Goal: Task Accomplishment & Management: Manage account settings

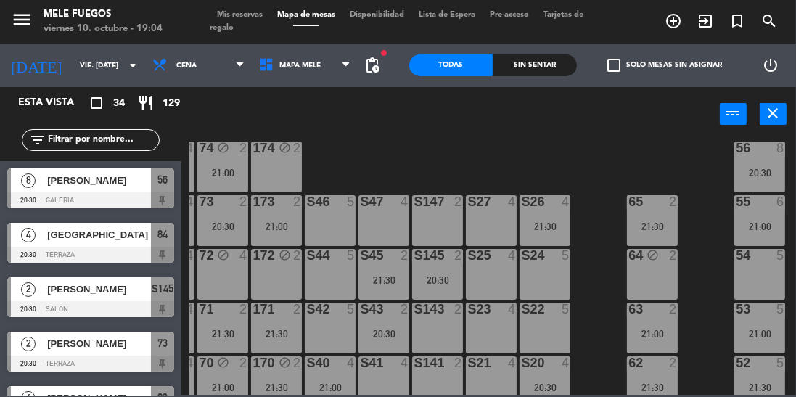
scroll to position [181, 48]
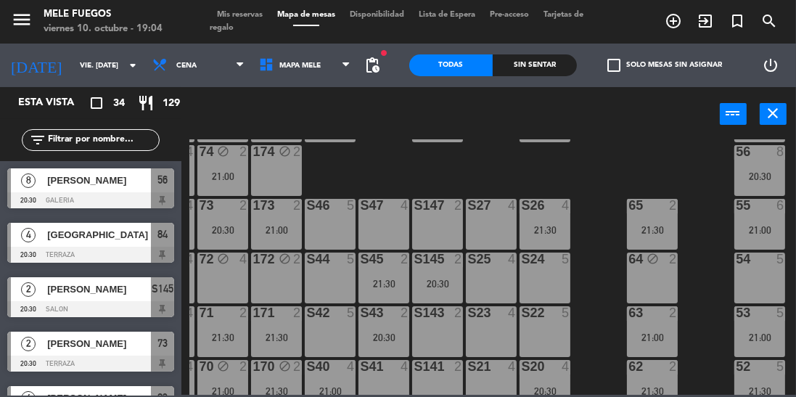
click at [642, 218] on div "65 2 21:30" at bounding box center [652, 224] width 51 height 51
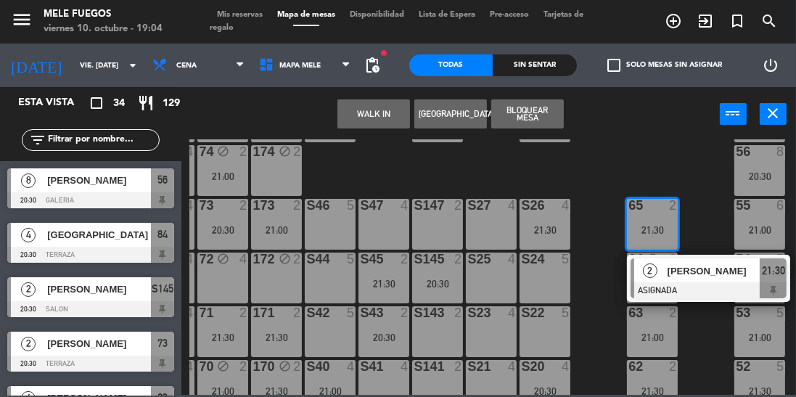
click at [680, 147] on div "100 8 101 8 102 8 103 8 104 8 S32 8 21:00 S33 12 21:00 S34 7 20:30 75 6 21:30 8…" at bounding box center [492, 266] width 607 height 255
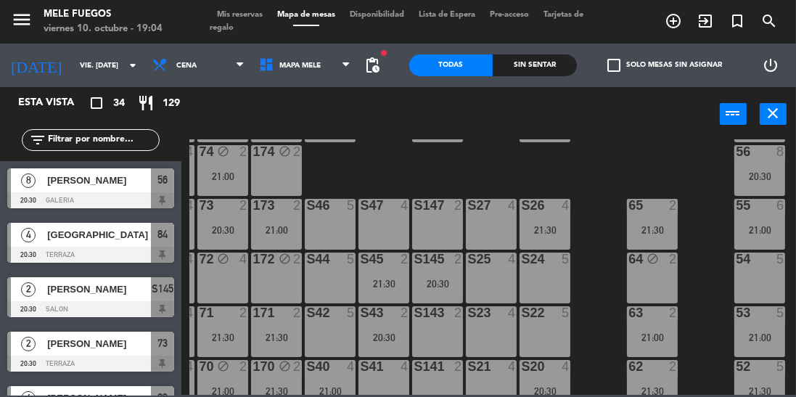
click at [652, 210] on div at bounding box center [653, 205] width 24 height 13
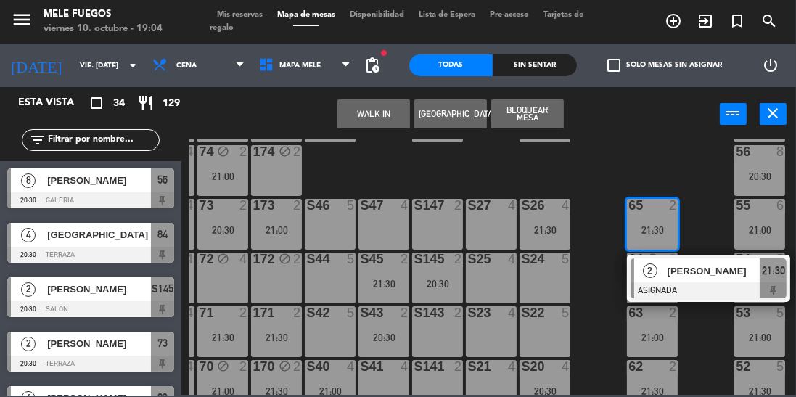
click at [679, 282] on div "[PERSON_NAME]" at bounding box center [713, 271] width 94 height 24
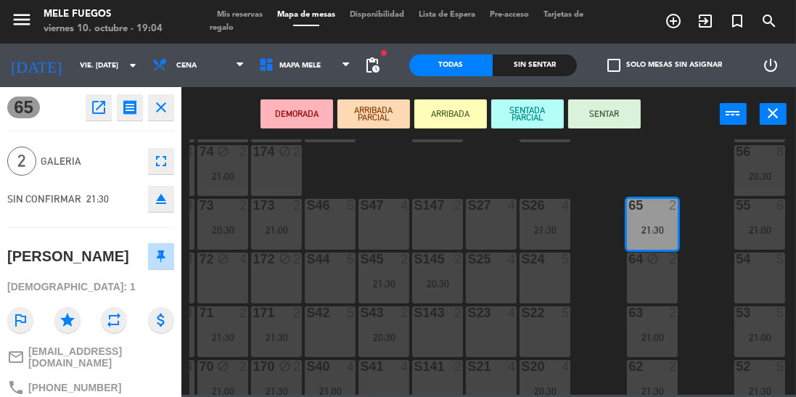
click at [671, 134] on div "DEMORADA ARRIBADA PARCIAL ARRIBADA SENTADA PARCIAL SENTAR power_input close" at bounding box center [450, 114] width 539 height 55
click at [671, 137] on div "DEMORADA ARRIBADA PARCIAL ARRIBADA SENTADA PARCIAL SENTAR power_input close" at bounding box center [450, 114] width 539 height 55
click at [701, 148] on div "100 8 101 8 102 8 103 8 104 8 S32 8 21:00 S33 12 21:00 S34 7 20:30 75 6 21:30 8…" at bounding box center [492, 266] width 607 height 255
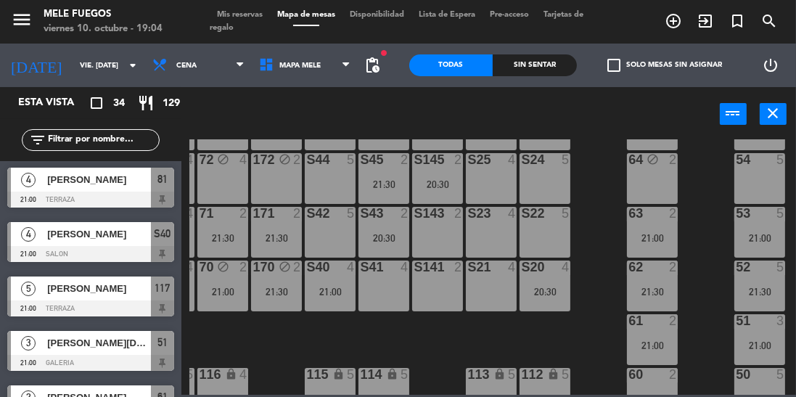
scroll to position [297, 48]
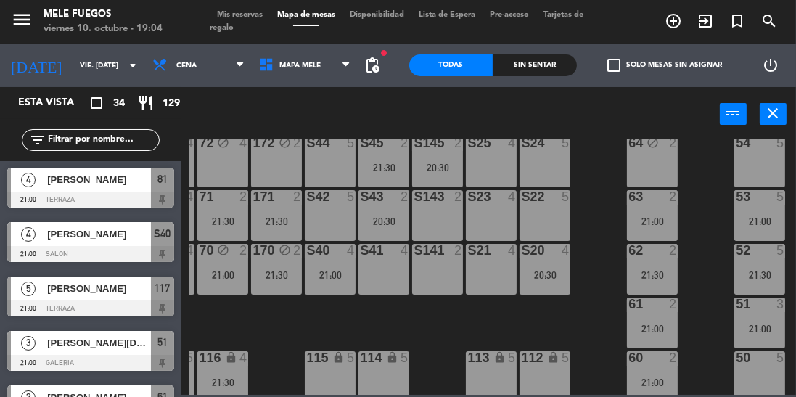
click at [662, 212] on div "63 2 21:00" at bounding box center [652, 215] width 51 height 51
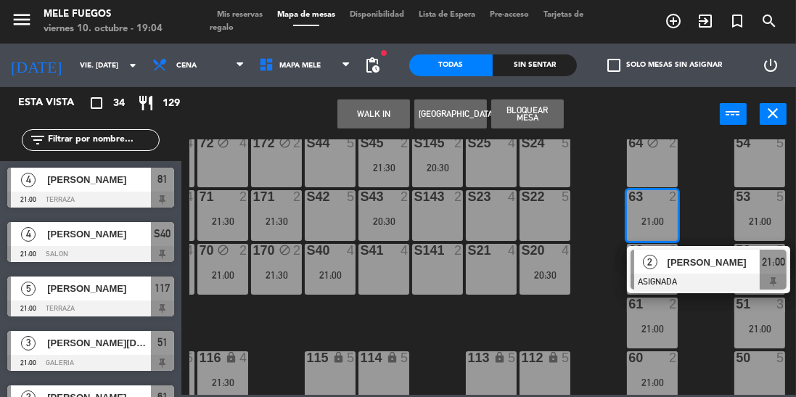
click at [692, 269] on span "[PERSON_NAME]" at bounding box center [714, 262] width 93 height 15
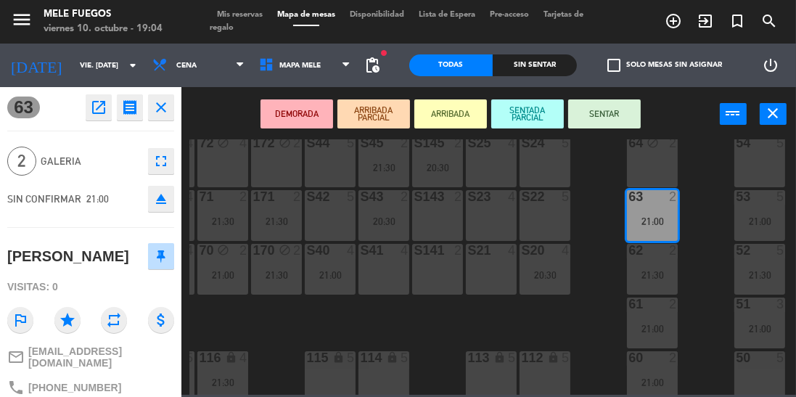
click at [709, 228] on div "100 8 101 8 102 8 103 8 104 8 S32 8 21:00 S33 12 21:00 S34 7 20:30 75 6 21:30 8…" at bounding box center [492, 266] width 607 height 255
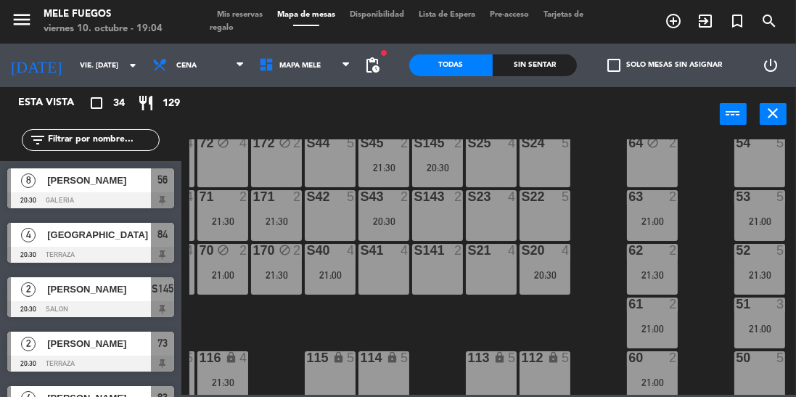
scroll to position [192, 48]
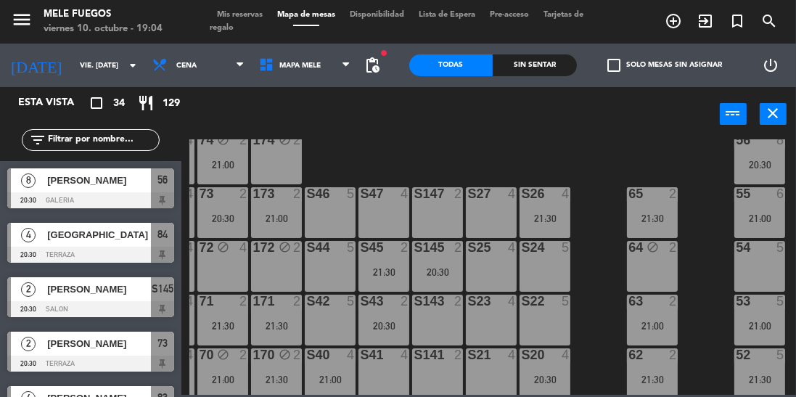
click at [274, 208] on div "173 2 21:00" at bounding box center [276, 212] width 51 height 51
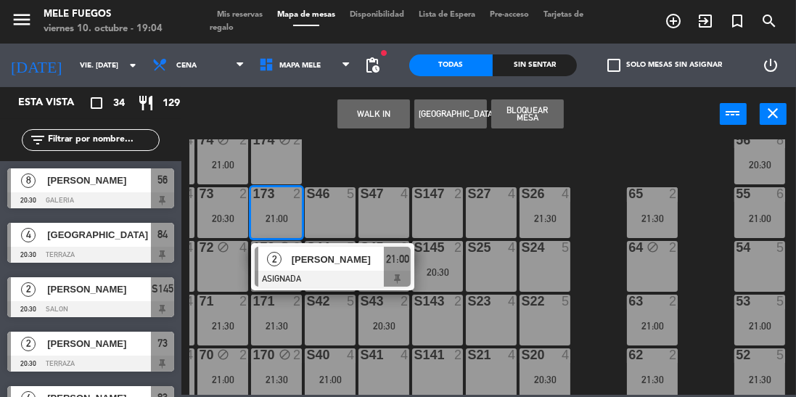
click at [327, 273] on div at bounding box center [333, 279] width 156 height 16
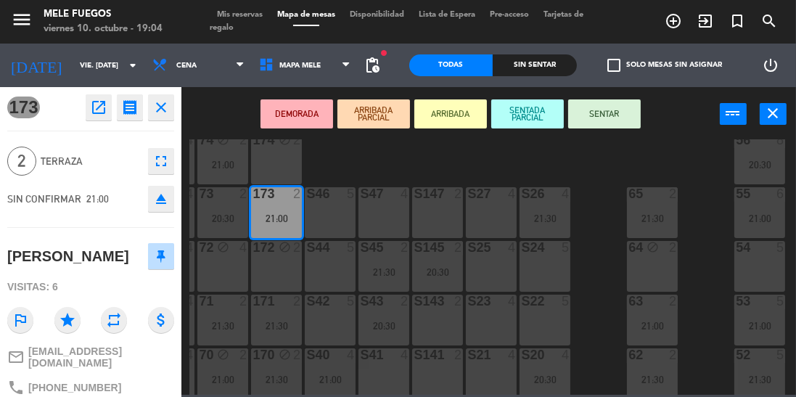
click at [399, 155] on div "100 8 101 8 102 8 103 8 104 8 S32 8 21:00 S33 12 21:00 S34 7 20:30 75 6 21:30 8…" at bounding box center [492, 266] width 607 height 255
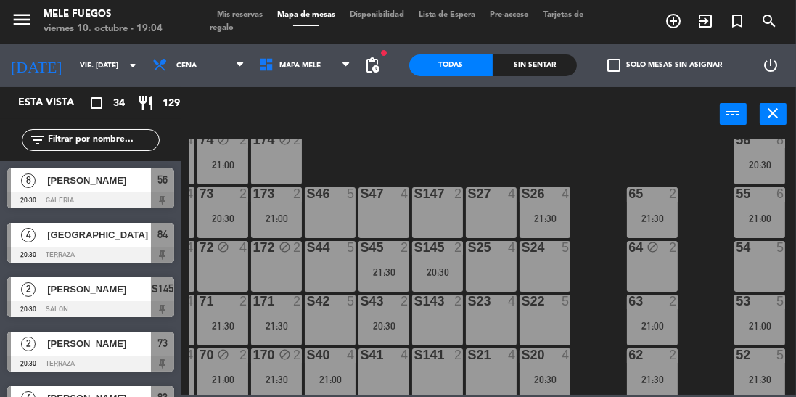
scroll to position [0, 0]
click at [236, 216] on div "20:30" at bounding box center [222, 218] width 51 height 10
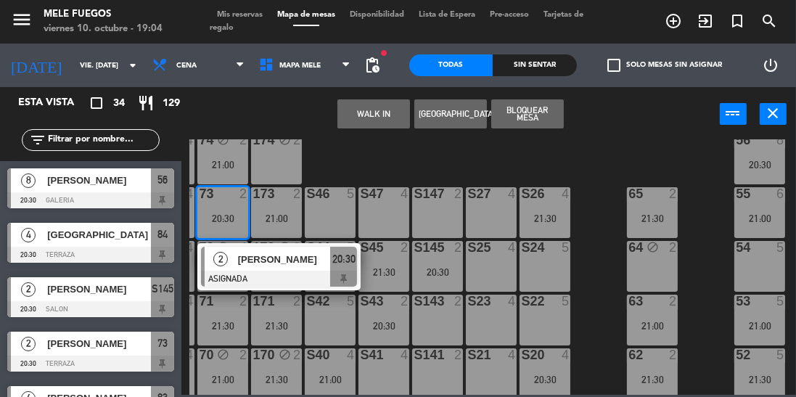
click at [270, 276] on div at bounding box center [279, 279] width 156 height 16
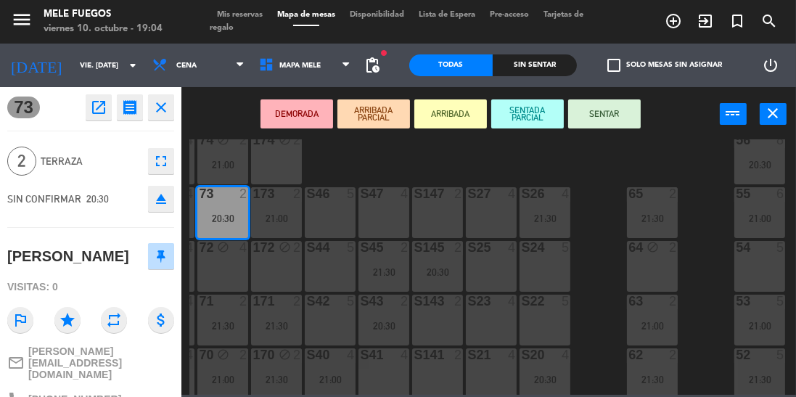
click at [409, 160] on div "100 8 101 8 102 8 103 8 104 8 S32 8 21:00 S33 12 21:00 S34 7 20:30 75 6 21:30 8…" at bounding box center [492, 266] width 607 height 255
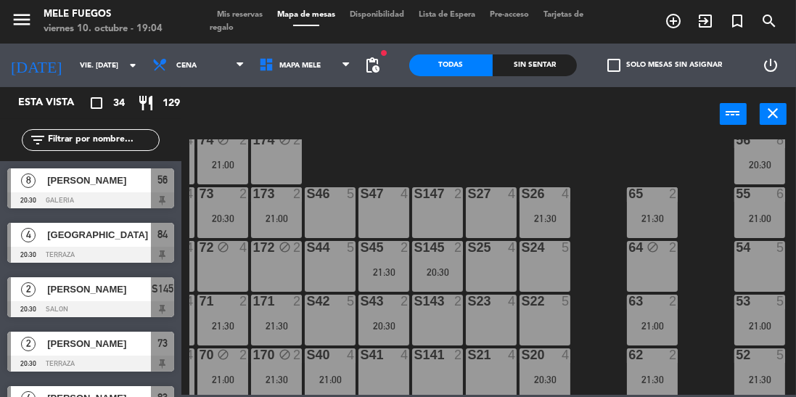
click at [223, 321] on div "21:30" at bounding box center [222, 326] width 51 height 10
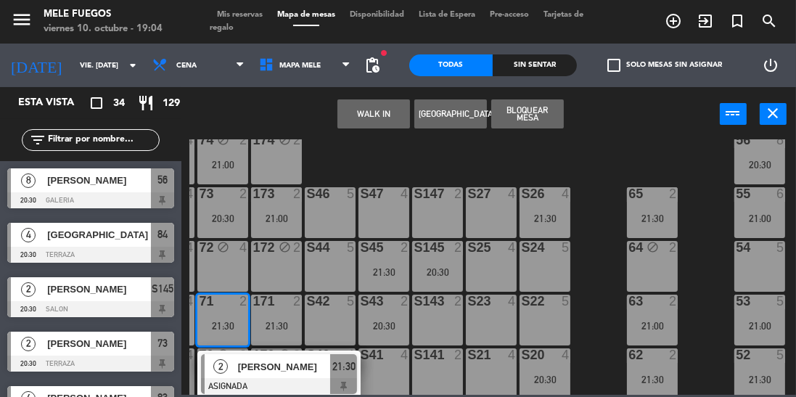
click at [241, 369] on span "[PERSON_NAME]" at bounding box center [284, 366] width 93 height 15
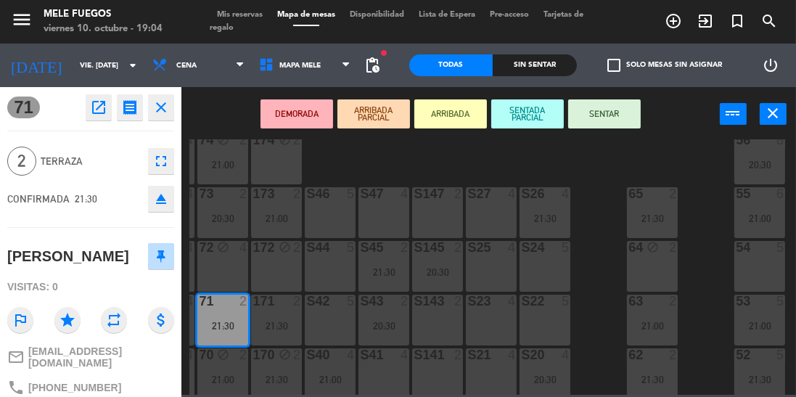
click at [581, 192] on div "4" at bounding box center [569, 193] width 24 height 13
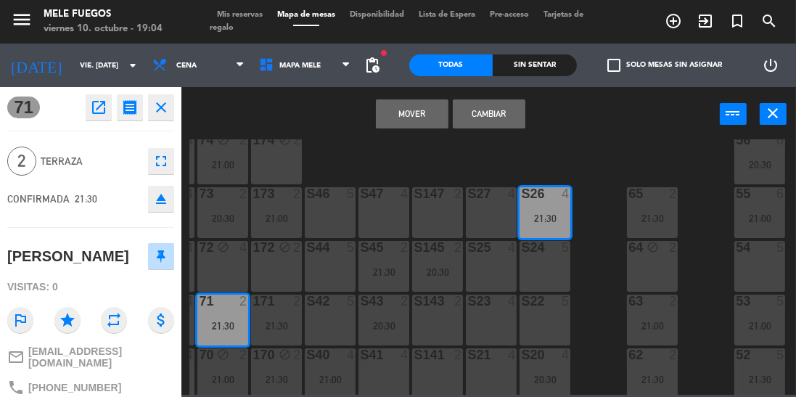
click at [600, 148] on div "100 8 101 8 102 8 103 8 104 8 S32 8 21:00 S33 12 21:00 S34 7 20:30 75 6 21:30 8…" at bounding box center [492, 266] width 607 height 255
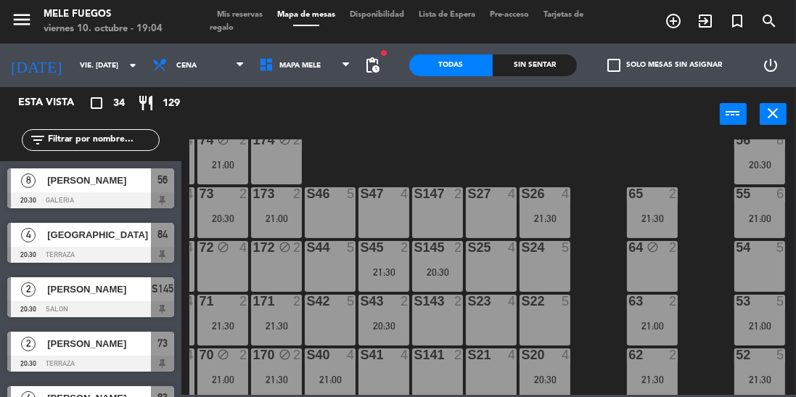
scroll to position [436, 0]
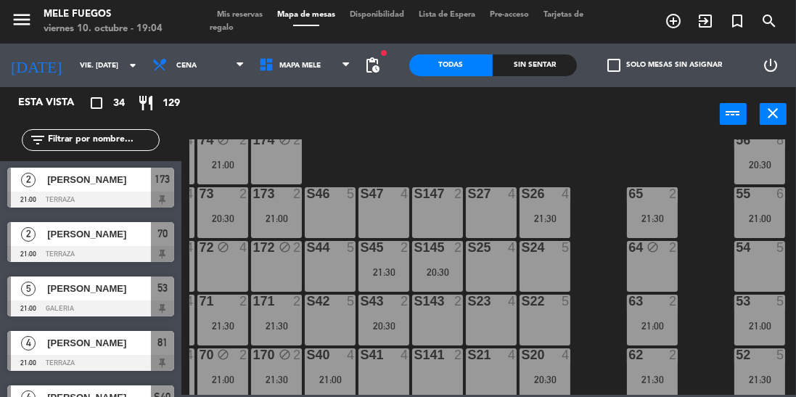
click at [266, 321] on div "21:30" at bounding box center [276, 326] width 51 height 10
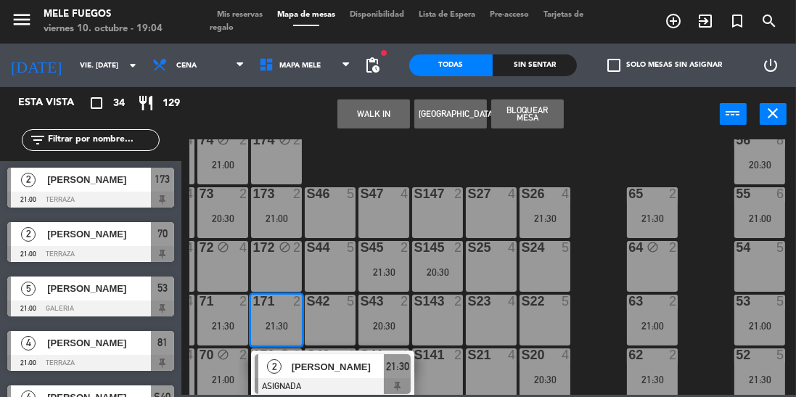
click at [290, 378] on div at bounding box center [333, 386] width 156 height 16
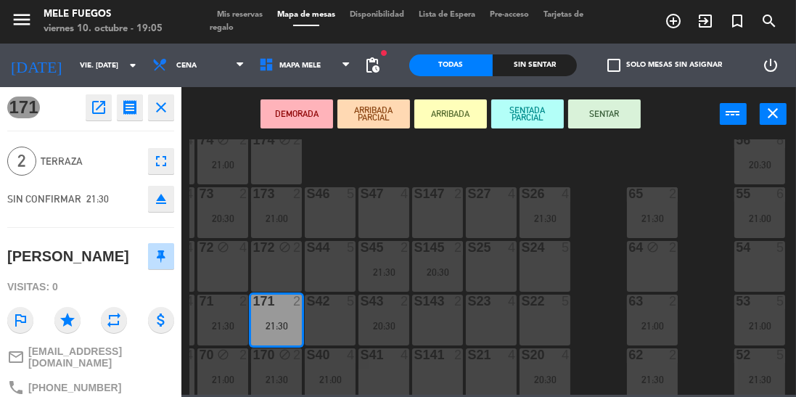
click at [602, 179] on div "100 8 101 8 102 8 103 8 104 8 S32 8 21:00 S33 12 21:00 S34 7 20:30 75 6 21:30 8…" at bounding box center [492, 266] width 607 height 255
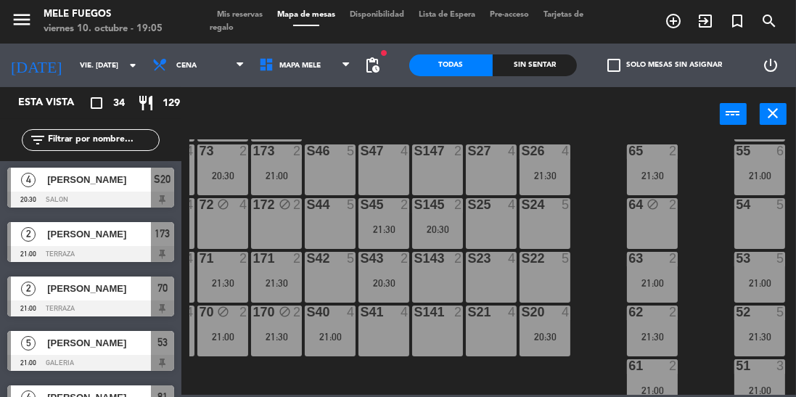
scroll to position [312, 48]
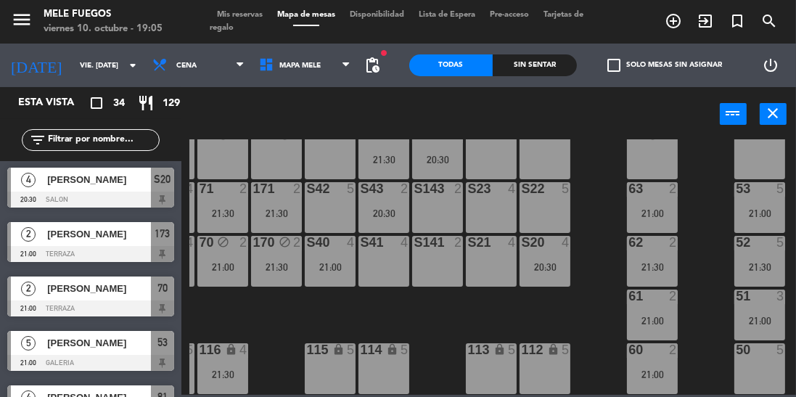
click at [215, 262] on div "21:00" at bounding box center [222, 267] width 51 height 10
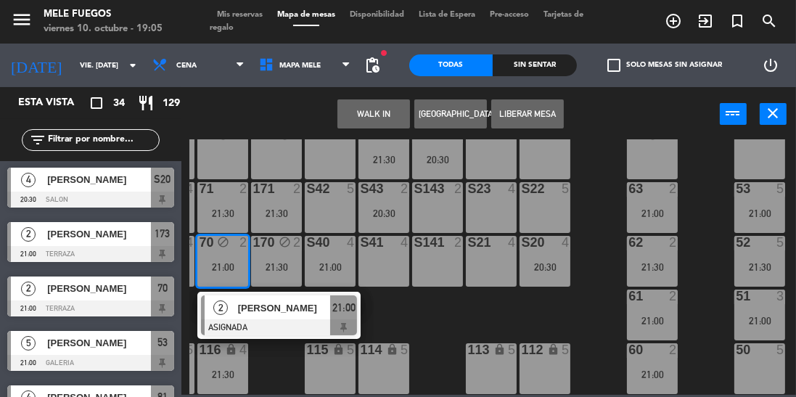
click at [271, 322] on div at bounding box center [279, 327] width 156 height 16
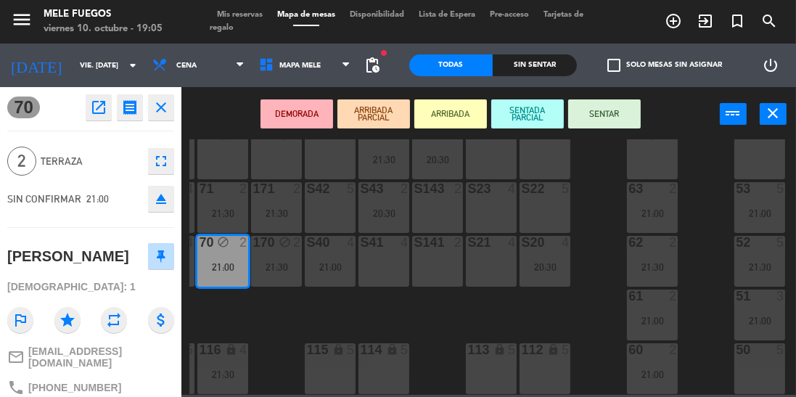
click at [296, 343] on div "115" at bounding box center [306, 350] width 24 height 14
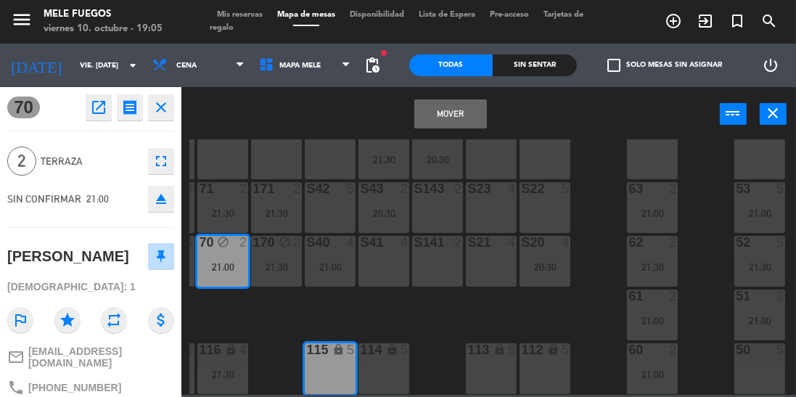
click at [267, 297] on div "100 8 101 8 102 8 103 8 104 8 S32 8 21:00 S33 12 21:00 S34 7 20:30 75 6 21:30 8…" at bounding box center [492, 266] width 607 height 255
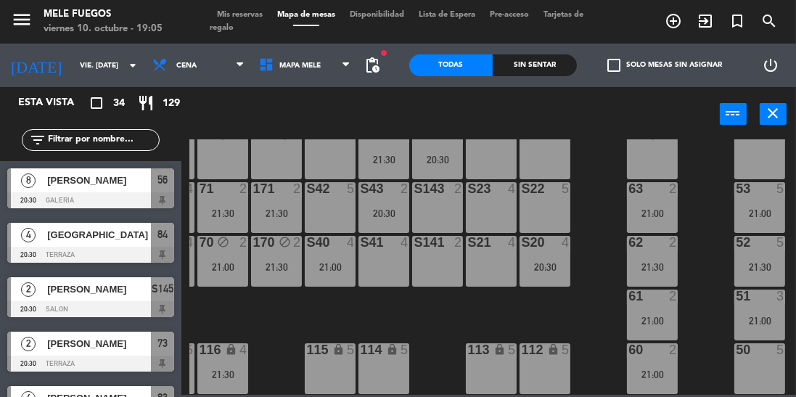
scroll to position [0, 0]
click at [277, 262] on div "21:30" at bounding box center [276, 267] width 51 height 10
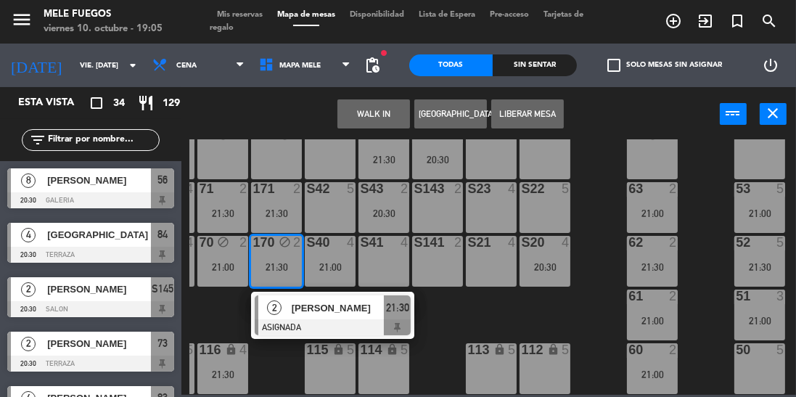
click at [344, 300] on span "[PERSON_NAME]" at bounding box center [338, 307] width 93 height 15
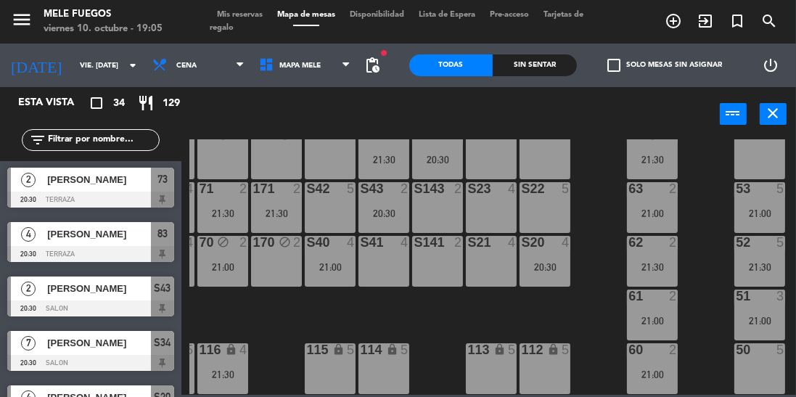
click at [665, 155] on div "21:30" at bounding box center [652, 160] width 51 height 10
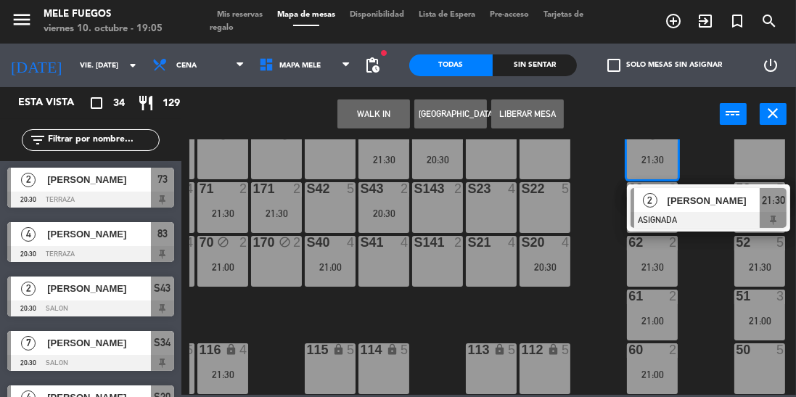
click at [724, 195] on span "[PERSON_NAME]" at bounding box center [714, 200] width 93 height 15
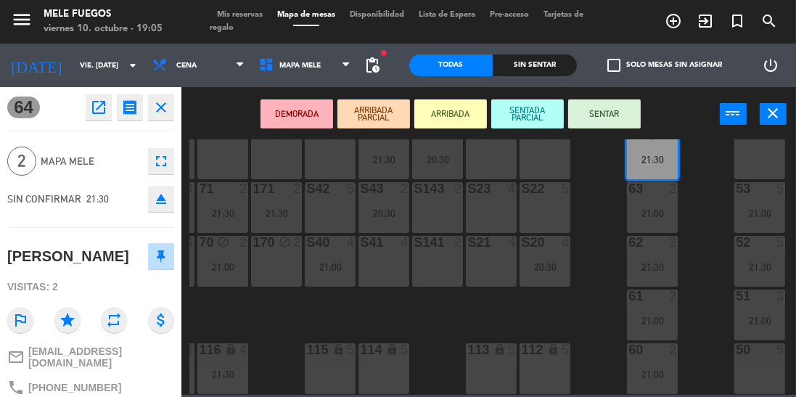
click at [273, 303] on div "100 8 101 8 102 8 103 8 104 8 S32 8 21:00 S33 12 21:00 S34 7 20:30 75 6 21:30 8…" at bounding box center [492, 266] width 607 height 255
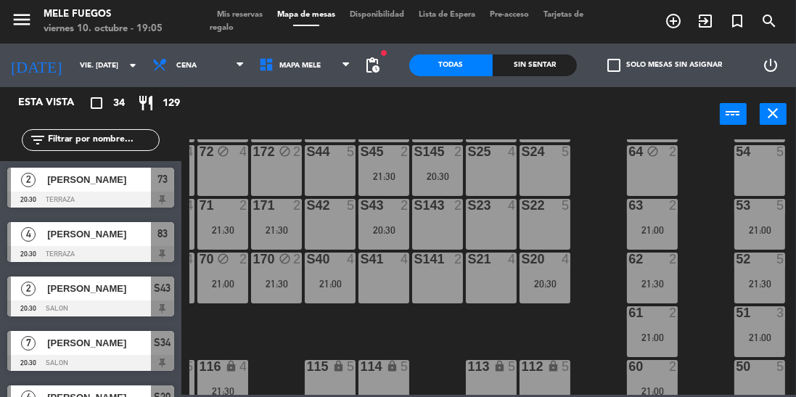
scroll to position [308, 48]
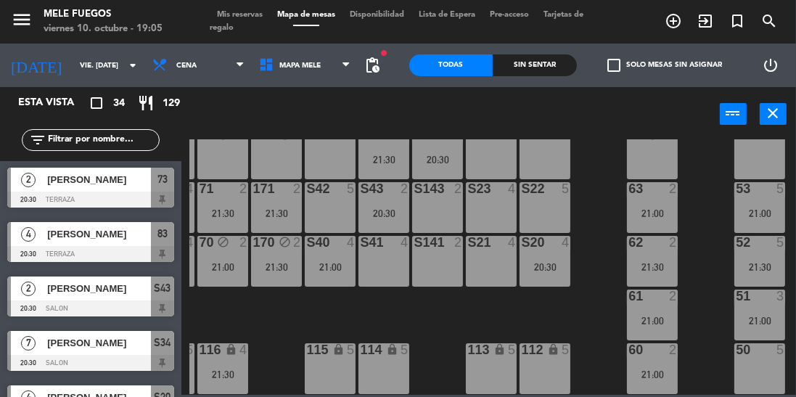
click at [373, 214] on div "20:30" at bounding box center [384, 213] width 51 height 10
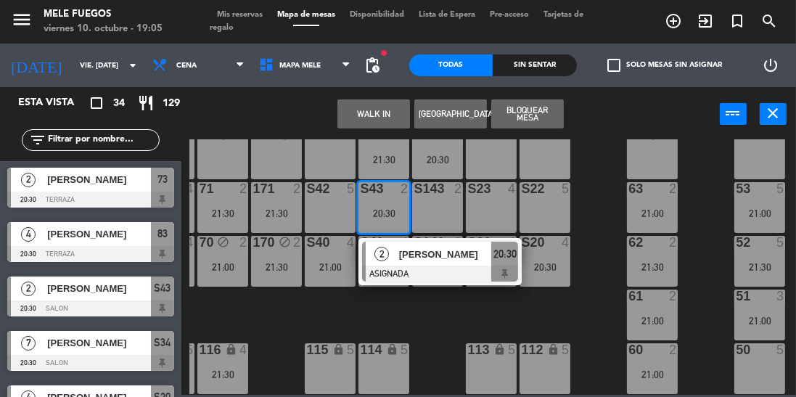
click at [434, 252] on span "[PERSON_NAME]" at bounding box center [445, 254] width 93 height 15
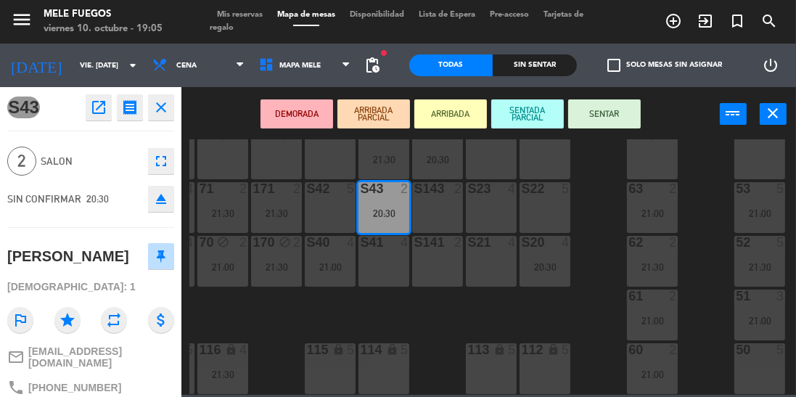
click at [362, 329] on div "100 8 101 8 102 8 103 8 104 8 S32 8 21:00 S33 12 21:00 S34 7 20:30 75 6 21:30 8…" at bounding box center [492, 266] width 607 height 255
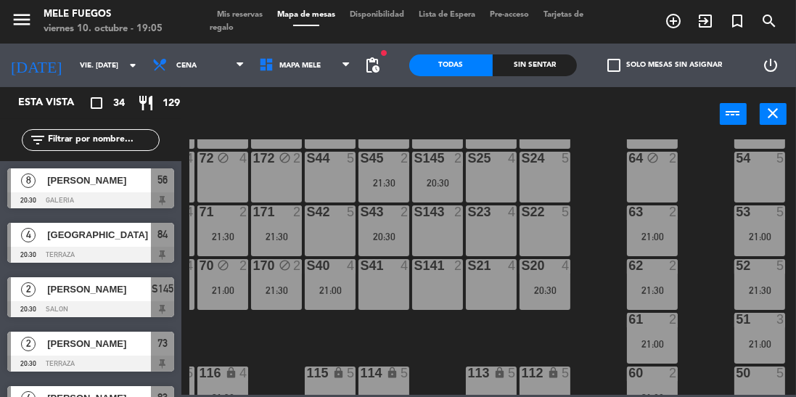
scroll to position [275, 48]
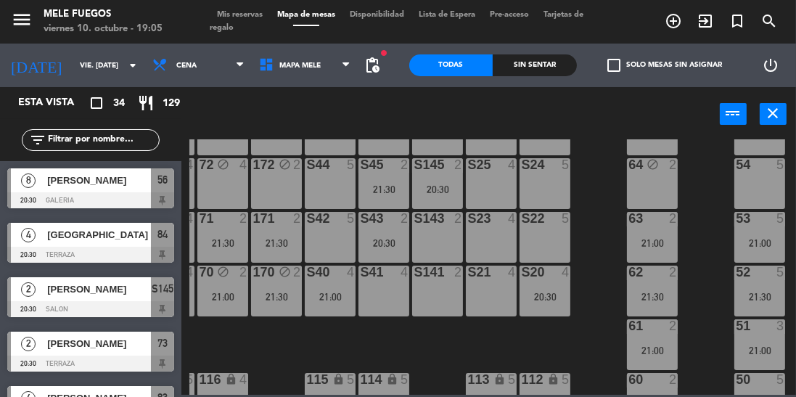
click at [419, 200] on div "S145 2 20:30" at bounding box center [437, 183] width 51 height 51
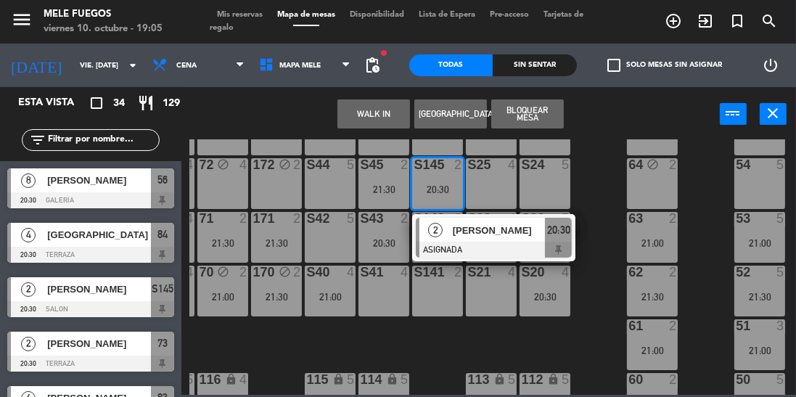
click at [491, 237] on span "[PERSON_NAME]" at bounding box center [499, 230] width 93 height 15
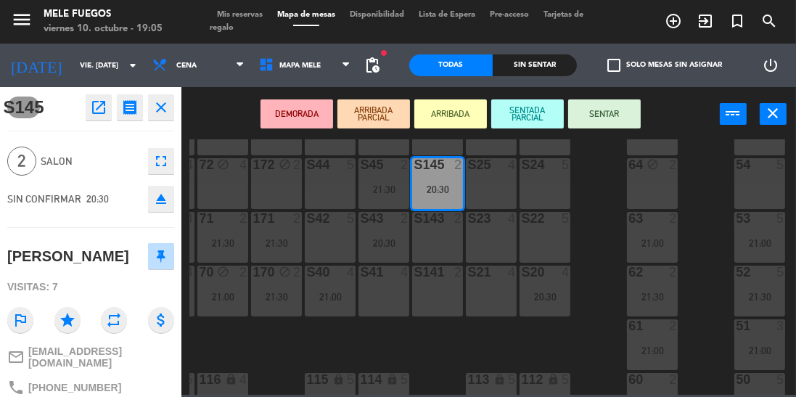
click at [370, 358] on div "100 8 101 8 102 8 103 8 104 8 S32 8 21:00 S33 12 21:00 S34 7 20:30 75 6 21:30 8…" at bounding box center [492, 266] width 607 height 255
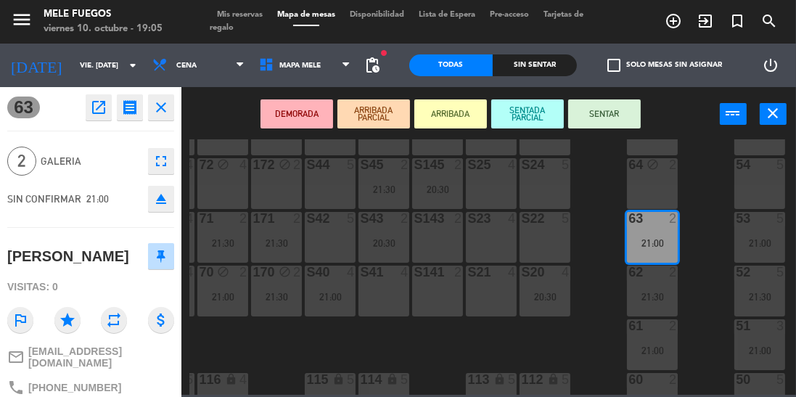
click at [711, 208] on div "100 8 101 8 102 8 103 8 104 8 S32 8 21:00 S33 12 21:00 S34 7 20:30 75 6 21:30 8…" at bounding box center [492, 266] width 607 height 255
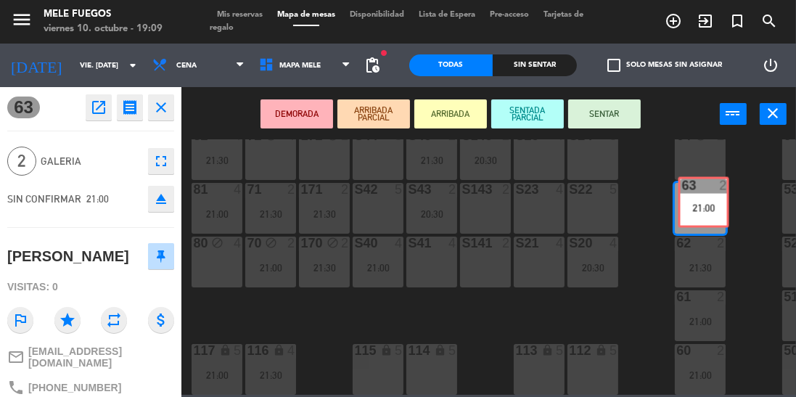
scroll to position [312, 0]
click at [646, 195] on div "100 8 101 8 102 8 103 8 104 8 S32 8 21:00 S33 12 21:00 S34 7 20:30 75 6 21:30 8…" at bounding box center [492, 266] width 607 height 255
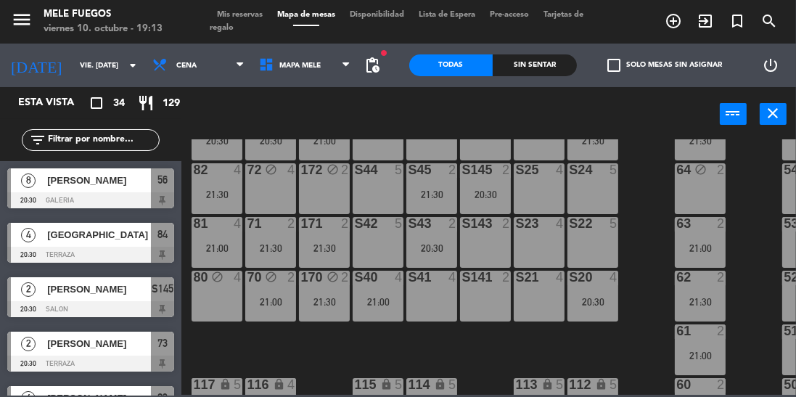
scroll to position [271, 0]
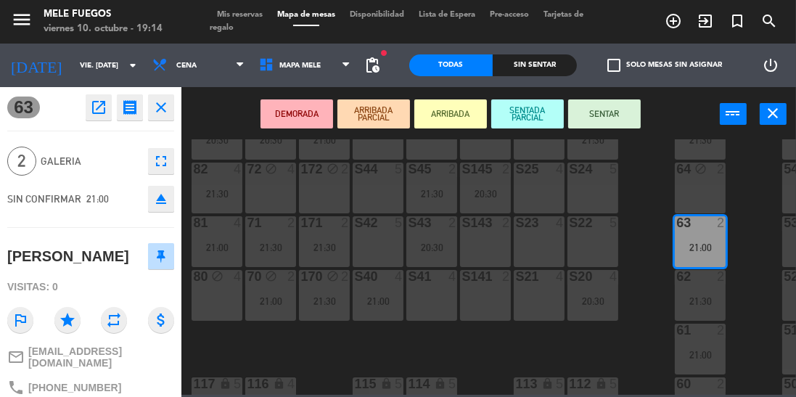
click at [619, 163] on div "5" at bounding box center [617, 169] width 24 height 13
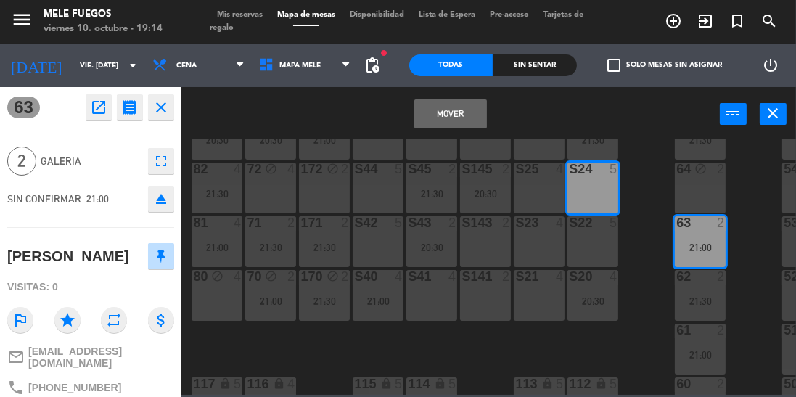
click at [639, 172] on div "100 8 101 8 102 8 103 8 104 8 S32 8 21:00 S33 12 21:00 S34 7 20:30 75 6 21:30 8…" at bounding box center [492, 266] width 607 height 255
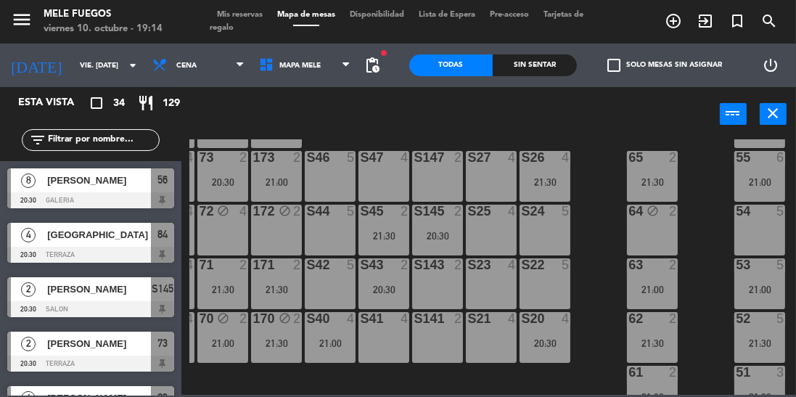
scroll to position [234, 48]
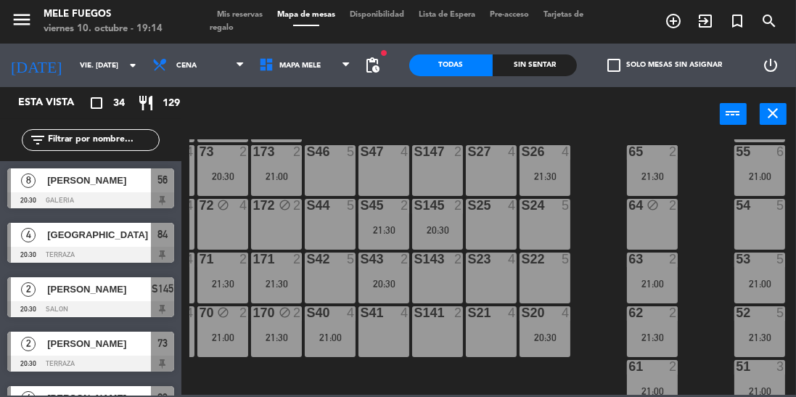
click at [282, 338] on div "21:30" at bounding box center [276, 337] width 51 height 10
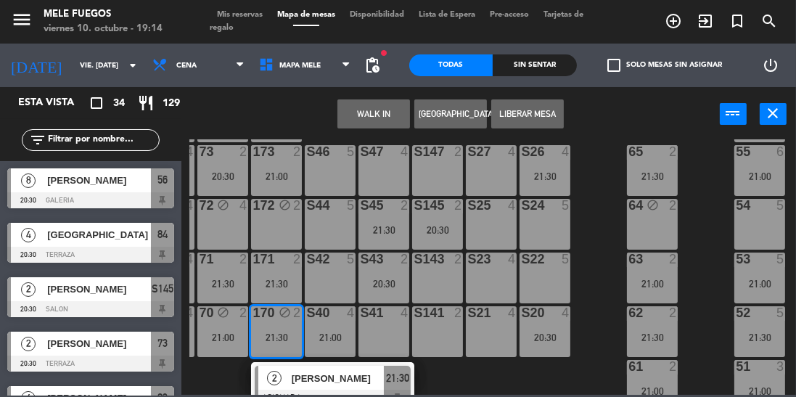
click at [652, 164] on div "65 2 21:30" at bounding box center [652, 170] width 51 height 51
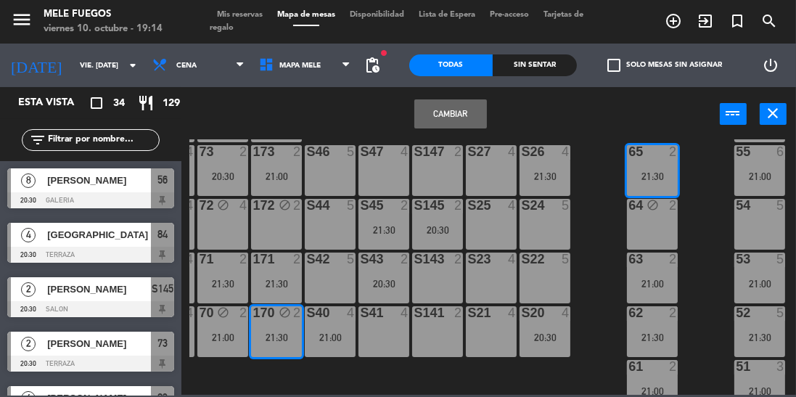
click at [449, 118] on button "Cambiar" at bounding box center [450, 113] width 73 height 29
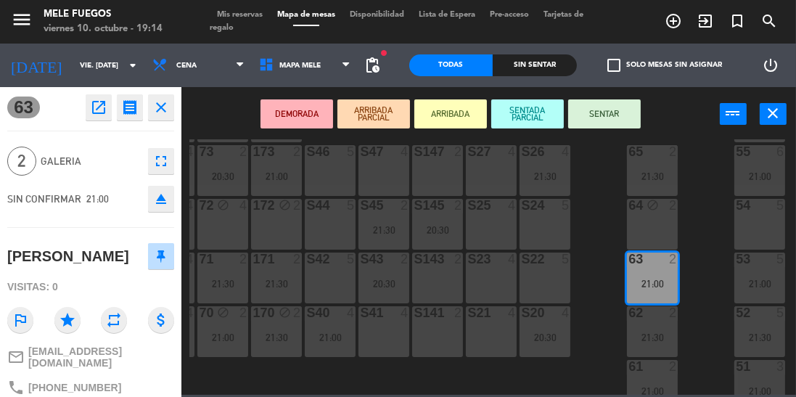
click at [597, 232] on div "100 8 101 8 102 8 103 8 104 8 S32 8 21:00 S33 12 21:00 S34 7 20:30 75 6 21:30 8…" at bounding box center [492, 266] width 607 height 255
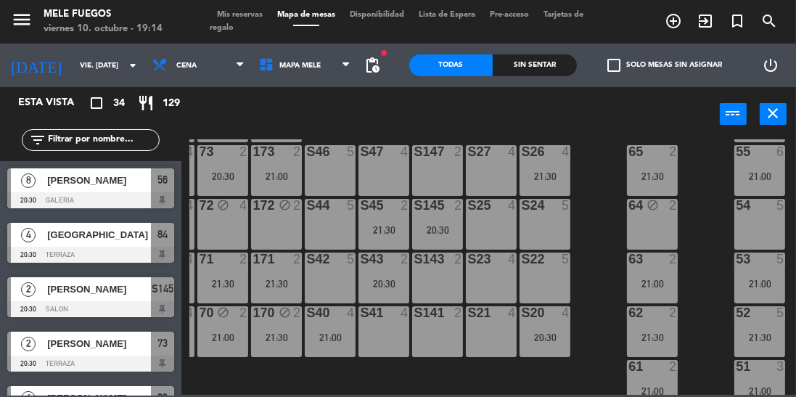
scroll to position [312, 48]
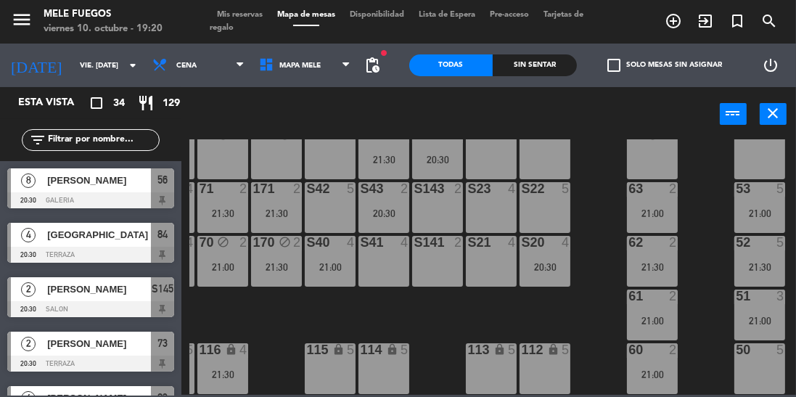
click at [748, 363] on div "50 5" at bounding box center [759, 368] width 51 height 51
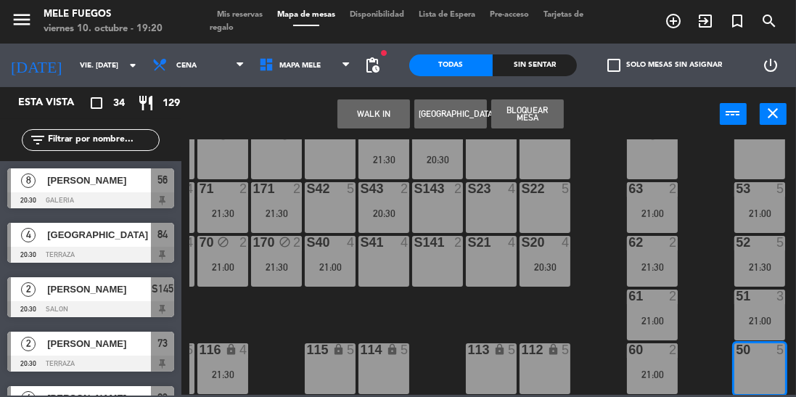
click at [546, 107] on button "Bloquear Mesa" at bounding box center [527, 113] width 73 height 29
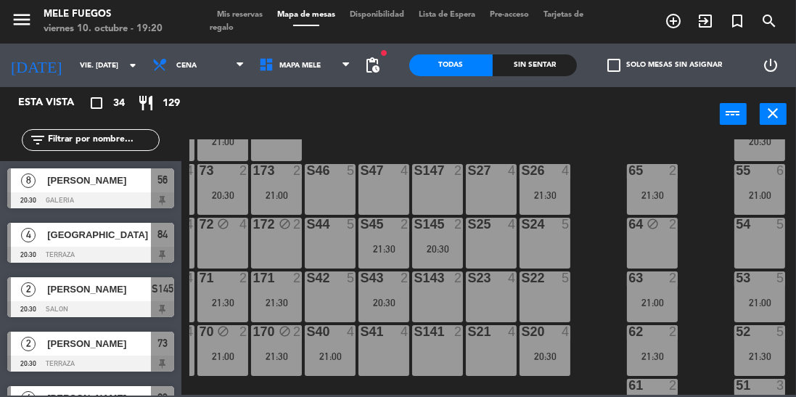
scroll to position [213, 48]
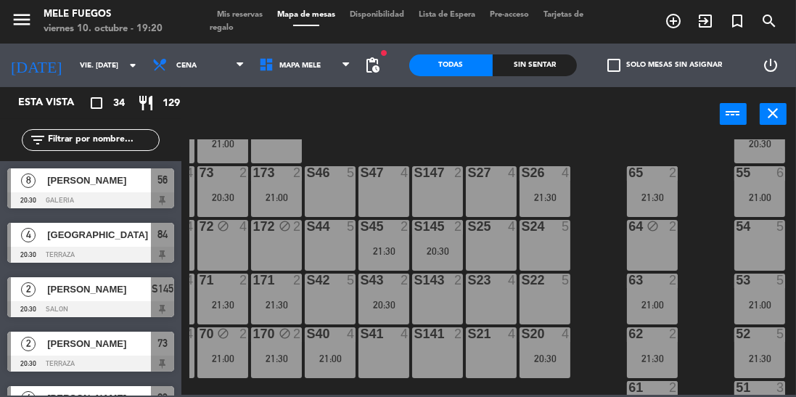
click at [706, 254] on div "100 8 101 8 102 8 103 8 104 8 S32 8 21:00 S33 12 21:00 S34 7 20:30 75 6 21:30 8…" at bounding box center [492, 266] width 607 height 255
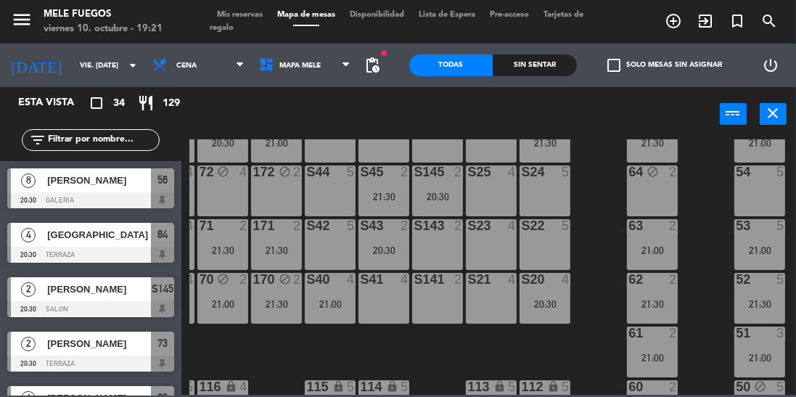
scroll to position [312, 48]
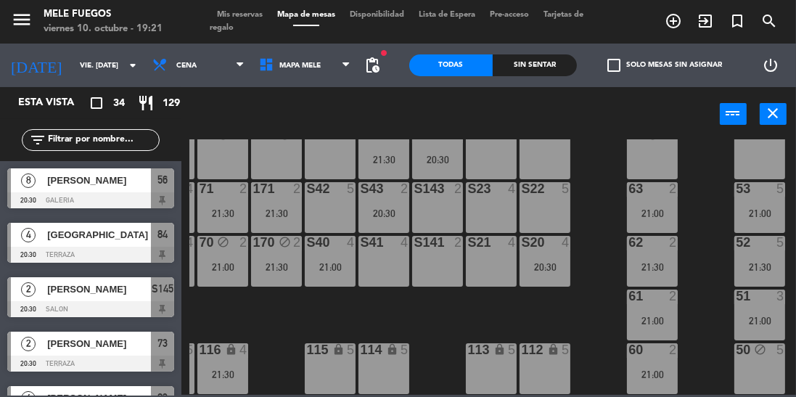
click at [700, 289] on div "100 8 101 8 102 8 103 8 104 8 S32 8 21:00 S33 12 21:00 S34 7 20:30 75 6 21:30 8…" at bounding box center [492, 266] width 607 height 255
click at [753, 208] on div "21:00" at bounding box center [759, 213] width 51 height 10
click at [590, 232] on div "100 8 101 8 102 8 103 8 104 8 S32 8 21:00 S33 12 21:00 S34 7 20:30 75 6 21:30 8…" at bounding box center [492, 266] width 607 height 255
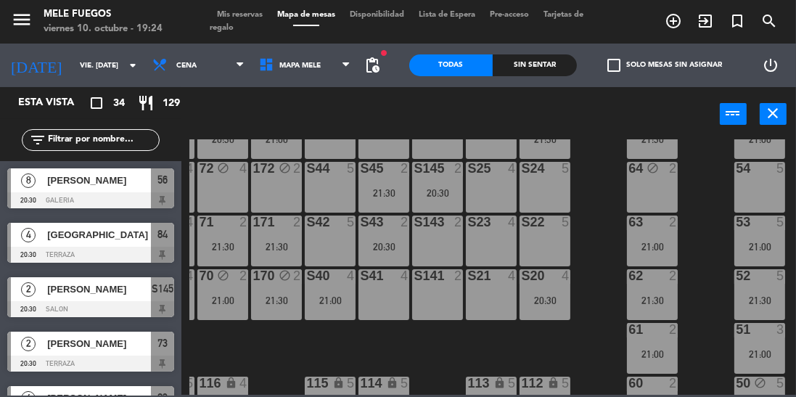
scroll to position [270, 48]
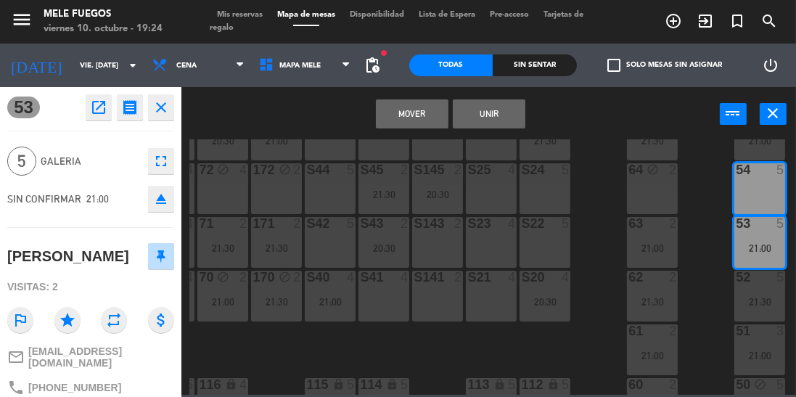
click at [415, 108] on button "Mover" at bounding box center [412, 113] width 73 height 29
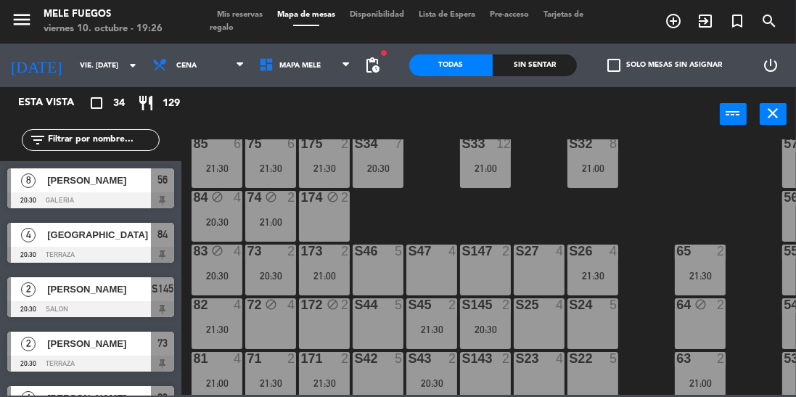
scroll to position [134, 0]
click at [464, 199] on div "100 8 101 8 102 8 103 8 104 8 S32 8 21:00 S33 12 21:00 S34 7 20:30 75 6 21:30 8…" at bounding box center [492, 266] width 607 height 255
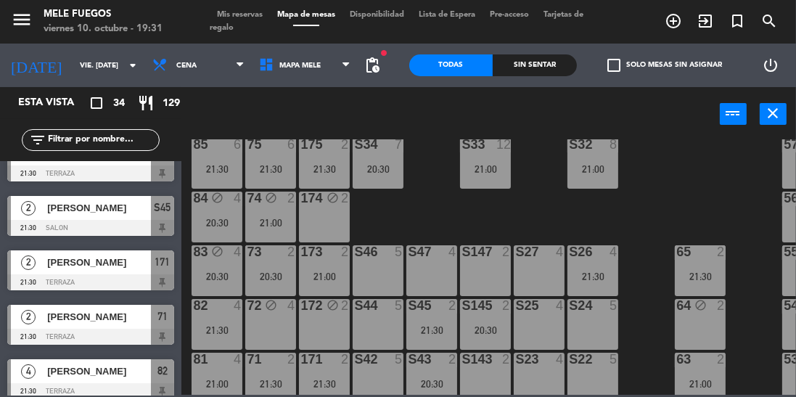
scroll to position [1616, 0]
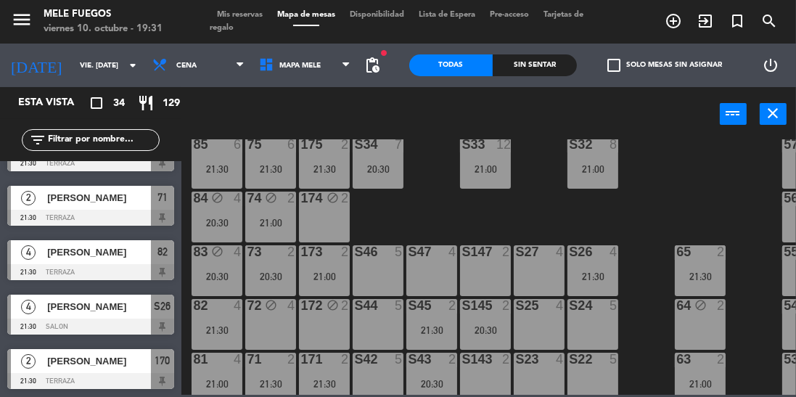
click at [450, 209] on div "100 8 101 8 102 8 103 8 104 8 S32 8 21:00 S33 12 21:00 S34 7 20:30 75 6 21:30 8…" at bounding box center [492, 266] width 607 height 255
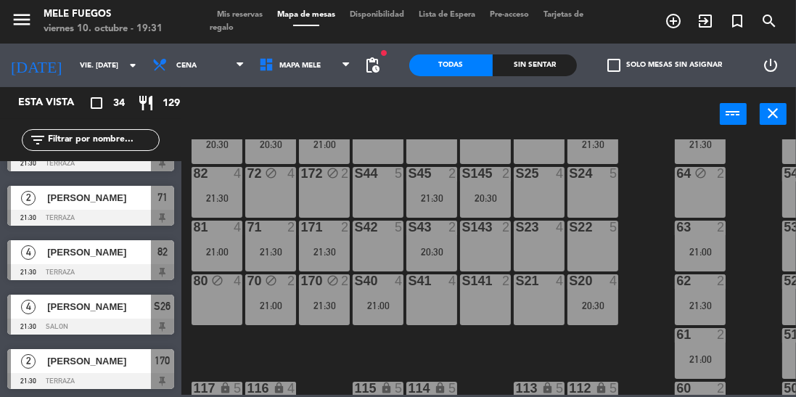
scroll to position [269, 0]
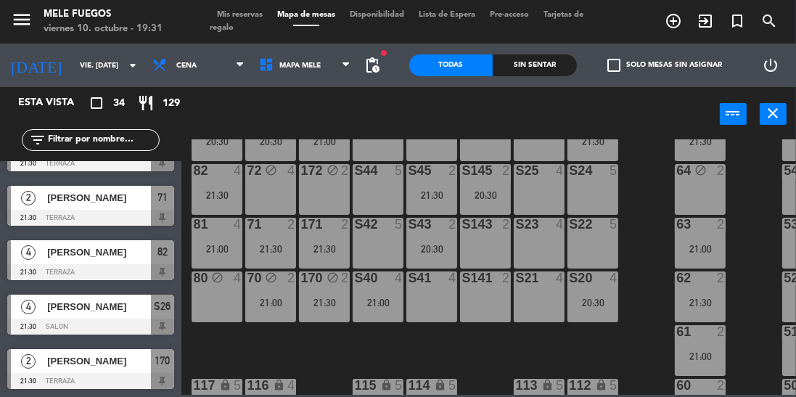
click at [642, 209] on div "100 8 101 8 102 8 103 8 104 8 S32 8 21:00 S33 12 21:00 S34 7 20:30 75 6 21:30 8…" at bounding box center [492, 266] width 607 height 255
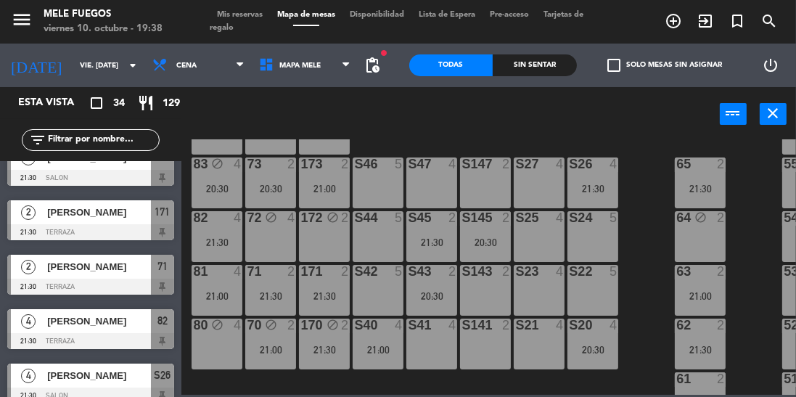
scroll to position [210, 0]
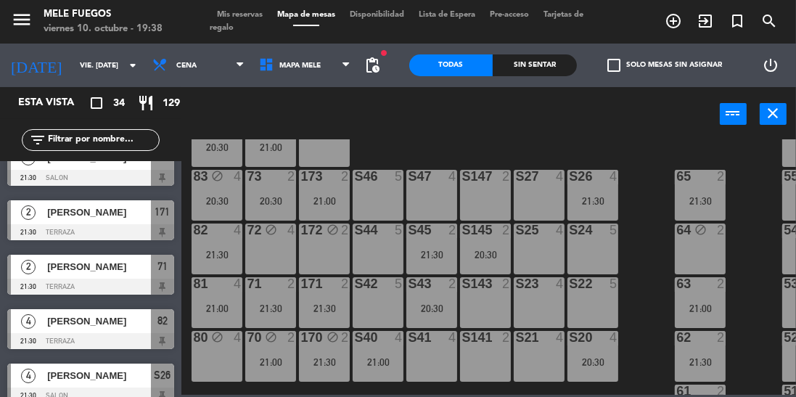
click at [218, 202] on div "20:30" at bounding box center [217, 201] width 51 height 10
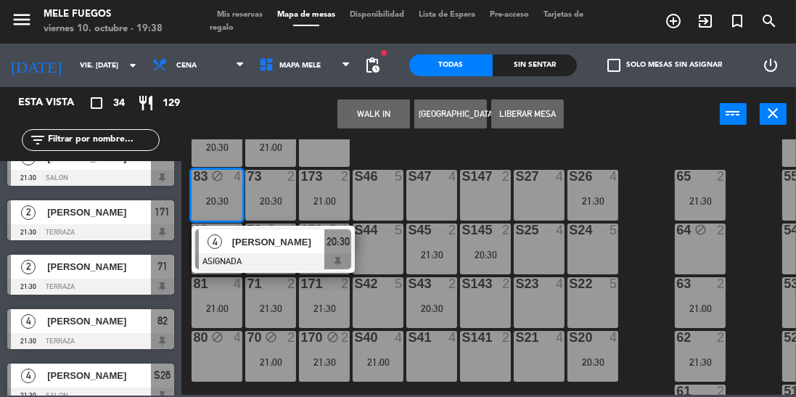
click at [267, 258] on div at bounding box center [273, 261] width 156 height 16
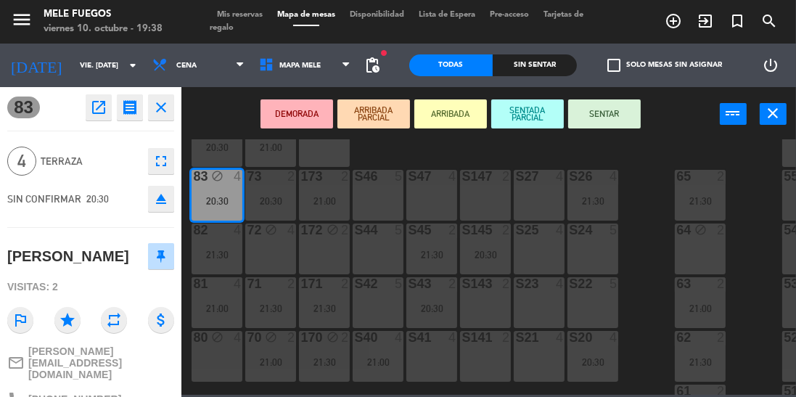
click at [599, 112] on button "SENTAR" at bounding box center [604, 113] width 73 height 29
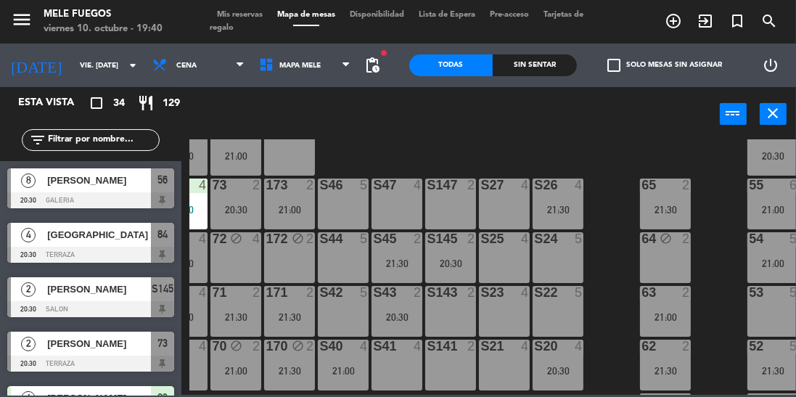
scroll to position [201, 48]
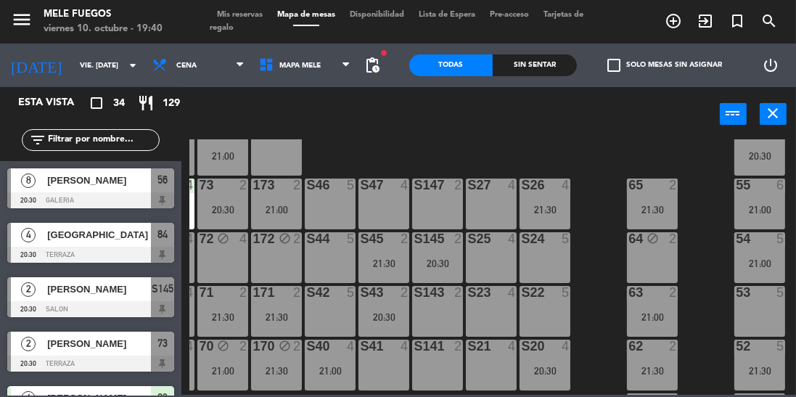
click at [697, 263] on div "100 8 101 8 102 8 103 8 104 8 S32 8 21:00 S33 12 21:00 S34 7 20:30 75 6 21:30 8…" at bounding box center [492, 266] width 607 height 255
click at [745, 253] on div "54 5 21:00" at bounding box center [759, 257] width 51 height 51
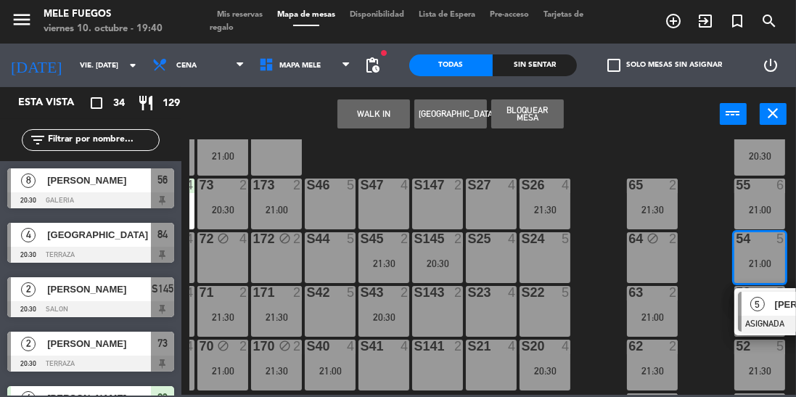
click at [695, 265] on div "100 8 101 8 102 8 103 8 104 8 S32 8 21:00 S33 12 21:00 S34 7 20:30 75 6 21:30 8…" at bounding box center [492, 266] width 607 height 255
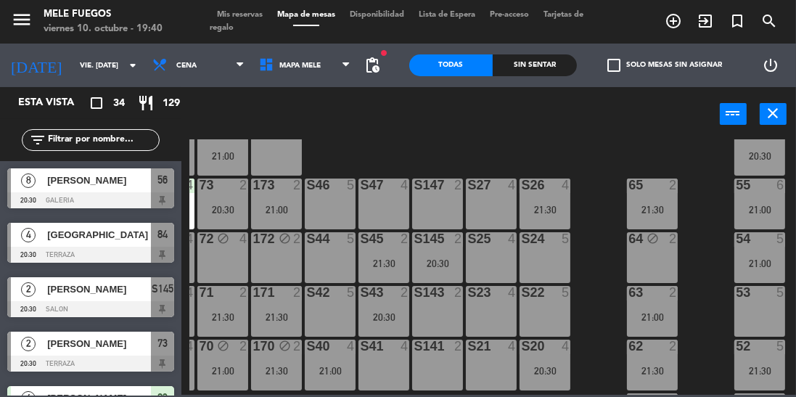
click at [750, 253] on div "54 5 21:00" at bounding box center [759, 257] width 51 height 51
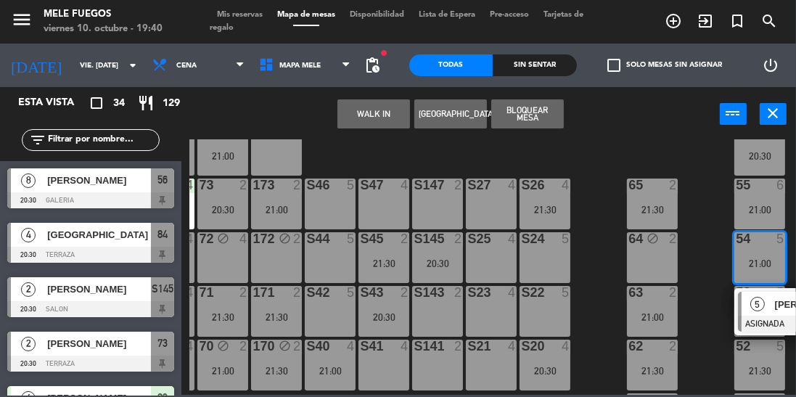
click at [698, 251] on div "100 8 101 8 102 8 103 8 104 8 S32 8 21:00 S33 12 21:00 S34 7 20:30 75 6 21:30 8…" at bounding box center [492, 266] width 607 height 255
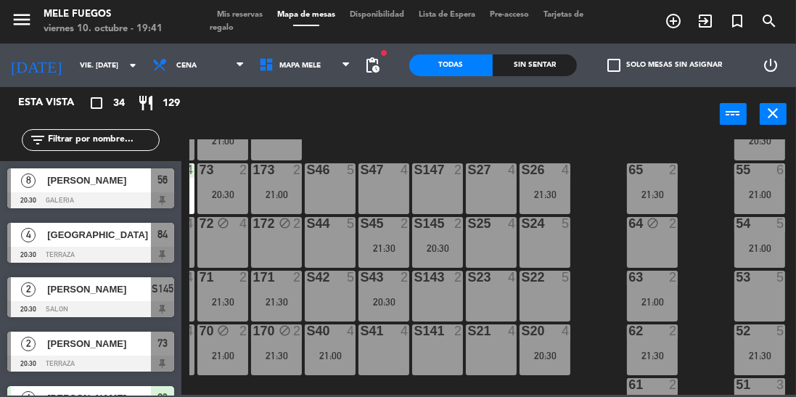
scroll to position [233, 48]
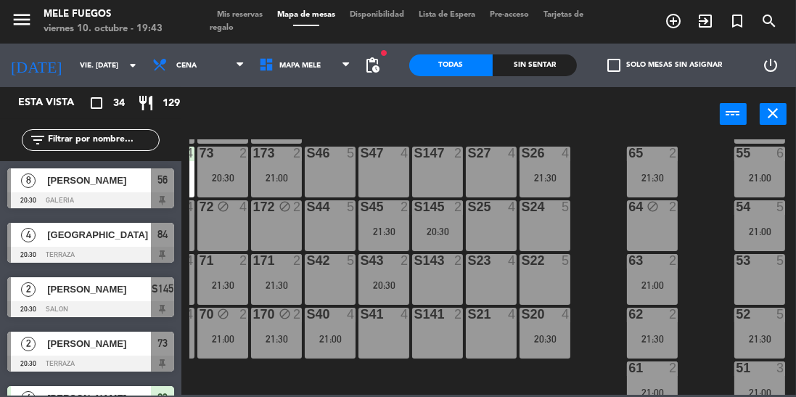
click at [372, 300] on div "S43 2 20:30" at bounding box center [384, 279] width 51 height 51
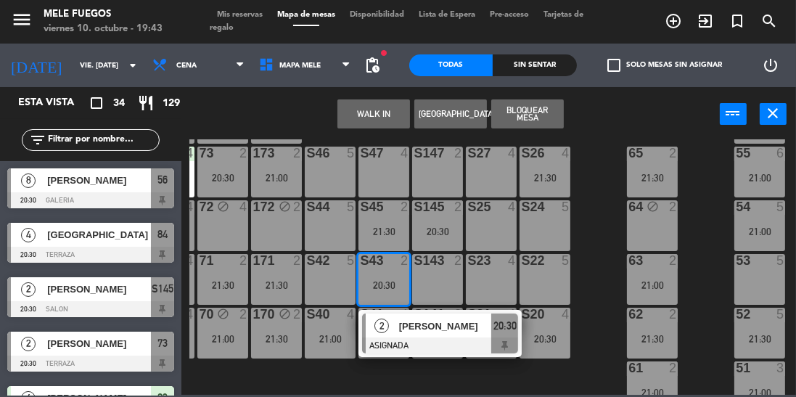
click at [589, 169] on div "100 8 101 8 102 8 103 8 104 8 S32 8 21:00 S33 12 21:00 S34 7 20:30 75 6 21:30 8…" at bounding box center [492, 266] width 607 height 255
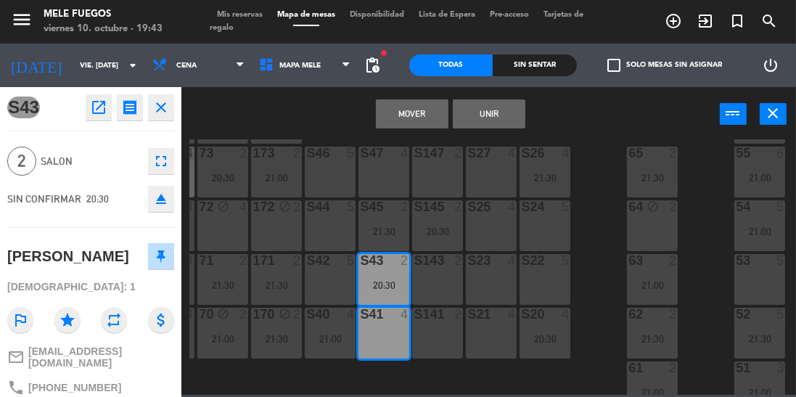
click at [419, 113] on button "Mover" at bounding box center [412, 113] width 73 height 29
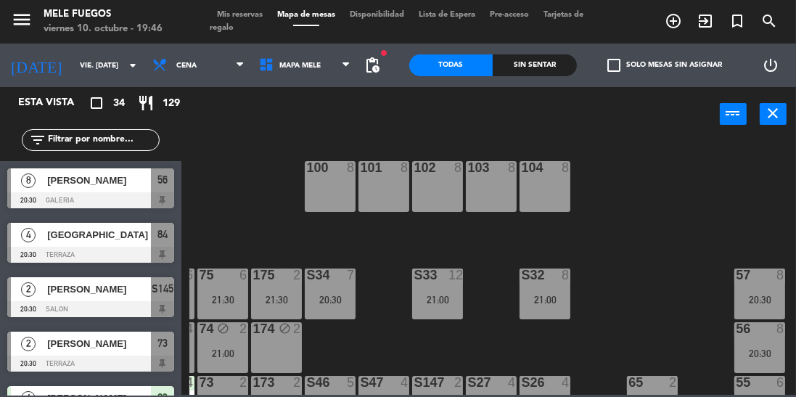
scroll to position [0, 48]
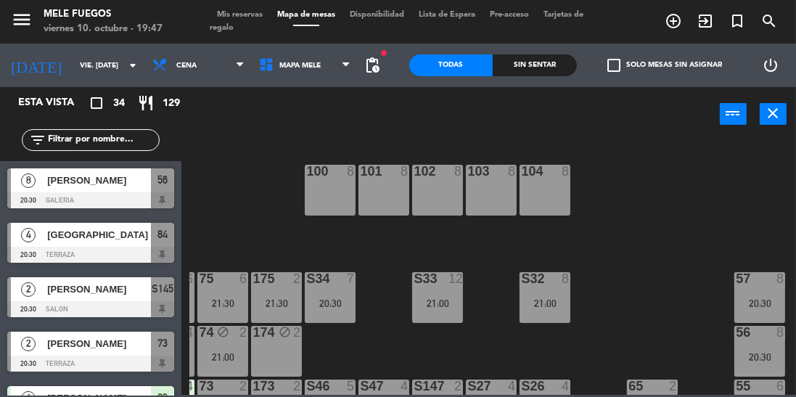
click at [438, 292] on div "S33 12 21:00" at bounding box center [437, 297] width 51 height 51
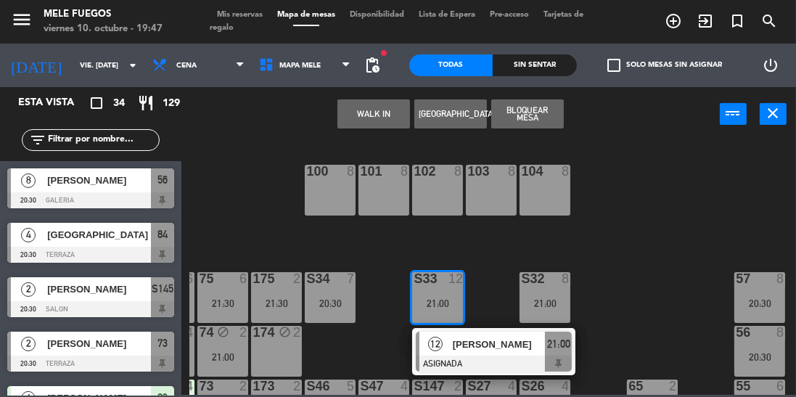
click at [330, 232] on div "100 8 101 8 102 8 103 8 104 8 S32 8 21:00 S33 12 21:00 12 [PERSON_NAME] ASIGNAD…" at bounding box center [492, 266] width 607 height 255
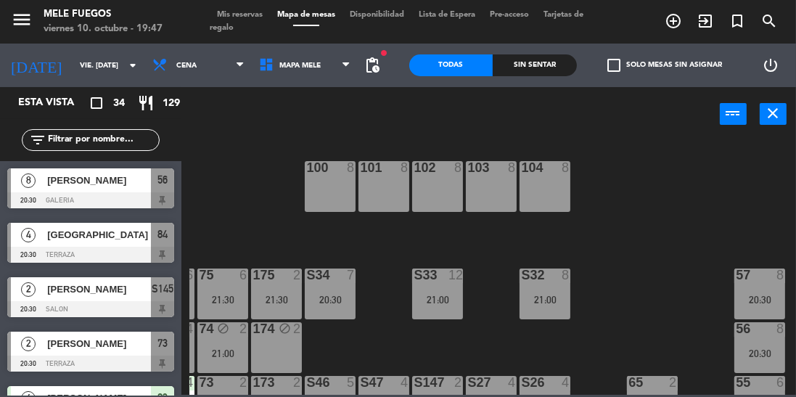
scroll to position [4, 48]
click at [247, 228] on div "100 8 101 8 102 8 103 8 104 8 S32 8 21:00 S33 12 21:00 S34 7 20:30 75 6 21:30 8…" at bounding box center [492, 266] width 607 height 255
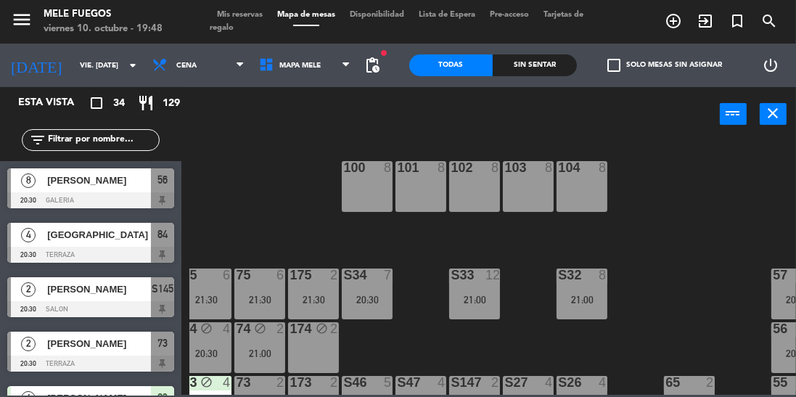
click at [263, 257] on div "100 8 101 8 102 8 103 8 104 8 S32 8 21:00 S33 12 21:00 S34 7 20:30 75 6 21:30 8…" at bounding box center [492, 266] width 607 height 255
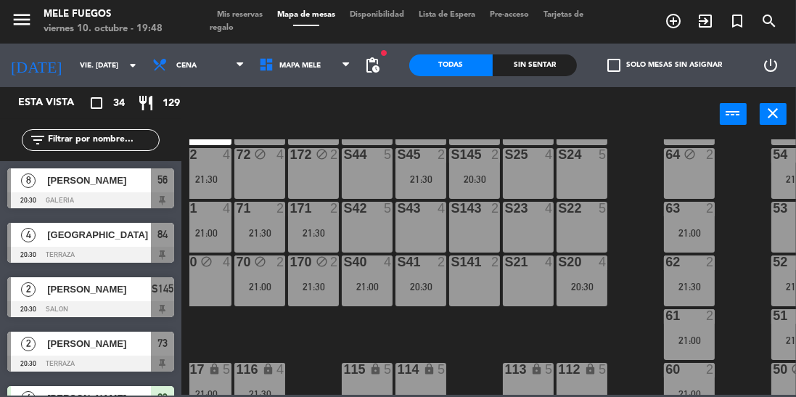
scroll to position [290, 11]
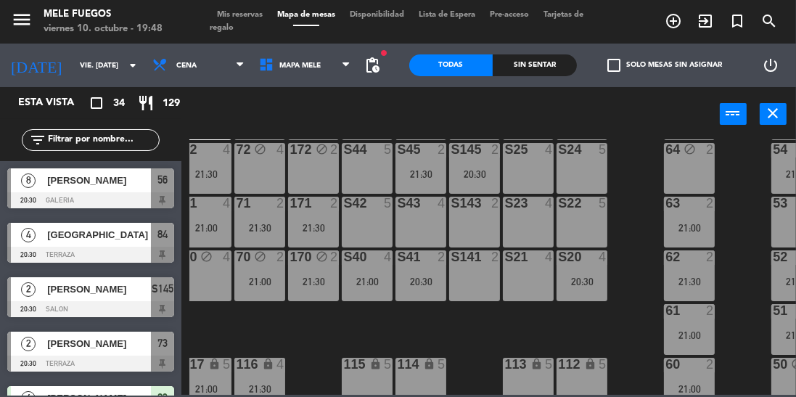
click at [627, 205] on div "100 8 101 8 102 8 103 8 104 8 S32 8 21:00 S33 12 21:00 S34 7 20:30 75 6 21:30 8…" at bounding box center [492, 266] width 607 height 255
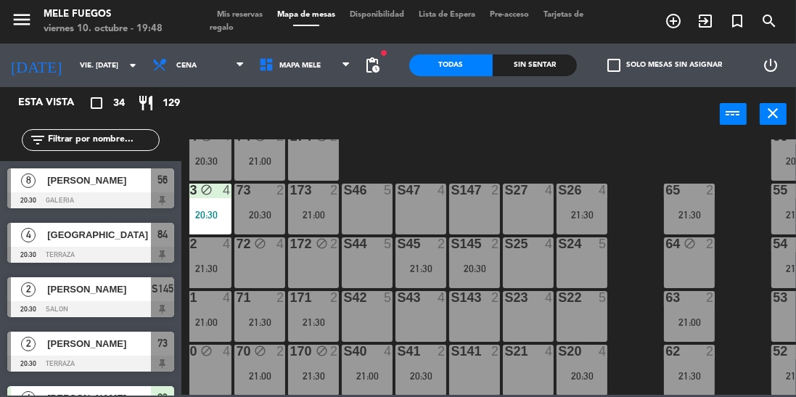
scroll to position [190, 11]
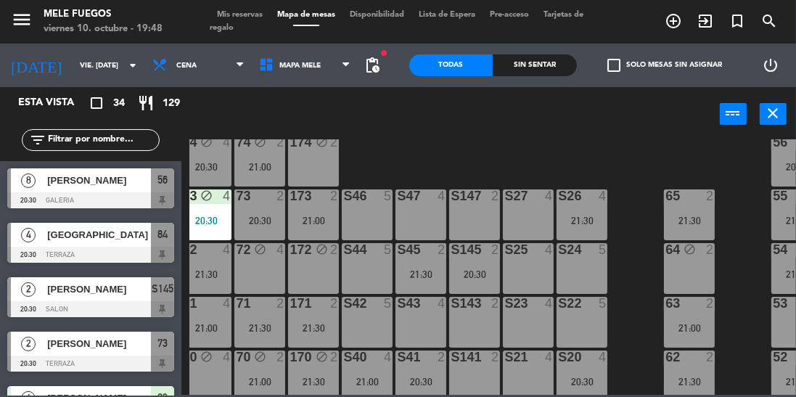
click at [460, 152] on div "100 8 101 8 102 8 103 8 104 8 S32 8 21:00 S33 12 21:00 S34 7 20:30 75 6 21:30 8…" at bounding box center [492, 266] width 607 height 255
click at [634, 215] on div "100 8 101 8 102 8 103 8 104 8 S32 8 21:00 S33 12 21:00 S34 7 20:30 75 6 21:30 8…" at bounding box center [492, 266] width 607 height 255
click at [439, 155] on div "100 8 101 8 102 8 103 8 104 8 S32 8 21:00 S33 12 21:00 S34 7 20:30 75 6 21:30 8…" at bounding box center [492, 266] width 607 height 255
click at [521, 161] on div "100 8 101 8 102 8 103 8 104 8 S32 8 21:00 S33 12 21:00 S34 7 20:30 75 6 21:30 8…" at bounding box center [492, 266] width 607 height 255
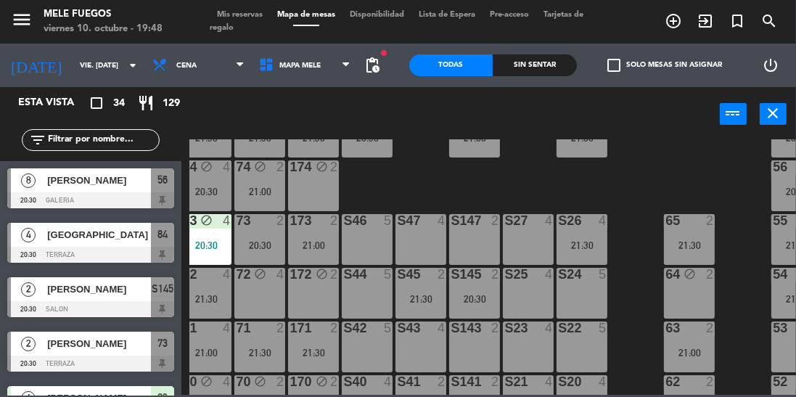
scroll to position [163, 11]
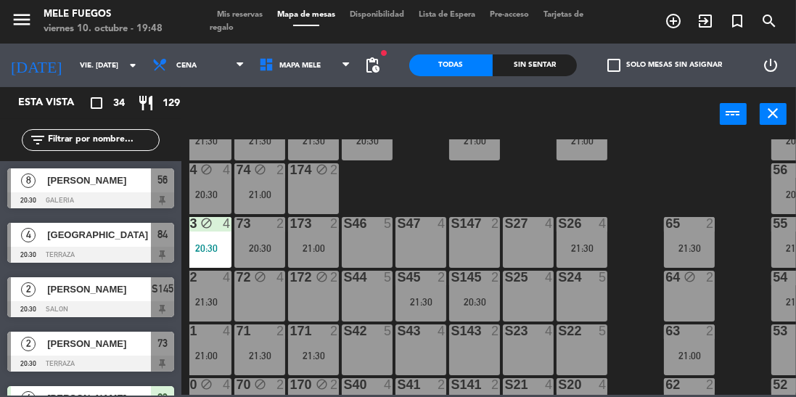
click at [601, 192] on div "100 8 101 8 102 8 103 8 104 8 S32 8 21:00 S33 12 21:00 S34 7 20:30 75 6 21:30 8…" at bounding box center [492, 266] width 607 height 255
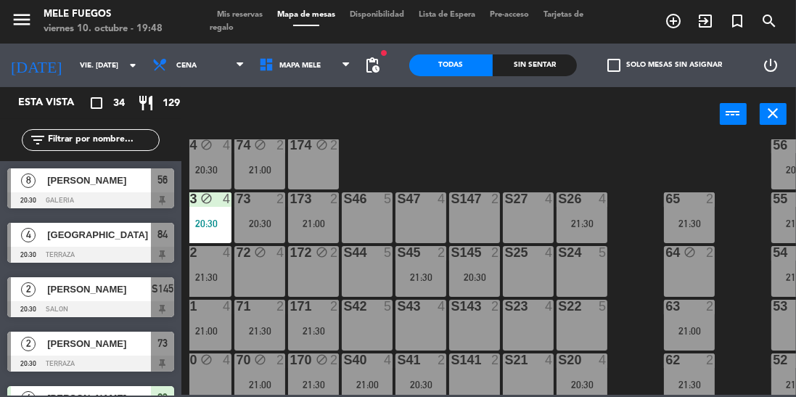
scroll to position [197, 11]
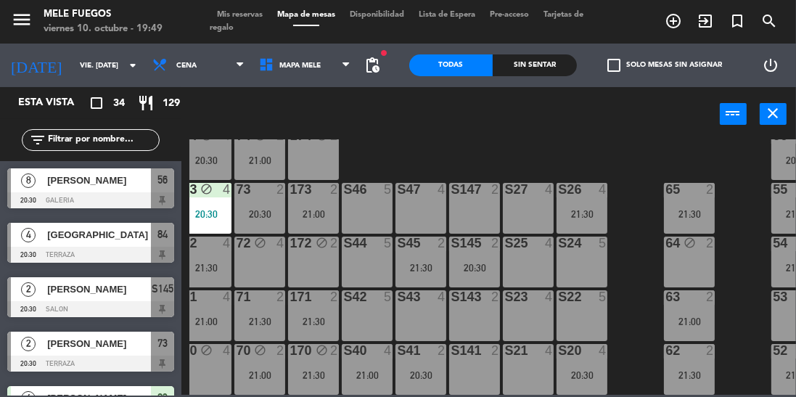
click at [386, 138] on div "power_input close" at bounding box center [450, 114] width 539 height 55
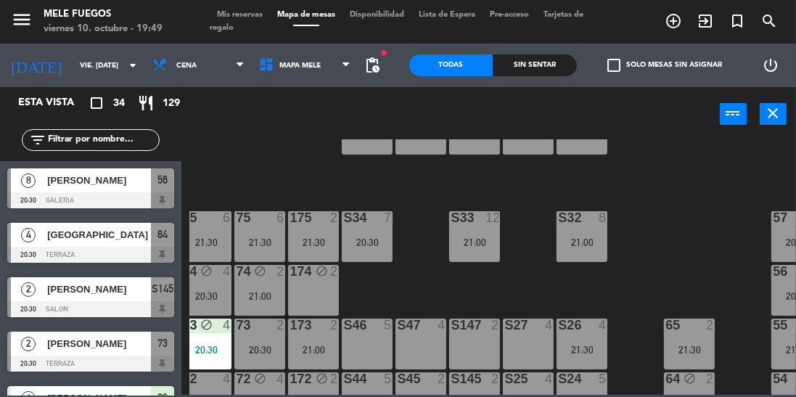
scroll to position [58, 11]
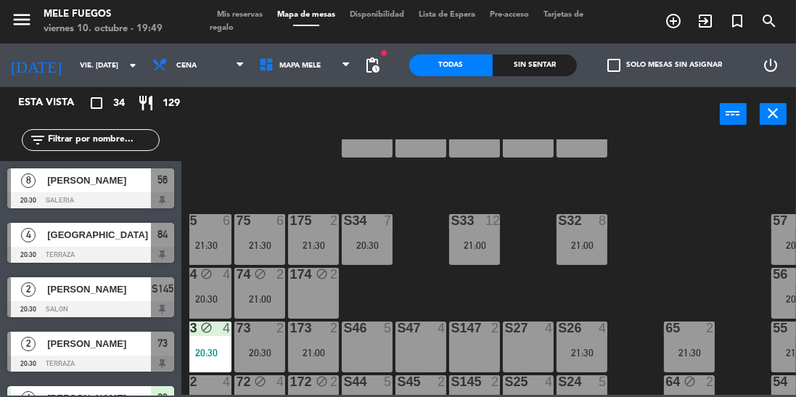
click at [529, 252] on div "100 8 101 8 102 8 103 8 104 8 S32 8 21:00 S33 12 21:00 S34 7 20:30 75 6 21:30 8…" at bounding box center [492, 266] width 607 height 255
click at [508, 255] on div "100 8 101 8 102 8 103 8 104 8 S32 8 21:00 S33 12 21:00 S34 7 20:30 75 6 21:30 8…" at bounding box center [492, 266] width 607 height 255
click at [535, 256] on div "100 8 101 8 102 8 103 8 104 8 S32 8 21:00 S33 12 21:00 S34 7 20:30 75 6 21:30 8…" at bounding box center [492, 266] width 607 height 255
click at [631, 274] on div "100 8 101 8 102 8 103 8 104 8 S32 8 21:00 S33 12 21:00 S34 7 20:30 75 6 21:30 8…" at bounding box center [492, 266] width 607 height 255
click at [404, 187] on div "100 8 101 8 102 8 103 8 104 8 S32 8 21:00 S33 12 21:00 S34 7 20:30 75 6 21:30 8…" at bounding box center [492, 266] width 607 height 255
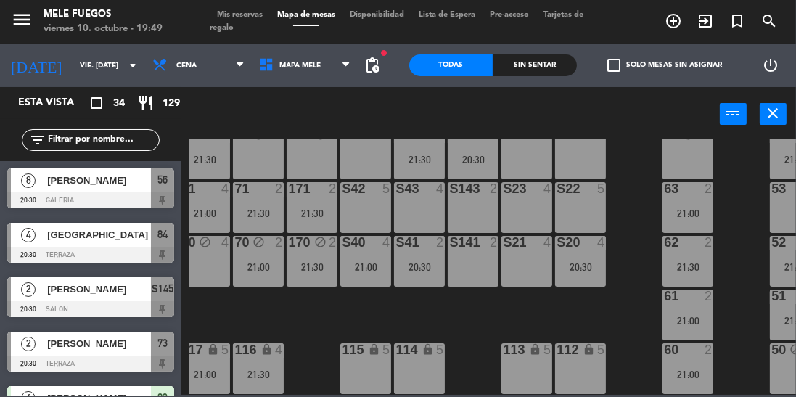
scroll to position [312, 4]
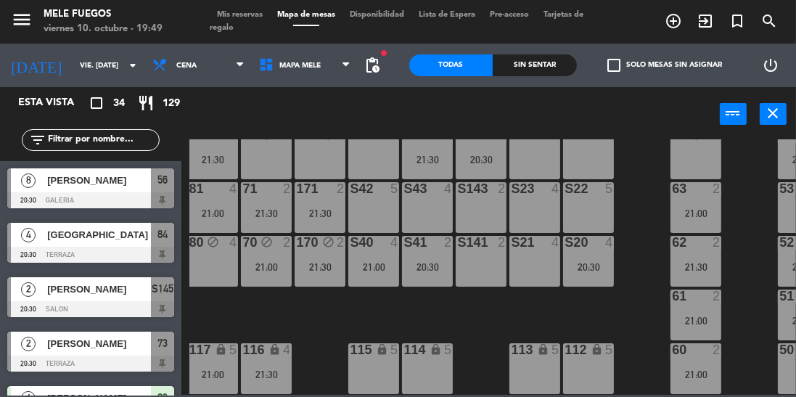
click at [470, 307] on div "100 8 101 8 102 8 103 8 104 8 S32 8 21:00 S33 12 21:00 S34 7 20:30 75 6 21:30 8…" at bounding box center [492, 266] width 607 height 255
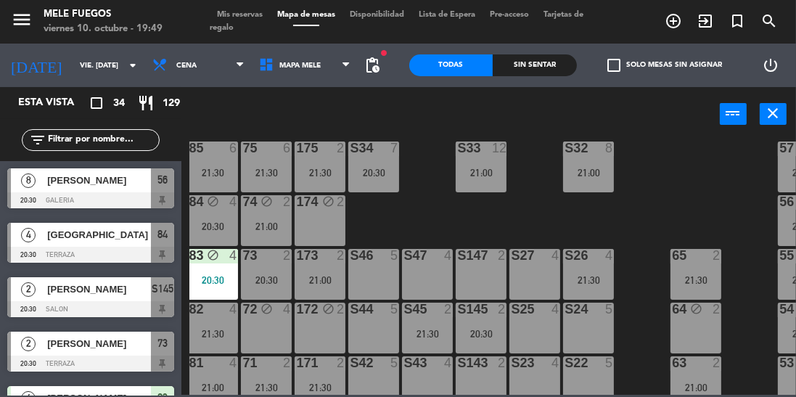
scroll to position [126, 4]
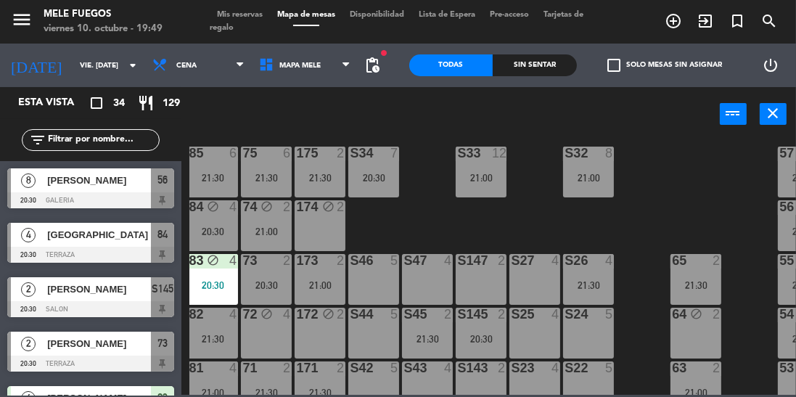
click at [421, 216] on div "100 8 101 8 102 8 103 8 104 8 S32 8 21:00 S33 12 21:00 S34 7 20:30 75 6 21:30 8…" at bounding box center [492, 266] width 607 height 255
click at [373, 343] on div "S44 5" at bounding box center [373, 333] width 51 height 51
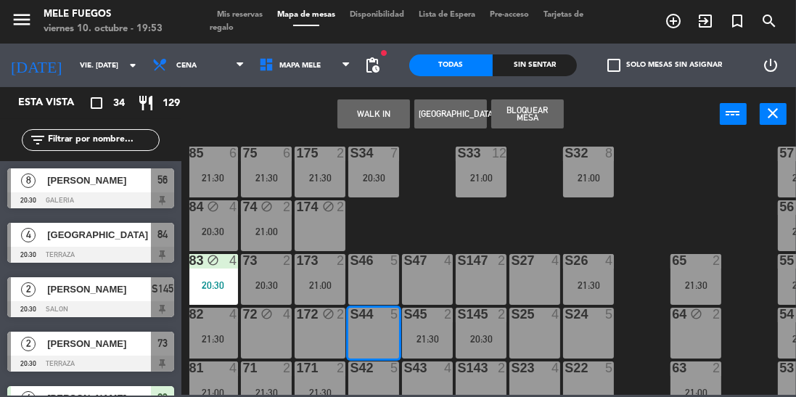
click at [540, 102] on button "Bloquear Mesa" at bounding box center [527, 113] width 73 height 29
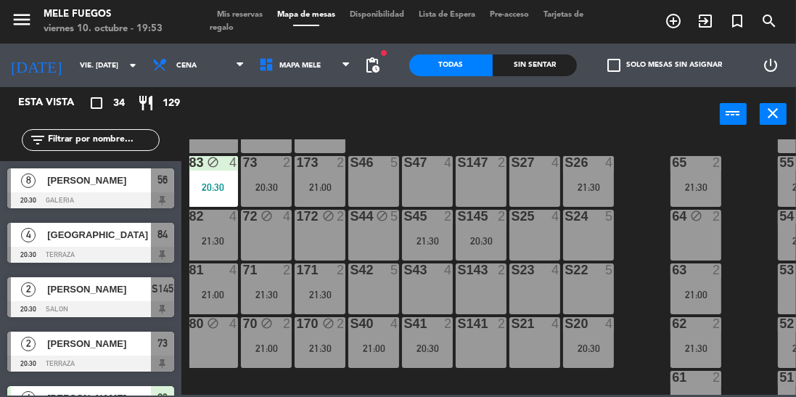
scroll to position [224, 4]
click at [437, 280] on div "S43 4" at bounding box center [427, 288] width 51 height 51
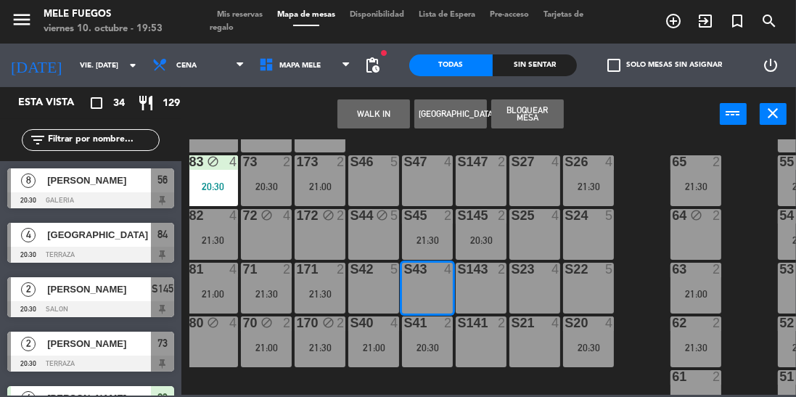
click at [496, 279] on div "S143 2" at bounding box center [481, 288] width 51 height 51
click at [539, 125] on button "Bloquear Mesa" at bounding box center [527, 113] width 73 height 29
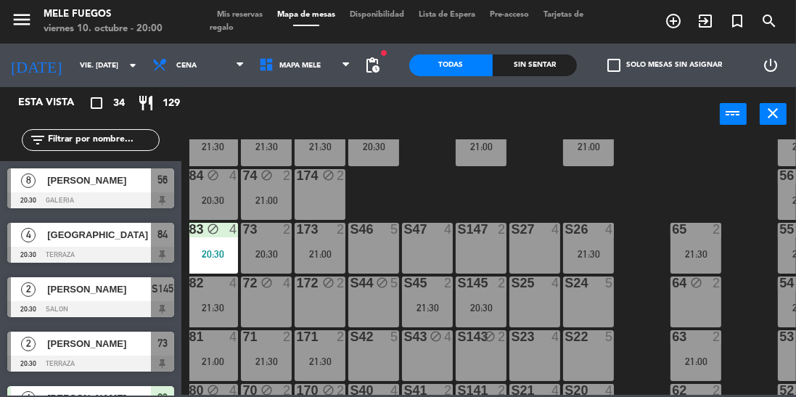
scroll to position [155, 4]
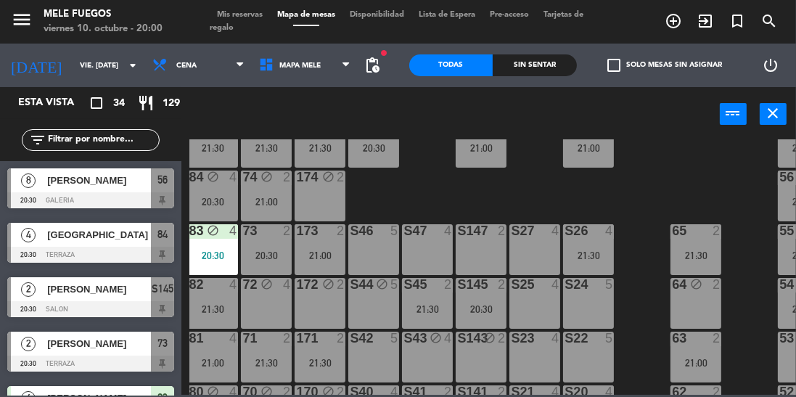
click at [572, 183] on div "100 8 101 8 102 8 103 8 104 8 S32 8 21:00 S33 12 21:00 S34 7 20:30 75 6 21:30 8…" at bounding box center [492, 266] width 607 height 255
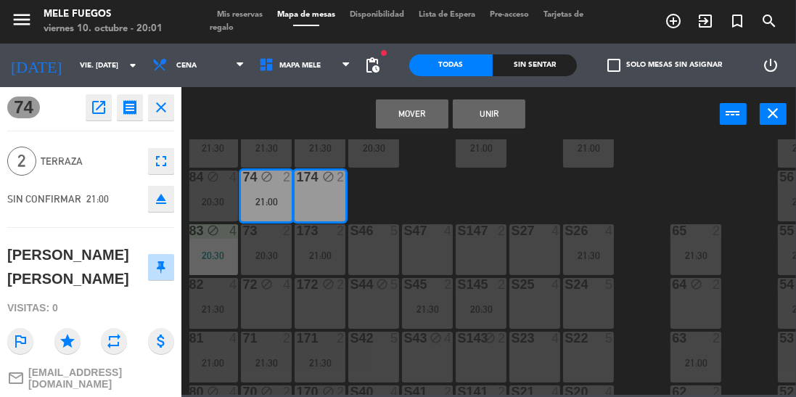
click at [419, 116] on button "Mover" at bounding box center [412, 113] width 73 height 29
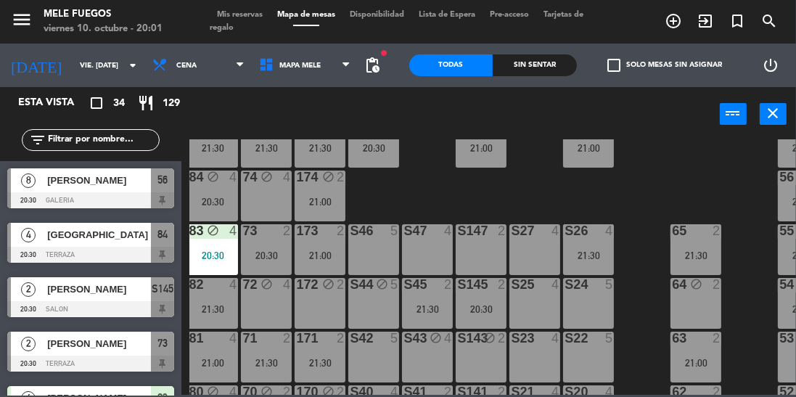
scroll to position [210, 4]
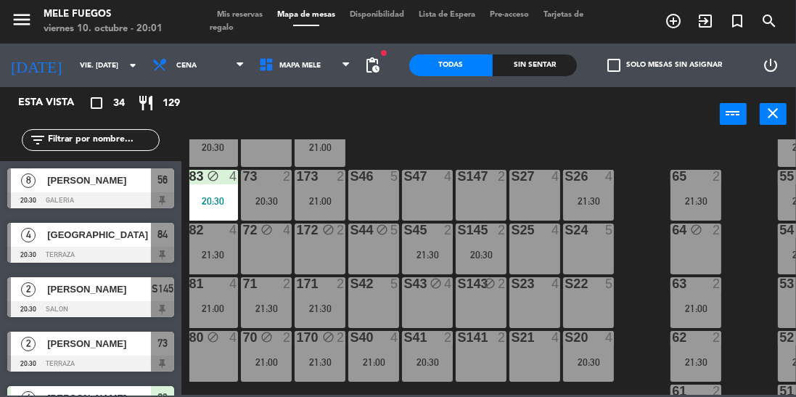
click at [280, 244] on div "72 block 4" at bounding box center [266, 249] width 51 height 51
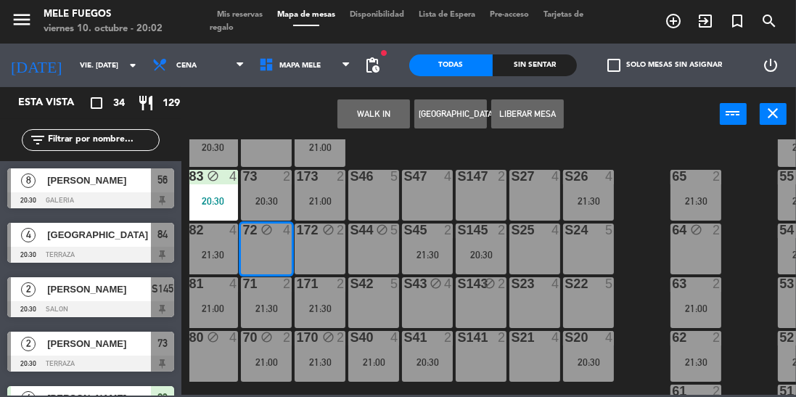
click at [327, 240] on div "172 block 2" at bounding box center [320, 249] width 51 height 51
click at [531, 108] on button "Liberar Mesa" at bounding box center [527, 113] width 73 height 29
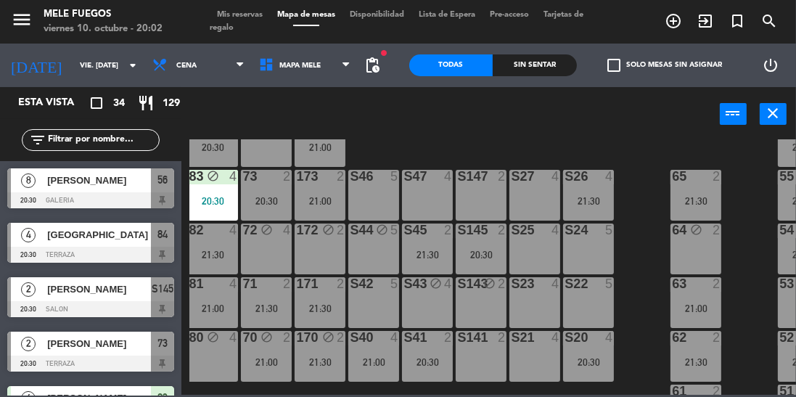
scroll to position [276, 4]
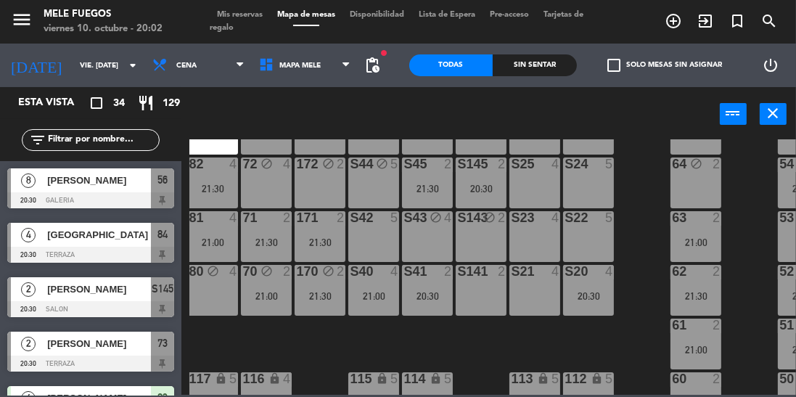
click at [221, 290] on div "80 block 4" at bounding box center [212, 290] width 51 height 51
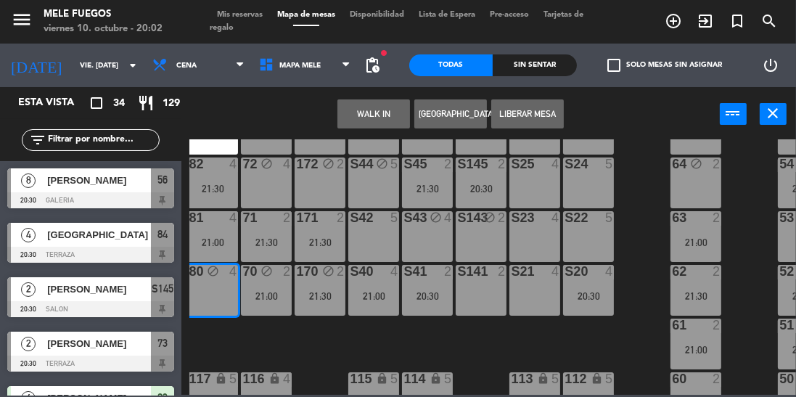
click at [521, 113] on button "Liberar Mesa" at bounding box center [527, 113] width 73 height 29
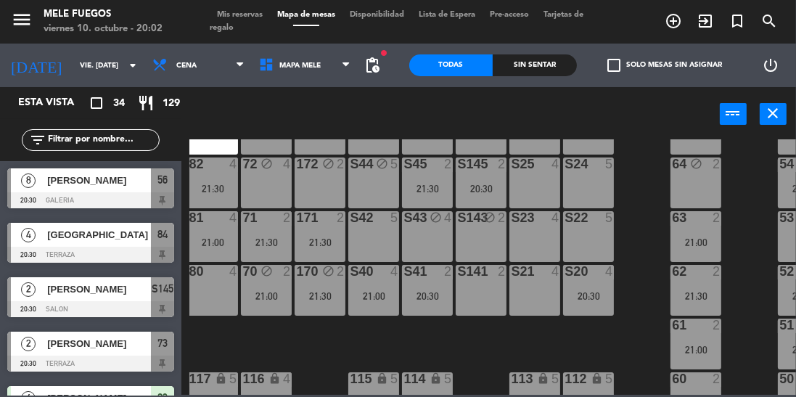
click at [76, 70] on input "vie. [DATE]" at bounding box center [126, 65] width 107 height 22
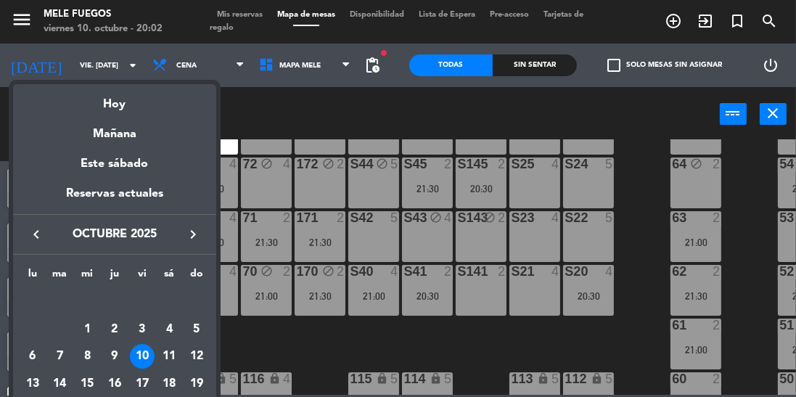
click at [173, 357] on div "11" at bounding box center [169, 356] width 25 height 25
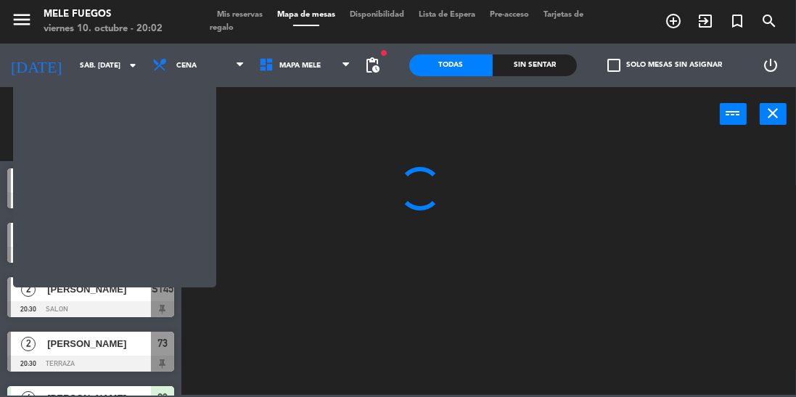
scroll to position [0, 0]
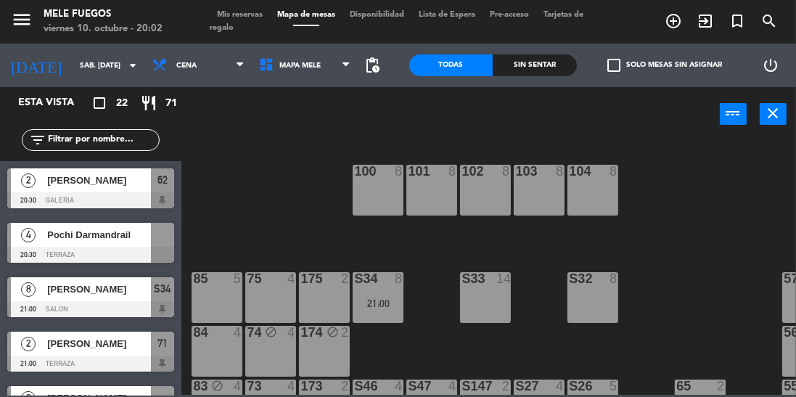
click at [157, 242] on div at bounding box center [162, 235] width 23 height 24
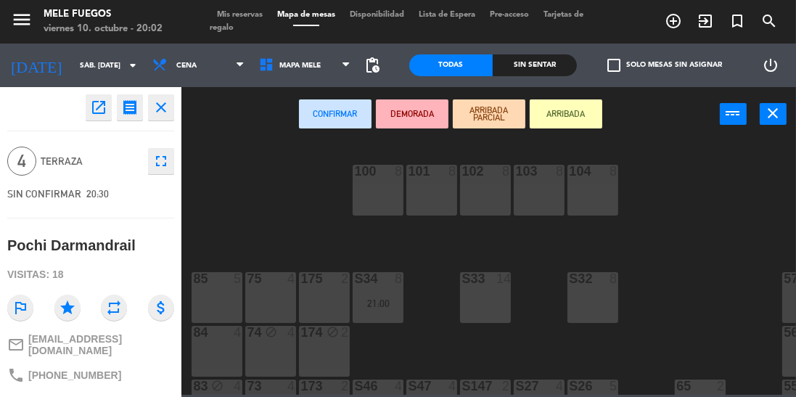
click at [210, 343] on div "84 4" at bounding box center [217, 351] width 51 height 51
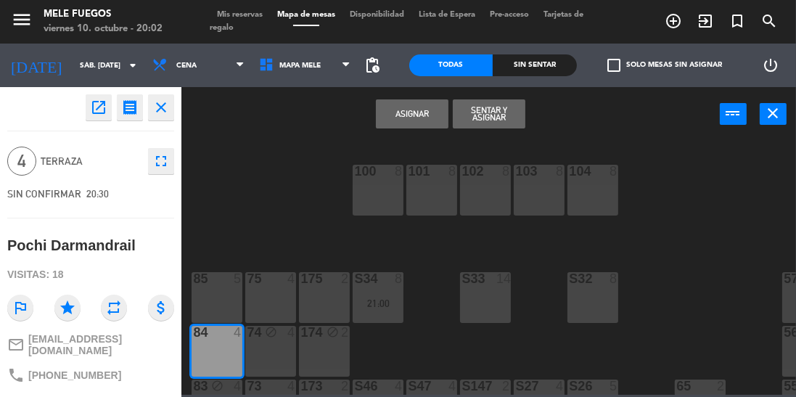
click at [390, 108] on button "Asignar" at bounding box center [412, 113] width 73 height 29
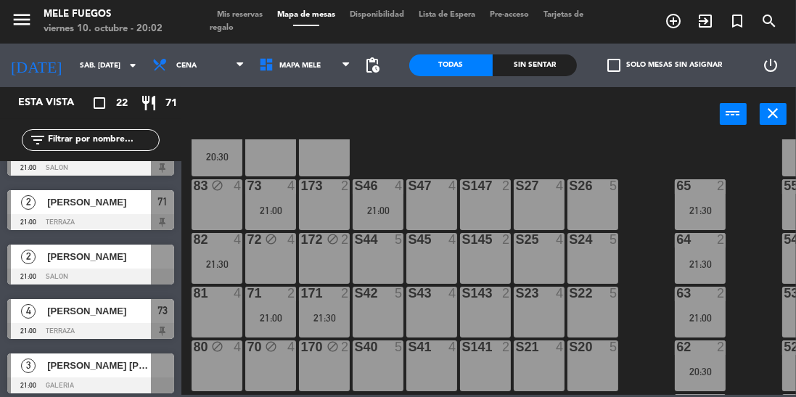
scroll to position [201, 0]
click at [178, 273] on div "2 [PERSON_NAME] 21:00 SALON" at bounding box center [90, 264] width 181 height 54
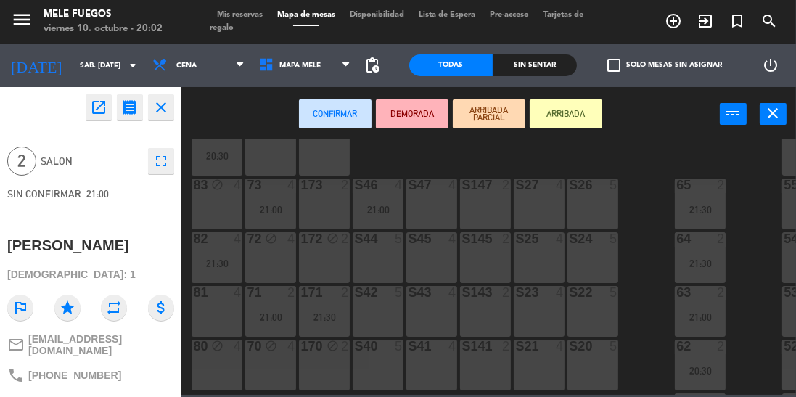
click at [378, 261] on div "S44 5" at bounding box center [378, 257] width 51 height 51
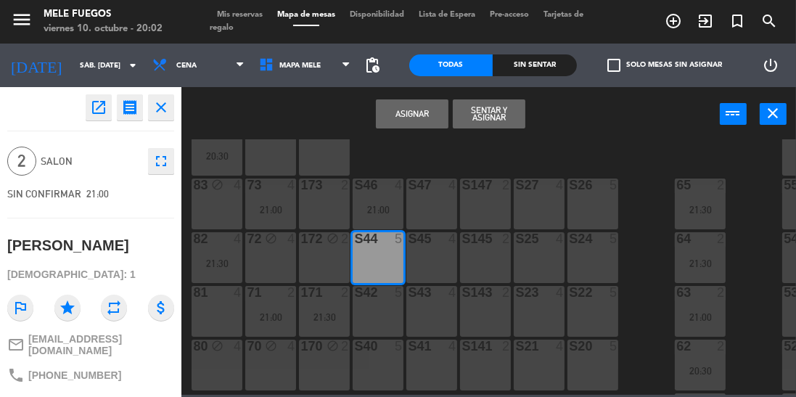
click at [372, 262] on div "S44 5" at bounding box center [378, 257] width 51 height 51
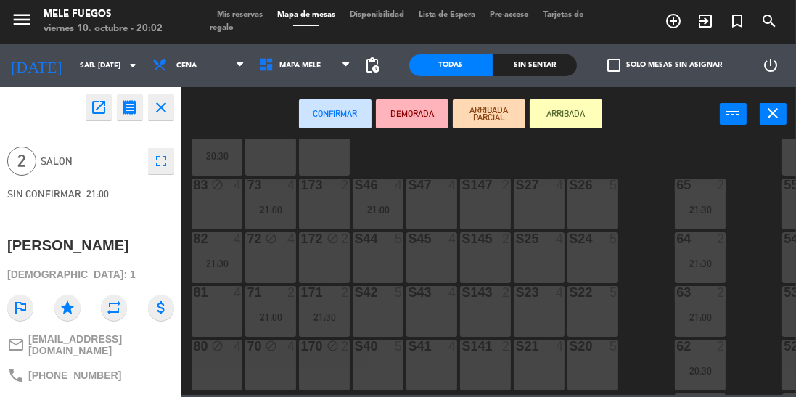
click at [440, 259] on div "S45 4" at bounding box center [431, 257] width 51 height 51
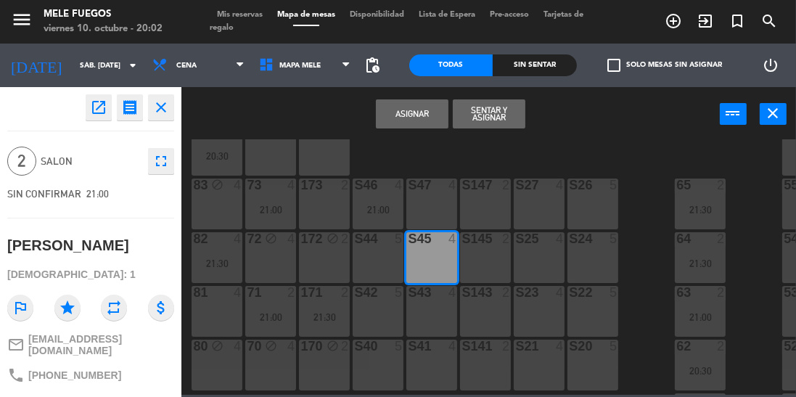
click at [399, 115] on button "Asignar" at bounding box center [412, 113] width 73 height 29
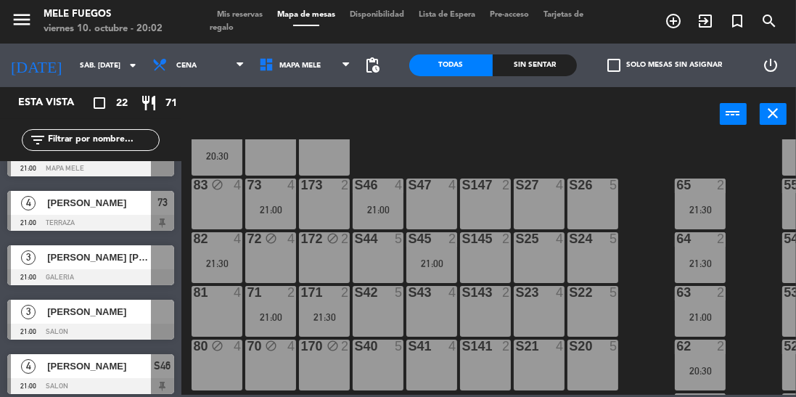
scroll to position [250, 0]
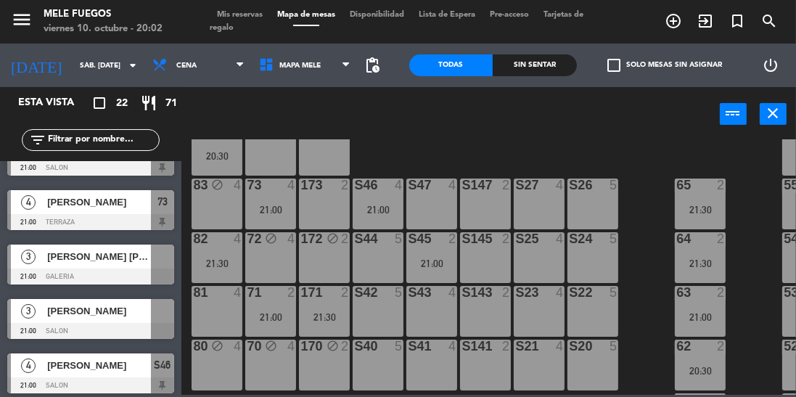
click at [173, 314] on div at bounding box center [162, 311] width 23 height 24
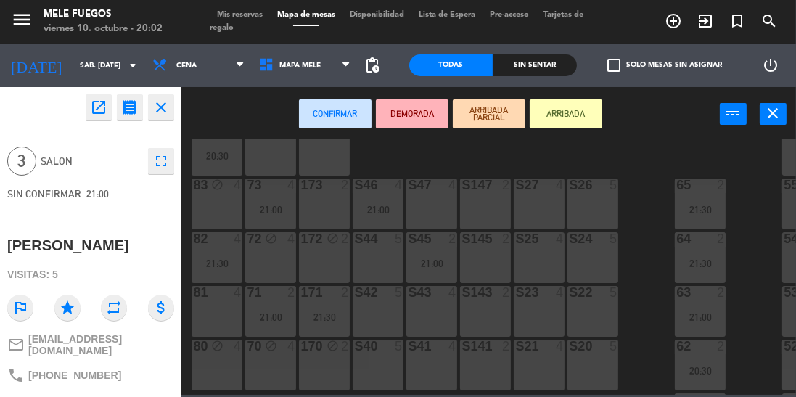
click at [378, 369] on div "S40 5" at bounding box center [378, 365] width 51 height 51
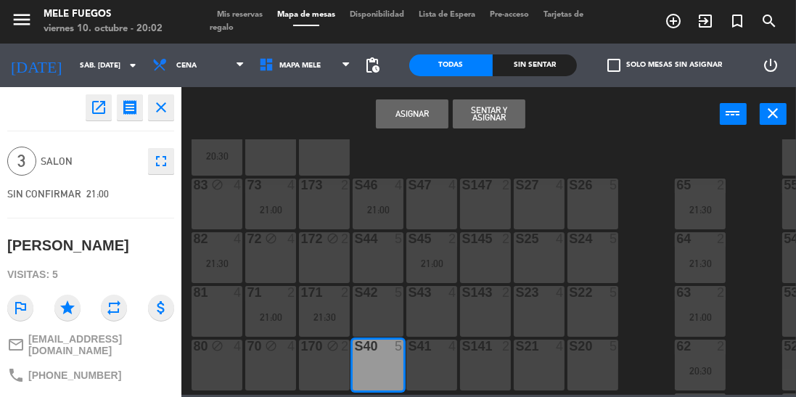
click at [422, 110] on button "Asignar" at bounding box center [412, 113] width 73 height 29
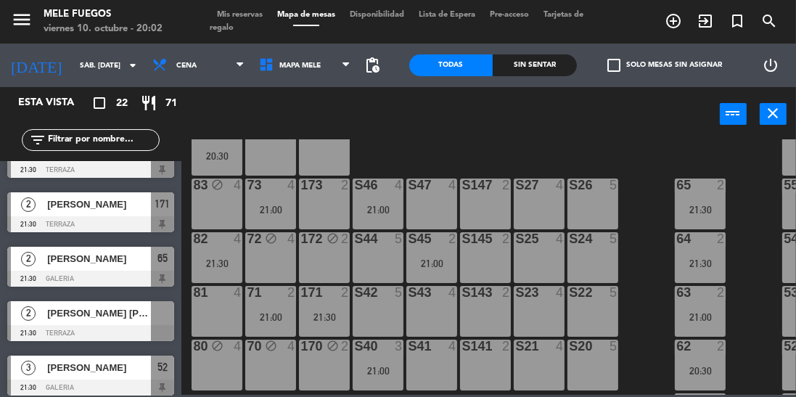
scroll to position [962, 0]
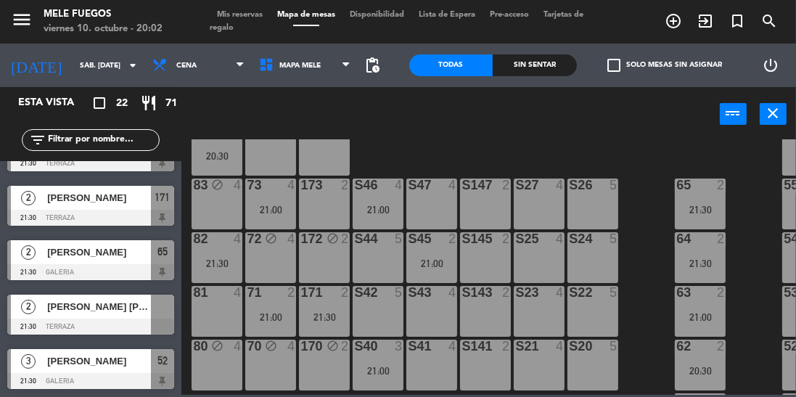
click at [158, 317] on div at bounding box center [162, 307] width 23 height 24
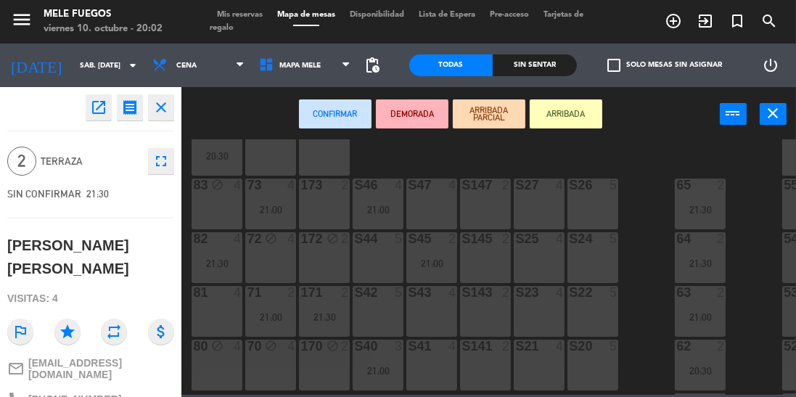
click at [279, 253] on div "72 block 4" at bounding box center [270, 257] width 51 height 51
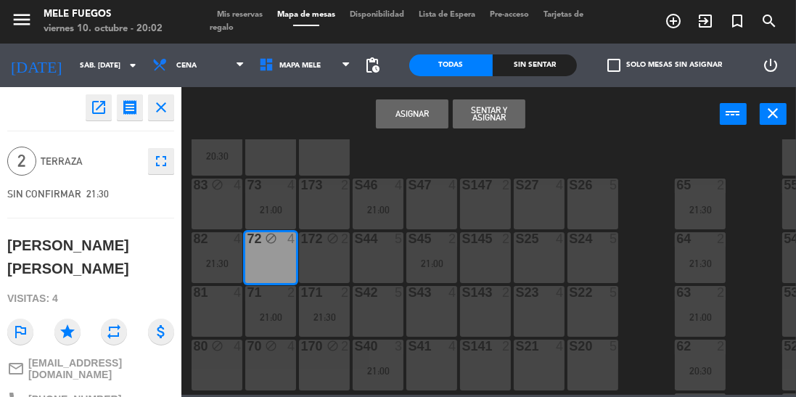
click at [393, 110] on button "Asignar" at bounding box center [412, 113] width 73 height 29
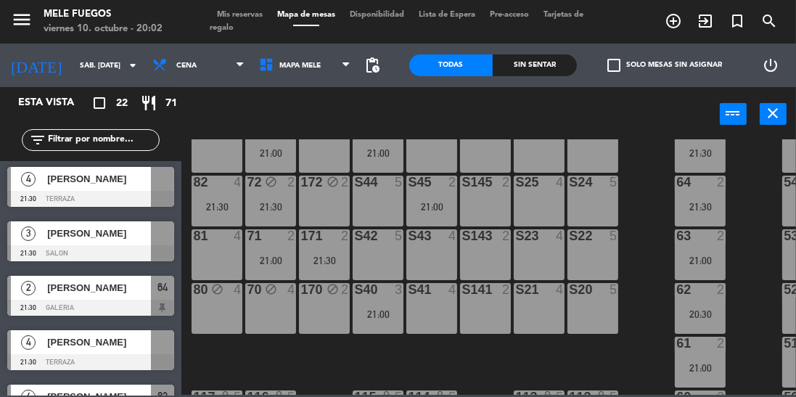
scroll to position [263, 0]
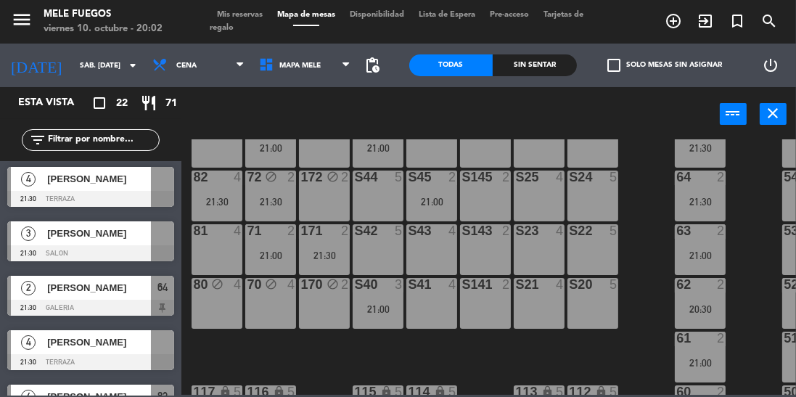
click at [155, 356] on div at bounding box center [90, 362] width 167 height 16
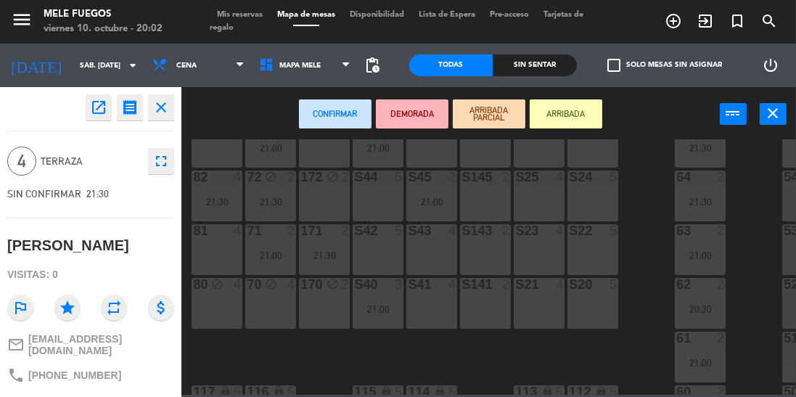
click at [215, 242] on div "81 4" at bounding box center [217, 249] width 51 height 51
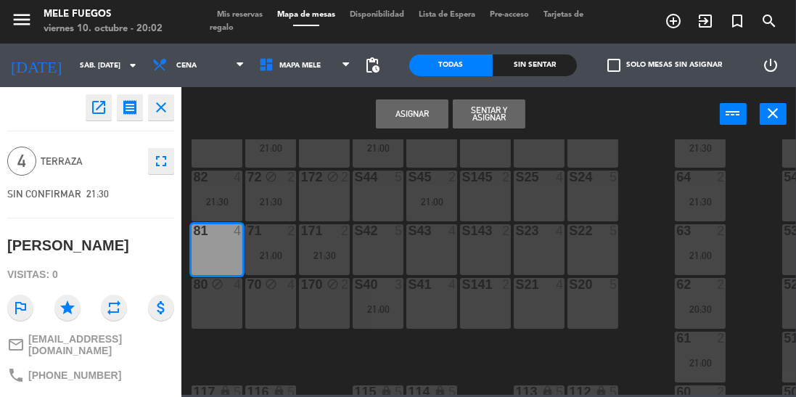
click at [404, 116] on button "Asignar" at bounding box center [412, 113] width 73 height 29
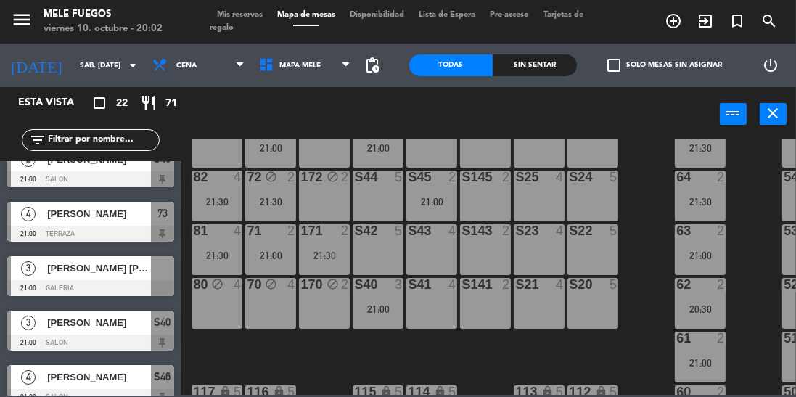
scroll to position [263, 48]
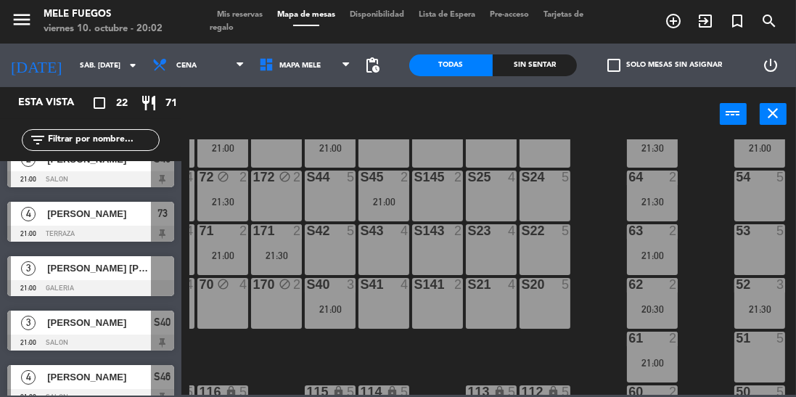
click at [162, 279] on div at bounding box center [162, 268] width 23 height 24
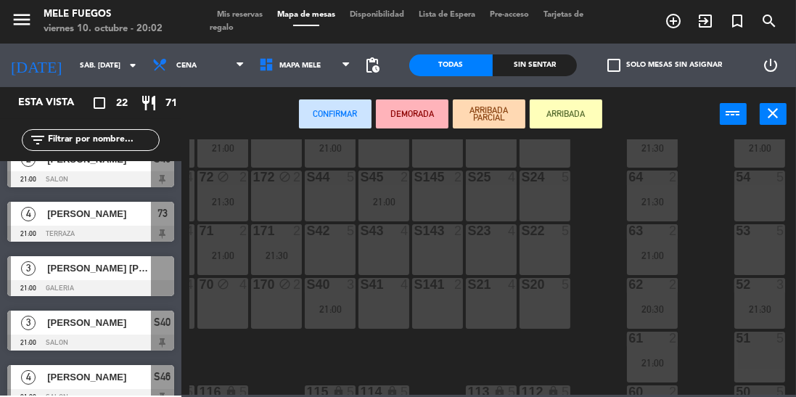
click at [760, 206] on div "54 5" at bounding box center [759, 196] width 51 height 51
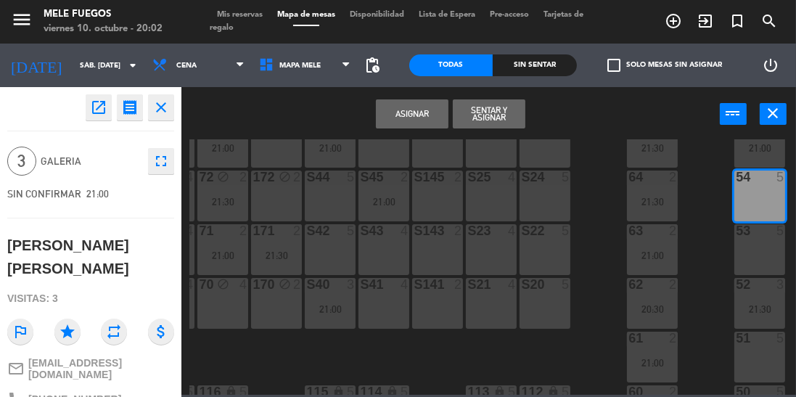
click at [418, 110] on button "Asignar" at bounding box center [412, 113] width 73 height 29
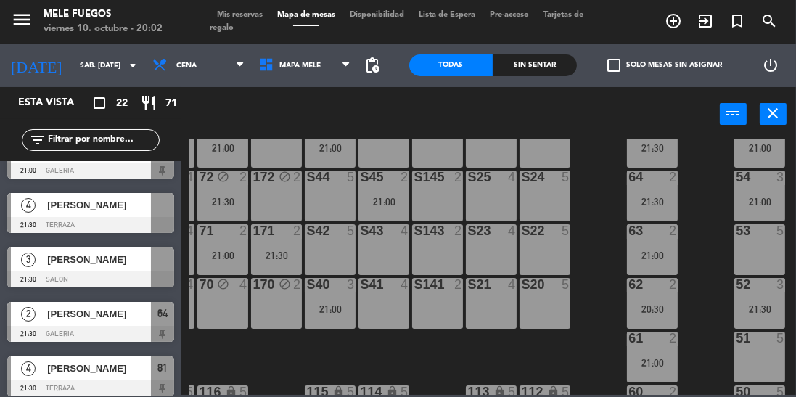
scroll to position [683, 0]
click at [152, 270] on div at bounding box center [162, 259] width 23 height 24
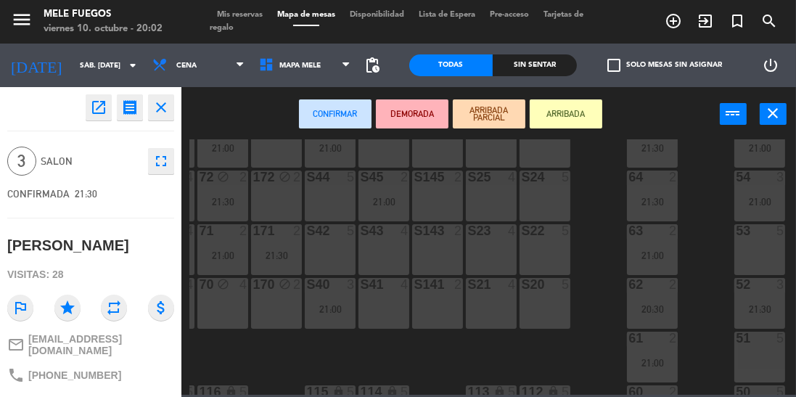
click at [544, 302] on div "S20 5" at bounding box center [545, 303] width 51 height 51
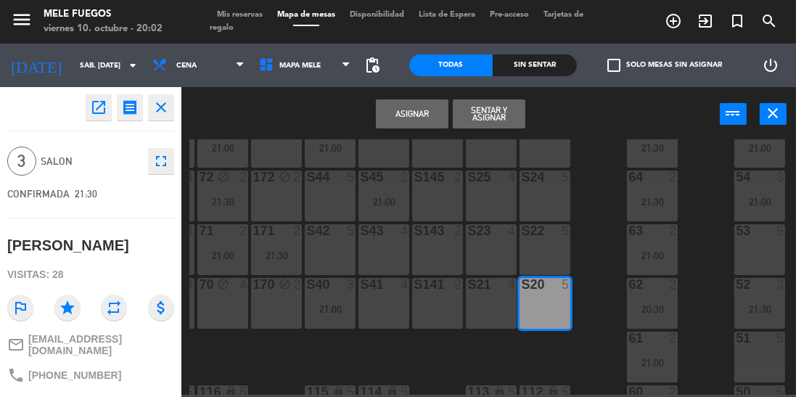
click at [421, 106] on button "Asignar" at bounding box center [412, 113] width 73 height 29
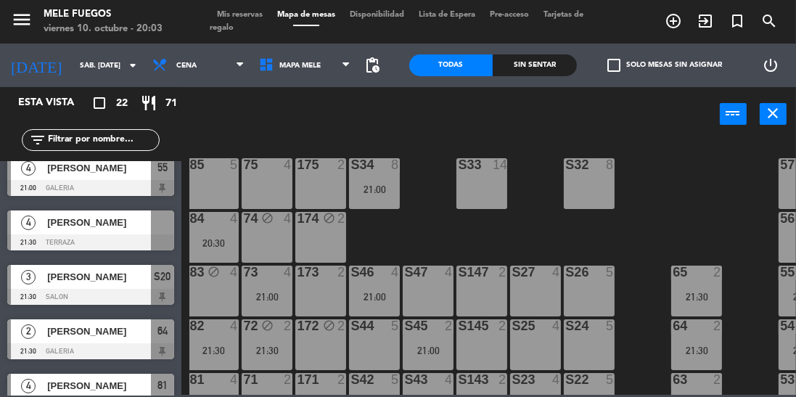
scroll to position [109, 4]
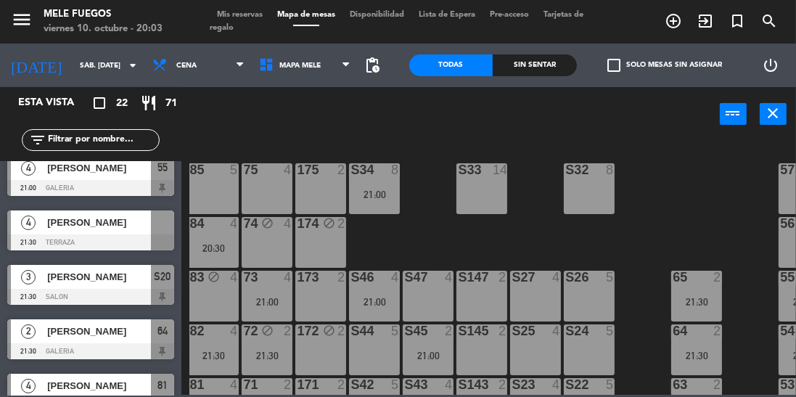
click at [160, 268] on span "S20" at bounding box center [163, 276] width 17 height 17
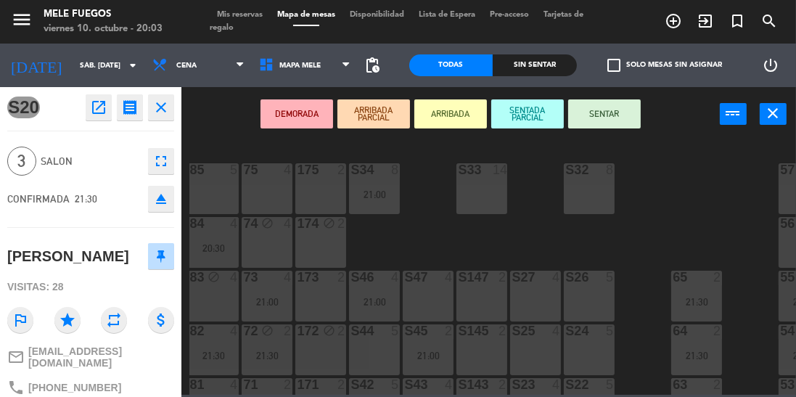
click at [223, 203] on div "85 5" at bounding box center [213, 188] width 51 height 51
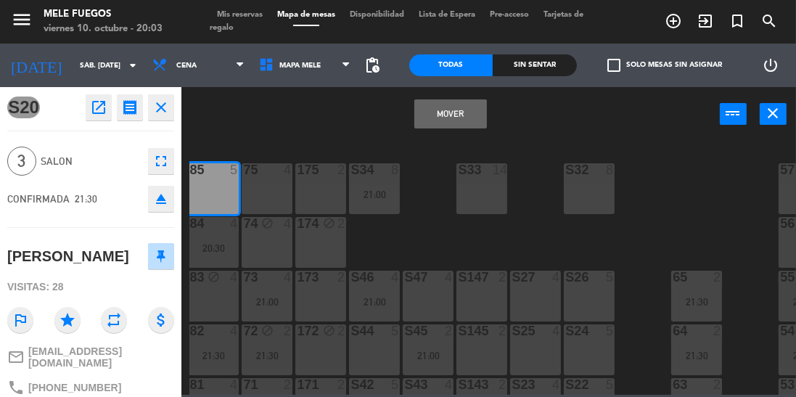
click at [446, 126] on button "Mover" at bounding box center [450, 113] width 73 height 29
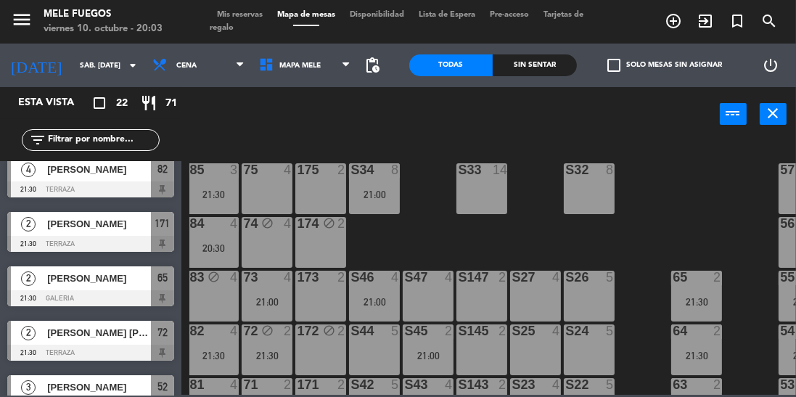
scroll to position [962, 0]
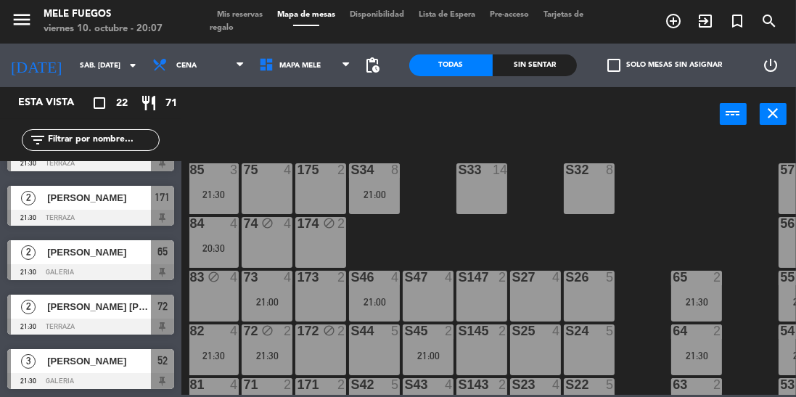
click at [418, 234] on div "100 8 101 8 102 8 103 8 104 8 S32 8 S33 14 S34 8 21:00 75 4 85 3 21:30 175 2 57…" at bounding box center [492, 266] width 607 height 255
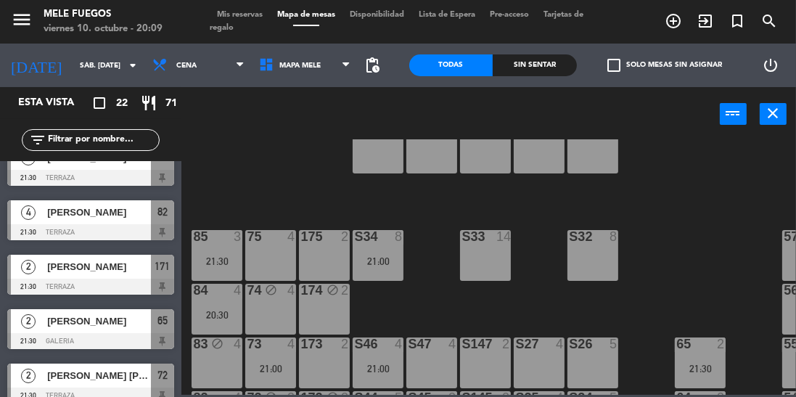
scroll to position [46, 0]
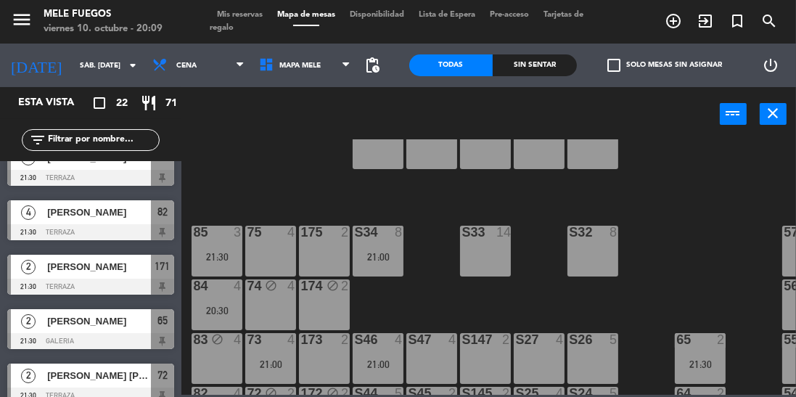
click at [73, 75] on input "sáb. [DATE]" at bounding box center [126, 65] width 107 height 22
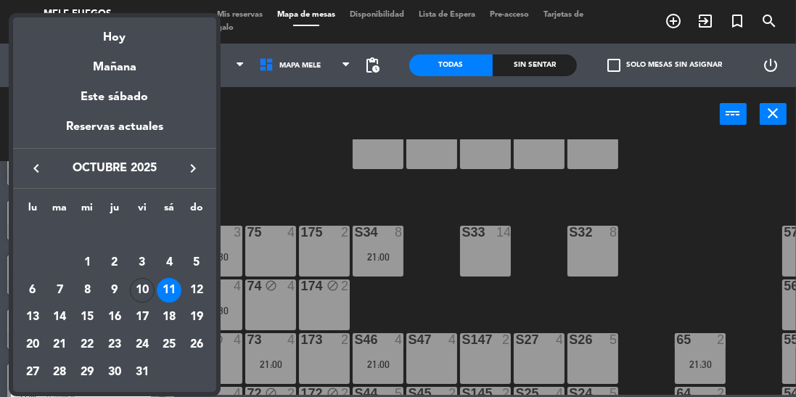
click at [143, 292] on div "10" at bounding box center [142, 290] width 25 height 25
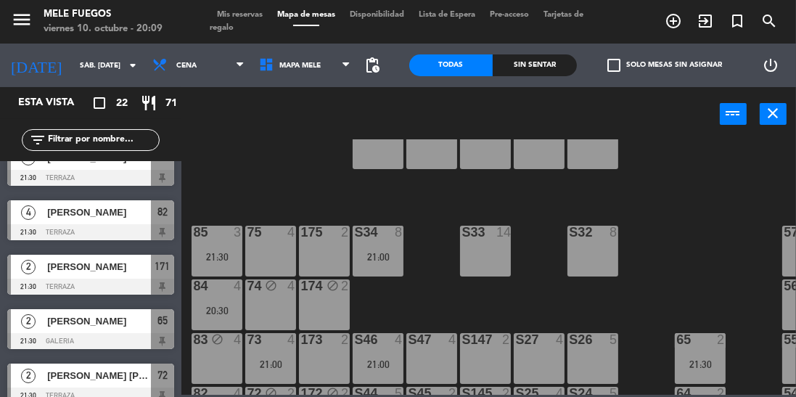
type input "vie. [DATE]"
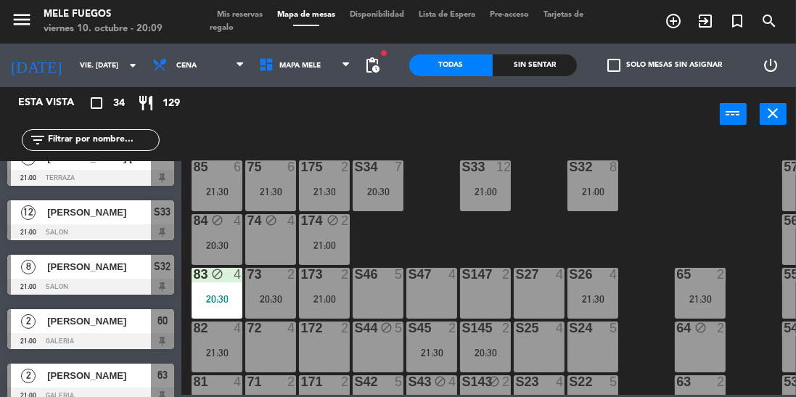
scroll to position [114, 0]
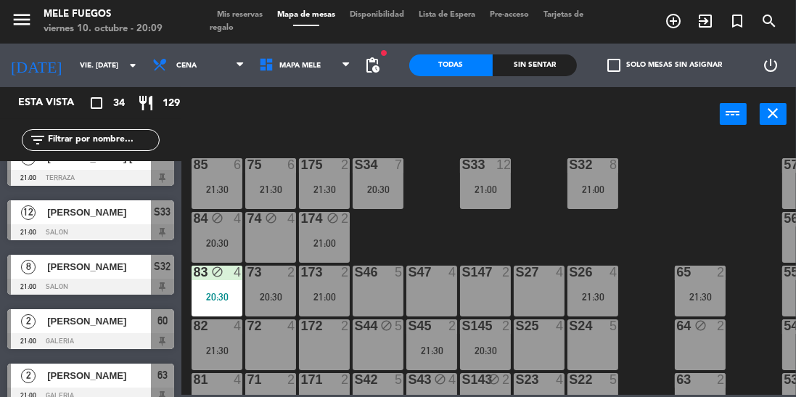
click at [404, 229] on div "100 8 101 8 102 8 103 8 104 8 S32 8 21:00 S33 12 21:00 S34 7 20:30 75 6 21:30 8…" at bounding box center [492, 266] width 607 height 255
click at [277, 341] on div "72 4" at bounding box center [270, 344] width 51 height 51
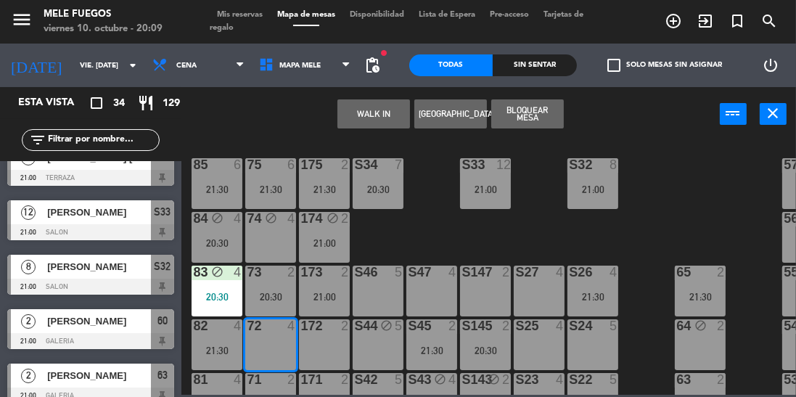
click at [546, 110] on button "Bloquear Mesa" at bounding box center [527, 113] width 73 height 29
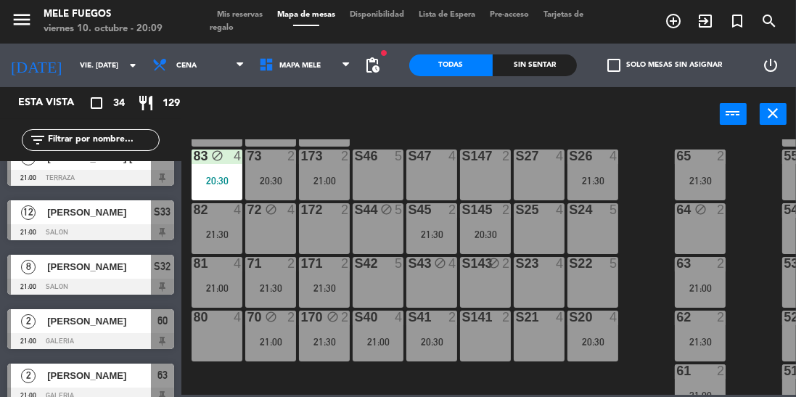
scroll to position [231, 0]
click at [246, 187] on div "73 2 20:30" at bounding box center [270, 174] width 51 height 51
click at [631, 170] on div "100 8 101 8 102 8 103 8 104 8 S32 8 21:00 S33 12 21:00 S34 7 20:30 75 6 21:30 8…" at bounding box center [492, 266] width 607 height 255
click at [443, 354] on div "S41 2 20:30" at bounding box center [431, 335] width 51 height 51
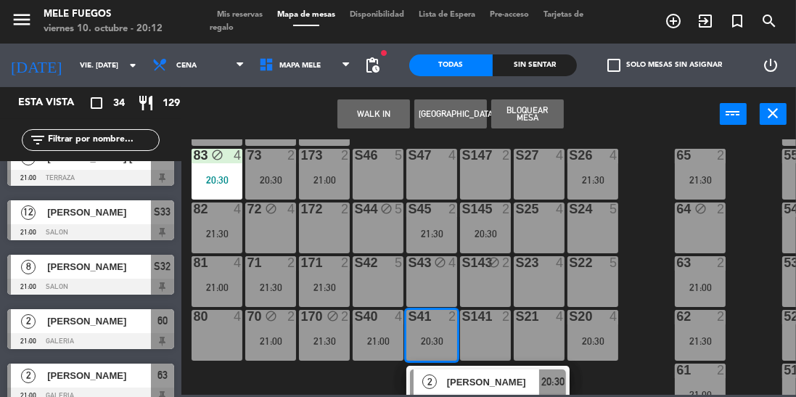
click at [650, 178] on div "100 8 101 8 102 8 103 8 104 8 S32 8 21:00 S33 12 21:00 S34 7 20:30 75 6 21:30 8…" at bounding box center [492, 266] width 607 height 255
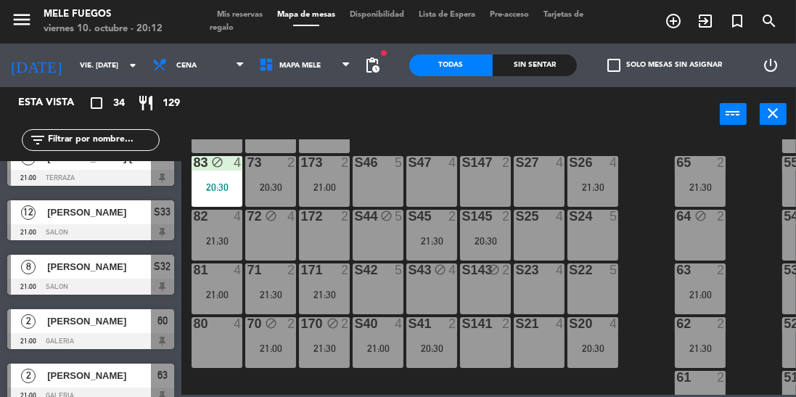
scroll to position [232, 0]
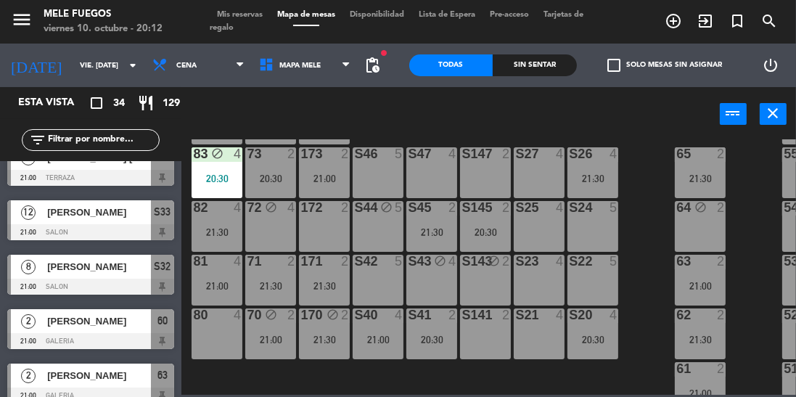
click at [491, 221] on div "S145 2 20:30" at bounding box center [485, 226] width 51 height 51
click at [644, 204] on div "100 8 101 8 102 8 103 8 104 8 S32 8 21:00 S33 12 21:00 S34 7 20:30 75 6 21:30 8…" at bounding box center [492, 266] width 607 height 255
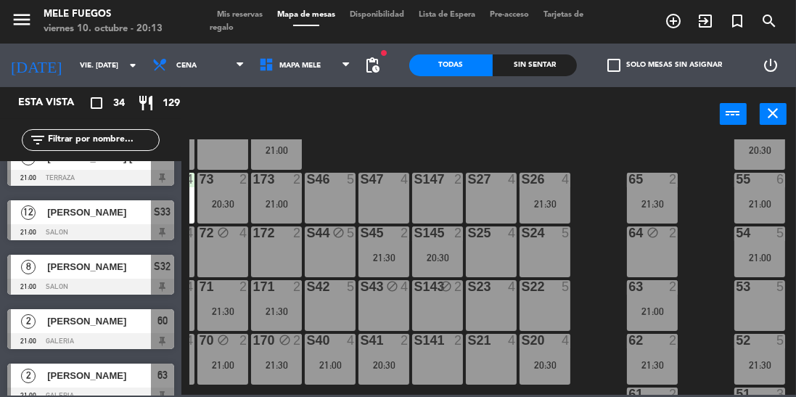
scroll to position [205, 48]
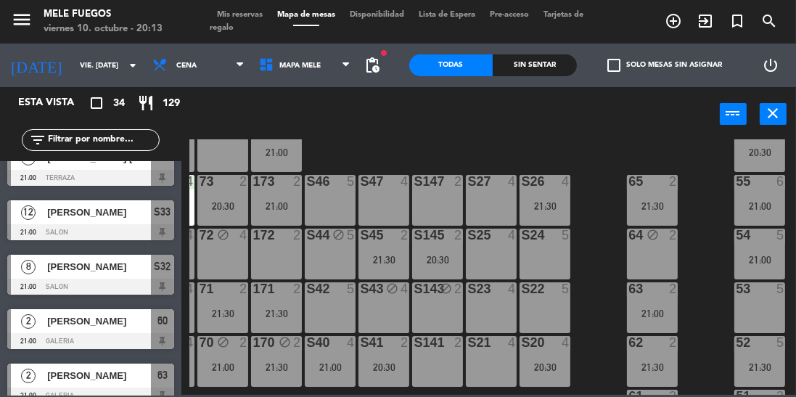
click at [590, 267] on div "100 8 101 8 102 8 103 8 104 8 S32 8 21:00 S33 12 21:00 S34 7 20:30 75 6 21:30 8…" at bounding box center [492, 266] width 607 height 255
click at [592, 142] on div "100 8 101 8 102 8 103 8 104 8 S32 8 21:00 S33 12 21:00 S34 7 20:30 75 6 21:30 8…" at bounding box center [492, 266] width 607 height 255
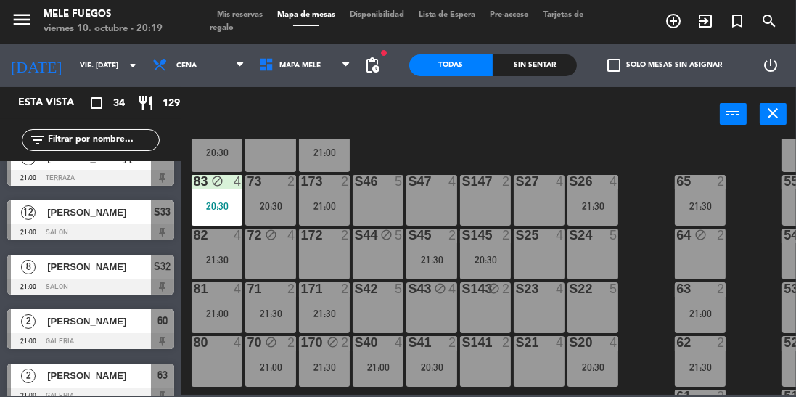
click at [653, 171] on div "100 8 101 8 102 8 103 8 104 8 S32 8 21:00 S33 12 21:00 S34 7 20:30 75 6 21:30 8…" at bounding box center [492, 266] width 607 height 255
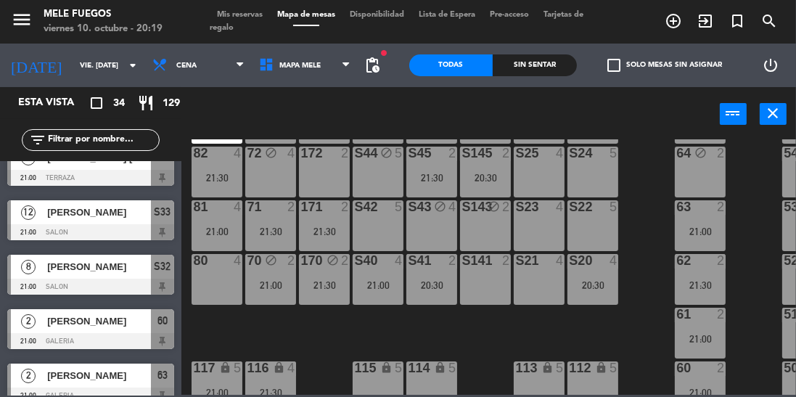
scroll to position [312, 0]
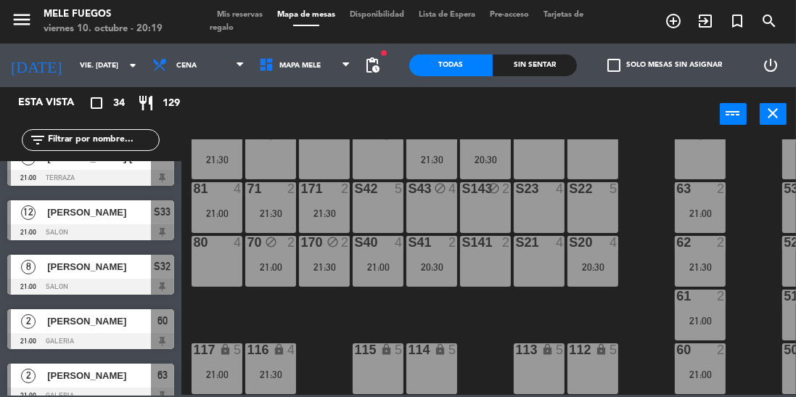
click at [655, 189] on div "100 8 101 8 102 8 103 8 104 8 S32 8 21:00 S33 12 21:00 S34 7 20:30 75 6 21:30 8…" at bounding box center [492, 266] width 607 height 255
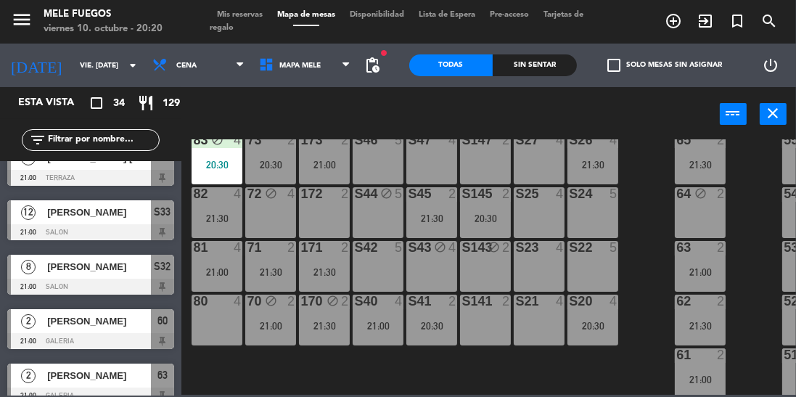
scroll to position [244, 0]
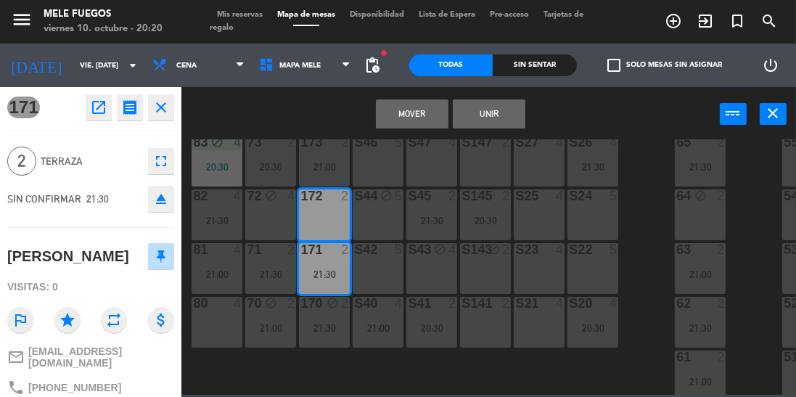
click at [416, 118] on button "Mover" at bounding box center [412, 113] width 73 height 29
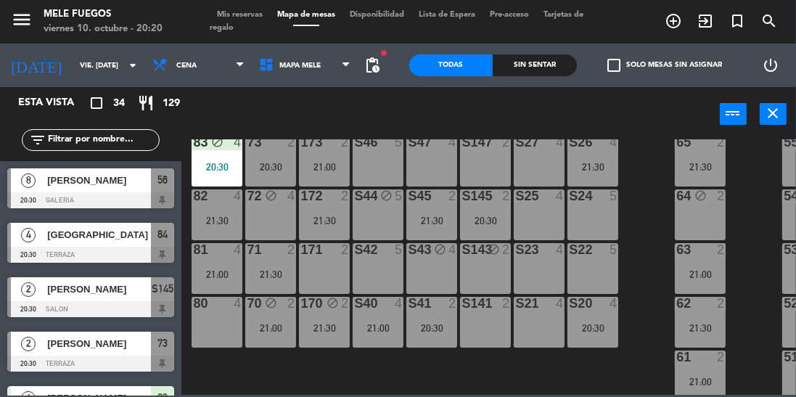
scroll to position [382, 0]
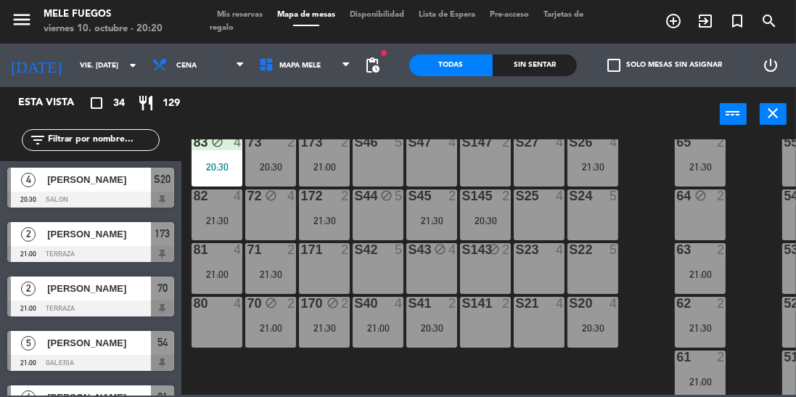
click at [327, 225] on div "21:30" at bounding box center [324, 221] width 51 height 10
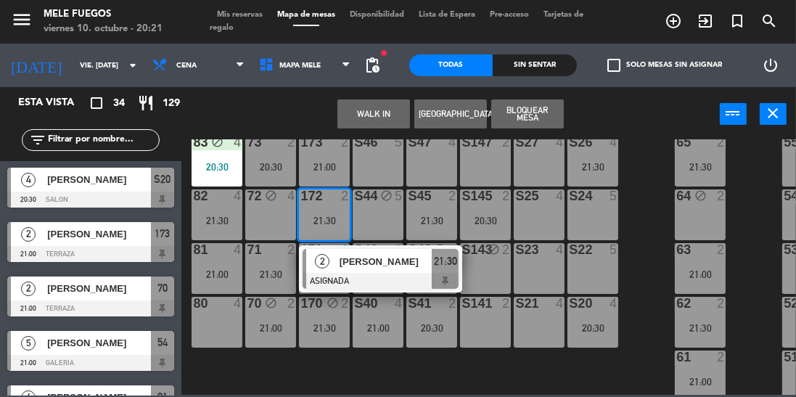
click at [629, 192] on div "5" at bounding box center [617, 195] width 24 height 13
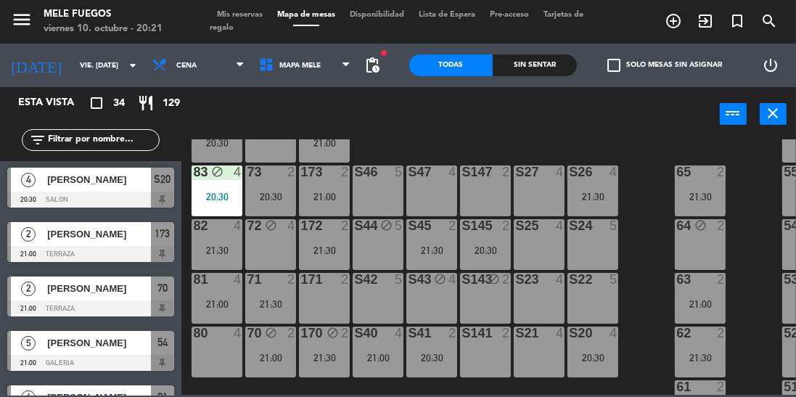
scroll to position [200, 0]
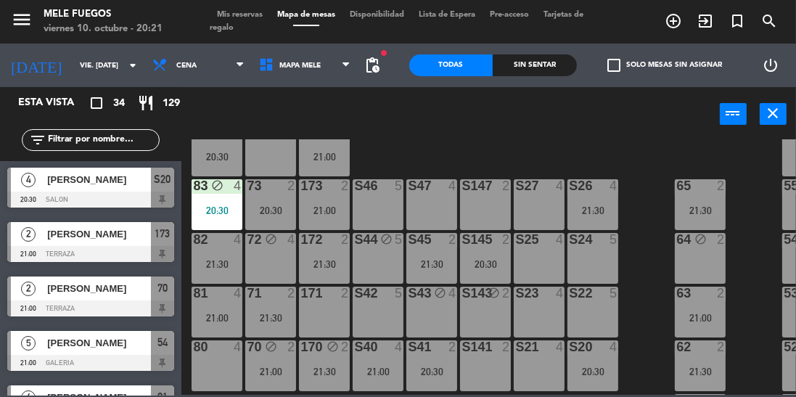
click at [676, 126] on div "power_input close" at bounding box center [450, 114] width 539 height 55
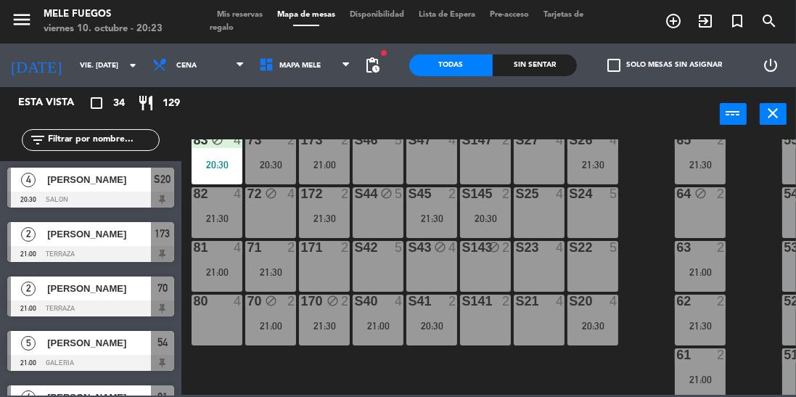
scroll to position [247, 0]
click at [599, 197] on div at bounding box center [593, 193] width 24 height 13
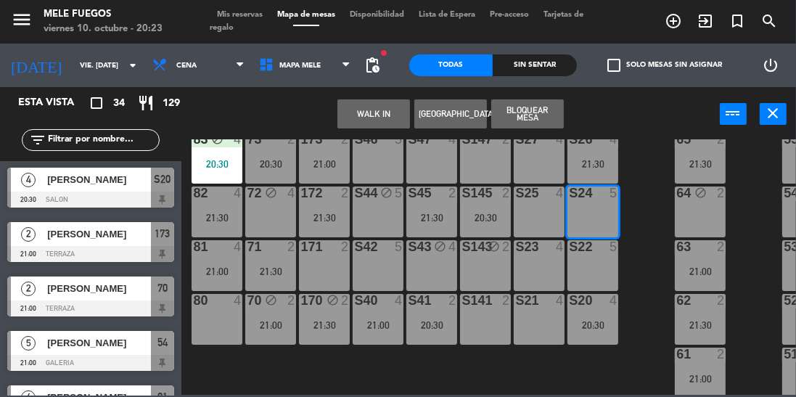
click at [598, 253] on div "S22 5" at bounding box center [593, 247] width 51 height 15
click at [544, 111] on button "Bloquear Mesa" at bounding box center [527, 113] width 73 height 29
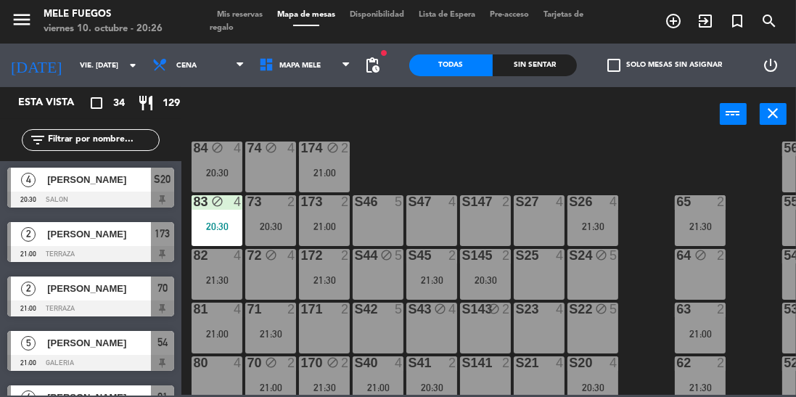
scroll to position [187, 0]
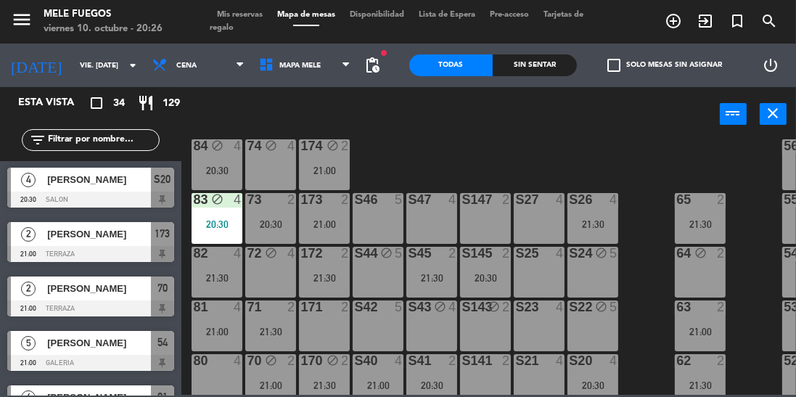
click at [649, 203] on div "100 8 101 8 102 8 103 8 104 8 S32 8 21:00 S33 12 21:00 S34 7 20:30 75 6 21:30 8…" at bounding box center [492, 266] width 607 height 255
click at [402, 155] on div "100 8 101 8 102 8 103 8 104 8 S32 8 21:00 S33 12 21:00 S34 7 20:30 75 6 21:30 8…" at bounding box center [492, 266] width 607 height 255
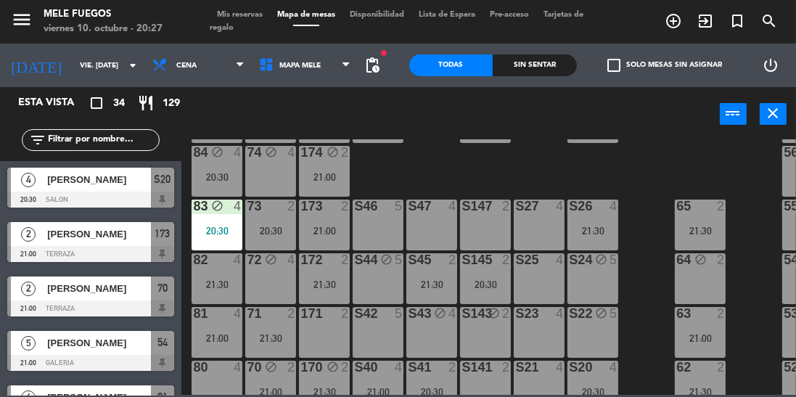
scroll to position [166, 0]
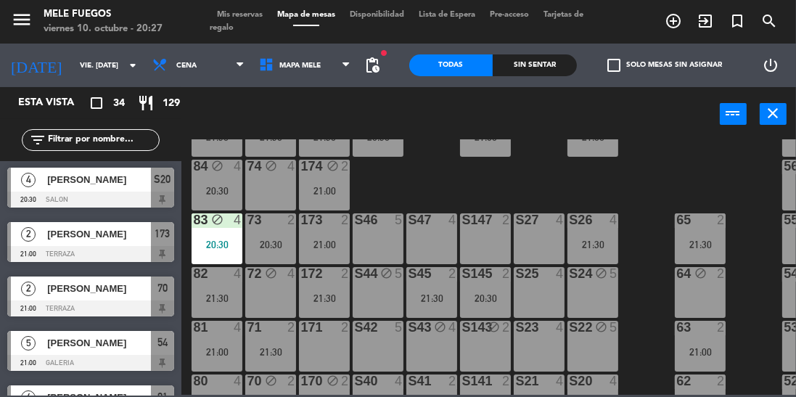
click at [429, 173] on div "100 8 101 8 102 8 103 8 104 8 S32 8 21:00 S33 12 21:00 S34 7 20:30 75 6 21:30 8…" at bounding box center [492, 266] width 607 height 255
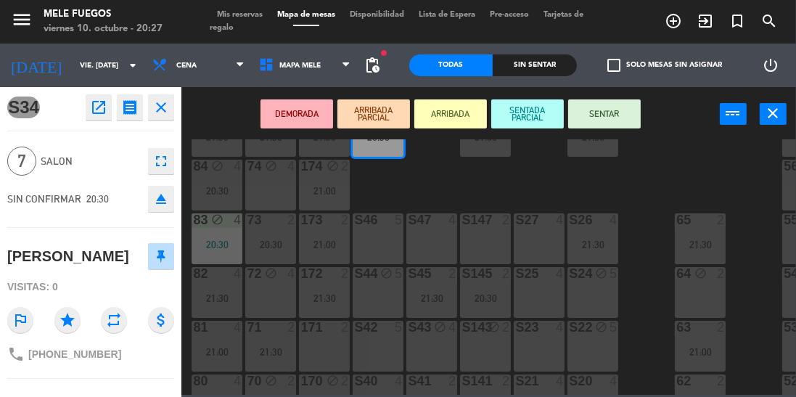
click at [425, 189] on div "100 8 101 8 102 8 103 8 104 8 S32 8 21:00 S33 12 21:00 S34 7 20:30 75 6 21:30 8…" at bounding box center [492, 266] width 607 height 255
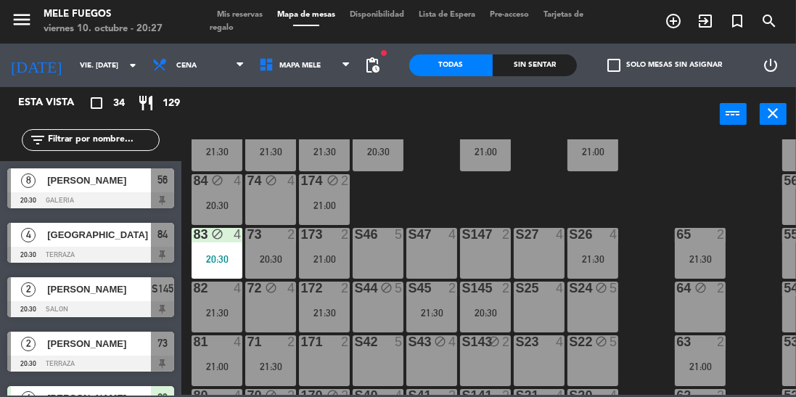
scroll to position [151, 0]
click at [397, 198] on div "100 8 101 8 102 8 103 8 104 8 S32 8 21:00 S33 12 21:00 S34 7 20:30 75 6 21:30 8…" at bounding box center [492, 266] width 607 height 255
click at [403, 199] on div "100 8 101 8 102 8 103 8 104 8 S32 8 21:00 S33 12 21:00 S34 7 20:30 75 6 21:30 8…" at bounding box center [492, 266] width 607 height 255
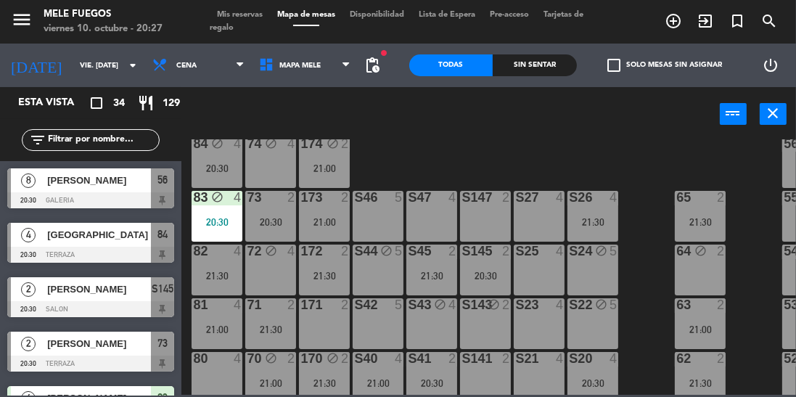
scroll to position [189, 0]
click at [223, 321] on div "81 4 21:00" at bounding box center [217, 323] width 51 height 51
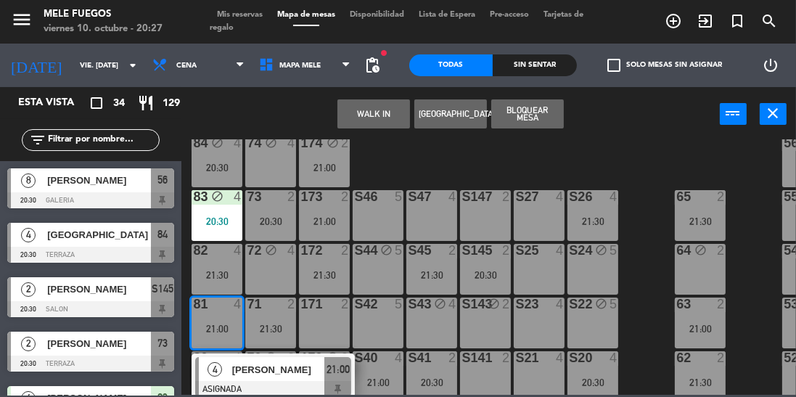
click at [654, 169] on div "100 8 101 8 102 8 103 8 104 8 S32 8 21:00 S33 12 21:00 S34 7 20:30 75 6 21:30 8…" at bounding box center [492, 266] width 607 height 255
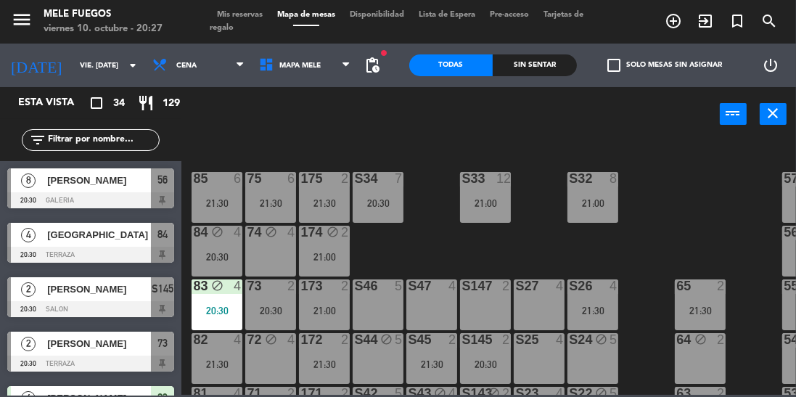
scroll to position [99, 0]
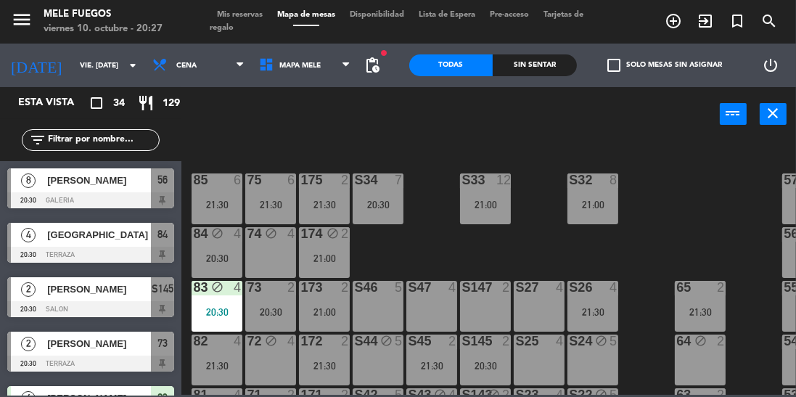
click at [217, 261] on div "20:30" at bounding box center [217, 258] width 51 height 10
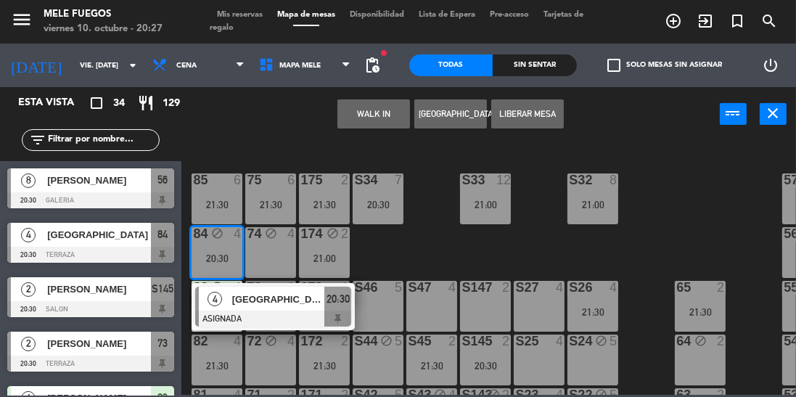
click at [410, 246] on div "100 8 101 8 102 8 103 8 104 8 S32 8 21:00 S33 12 21:00 S34 7 20:30 75 6 21:30 8…" at bounding box center [492, 266] width 607 height 255
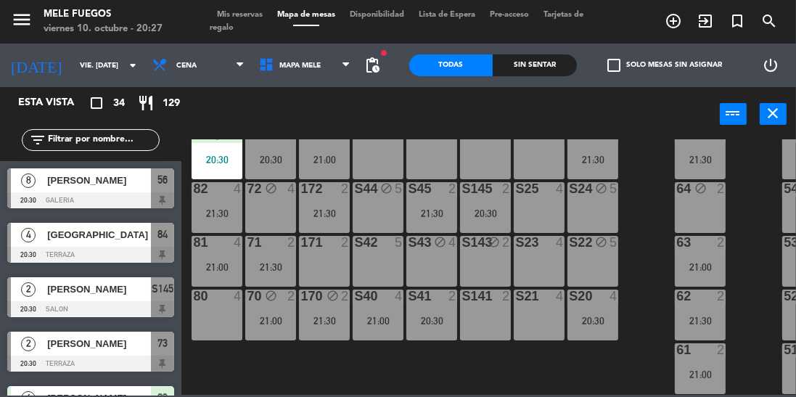
scroll to position [247, 0]
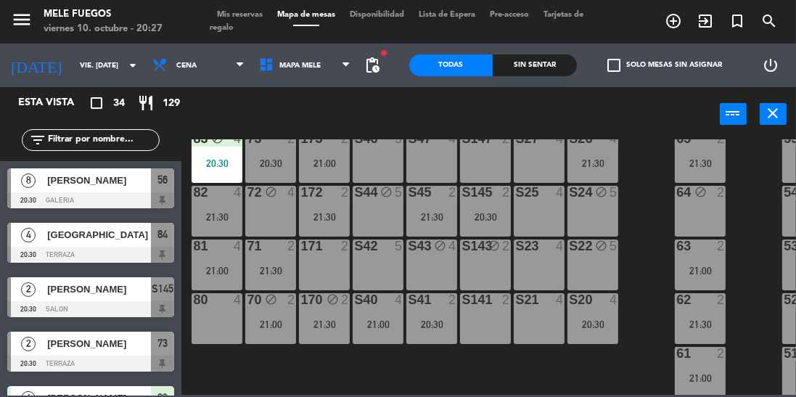
click at [647, 198] on div "100 8 101 8 102 8 103 8 104 8 S32 8 21:00 S33 12 21:00 S34 7 20:30 75 6 21:30 8…" at bounding box center [492, 266] width 607 height 255
click at [82, 134] on input "text" at bounding box center [102, 140] width 112 height 16
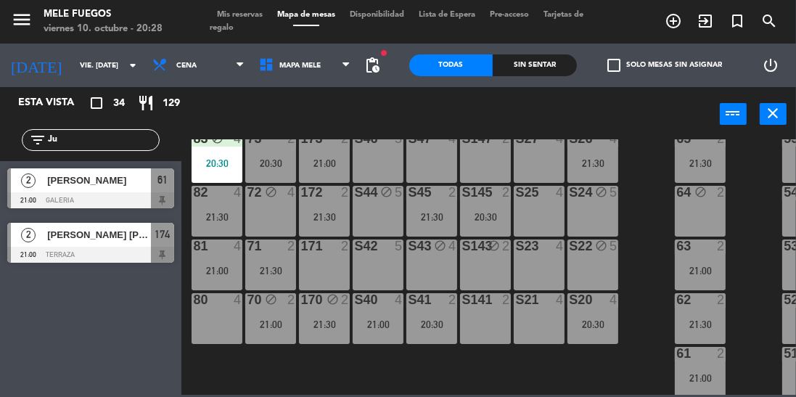
click at [76, 144] on input "Ju" at bounding box center [102, 140] width 112 height 16
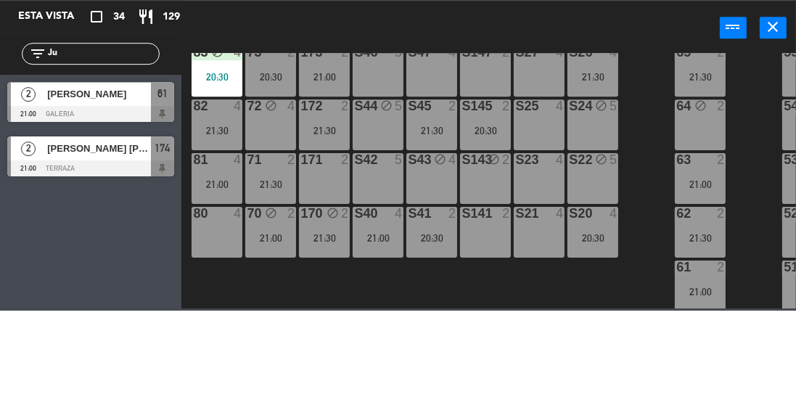
type input "J"
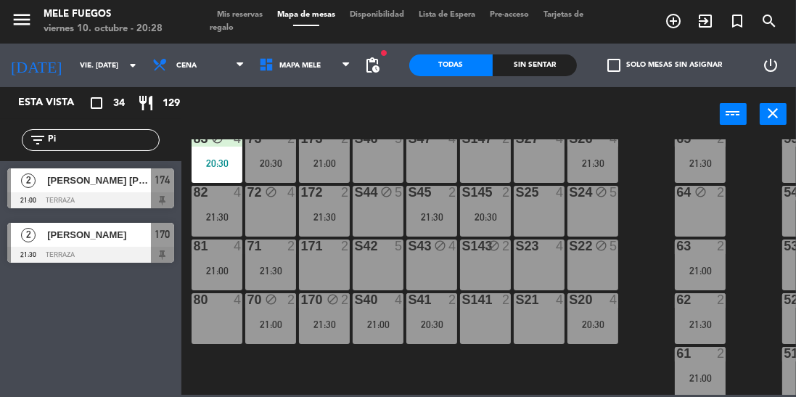
type input "Pi"
click at [611, 215] on div "S24 block 5" at bounding box center [593, 211] width 51 height 51
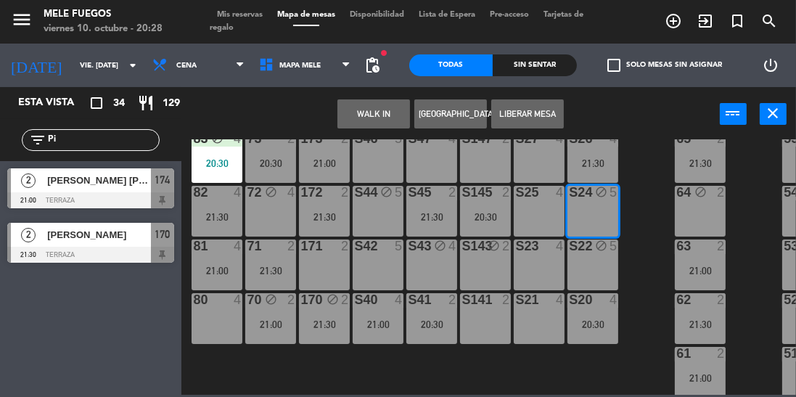
click at [652, 208] on div "100 8 101 8 102 8 103 8 104 8 S32 8 21:00 S33 12 21:00 S34 7 20:30 75 6 21:30 8…" at bounding box center [492, 266] width 607 height 255
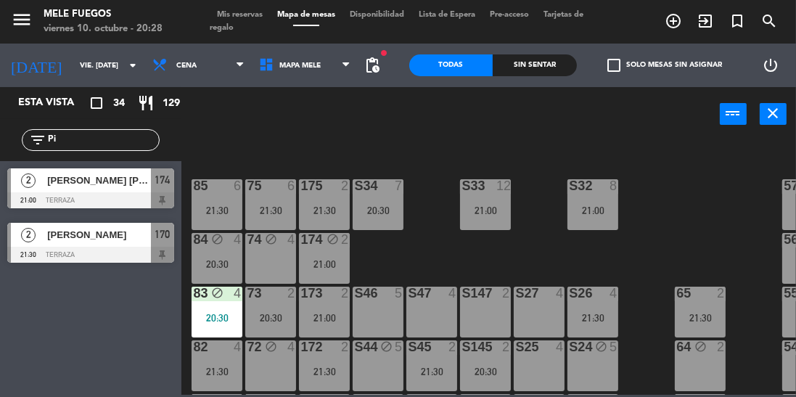
scroll to position [0, 0]
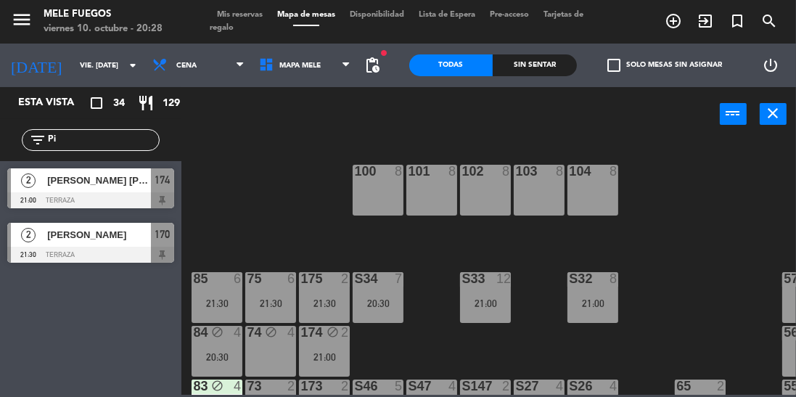
click at [679, 224] on div "100 8 101 8 102 8 103 8 104 8 S32 8 21:00 S33 12 21:00 S34 7 20:30 75 6 21:30 8…" at bounding box center [492, 266] width 607 height 255
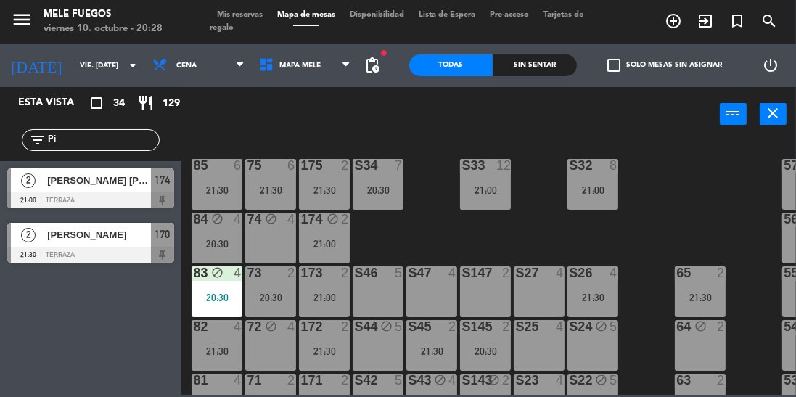
scroll to position [312, 0]
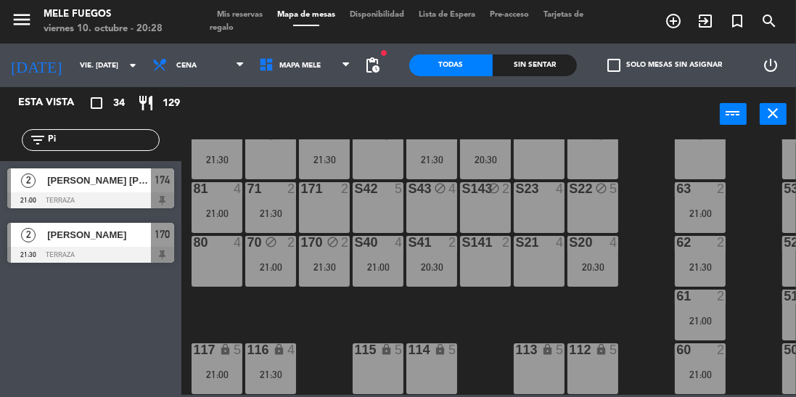
click at [73, 69] on input "vie. [DATE]" at bounding box center [126, 65] width 107 height 22
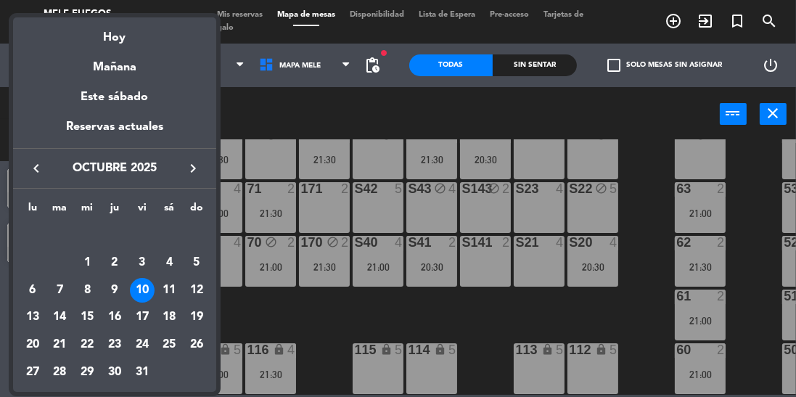
click at [294, 325] on div at bounding box center [398, 198] width 796 height 397
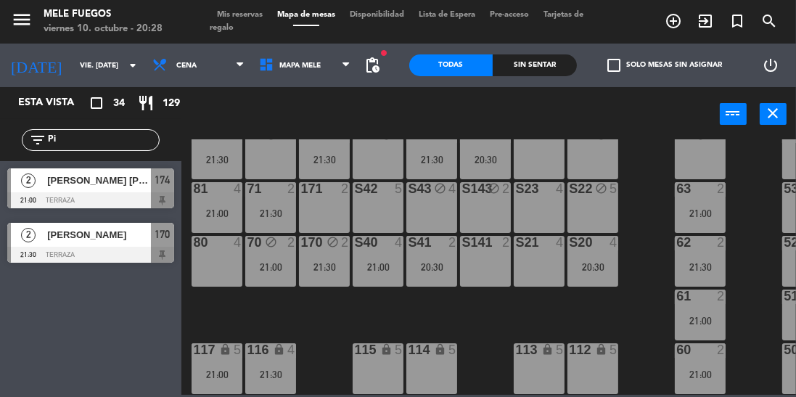
click at [78, 67] on input "vie. [DATE]" at bounding box center [126, 65] width 107 height 22
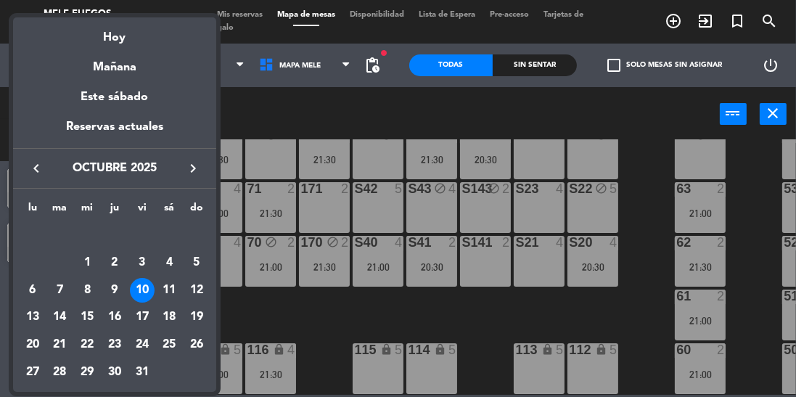
click at [168, 291] on div "11" at bounding box center [169, 290] width 25 height 25
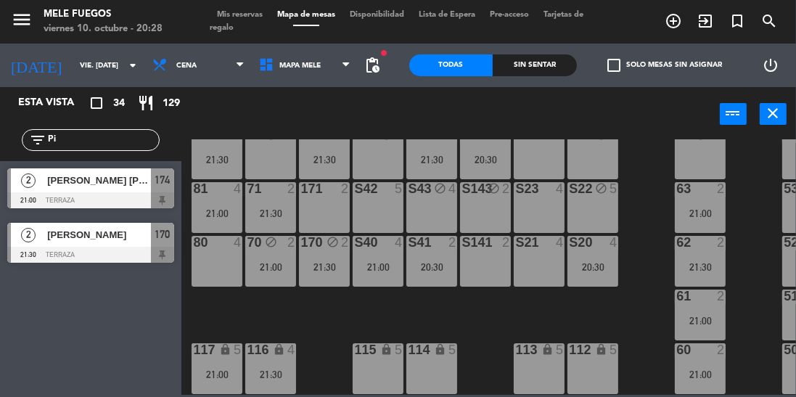
type input "sáb. [DATE]"
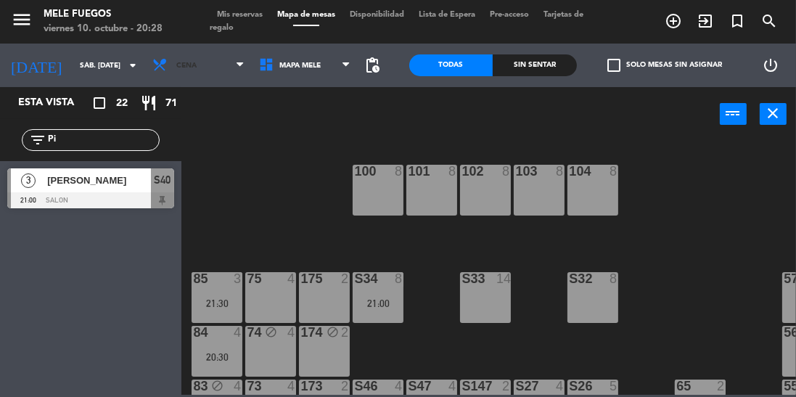
click at [187, 76] on span "Cena" at bounding box center [198, 65] width 107 height 32
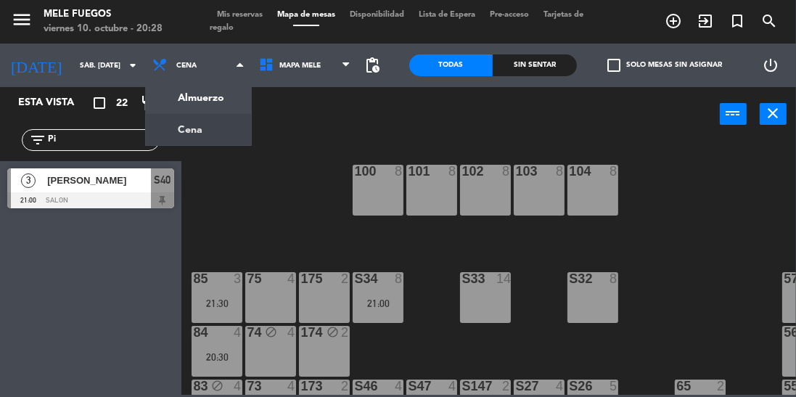
click at [208, 136] on ng-component "menu Mele Fuegos viernes 10. octubre - 20:28 Mis reservas Mapa de mesas Disponi…" at bounding box center [398, 197] width 796 height 395
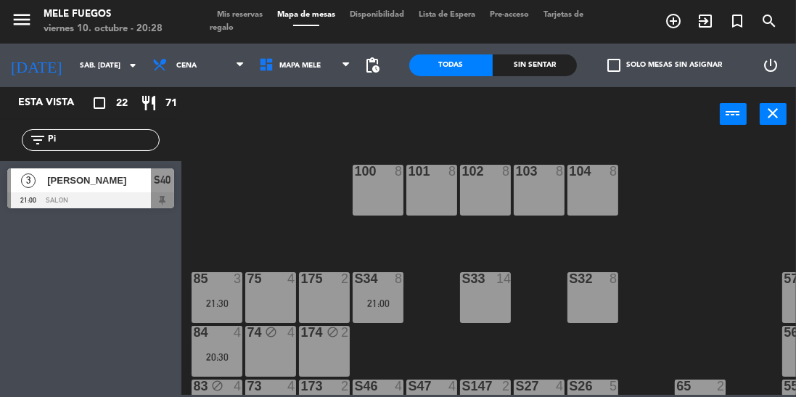
click at [94, 132] on input "Pi" at bounding box center [102, 140] width 112 height 16
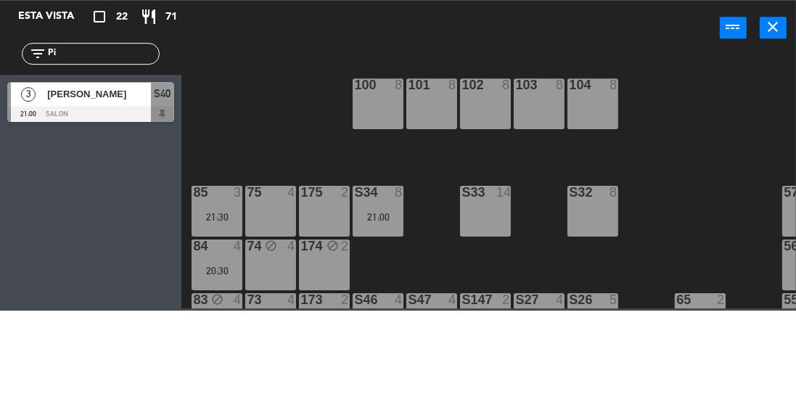
type input "P"
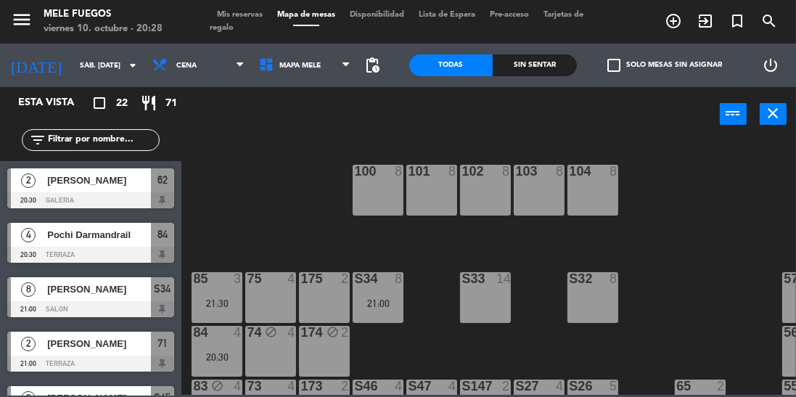
click at [82, 66] on input "sáb. [DATE]" at bounding box center [126, 65] width 107 height 22
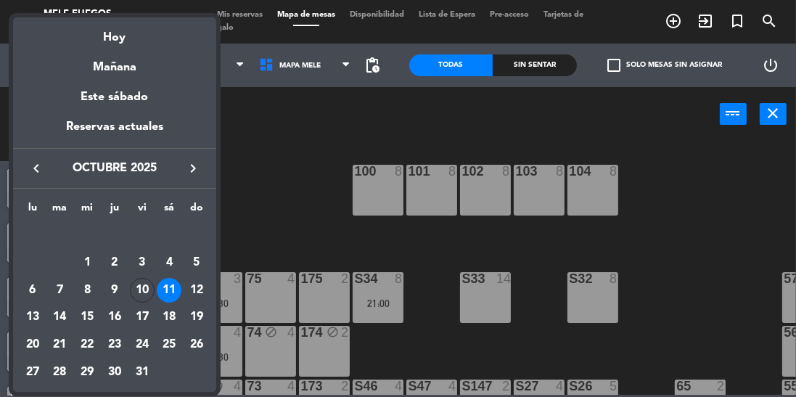
click at [139, 287] on div "10" at bounding box center [142, 290] width 25 height 25
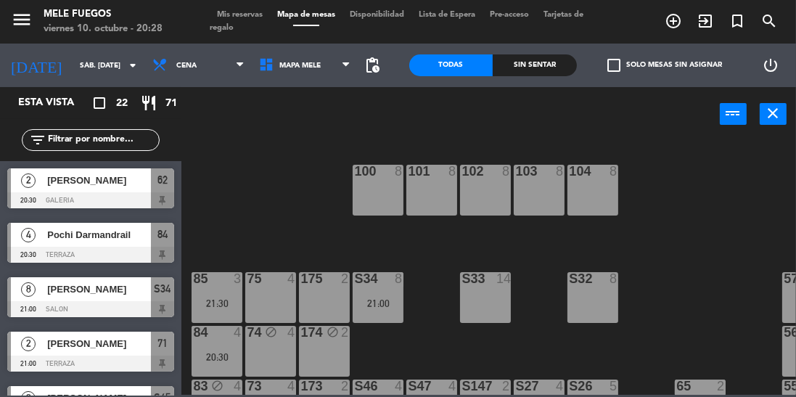
type input "vie. [DATE]"
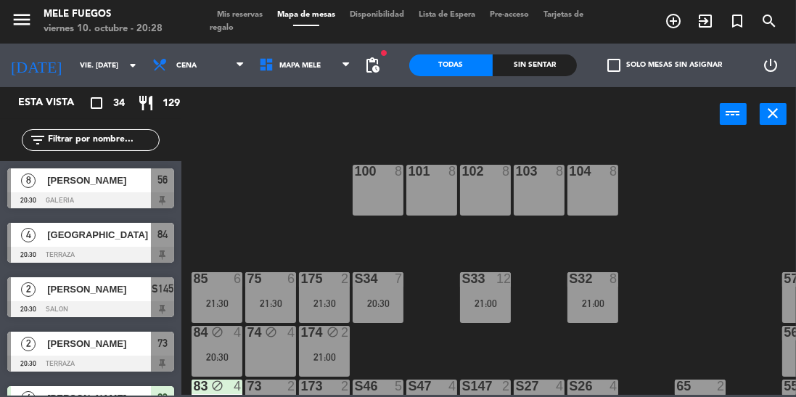
click at [473, 311] on div "S33 12 21:00" at bounding box center [485, 297] width 51 height 51
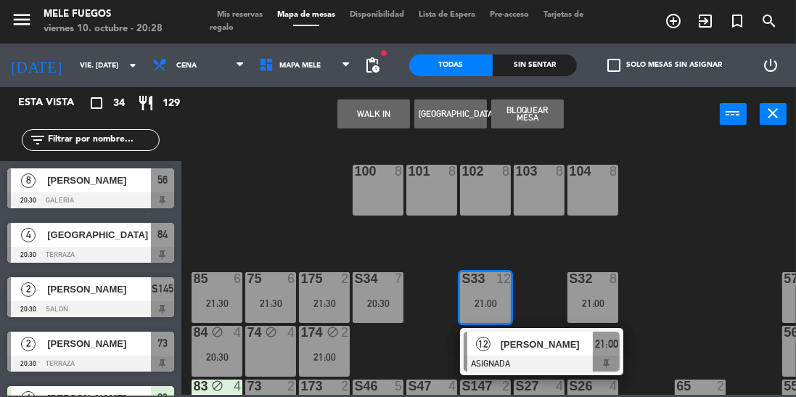
click at [500, 343] on div "[PERSON_NAME]" at bounding box center [546, 344] width 94 height 24
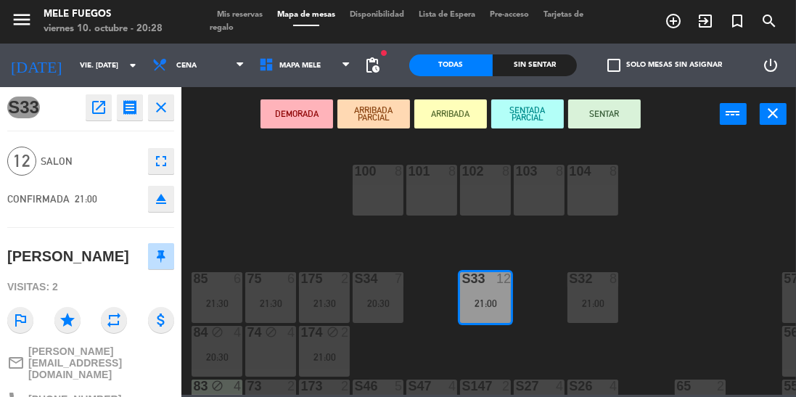
click at [669, 224] on div "100 8 101 8 102 8 103 8 104 8 S32 8 21:00 S33 12 21:00 S34 7 20:30 75 6 21:30 8…" at bounding box center [492, 266] width 607 height 255
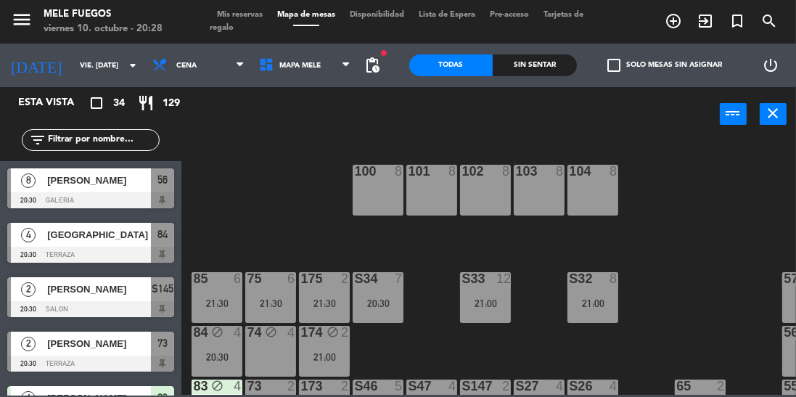
click at [676, 229] on div "100 8 101 8 102 8 103 8 104 8 S32 8 21:00 S33 12 21:00 S34 7 20:30 75 6 21:30 8…" at bounding box center [492, 266] width 607 height 255
click at [384, 185] on div "100 8" at bounding box center [378, 190] width 51 height 51
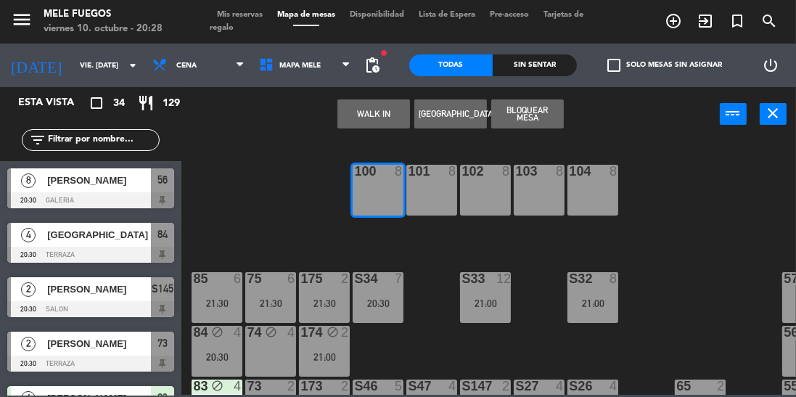
click at [459, 113] on button "[GEOGRAPHIC_DATA]" at bounding box center [450, 113] width 73 height 29
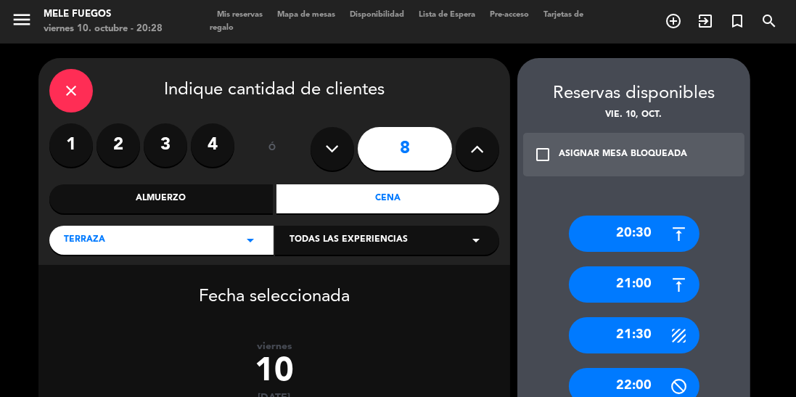
click at [331, 152] on icon at bounding box center [333, 149] width 14 height 22
type input "7"
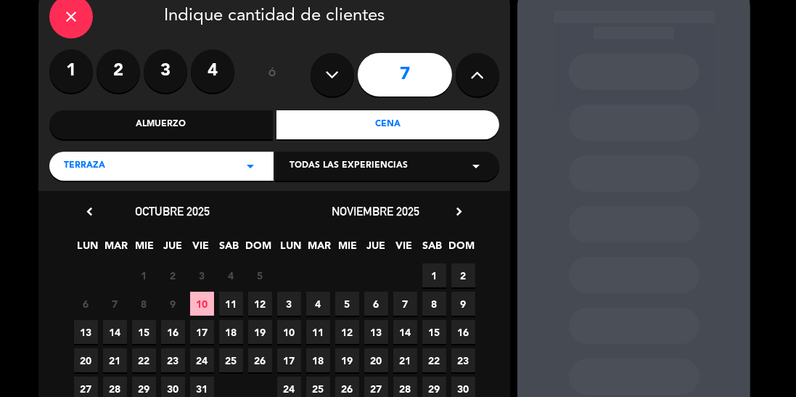
scroll to position [105, 0]
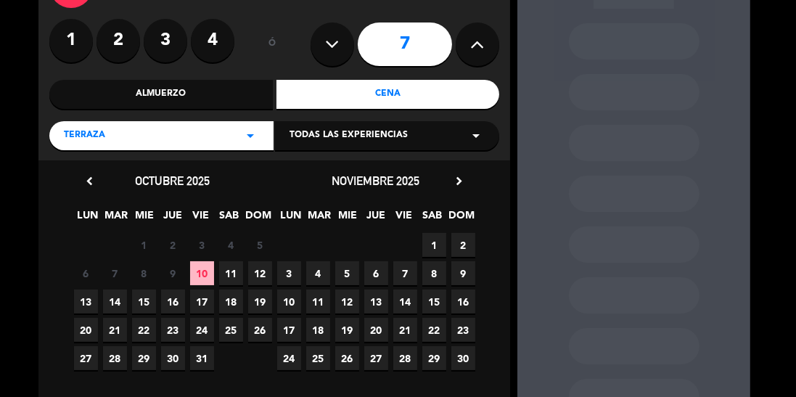
click at [206, 267] on span "10" at bounding box center [202, 273] width 24 height 24
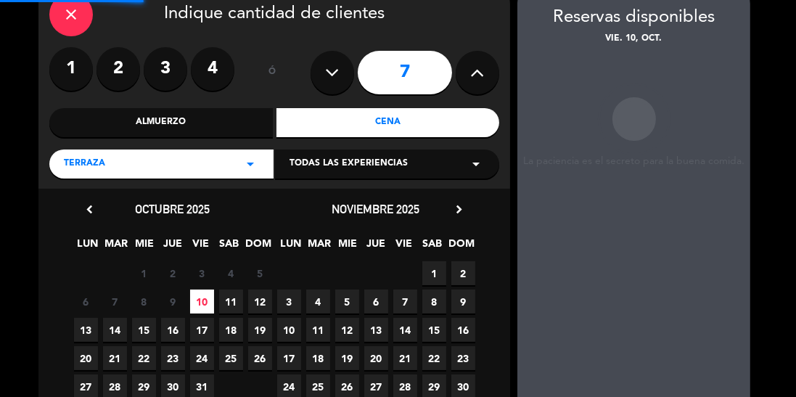
scroll to position [58, 0]
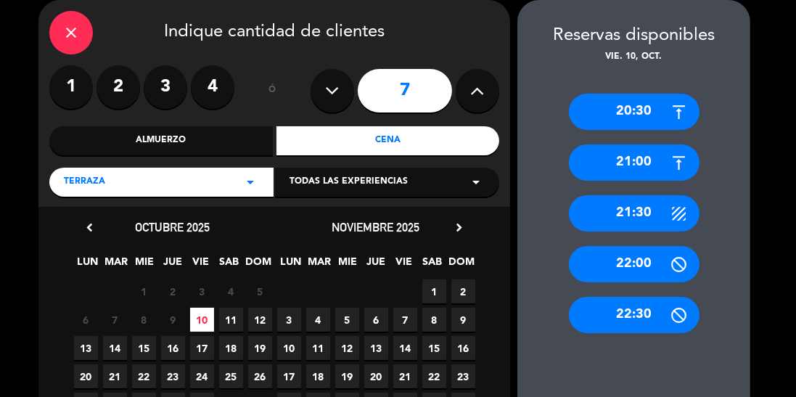
click at [652, 212] on div "21:30" at bounding box center [634, 213] width 131 height 36
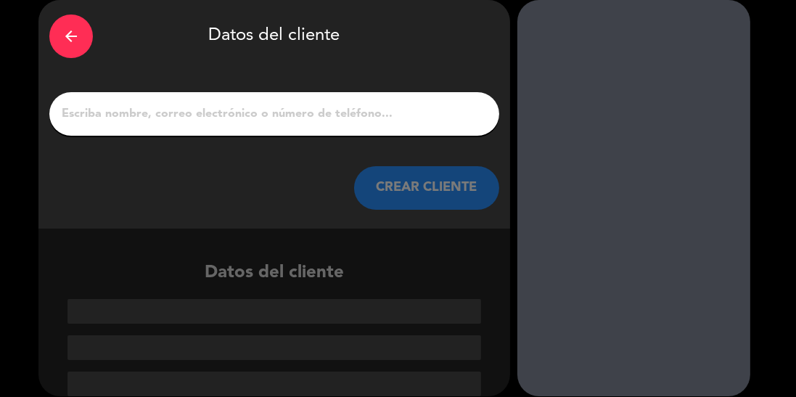
scroll to position [1, 0]
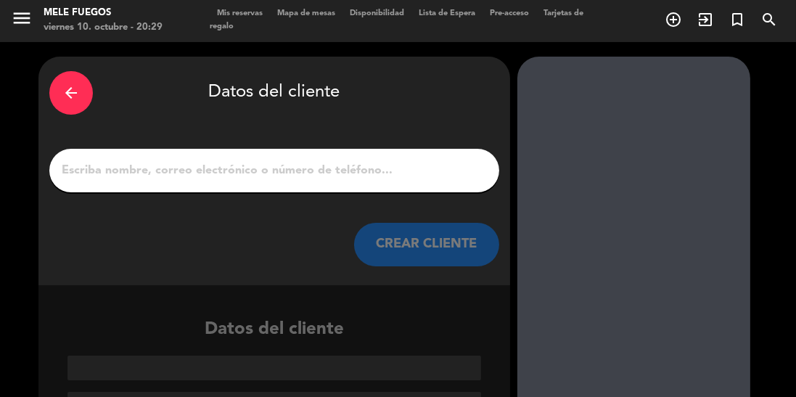
click at [326, 162] on input "1" at bounding box center [274, 170] width 428 height 20
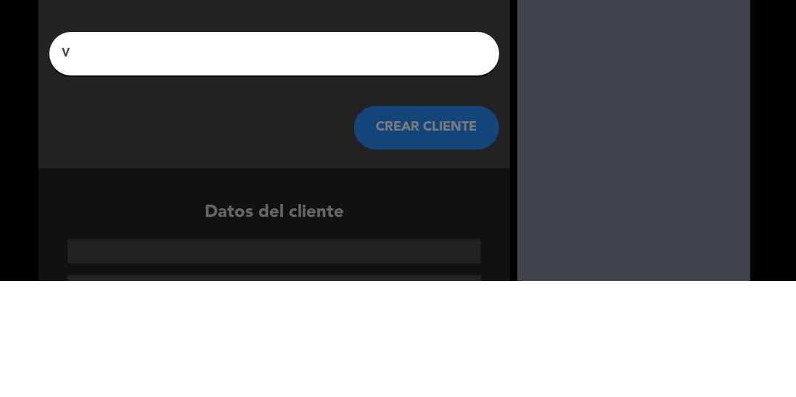
scroll to position [0, 0]
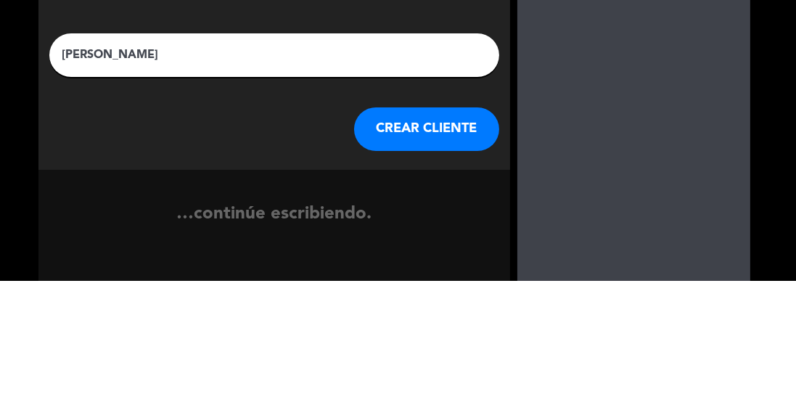
type input "[PERSON_NAME]"
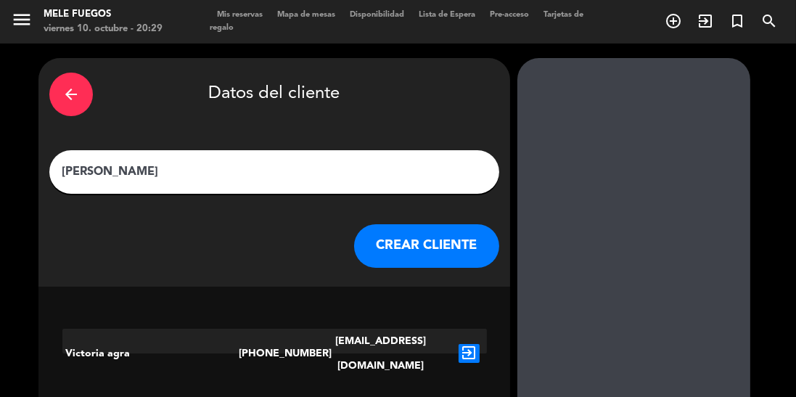
click at [469, 344] on icon "exit_to_app" at bounding box center [469, 353] width 21 height 19
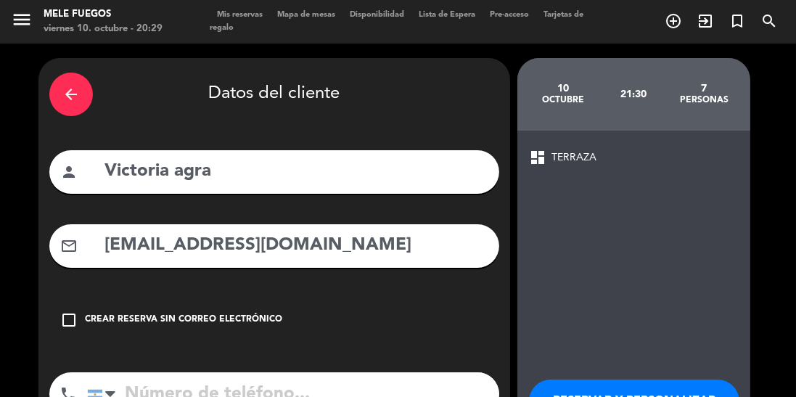
type input "[PHONE_NUMBER]"
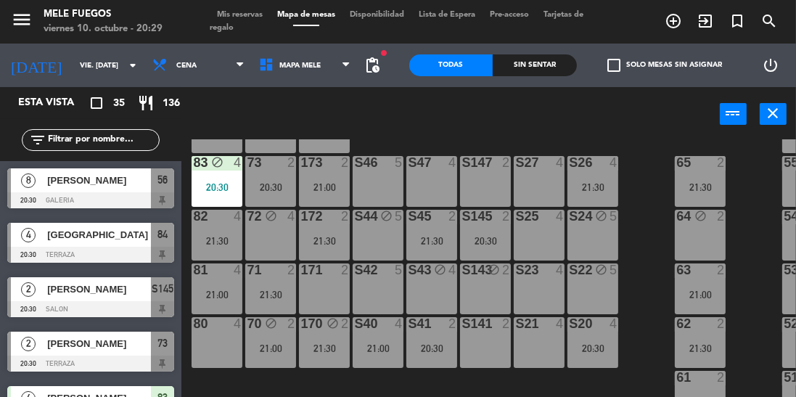
scroll to position [242, 0]
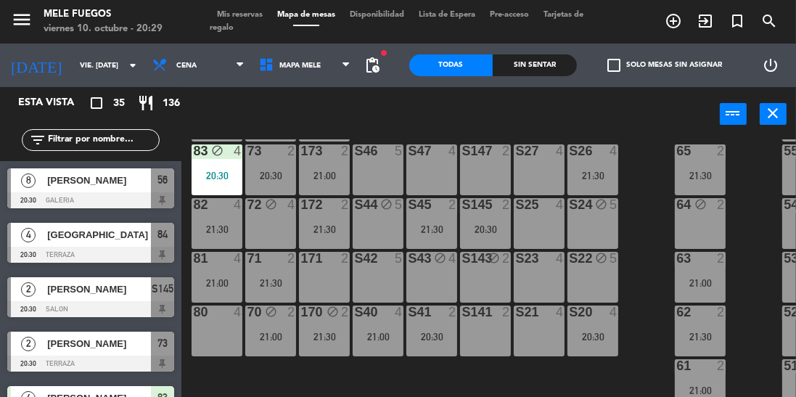
click at [648, 229] on div "100 7 21:30 101 8 102 8 103 8 104 8 S32 8 21:00 S33 12 21:00 S34 7 20:30 75 6 2…" at bounding box center [492, 301] width 607 height 325
click at [274, 289] on div "71 2 21:30" at bounding box center [270, 277] width 51 height 51
click at [655, 237] on div "100 7 21:30 101 8 102 8 103 8 104 8 S32 8 21:00 S33 12 21:00 S34 7 20:30 75 6 2…" at bounding box center [492, 301] width 607 height 325
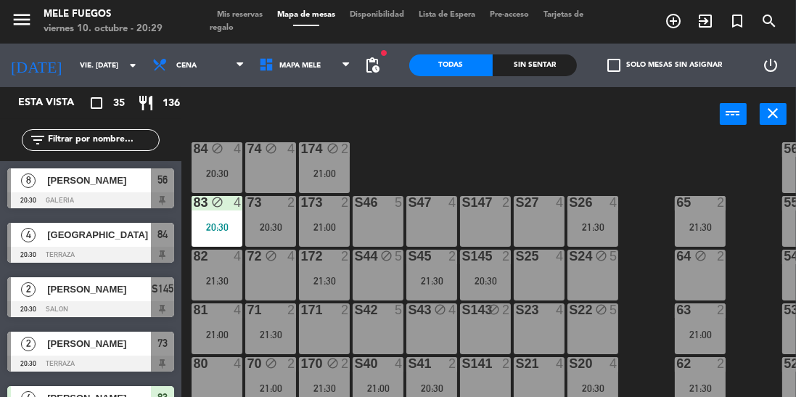
scroll to position [174, 0]
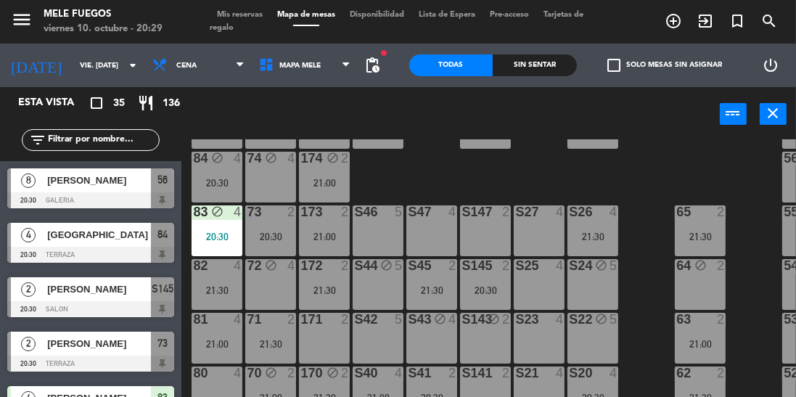
click at [212, 396] on div "80 4" at bounding box center [217, 392] width 51 height 51
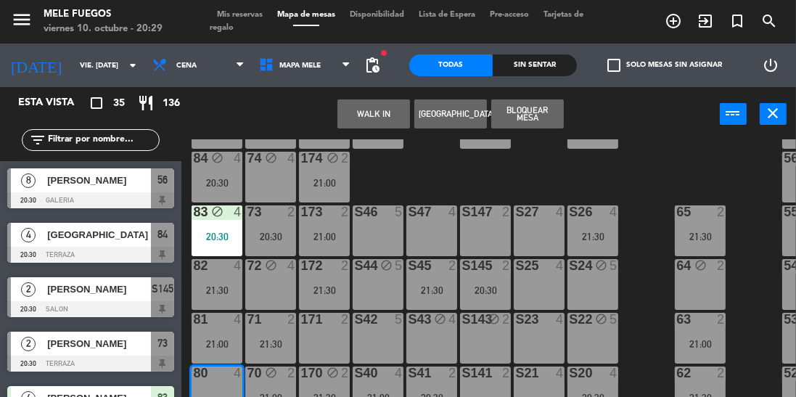
click at [528, 99] on button "Bloquear Mesa" at bounding box center [527, 113] width 73 height 29
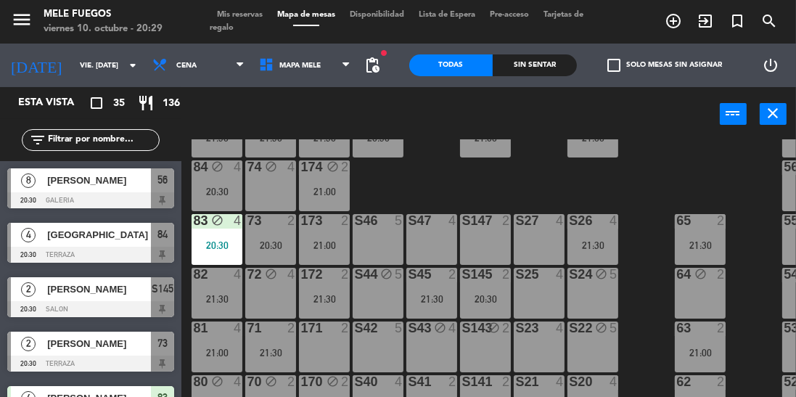
scroll to position [242, 0]
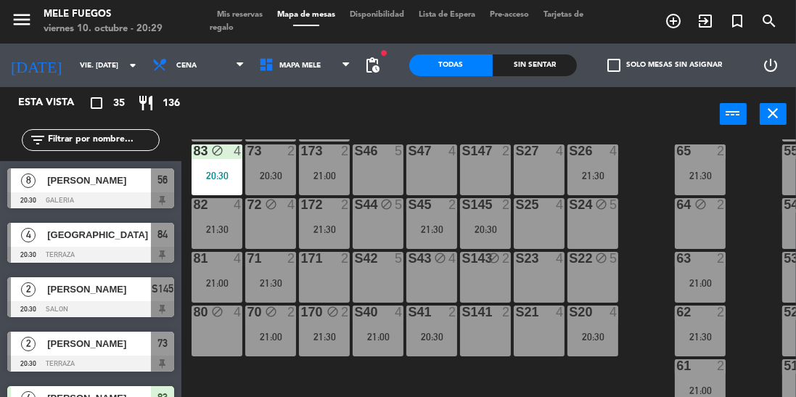
click at [640, 376] on div "100 7 21:30 101 8 102 8 103 8 104 8 S32 8 21:00 S33 12 21:00 S34 7 20:30 75 6 2…" at bounding box center [492, 301] width 607 height 325
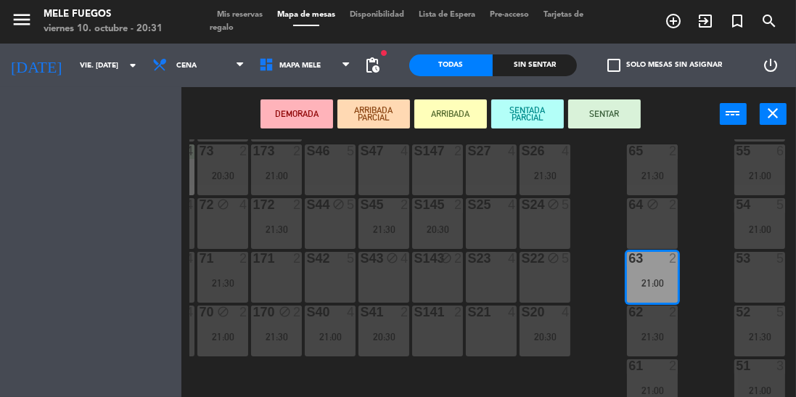
scroll to position [242, 48]
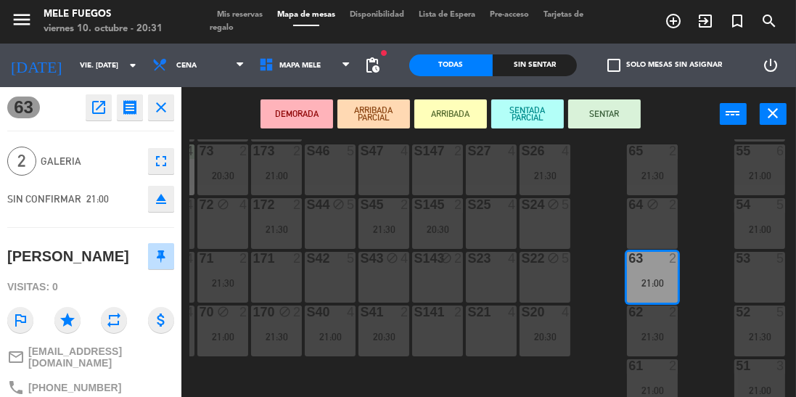
click at [700, 321] on div "100 7 21:30 101 8 102 8 103 8 104 8 S32 8 21:00 S33 12 21:00 S34 7 20:30 75 6 2…" at bounding box center [492, 301] width 607 height 325
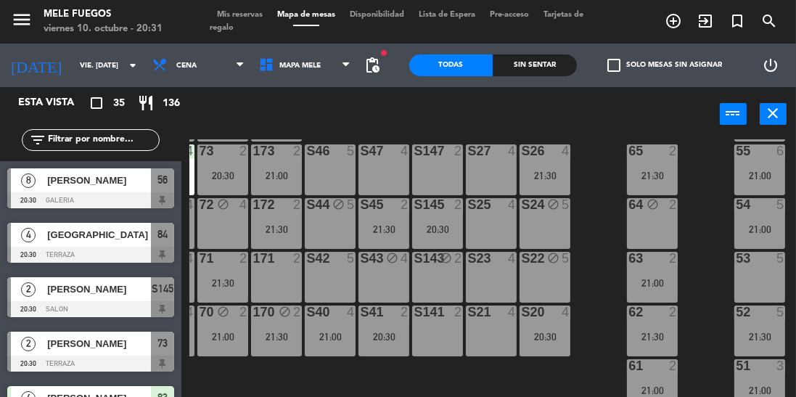
scroll to position [0, 0]
click at [707, 216] on div "100 7 21:30 101 8 102 8 103 8 104 8 S32 8 21:00 S33 12 21:00 S34 7 20:30 75 6 2…" at bounding box center [492, 301] width 607 height 325
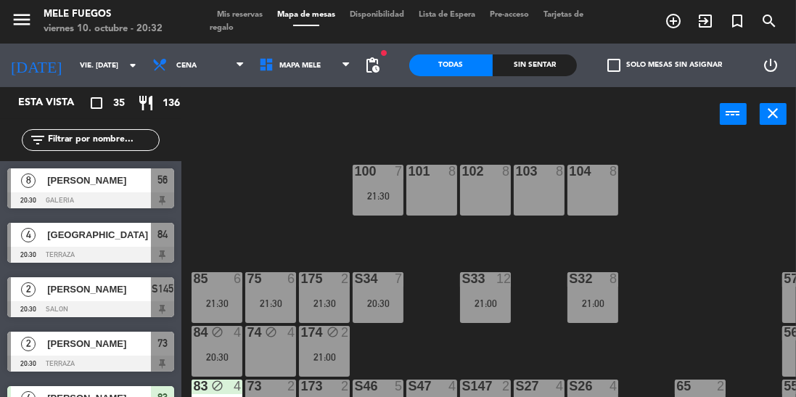
scroll to position [0, 48]
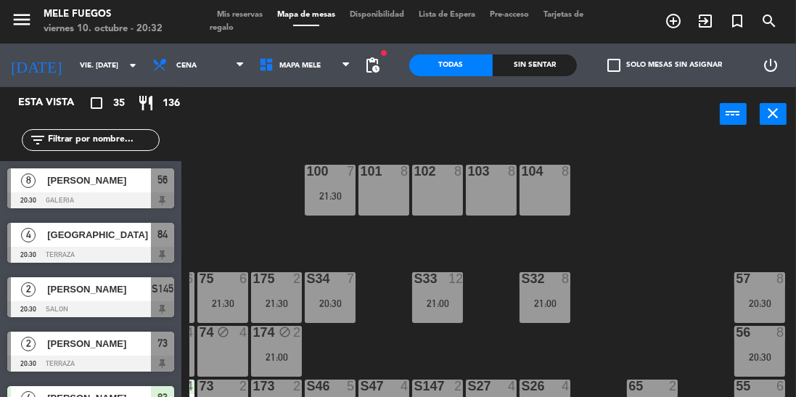
click at [754, 292] on div "57 8 20:30" at bounding box center [759, 297] width 51 height 51
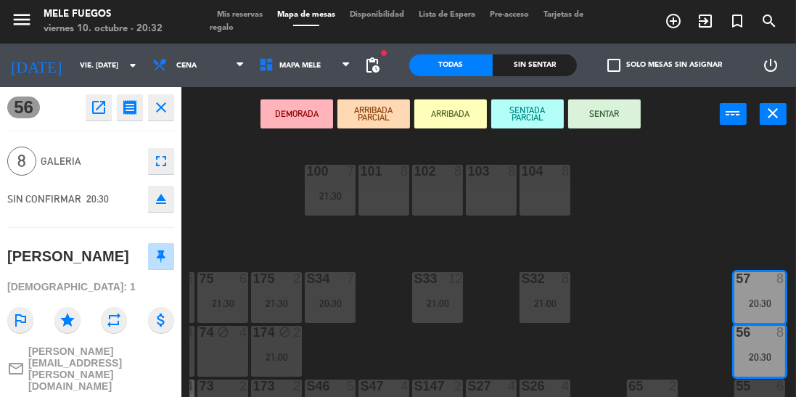
click at [595, 109] on button "SENTAR" at bounding box center [604, 113] width 73 height 29
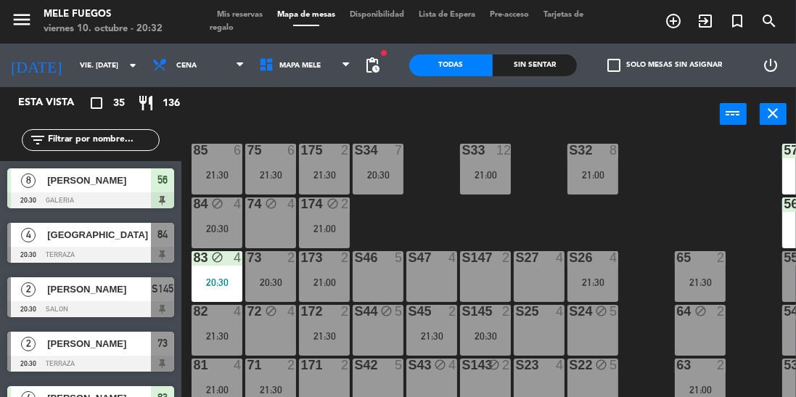
scroll to position [128, 48]
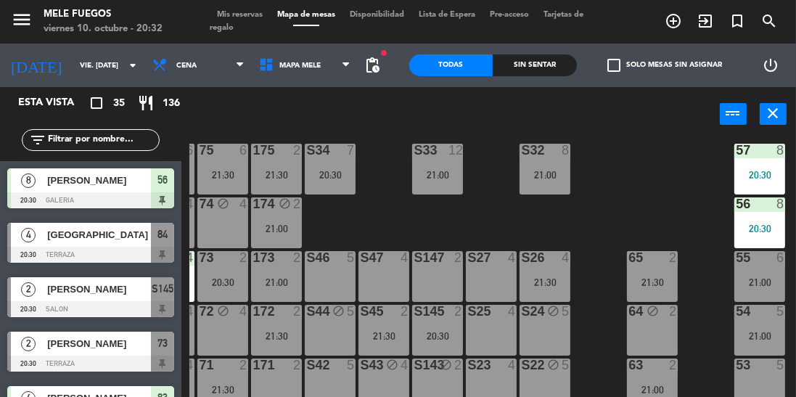
click at [740, 247] on div "56 8 20:30" at bounding box center [759, 222] width 51 height 51
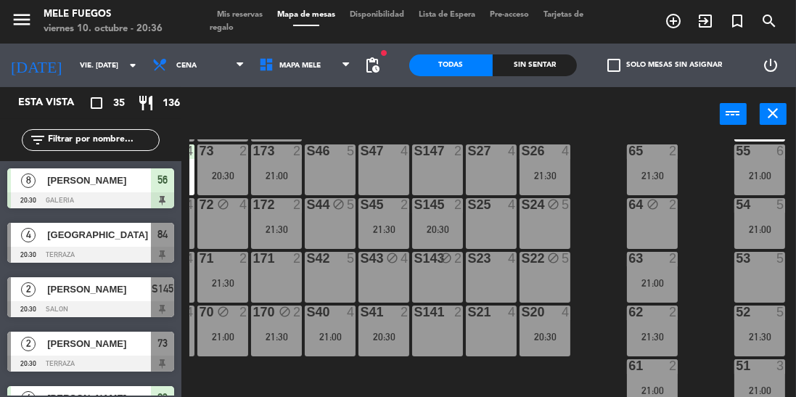
scroll to position [242, 48]
click at [602, 192] on div "100 7 21:30 101 8 102 8 103 8 104 8 S32 8 21:00 S33 12 21:00 S34 7 20:30 75 6 2…" at bounding box center [492, 301] width 607 height 325
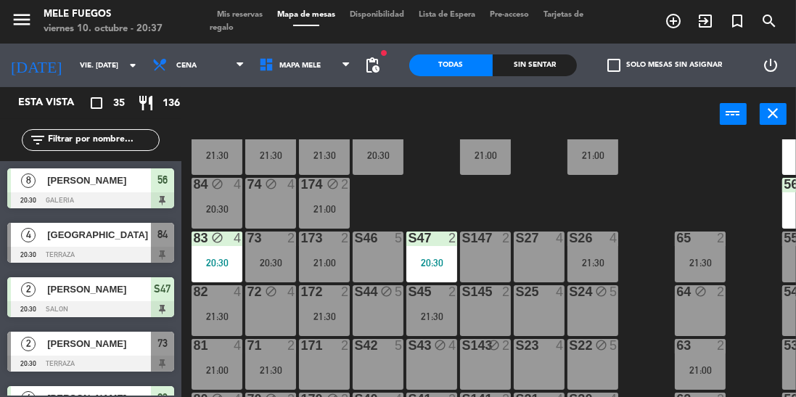
scroll to position [147, 0]
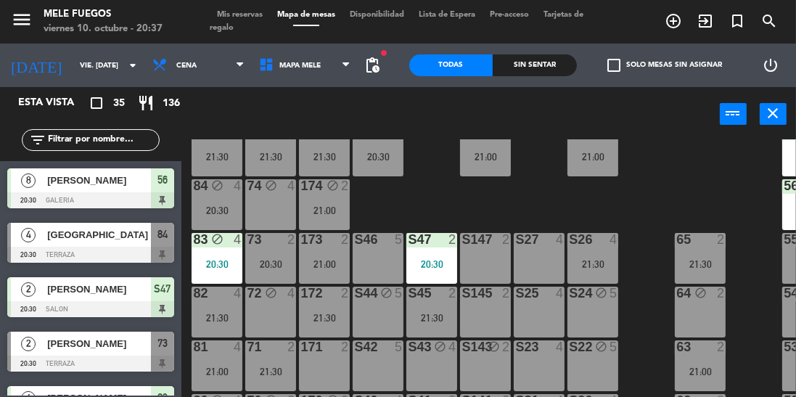
click at [205, 221] on div "84 block 4 20:30" at bounding box center [217, 204] width 51 height 51
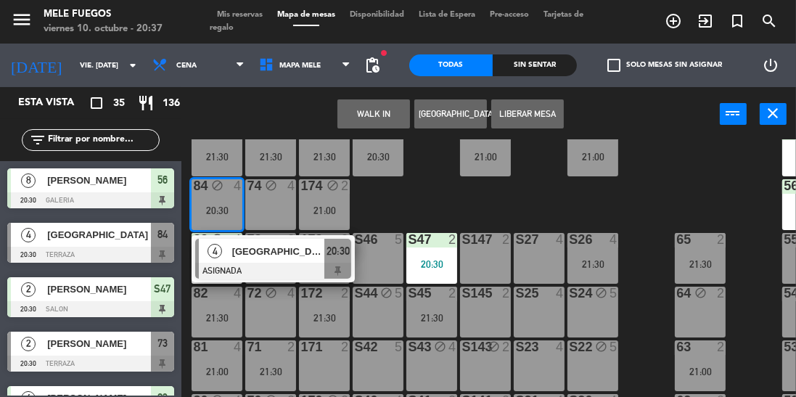
click at [290, 263] on div at bounding box center [273, 271] width 156 height 16
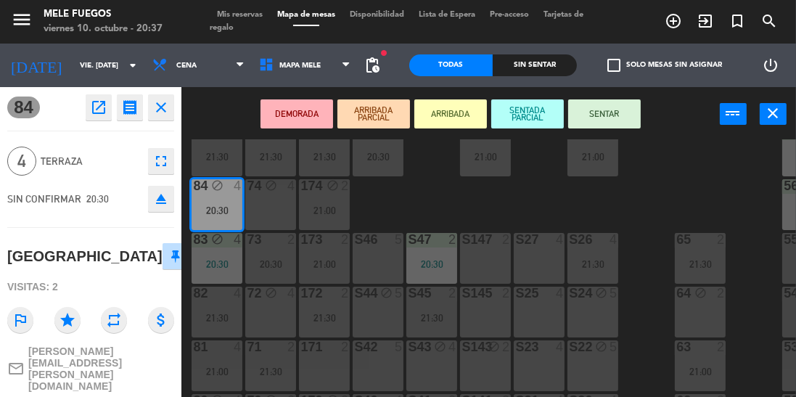
click at [582, 114] on button "SENTAR" at bounding box center [604, 113] width 73 height 29
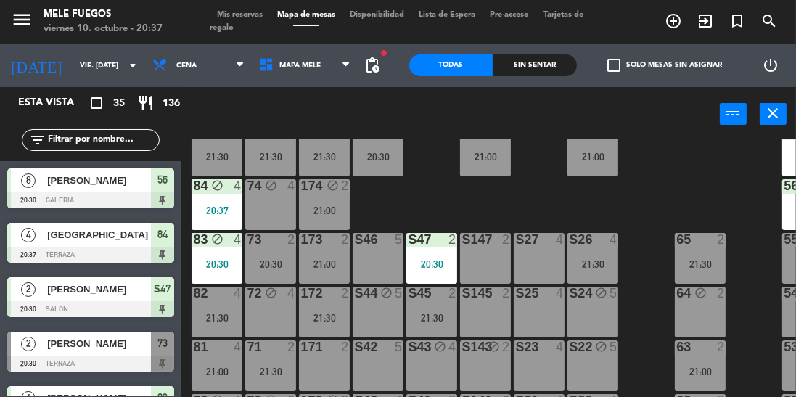
click at [248, 268] on div "20:30" at bounding box center [270, 264] width 51 height 10
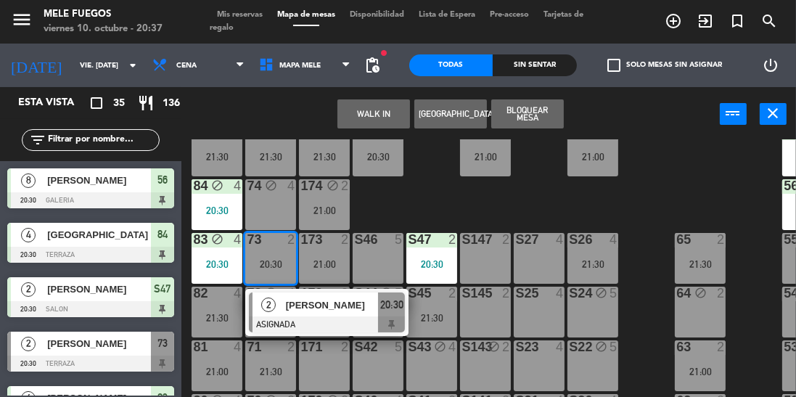
click at [462, 233] on div "S147" at bounding box center [462, 239] width 1 height 13
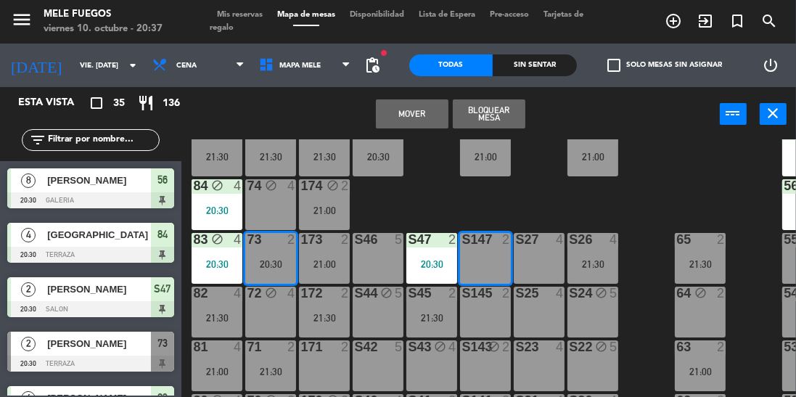
click at [437, 197] on div "100 7 21:30 101 8 102 8 103 8 104 8 S32 8 21:00 S33 12 21:00 S34 7 20:30 75 6 2…" at bounding box center [492, 301] width 607 height 325
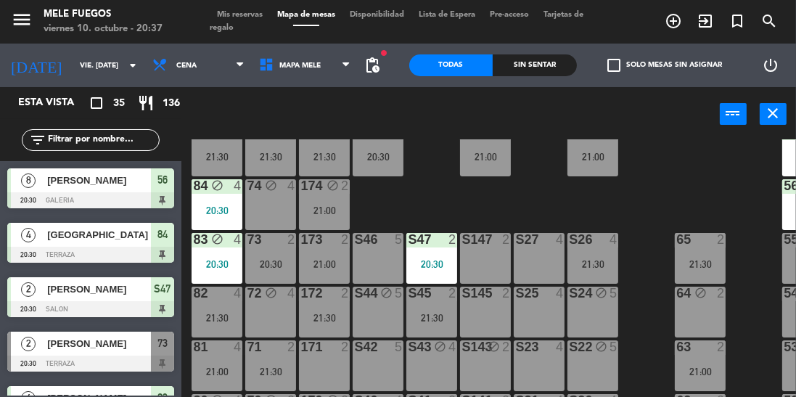
scroll to position [107, 0]
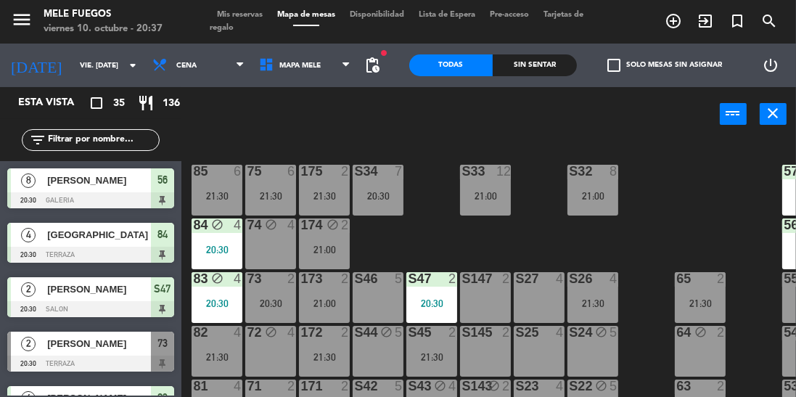
click at [370, 193] on div "20:30" at bounding box center [378, 196] width 51 height 10
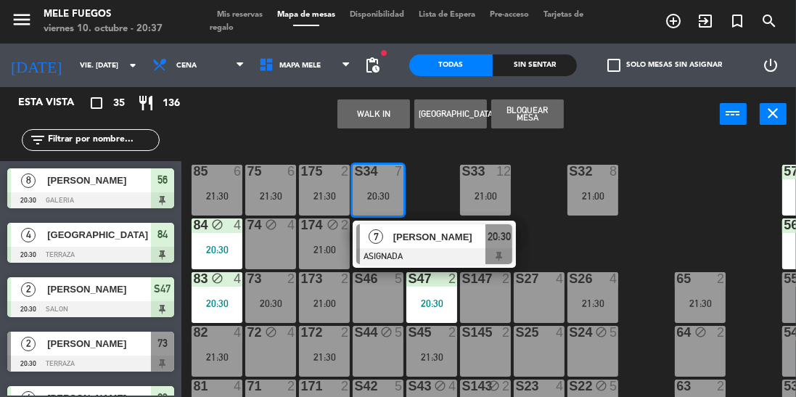
click at [445, 241] on span "[PERSON_NAME]" at bounding box center [439, 236] width 93 height 15
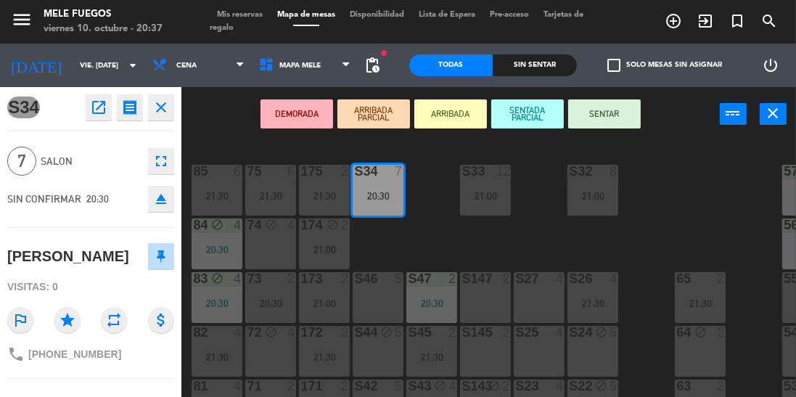
click at [602, 116] on button "SENTAR" at bounding box center [604, 113] width 73 height 29
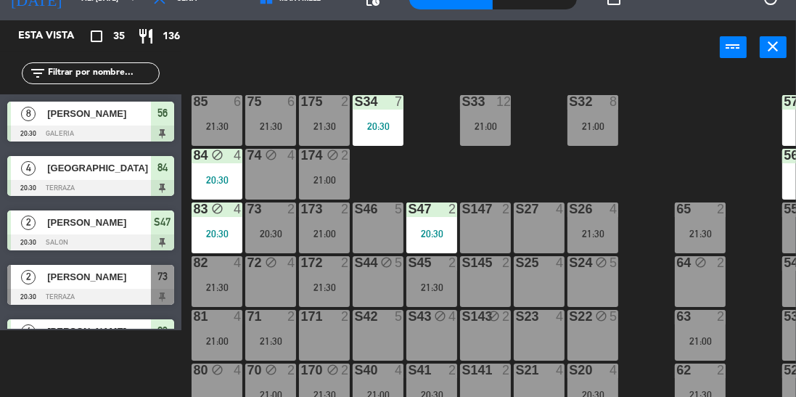
scroll to position [111, 0]
click at [663, 159] on div "100 7 21:30 101 8 102 8 103 8 104 8 S32 8 21:00 S33 12 21:00 S34 7 20:30 75 6 2…" at bounding box center [492, 235] width 607 height 325
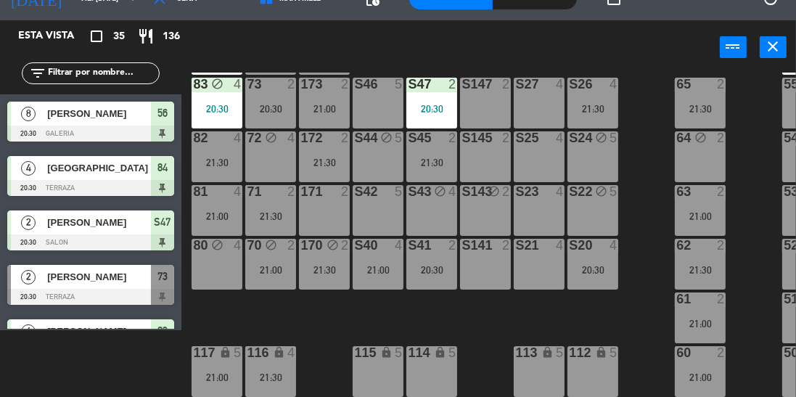
click at [599, 269] on div "S20 4 20:30" at bounding box center [593, 264] width 51 height 51
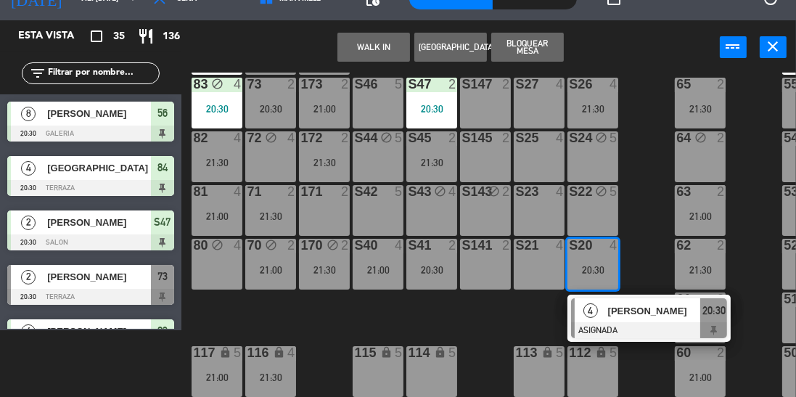
click at [382, 265] on div "21:00" at bounding box center [378, 270] width 51 height 10
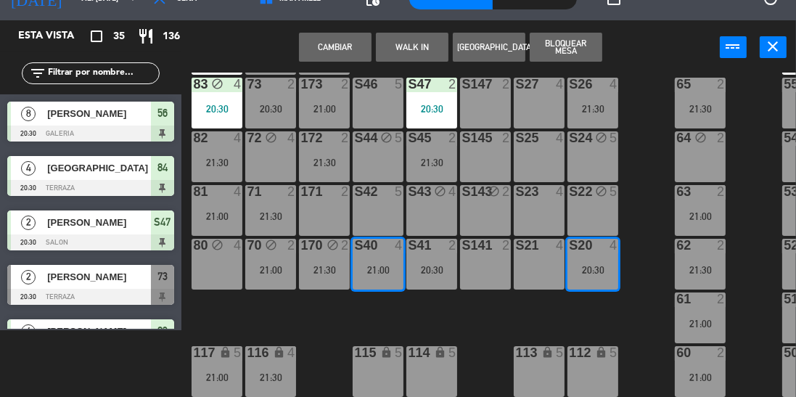
click at [335, 54] on button "Cambiar" at bounding box center [335, 47] width 73 height 29
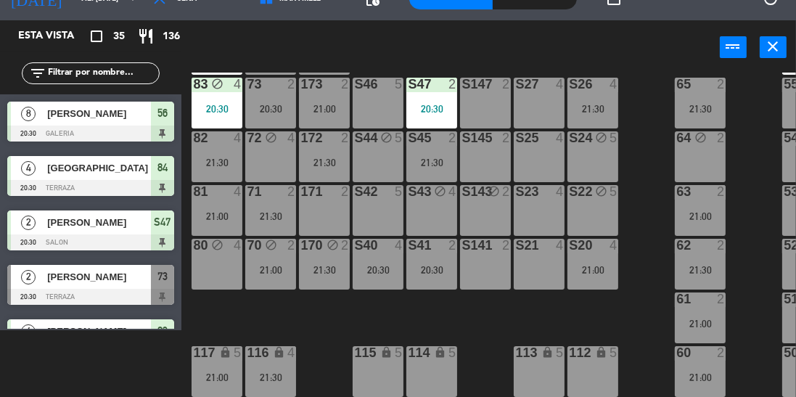
click at [377, 274] on div "S40 4 20:30" at bounding box center [378, 264] width 51 height 51
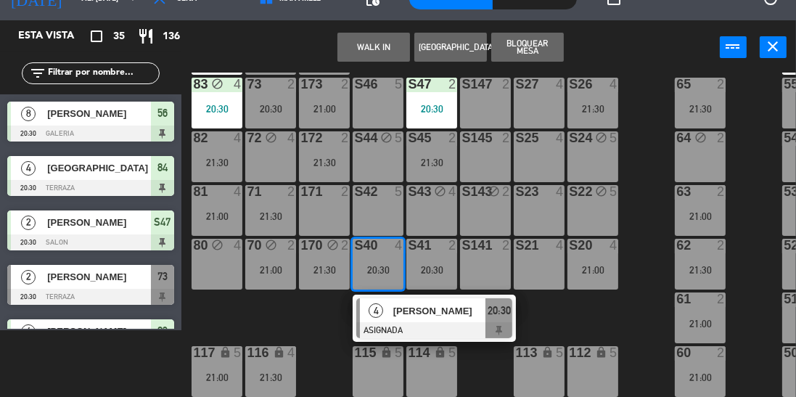
click at [585, 265] on div "21:00" at bounding box center [593, 270] width 51 height 10
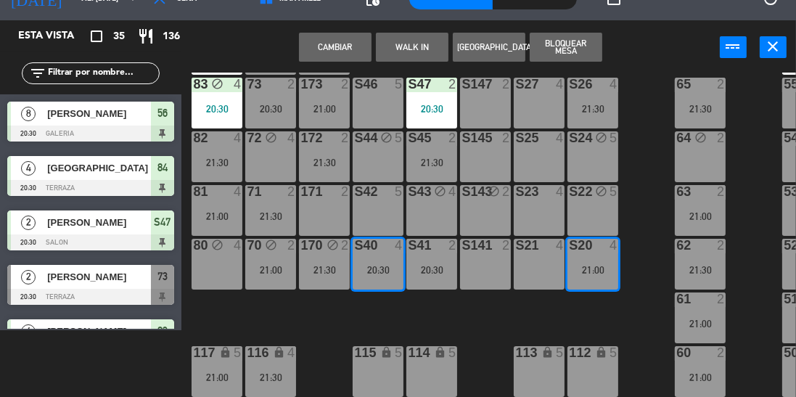
click at [352, 43] on button "Cambiar" at bounding box center [335, 47] width 73 height 29
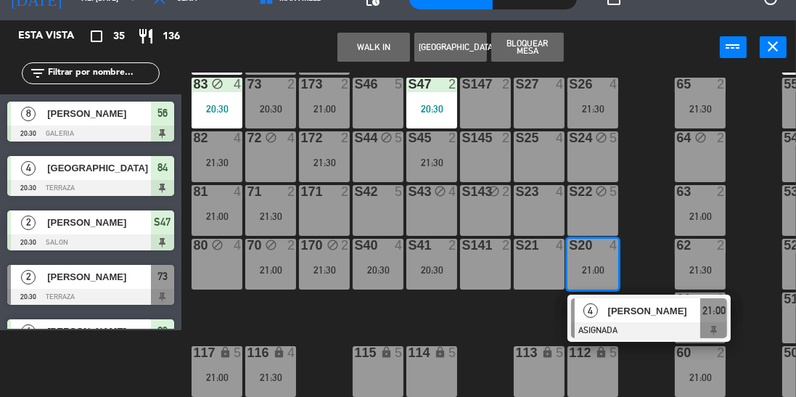
click at [650, 189] on div "100 7 21:30 101 8 102 8 103 8 104 8 S32 8 21:00 S33 12 21:00 S34 7 20:30 75 6 2…" at bounding box center [492, 235] width 607 height 325
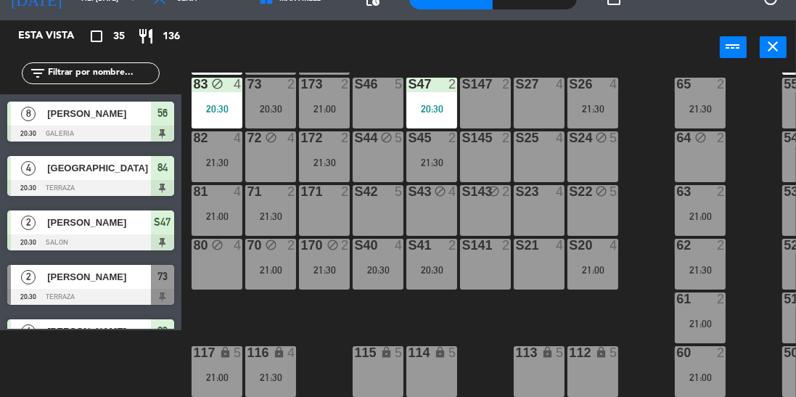
click at [584, 265] on div "21:00" at bounding box center [593, 270] width 51 height 10
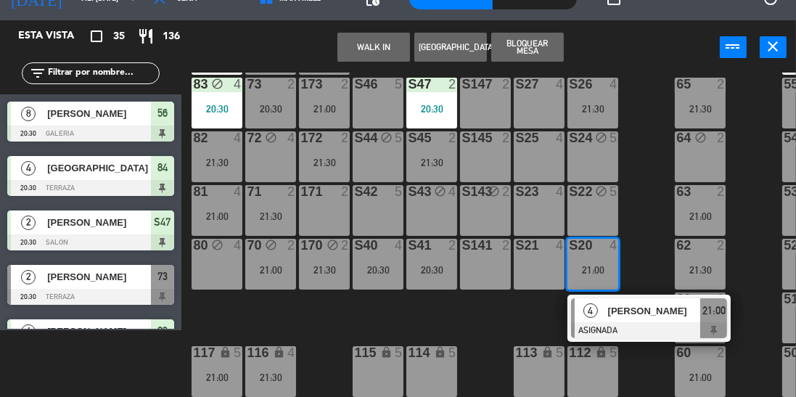
click at [377, 266] on div "20:30" at bounding box center [378, 270] width 51 height 10
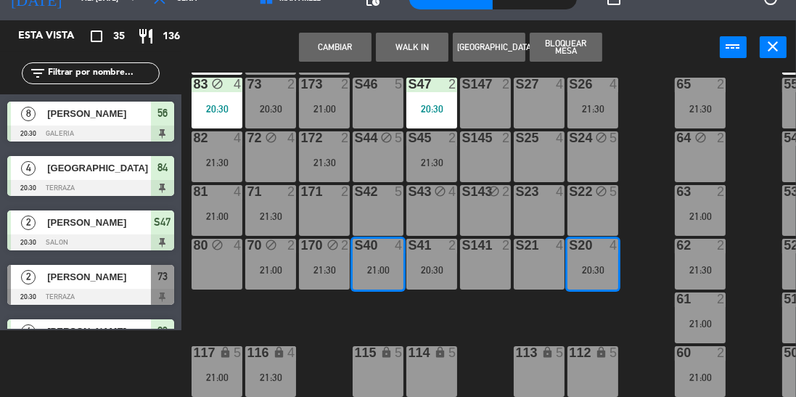
click at [343, 51] on button "Cambiar" at bounding box center [335, 47] width 73 height 29
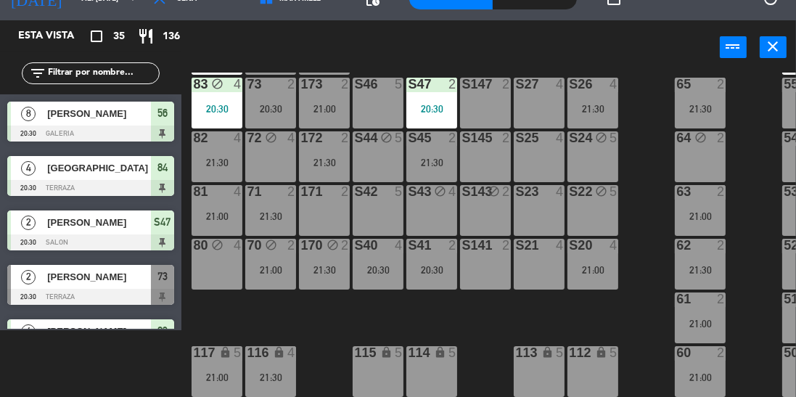
click at [584, 253] on div "S20 4 21:00" at bounding box center [593, 264] width 51 height 51
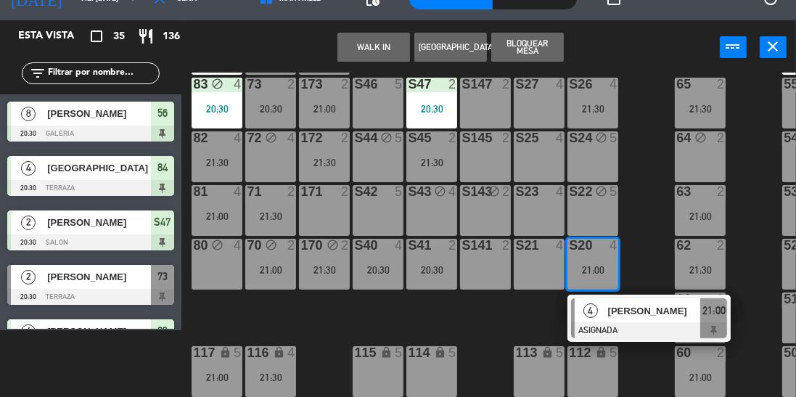
click at [651, 195] on div "100 7 21:30 101 8 102 8 103 8 104 8 S32 8 21:00 S33 12 21:00 S34 7 20:30 75 6 2…" at bounding box center [492, 235] width 607 height 325
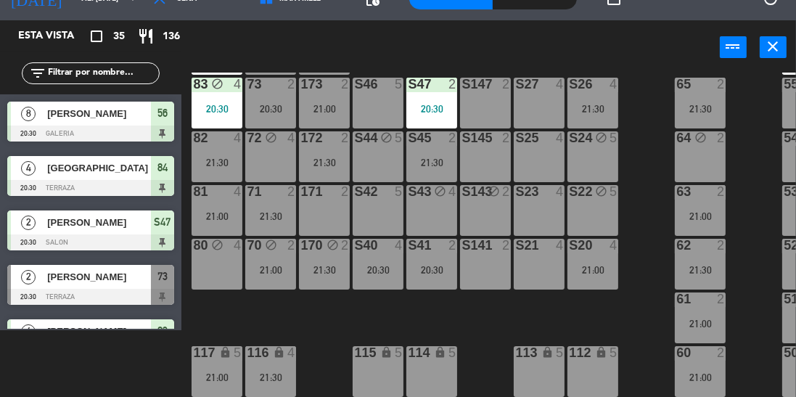
click at [373, 265] on div "20:30" at bounding box center [378, 270] width 51 height 10
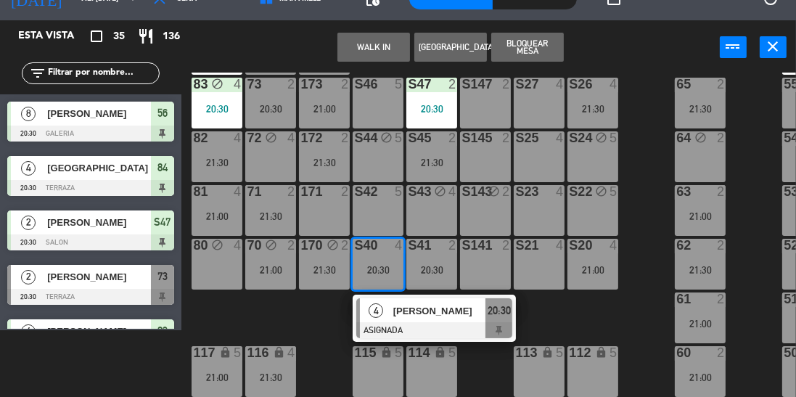
click at [587, 265] on div "21:00" at bounding box center [593, 270] width 51 height 10
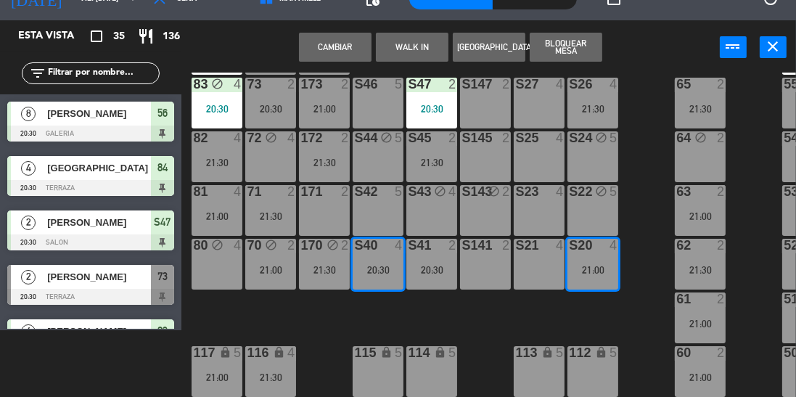
click at [338, 52] on button "Cambiar" at bounding box center [335, 47] width 73 height 29
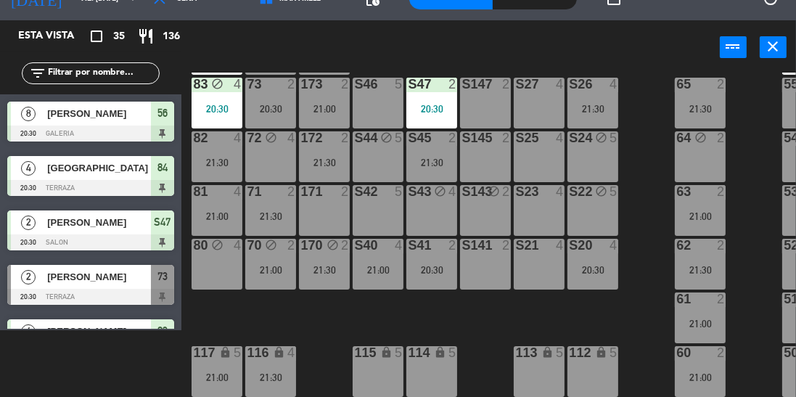
click at [599, 279] on div "S20 4 20:30" at bounding box center [593, 264] width 51 height 51
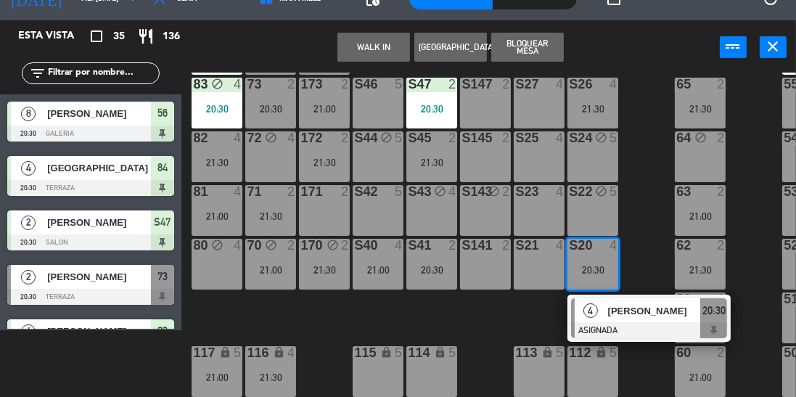
click at [611, 312] on div "[PERSON_NAME]" at bounding box center [654, 311] width 94 height 24
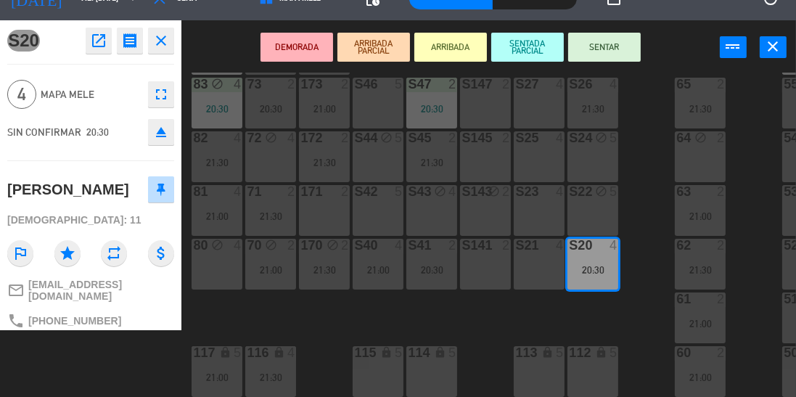
click at [615, 41] on button "SENTAR" at bounding box center [604, 47] width 73 height 29
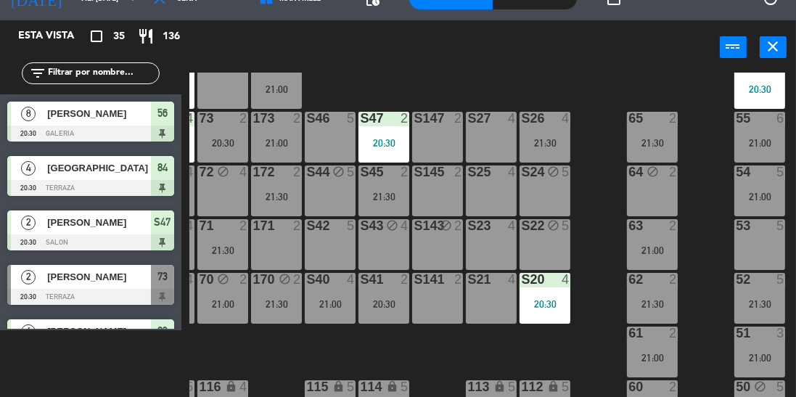
scroll to position [200, 48]
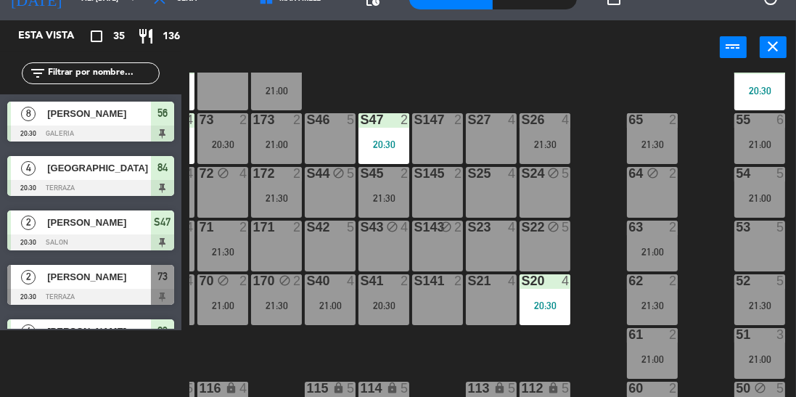
click at [746, 245] on div "53 5" at bounding box center [759, 246] width 51 height 51
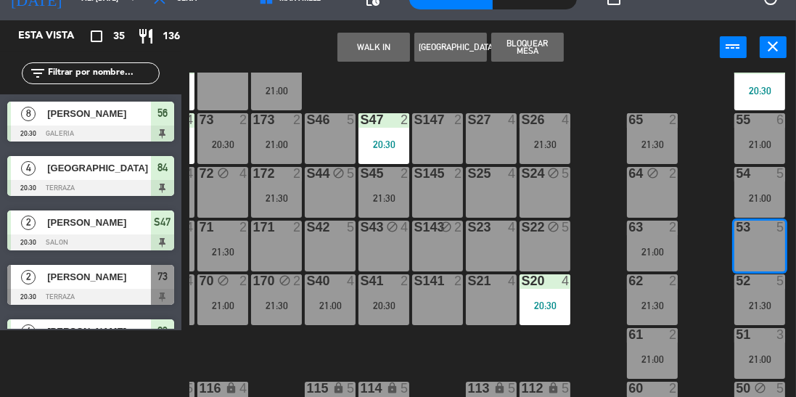
click at [598, 178] on div "100 7 21:30 101 8 102 8 103 8 104 8 S32 8 21:00 S33 12 21:00 S34 7 20:30 75 6 2…" at bounding box center [492, 235] width 607 height 325
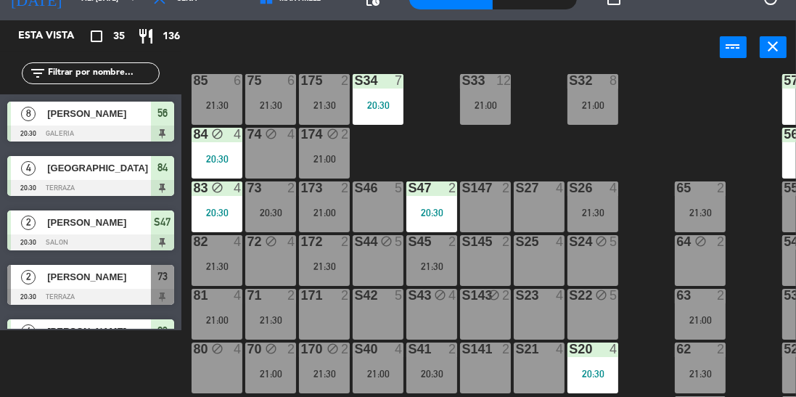
scroll to position [125, 0]
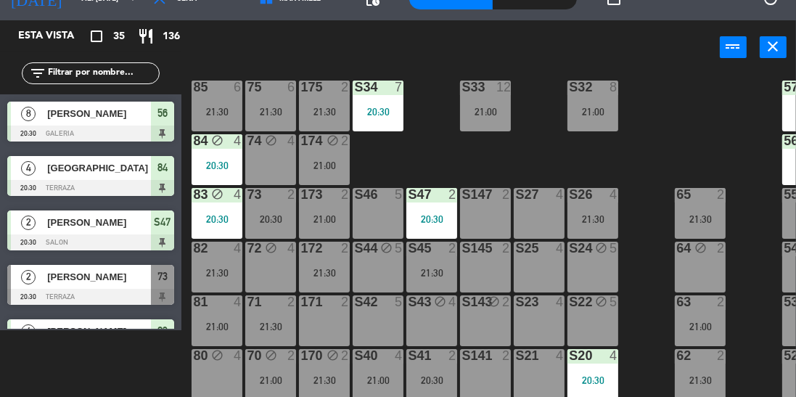
click at [491, 107] on div "21:00" at bounding box center [485, 112] width 51 height 10
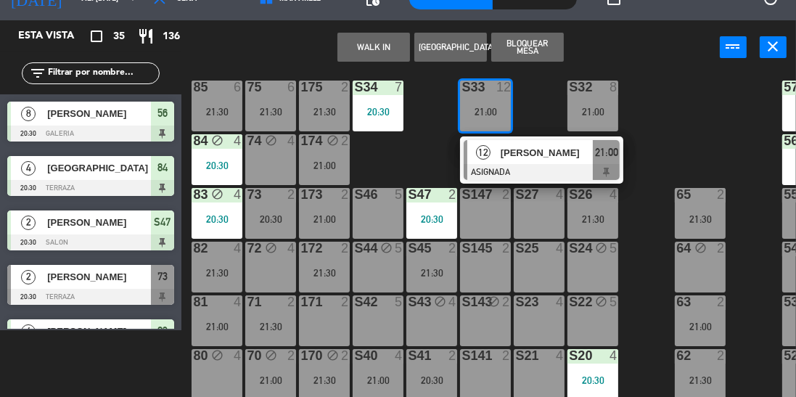
click at [570, 157] on span "[PERSON_NAME]" at bounding box center [547, 152] width 93 height 15
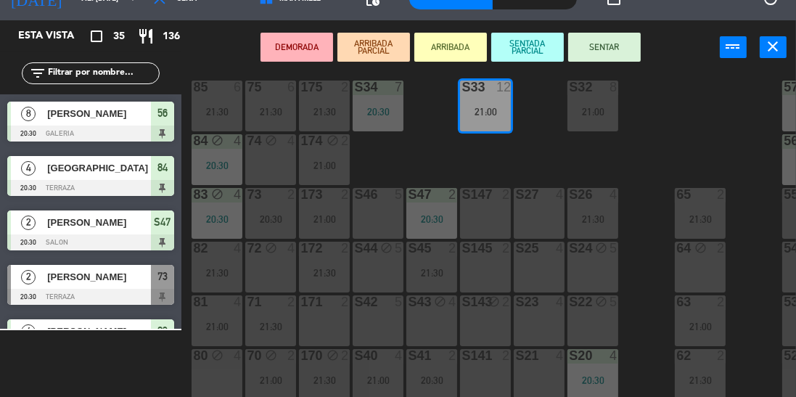
click at [605, 38] on button "SENTAR" at bounding box center [604, 47] width 73 height 29
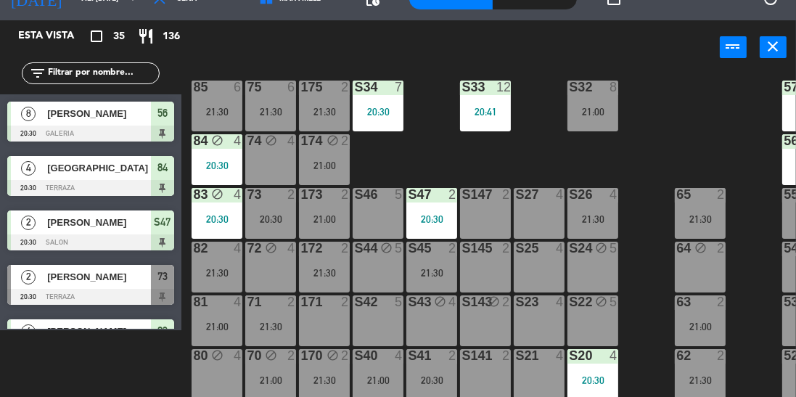
scroll to position [67, 0]
click at [120, 76] on input "text" at bounding box center [102, 73] width 112 height 16
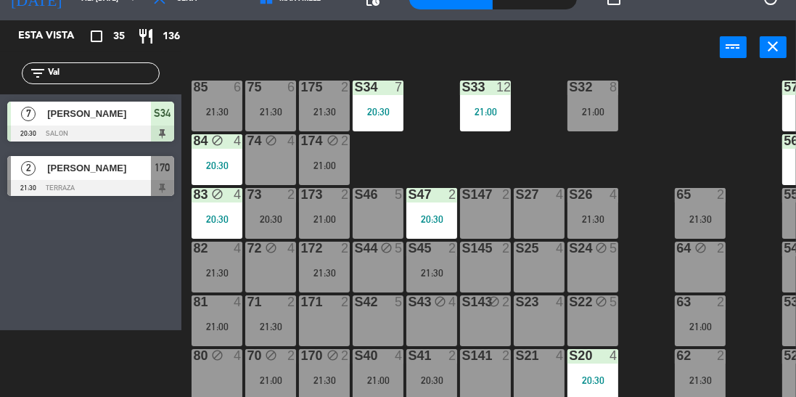
click at [80, 76] on input "Val" at bounding box center [102, 73] width 112 height 16
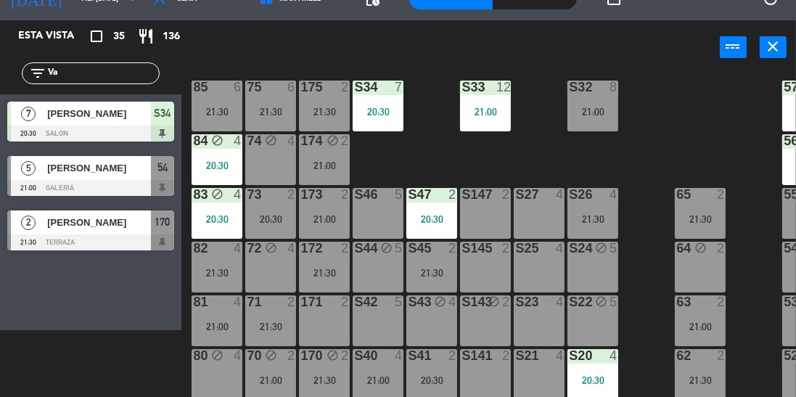
type input "V"
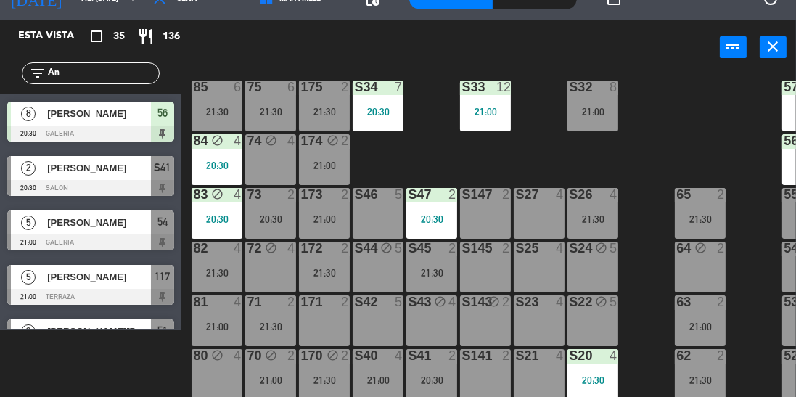
type input "An"
click at [396, 267] on div "S44 block 5" at bounding box center [378, 267] width 51 height 51
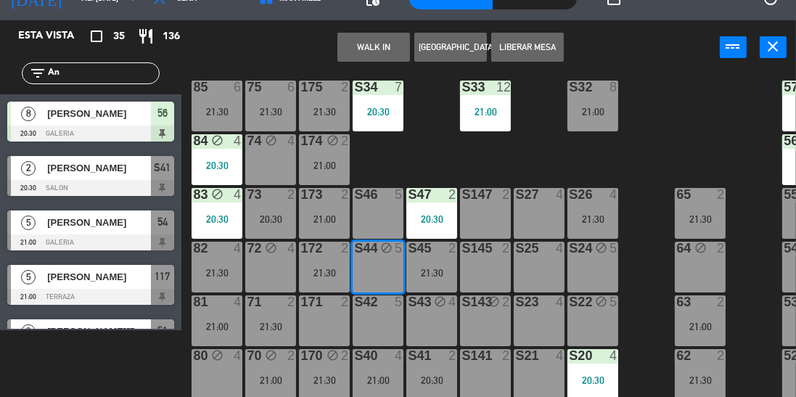
click at [546, 50] on button "Liberar Mesa" at bounding box center [527, 47] width 73 height 29
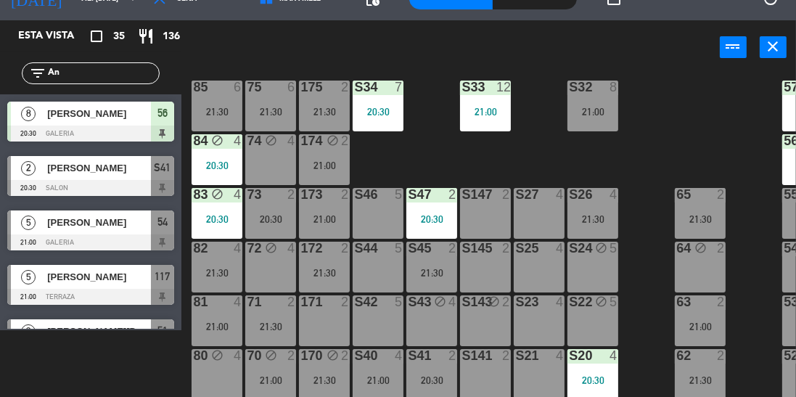
scroll to position [143, 0]
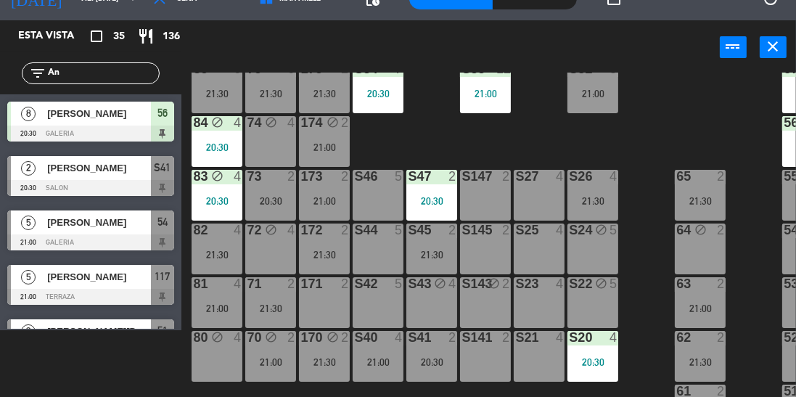
click at [396, 94] on div "20:30" at bounding box center [378, 94] width 51 height 10
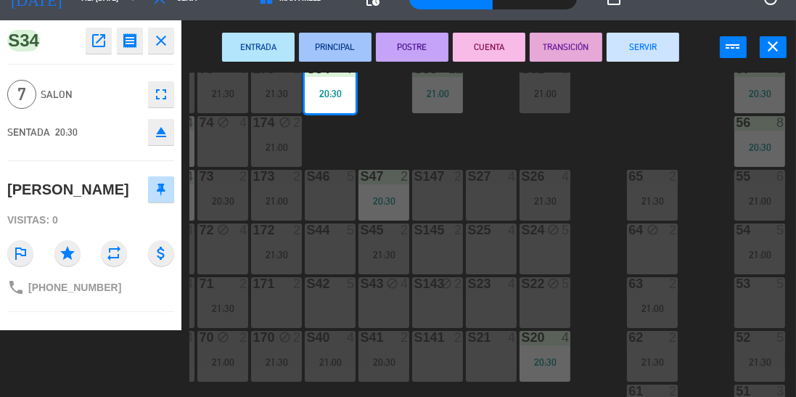
click at [371, 135] on div "100 7 21:30 101 8 102 8 103 8 104 8 S32 8 21:00 S33 12 21:00 S34 7 20:30 75 6 2…" at bounding box center [492, 235] width 607 height 325
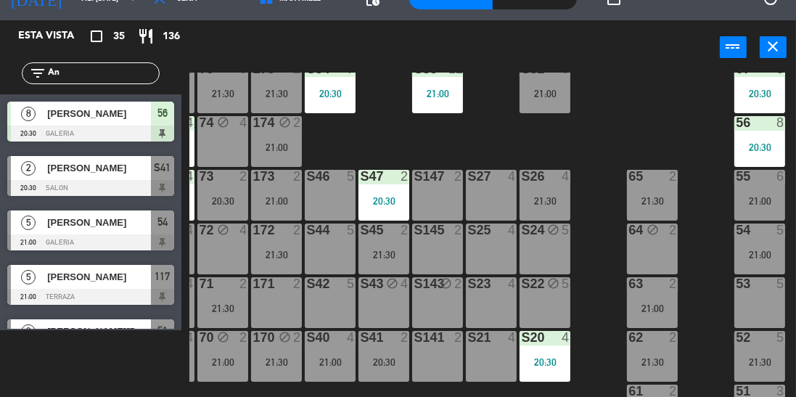
scroll to position [143, 0]
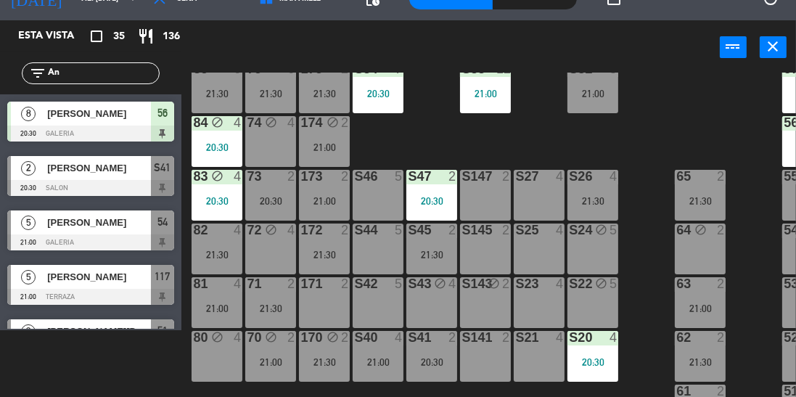
click at [412, 147] on div "100 7 21:30 101 8 102 8 103 8 104 8 S32 8 21:00 S33 12 21:00 S34 7 20:30 75 6 2…" at bounding box center [492, 235] width 607 height 325
click at [288, 181] on div "173" at bounding box center [300, 176] width 24 height 13
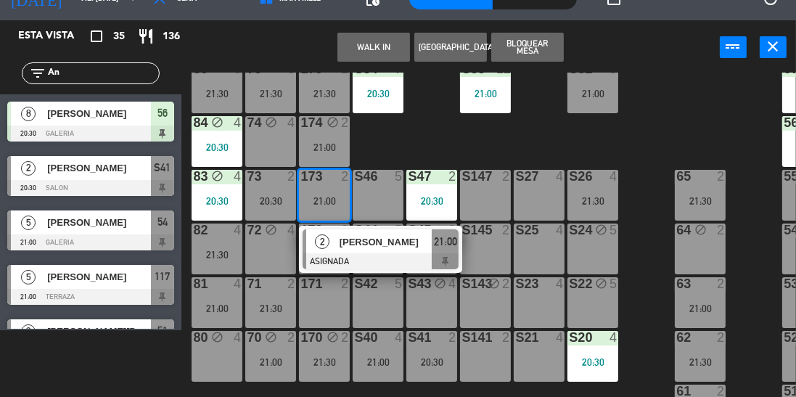
click at [428, 123] on div "100 7 21:30 101 8 102 8 103 8 104 8 S32 8 21:00 S33 12 21:00 S34 7 20:30 75 6 2…" at bounding box center [492, 235] width 607 height 325
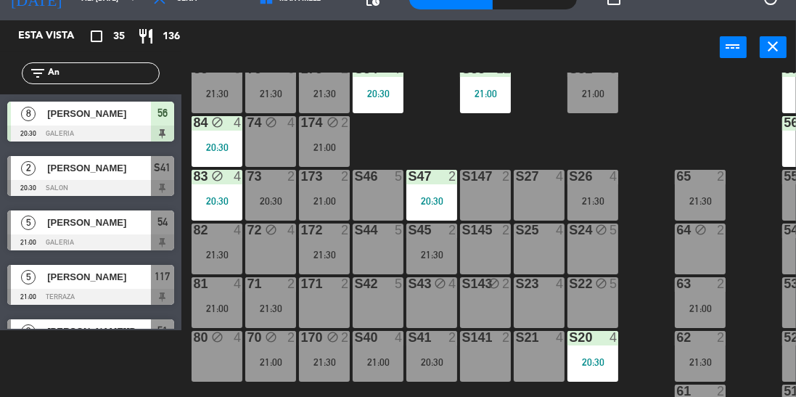
click at [217, 138] on div "84 block 4 20:30" at bounding box center [217, 141] width 51 height 51
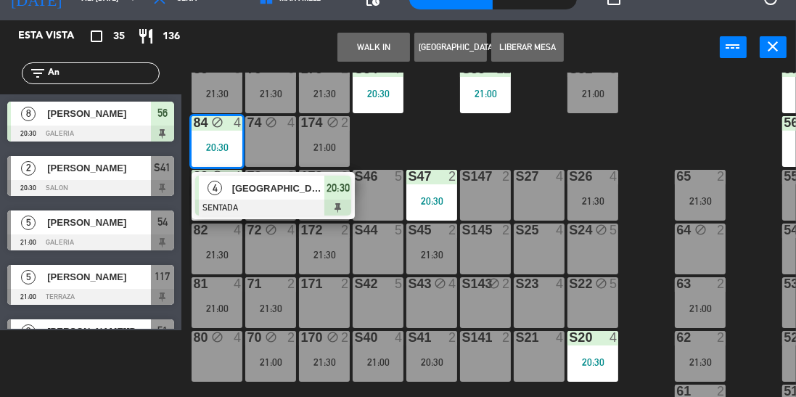
click at [419, 138] on div "100 7 21:30 101 8 102 8 103 8 104 8 S32 8 21:00 S33 12 21:00 S34 7 20:30 75 6 2…" at bounding box center [492, 235] width 607 height 325
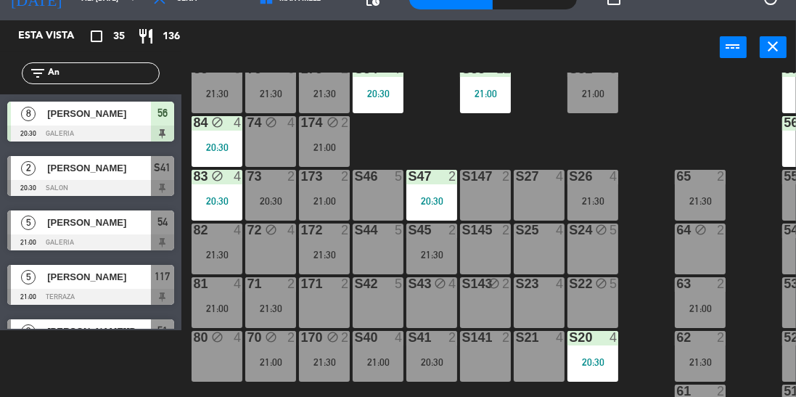
click at [224, 138] on div "84 block 4 20:30" at bounding box center [217, 141] width 51 height 51
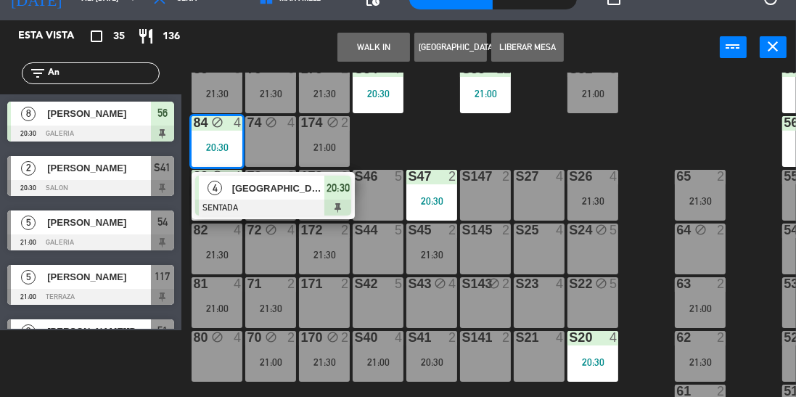
click at [253, 202] on div at bounding box center [273, 208] width 156 height 16
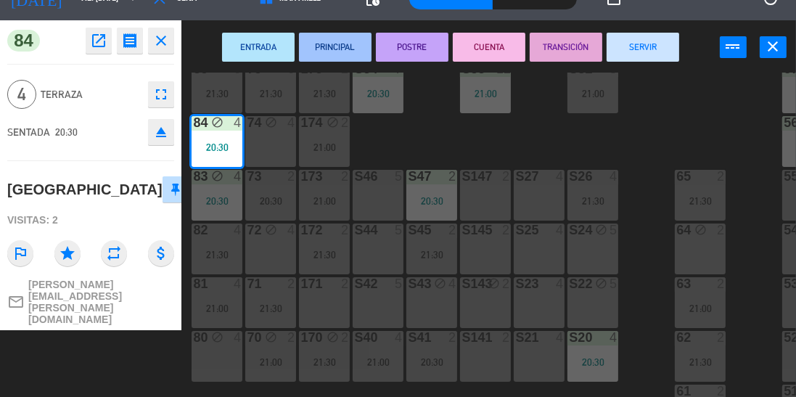
click at [428, 141] on div "100 7 21:30 101 8 102 8 103 8 104 8 S32 8 21:00 S33 12 21:00 S34 7 20:30 75 6 2…" at bounding box center [492, 235] width 607 height 325
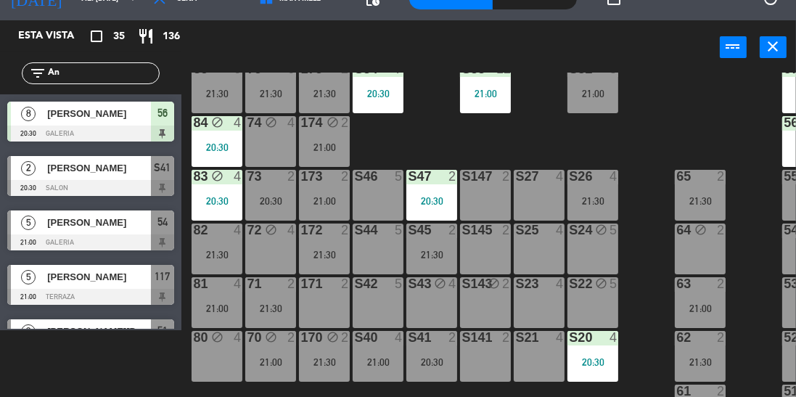
click at [216, 192] on div "83 block 4 20:30" at bounding box center [217, 195] width 51 height 51
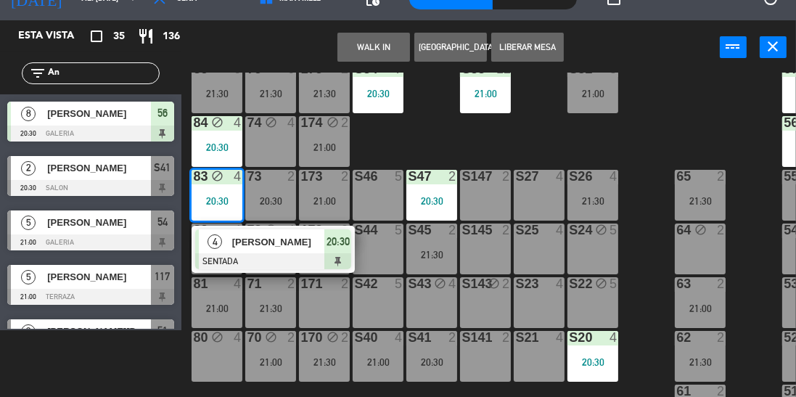
click at [415, 147] on div "100 7 21:30 101 8 102 8 103 8 104 8 S32 8 21:00 S33 12 21:00 S34 7 20:30 75 6 2…" at bounding box center [492, 235] width 607 height 325
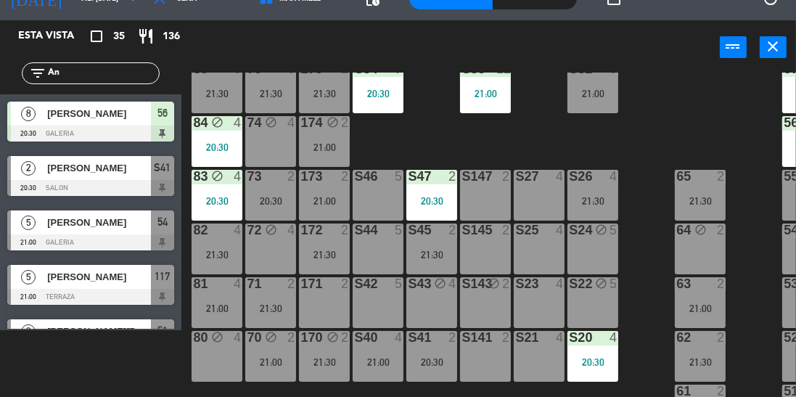
click at [387, 91] on div "20:30" at bounding box center [378, 94] width 51 height 10
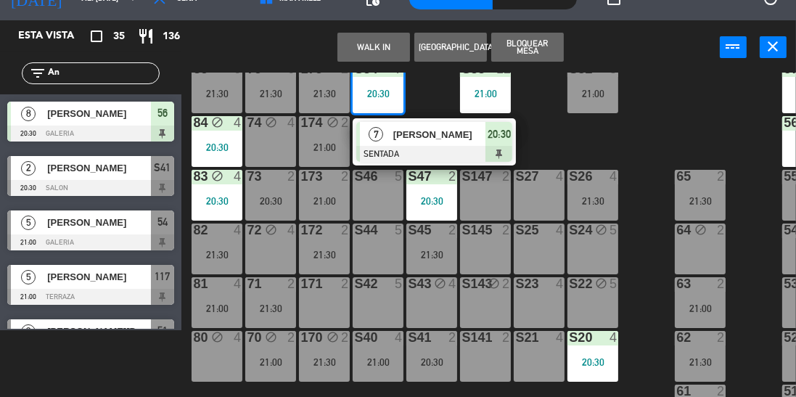
click at [551, 131] on div "100 7 21:30 101 8 102 8 103 8 104 8 S32 8 21:00 S33 12 21:00 S34 7 20:30 7 [PER…" at bounding box center [492, 235] width 607 height 325
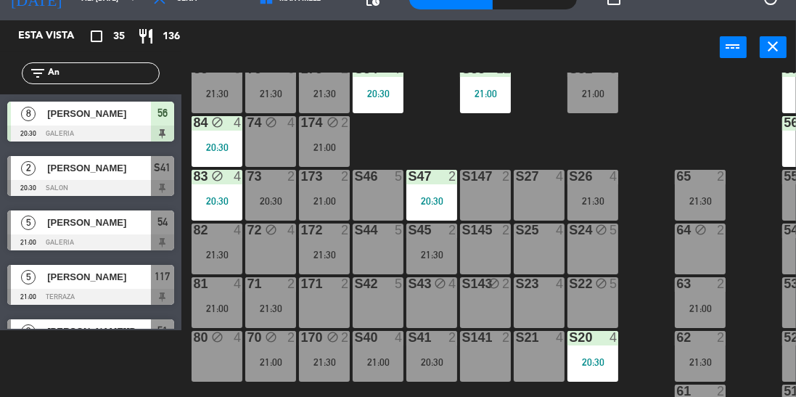
click at [430, 196] on div "20:30" at bounding box center [431, 201] width 51 height 10
click at [655, 117] on div "100 7 21:30 101 8 102 8 103 8 104 8 S32 8 21:00 S33 12 21:00 S34 7 20:30 75 6 2…" at bounding box center [492, 235] width 607 height 325
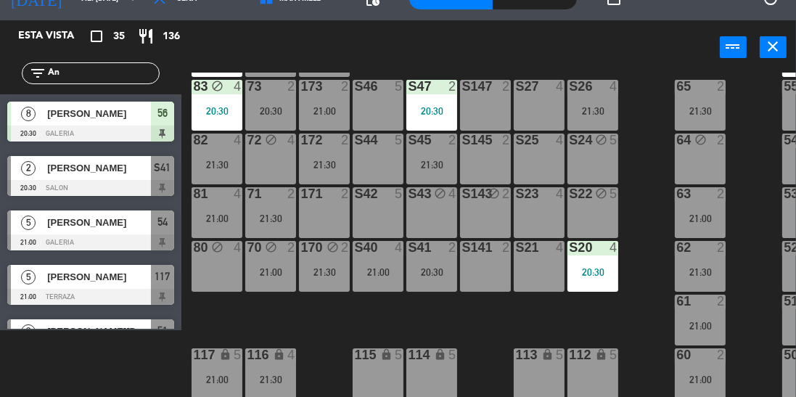
scroll to position [242, 0]
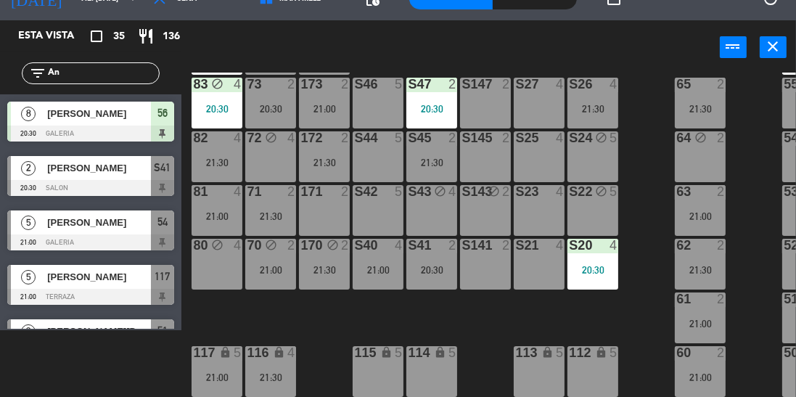
click at [584, 265] on div "20:30" at bounding box center [593, 270] width 51 height 10
click at [649, 139] on div "100 7 21:30 101 8 102 8 103 8 104 8 S32 8 21:00 S33 12 21:00 S34 7 20:30 75 6 2…" at bounding box center [492, 235] width 607 height 325
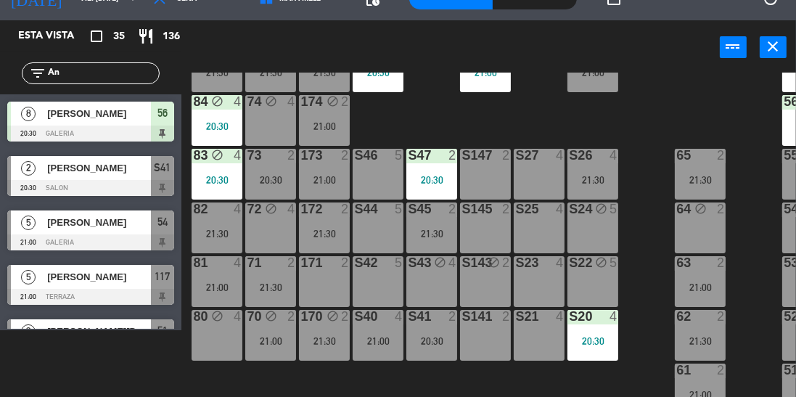
scroll to position [163, 0]
click at [650, 131] on div "100 7 21:30 101 8 102 8 103 8 104 8 S32 8 21:00 S33 12 21:00 S34 7 20:30 75 6 2…" at bounding box center [492, 235] width 607 height 325
click at [406, 104] on div "100 7 21:30 101 8 102 8 103 8 104 8 S32 8 21:00 S33 12 21:00 S34 7 20:30 75 6 2…" at bounding box center [492, 235] width 607 height 325
click at [646, 145] on div "100 7 21:30 101 8 102 8 103 8 104 8 S32 8 21:00 S33 12 21:00 S34 7 20:30 75 6 2…" at bounding box center [492, 235] width 607 height 325
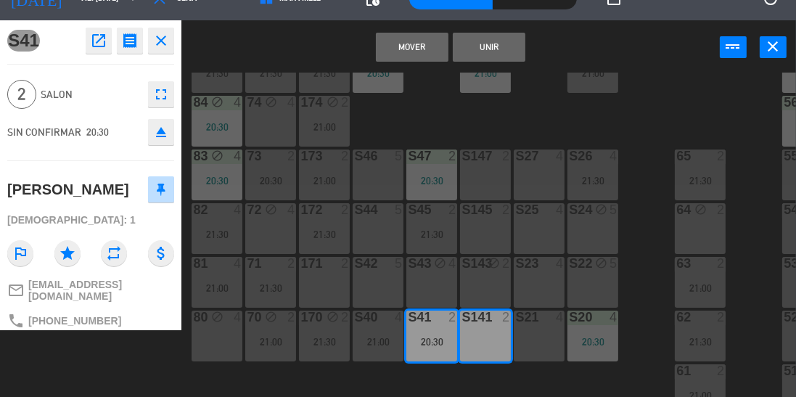
click at [417, 55] on button "Mover" at bounding box center [412, 47] width 73 height 29
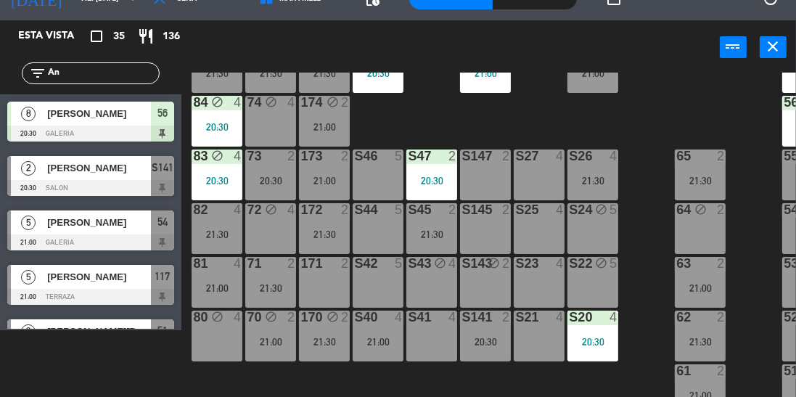
click at [94, 73] on input "An" at bounding box center [102, 73] width 112 height 16
type input "A"
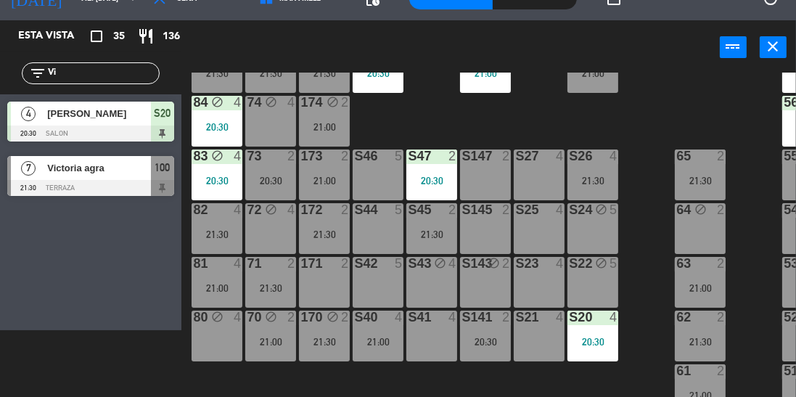
click at [89, 67] on input "Vi" at bounding box center [102, 73] width 112 height 16
type input "V"
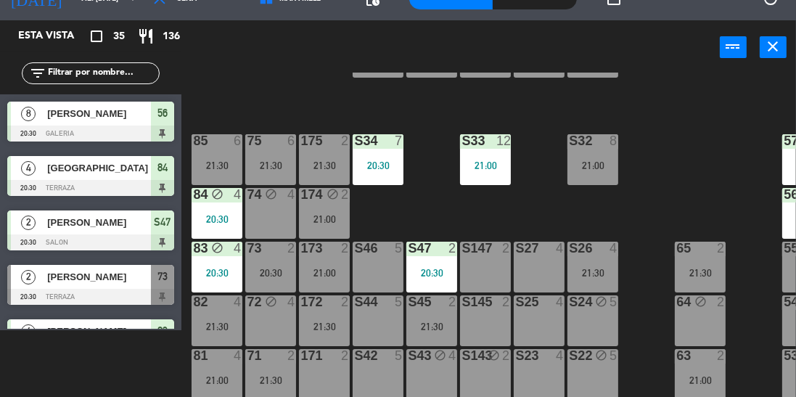
scroll to position [1, 0]
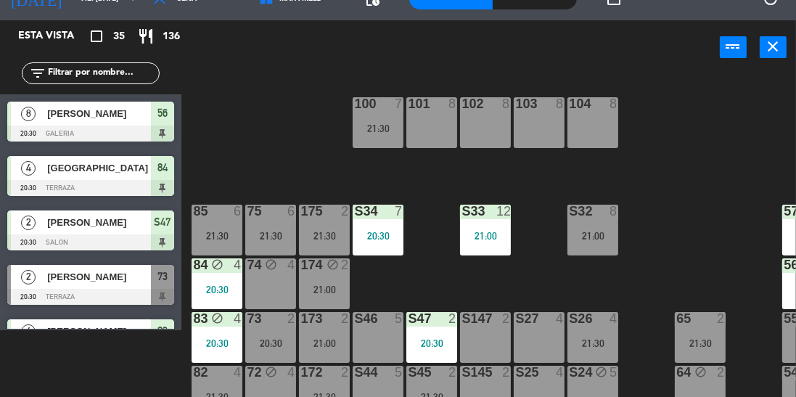
click at [370, 134] on div "100 7 21:30" at bounding box center [378, 122] width 51 height 51
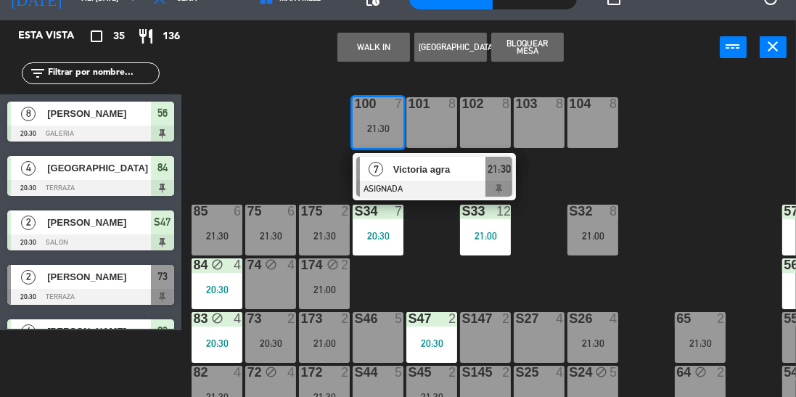
click at [441, 195] on div at bounding box center [434, 189] width 156 height 16
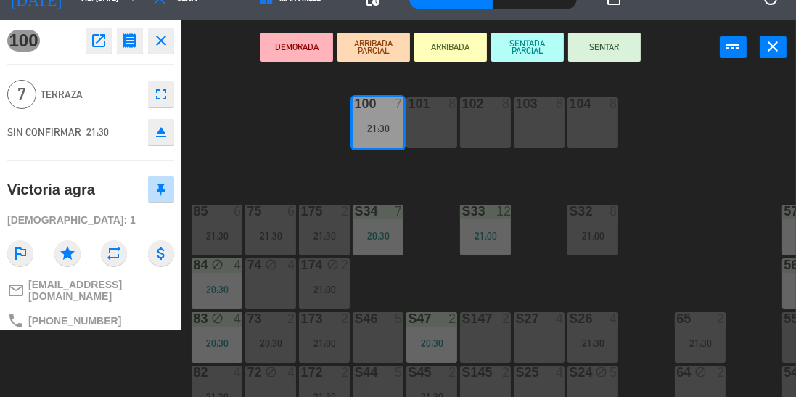
click at [300, 154] on div "100 7 21:30 101 8 102 8 103 8 104 8 S32 8 21:00 S33 12 21:00 S34 7 20:30 75 6 2…" at bounding box center [492, 235] width 607 height 325
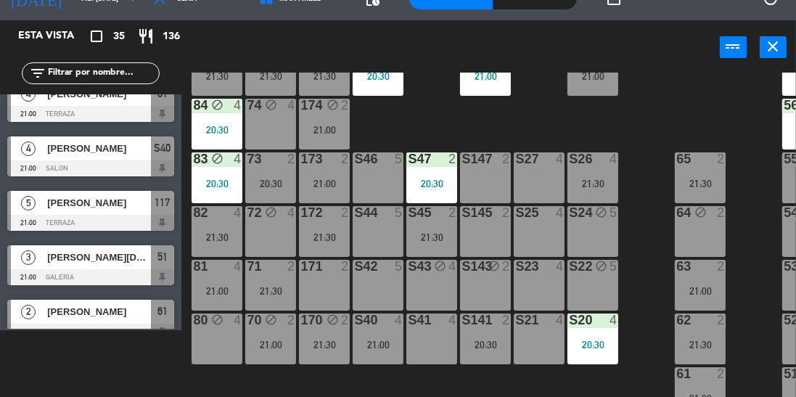
scroll to position [165, 0]
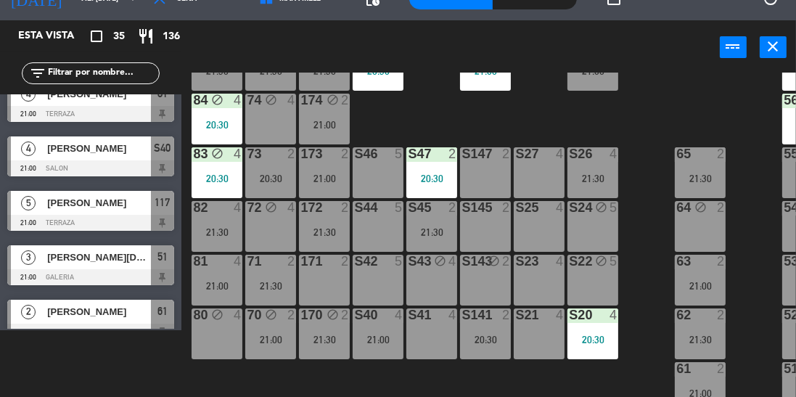
click at [212, 289] on div "21:00" at bounding box center [217, 286] width 51 height 10
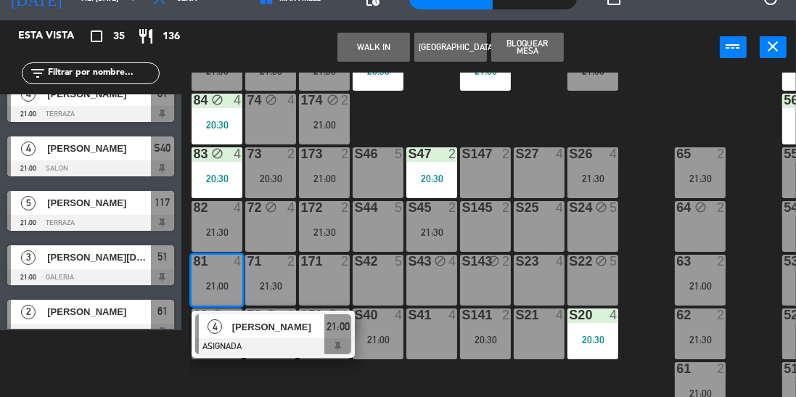
click at [240, 335] on div "[PERSON_NAME]" at bounding box center [278, 327] width 94 height 24
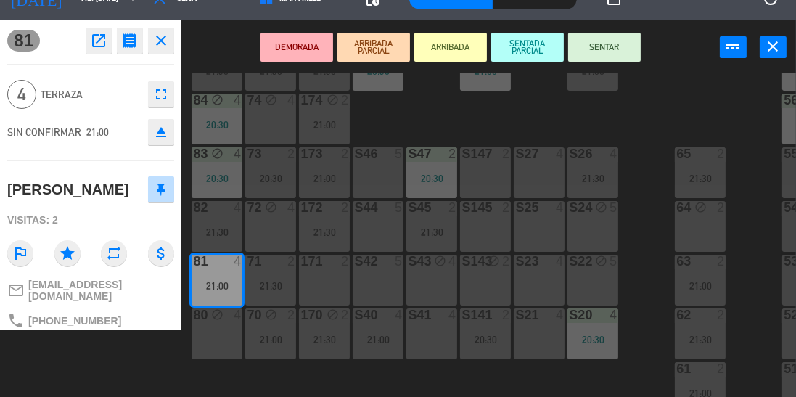
click at [612, 41] on button "SENTAR" at bounding box center [604, 47] width 73 height 29
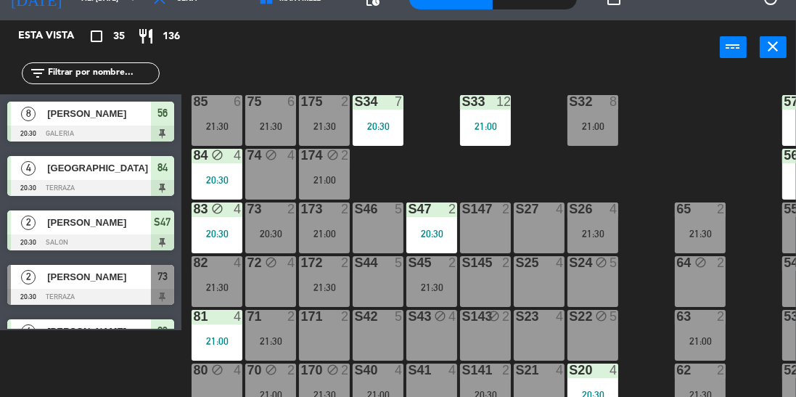
scroll to position [110, 0]
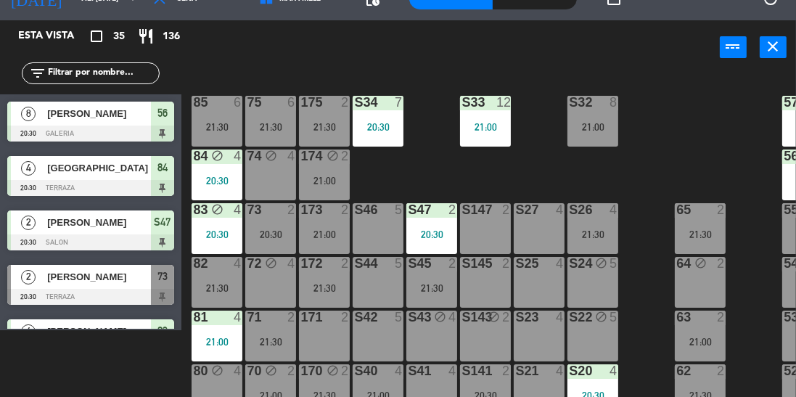
click at [589, 118] on div "S32 8 21:00" at bounding box center [593, 121] width 51 height 51
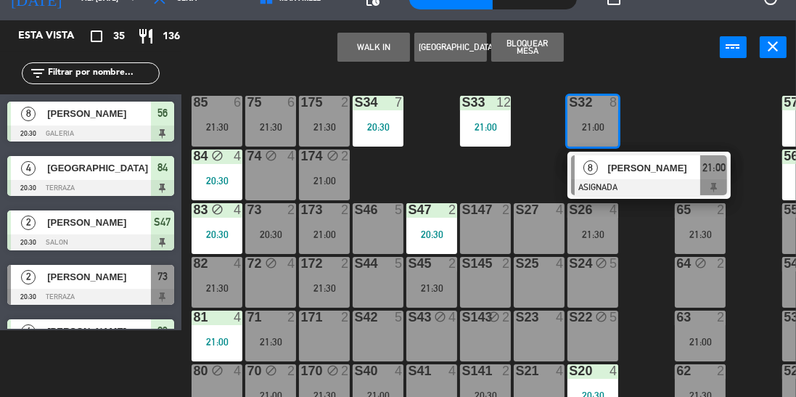
click at [639, 181] on div at bounding box center [649, 187] width 156 height 16
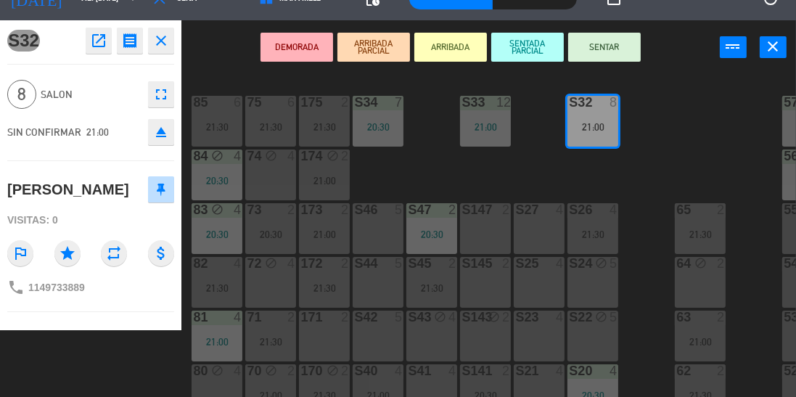
click at [625, 46] on button "SENTAR" at bounding box center [604, 47] width 73 height 29
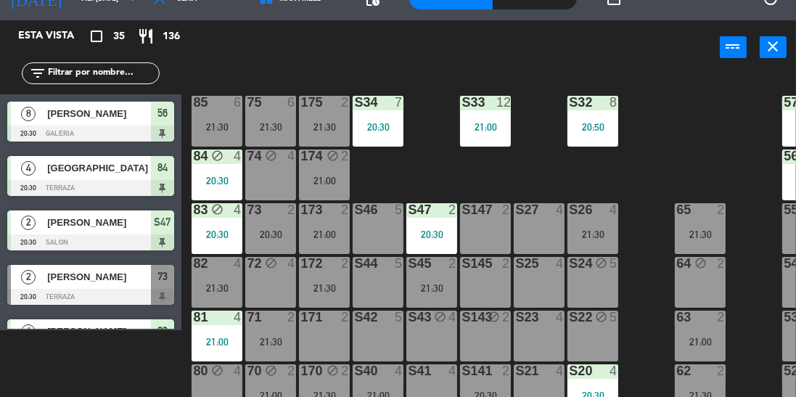
scroll to position [67, 0]
click at [666, 157] on div "100 7 21:30 101 8 102 8 103 8 104 8 S32 8 21:00 S33 12 21:00 S34 7 20:30 75 6 2…" at bounding box center [492, 235] width 607 height 325
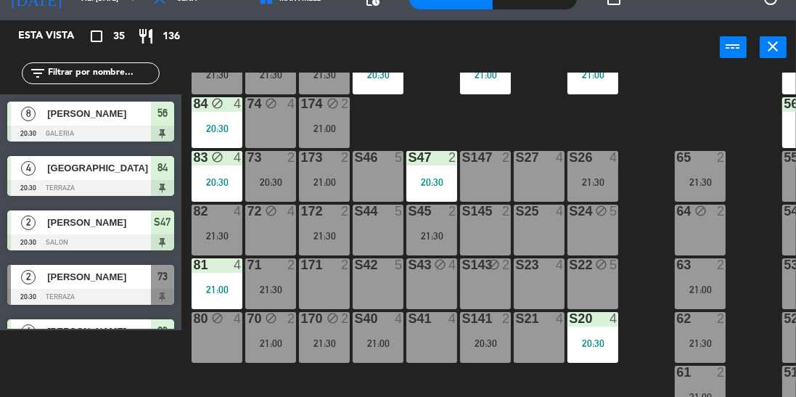
scroll to position [143, 0]
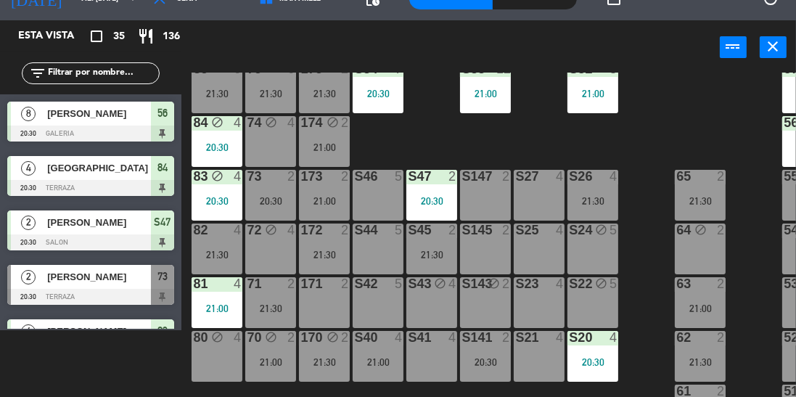
click at [598, 192] on div "S26 4 21:30" at bounding box center [593, 195] width 51 height 51
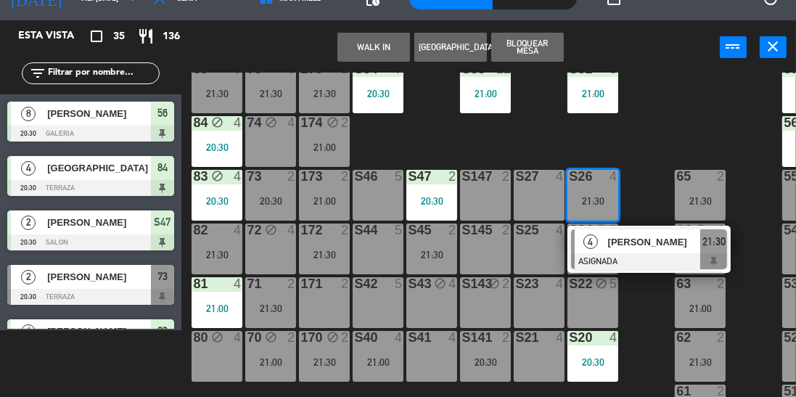
click at [654, 156] on div "100 7 21:30 101 8 102 8 103 8 104 8 S32 8 21:00 S33 12 21:00 S34 7 20:30 75 6 2…" at bounding box center [492, 235] width 607 height 325
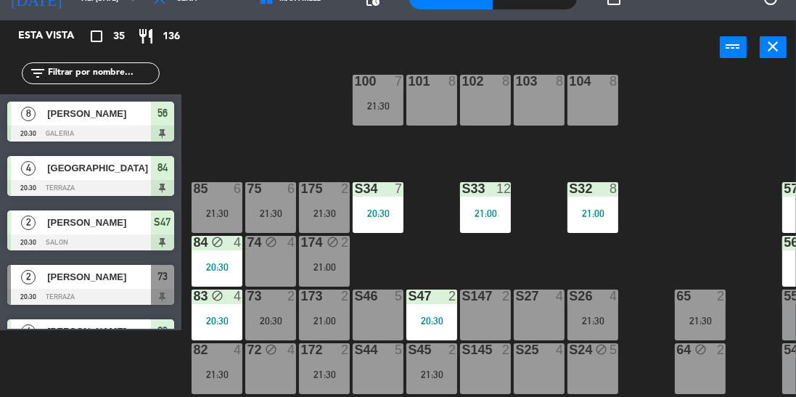
scroll to position [0, 0]
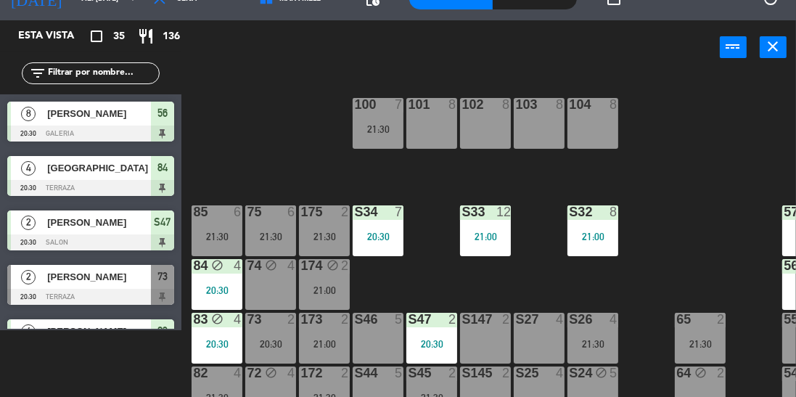
click at [375, 124] on div "21:30" at bounding box center [378, 129] width 51 height 10
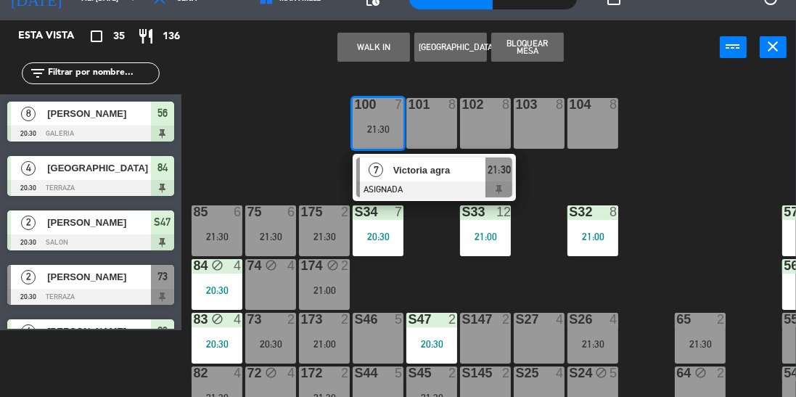
click at [415, 177] on div "Victoria agra" at bounding box center [439, 170] width 94 height 24
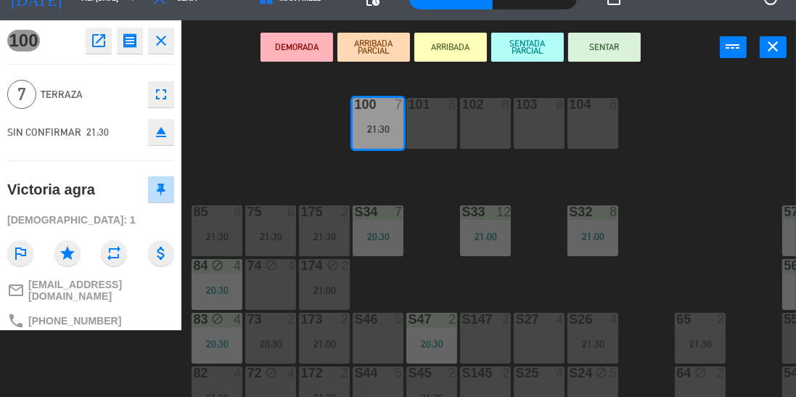
click at [605, 49] on button "SENTAR" at bounding box center [604, 47] width 73 height 29
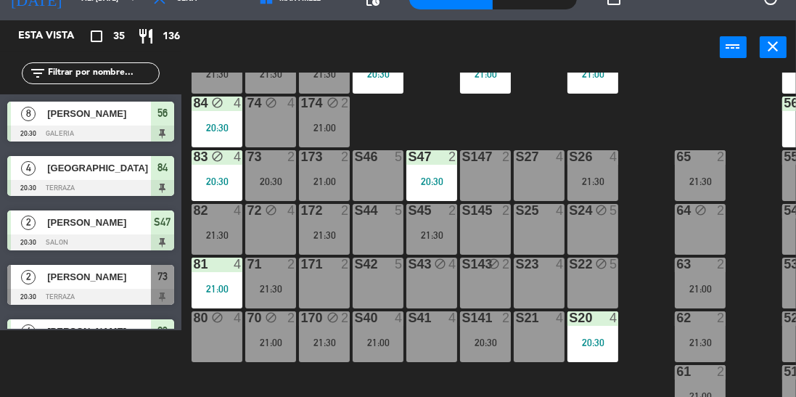
scroll to position [242, 0]
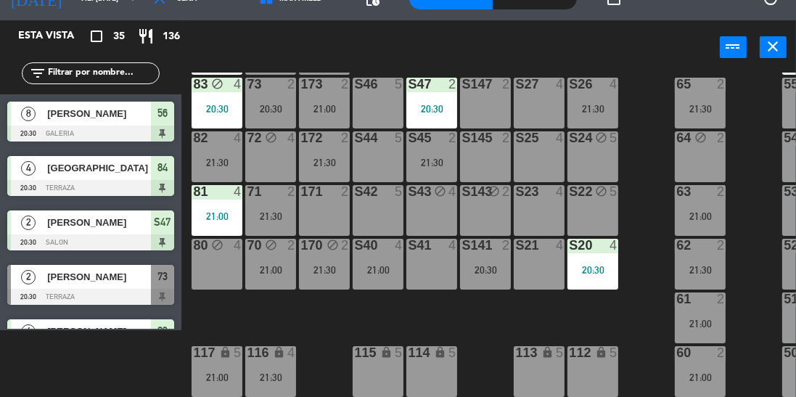
click at [302, 274] on div "170 block 2 21:30" at bounding box center [324, 264] width 51 height 51
click at [636, 326] on div "100 7 21:30 101 8 102 8 103 8 104 8 S32 8 21:00 S33 12 21:00 S34 7 20:30 75 6 2…" at bounding box center [492, 235] width 607 height 325
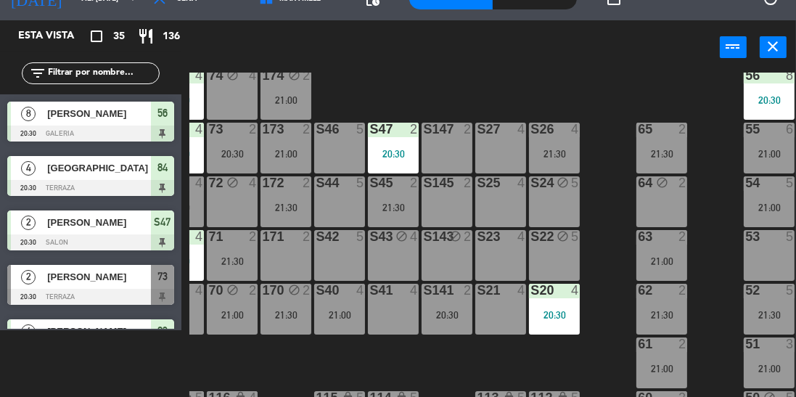
scroll to position [190, 48]
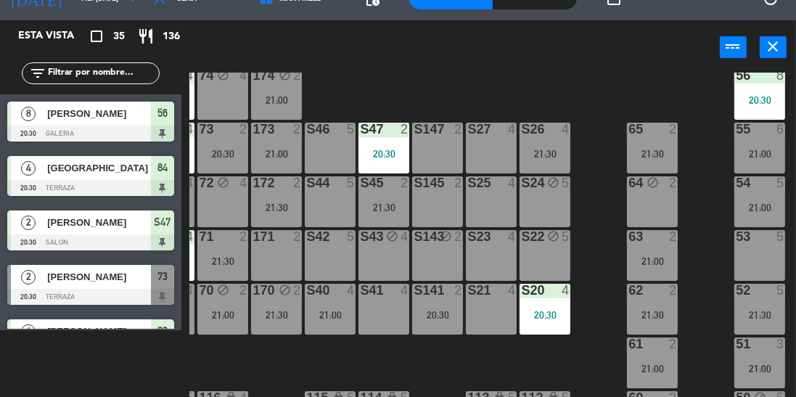
click at [591, 97] on div "100 7 21:30 101 8 102 8 103 8 104 8 S32 8 21:00 S33 12 21:00 S34 7 20:30 75 6 2…" at bounding box center [492, 235] width 607 height 325
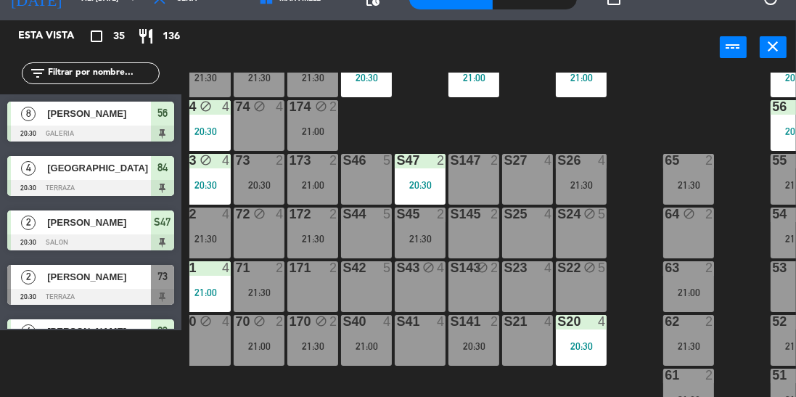
scroll to position [154, 12]
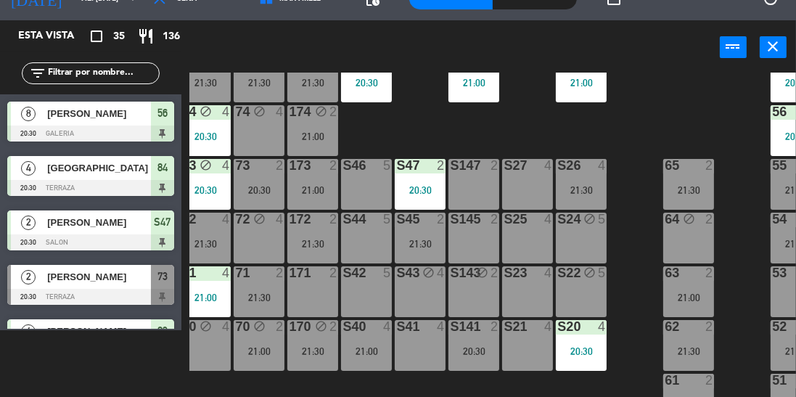
click at [308, 138] on div "21:00" at bounding box center [312, 136] width 51 height 10
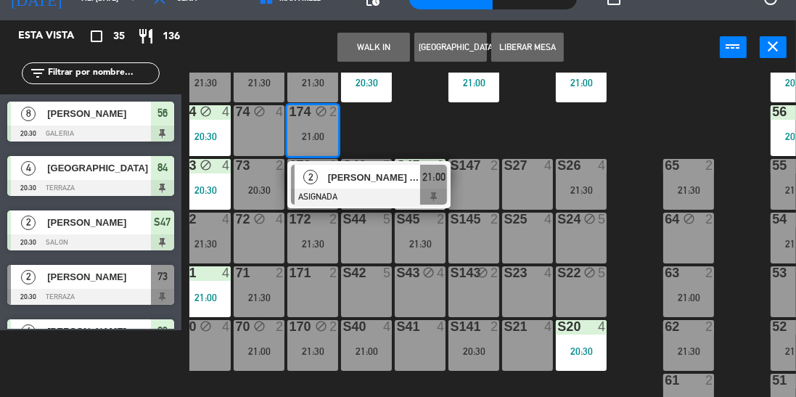
click at [382, 179] on span "[PERSON_NAME] [PERSON_NAME]" at bounding box center [374, 177] width 93 height 15
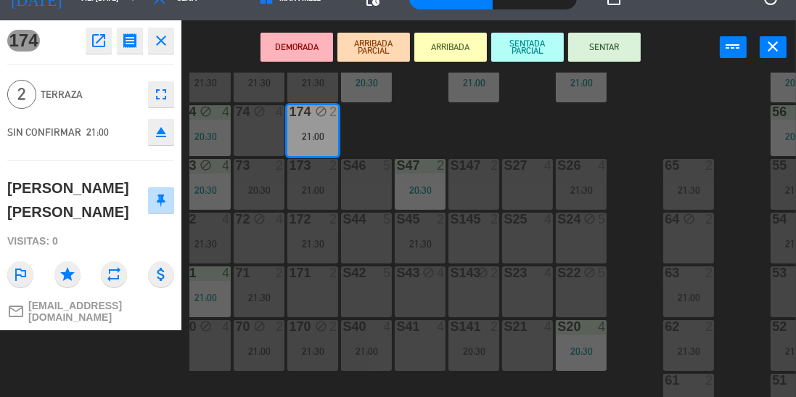
click at [611, 44] on button "SENTAR" at bounding box center [604, 47] width 73 height 29
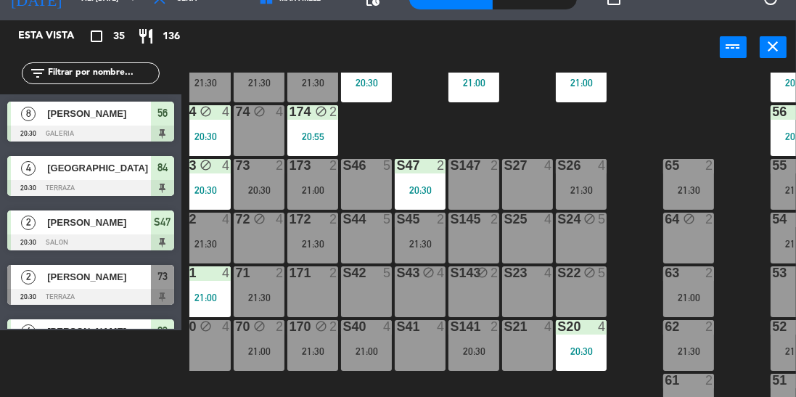
scroll to position [67, 0]
click at [421, 102] on div "100 7 21:30 101 8 102 8 103 8 104 8 S32 8 21:00 S33 12 21:00 S34 7 20:30 75 6 2…" at bounding box center [492, 235] width 607 height 325
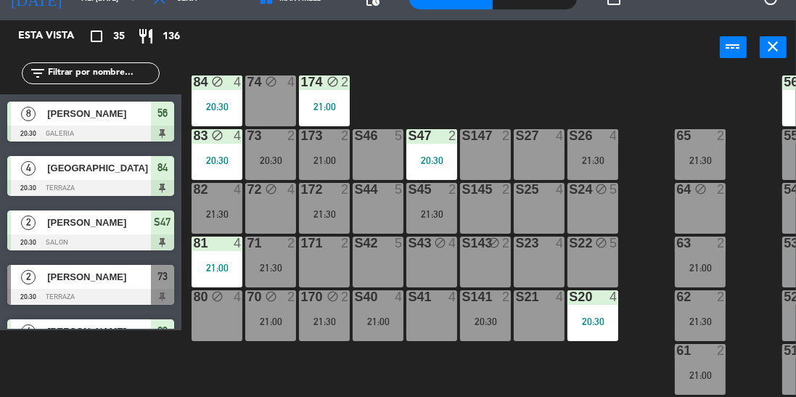
scroll to position [184, 0]
click at [319, 136] on div at bounding box center [325, 134] width 24 height 13
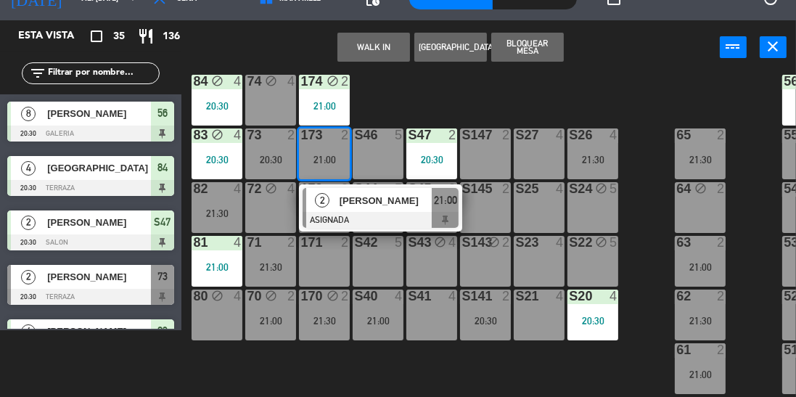
click at [408, 96] on div "100 7 21:30 101 8 102 8 103 8 104 8 S32 8 21:00 S33 12 21:00 S34 7 20:30 75 6 2…" at bounding box center [492, 235] width 607 height 325
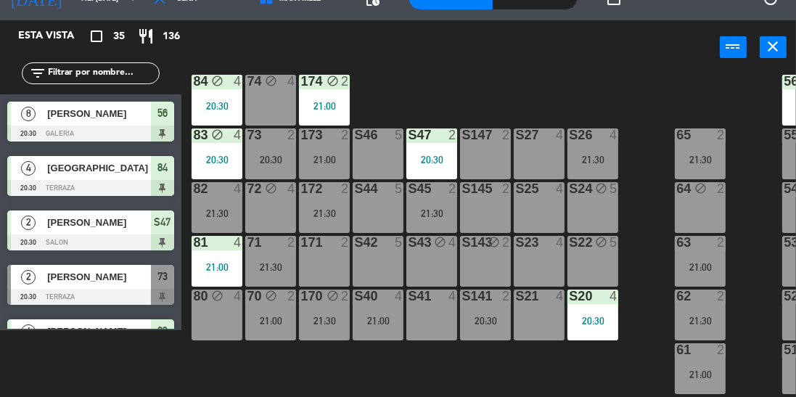
click at [335, 155] on div "21:00" at bounding box center [324, 160] width 51 height 10
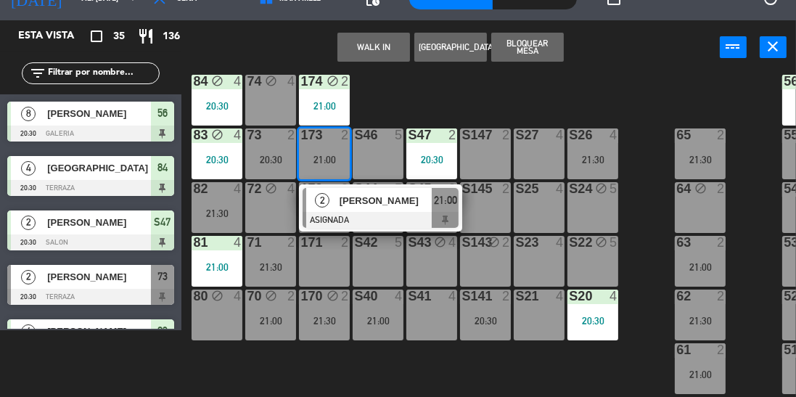
click at [404, 99] on div "100 7 21:30 101 8 102 8 103 8 104 8 S32 8 21:00 S33 12 21:00 S34 7 20:30 75 6 2…" at bounding box center [492, 235] width 607 height 325
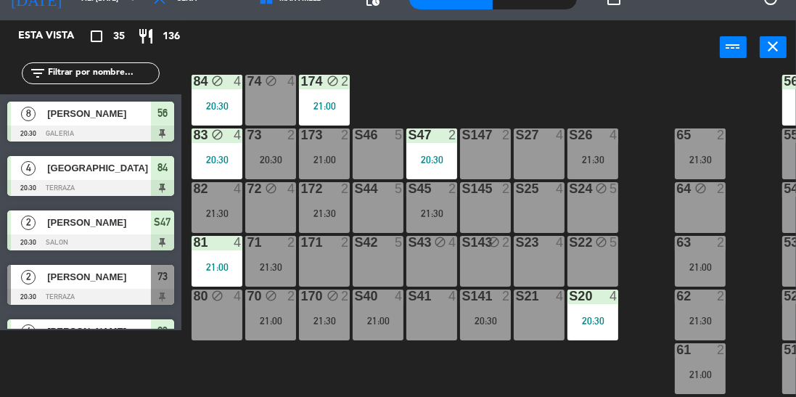
click at [643, 93] on div "100 7 21:30 101 8 102 8 103 8 104 8 S32 8 21:00 S33 12 21:00 S34 7 20:30 75 6 2…" at bounding box center [492, 235] width 607 height 325
click at [465, 92] on div "100 7 21:30 101 8 102 8 103 8 104 8 S32 8 21:00 S33 12 21:00 S34 7 20:30 75 6 2…" at bounding box center [492, 235] width 607 height 325
click at [259, 133] on div at bounding box center [271, 134] width 24 height 13
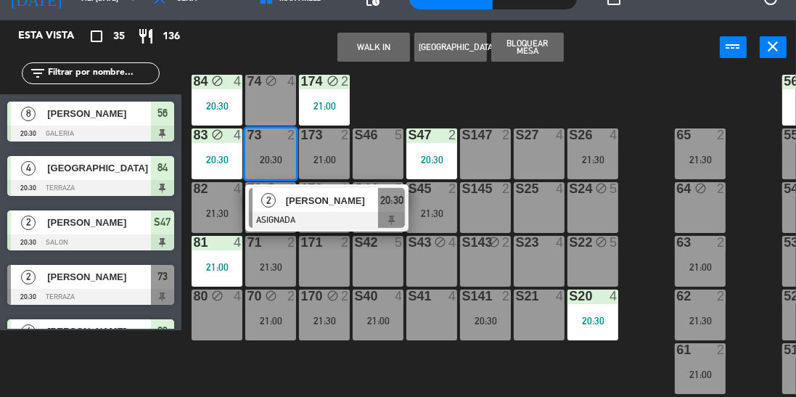
click at [438, 75] on div "100 7 21:30 101 8 102 8 103 8 104 8 S32 8 21:00 S33 12 21:00 S34 7 20:30 75 6 2…" at bounding box center [492, 235] width 607 height 325
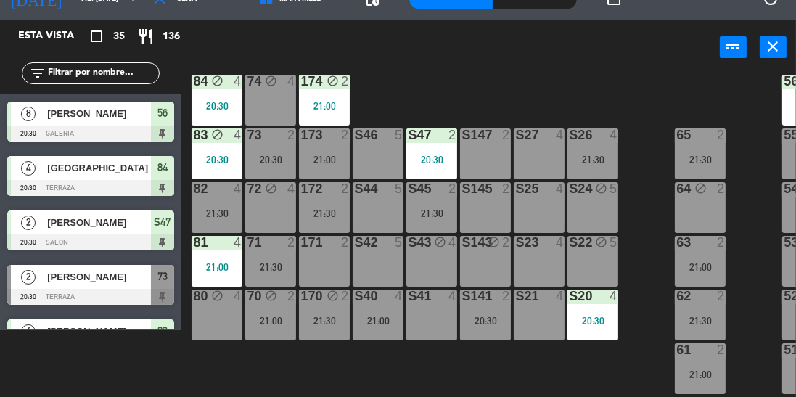
click at [388, 103] on div "100 7 21:30 101 8 102 8 103 8 104 8 S32 8 21:00 S33 12 21:00 S34 7 20:30 75 6 2…" at bounding box center [492, 235] width 607 height 325
click at [260, 155] on div "20:30" at bounding box center [270, 160] width 51 height 10
click at [398, 97] on div "100 7 21:30 101 8 102 8 103 8 104 8 S32 8 21:00 S33 12 21:00 S34 7 20:30 75 6 2…" at bounding box center [492, 235] width 607 height 325
click at [277, 155] on div "20:30" at bounding box center [270, 160] width 51 height 10
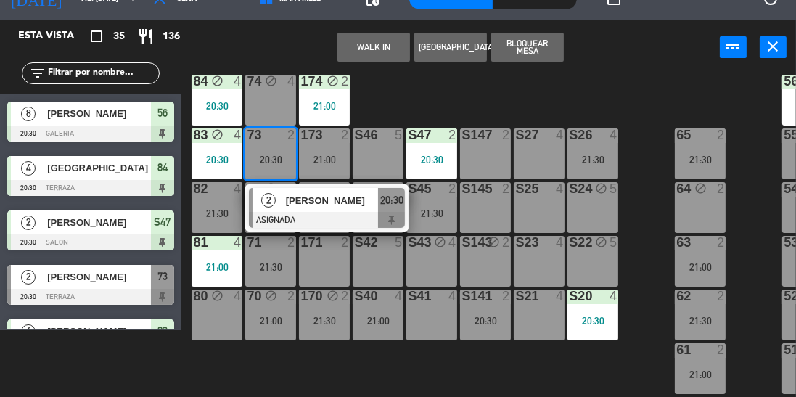
click at [398, 110] on div "100 7 21:30 101 8 102 8 103 8 104 8 S32 8 21:00 S33 12 21:00 S34 7 20:30 75 6 2…" at bounding box center [492, 235] width 607 height 325
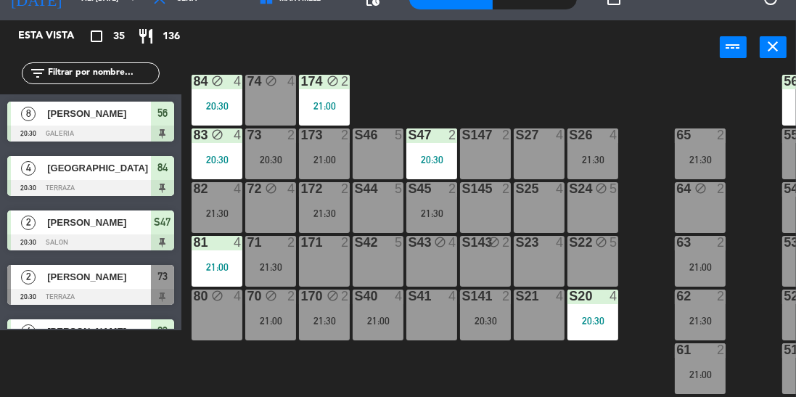
click at [285, 152] on div "73 2 20:30" at bounding box center [270, 153] width 51 height 51
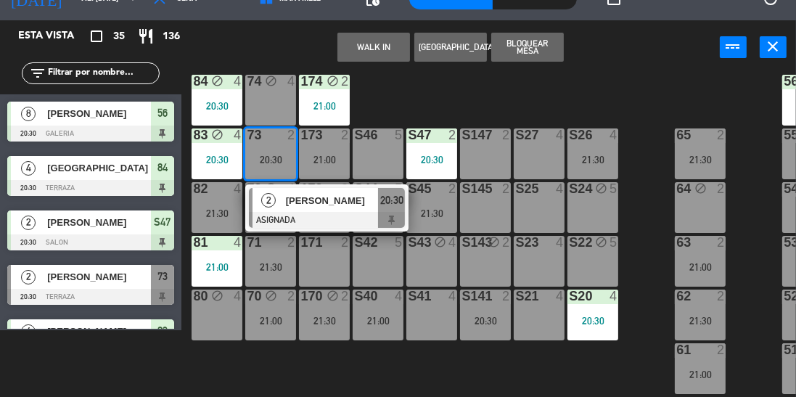
click at [328, 206] on span "[PERSON_NAME]" at bounding box center [332, 200] width 93 height 15
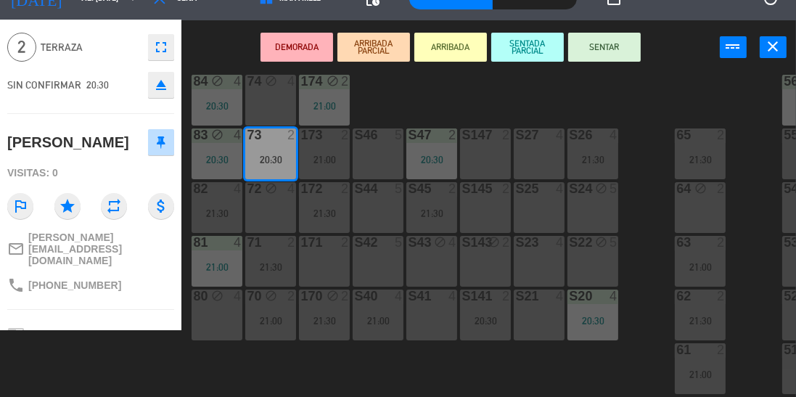
scroll to position [47, 0]
click at [446, 106] on div "100 7 21:30 101 8 102 8 103 8 104 8 S32 8 21:00 S33 12 21:00 S34 7 20:30 75 6 2…" at bounding box center [492, 235] width 607 height 325
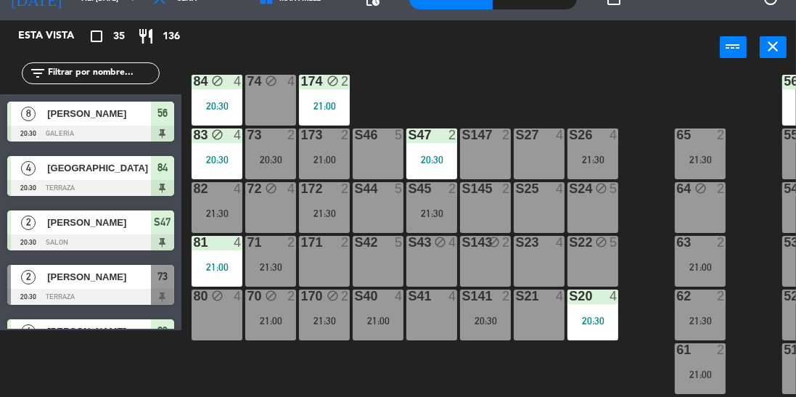
click at [428, 99] on div "100 7 21:30 101 8 102 8 103 8 104 8 S32 8 21:00 S33 12 21:00 S34 7 20:30 75 6 2…" at bounding box center [492, 235] width 607 height 325
click at [412, 94] on div "100 7 21:30 101 8 102 8 103 8 104 8 S32 8 21:00 S33 12 21:00 S34 7 20:30 75 6 2…" at bounding box center [492, 235] width 607 height 325
click at [544, 68] on div "power_input close" at bounding box center [450, 47] width 539 height 55
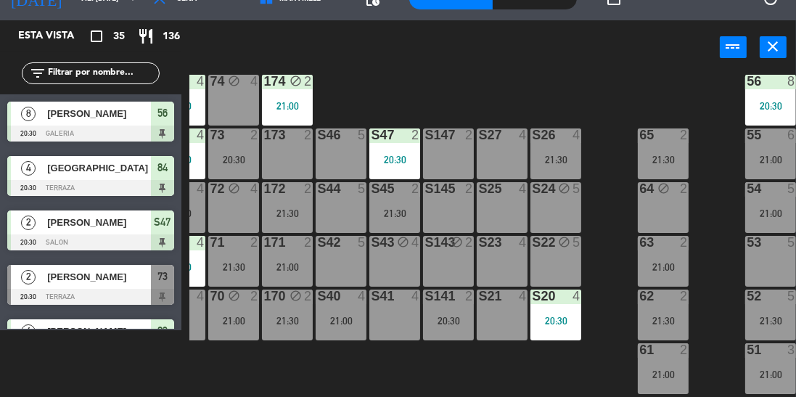
scroll to position [67, 0]
click at [387, 91] on div "100 7 21:30 101 8 102 8 103 8 104 8 S32 8 21:00 S33 12 21:00 S34 7 20:30 75 6 2…" at bounding box center [492, 235] width 607 height 325
click at [361, 94] on div "100 7 21:30 101 8 102 8 103 8 104 8 S32 8 21:00 S33 12 21:00 S34 7 20:30 75 6 2…" at bounding box center [492, 235] width 607 height 325
click at [237, 149] on div "73 2 20:30" at bounding box center [233, 153] width 51 height 51
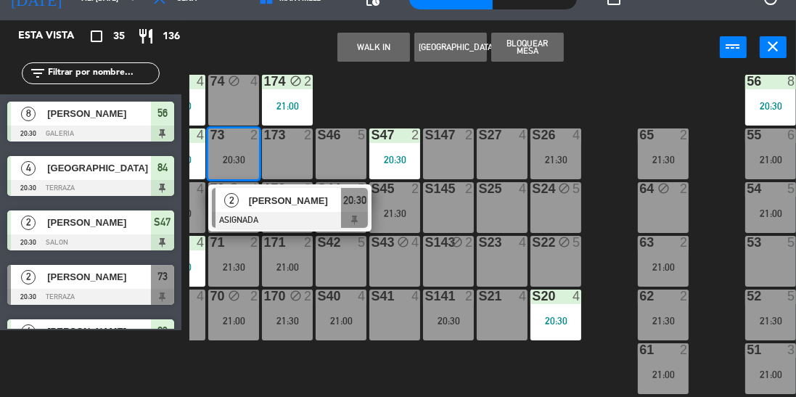
click at [388, 85] on div "100 7 21:30 101 8 102 8 103 8 104 8 S32 8 21:00 S33 12 21:00 S34 7 20:30 75 6 2…" at bounding box center [492, 235] width 607 height 325
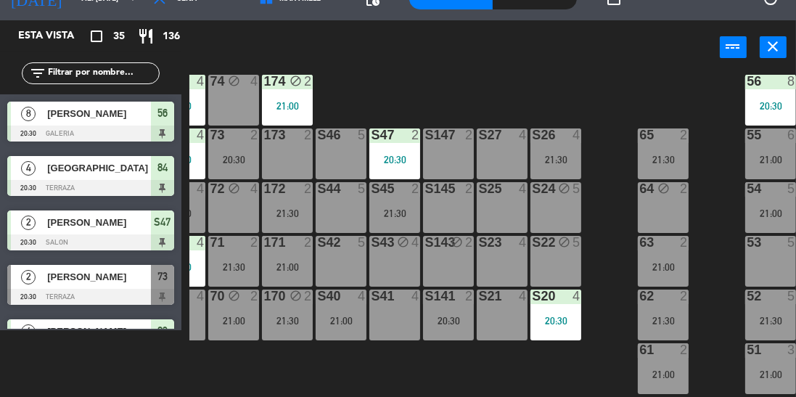
click at [103, 68] on input "text" at bounding box center [102, 73] width 112 height 16
click at [623, 74] on div "100 7 21:30 101 8 102 8 103 8 104 8 S32 8 21:00 S33 12 21:00 S34 7 20:30 75 6 2…" at bounding box center [492, 235] width 607 height 325
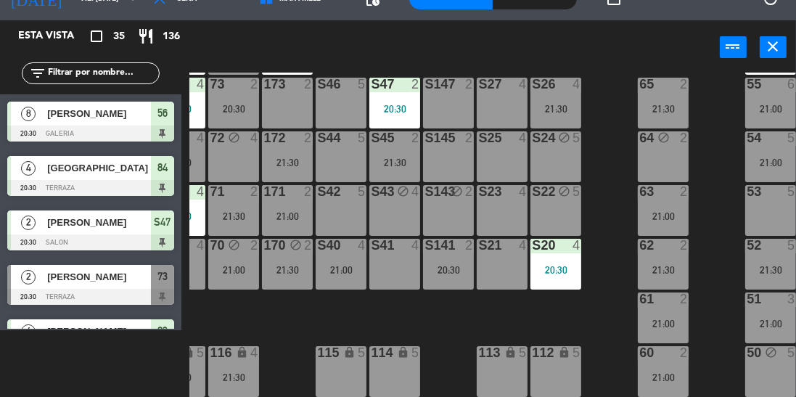
scroll to position [237, 37]
click at [338, 268] on div "21:00" at bounding box center [341, 270] width 51 height 10
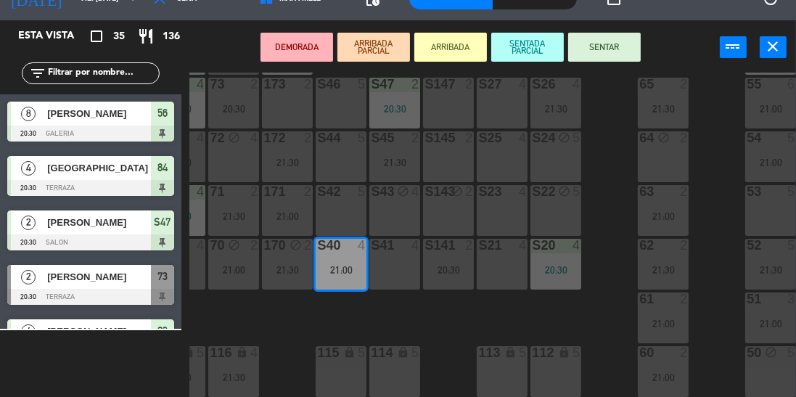
click at [549, 46] on button "SENTADA PARCIAL" at bounding box center [527, 47] width 73 height 29
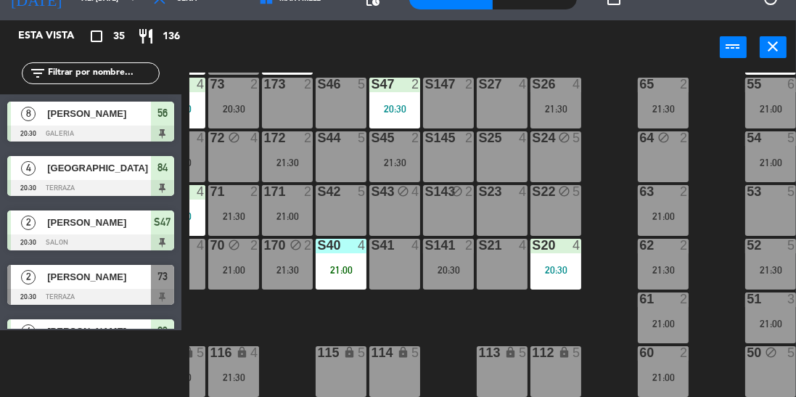
scroll to position [67, 0]
click at [345, 285] on div "S40 4 21:00" at bounding box center [341, 264] width 51 height 51
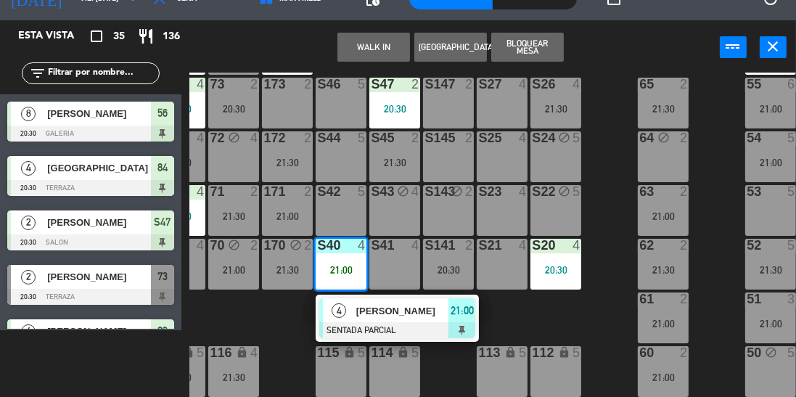
click at [382, 322] on div at bounding box center [397, 330] width 156 height 16
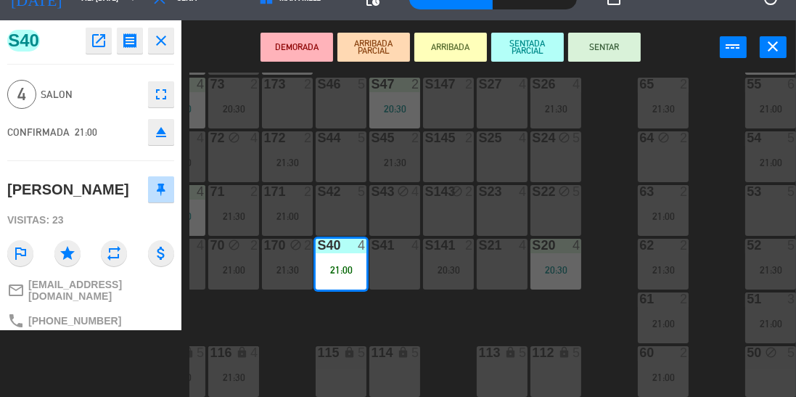
click at [615, 40] on button "SENTAR" at bounding box center [604, 47] width 73 height 29
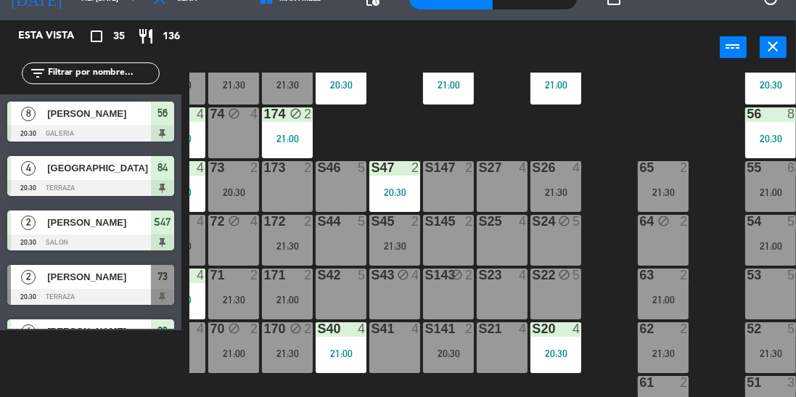
scroll to position [148, 37]
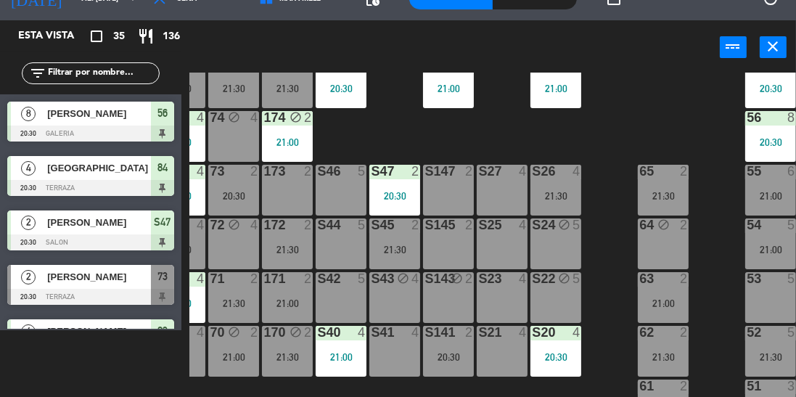
click at [558, 83] on div "21:00" at bounding box center [556, 88] width 51 height 10
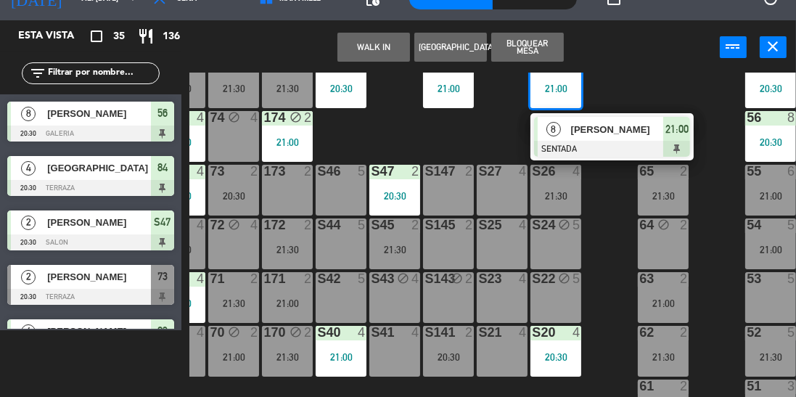
click at [640, 77] on div "100 7 21:30 101 8 102 8 103 8 104 8 S32 8 21:00 8 [PERSON_NAME] SENTADA 21:00 S…" at bounding box center [492, 235] width 607 height 325
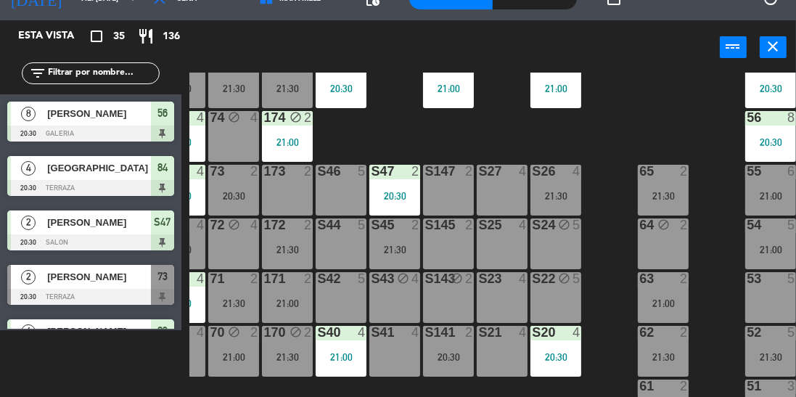
scroll to position [148, 0]
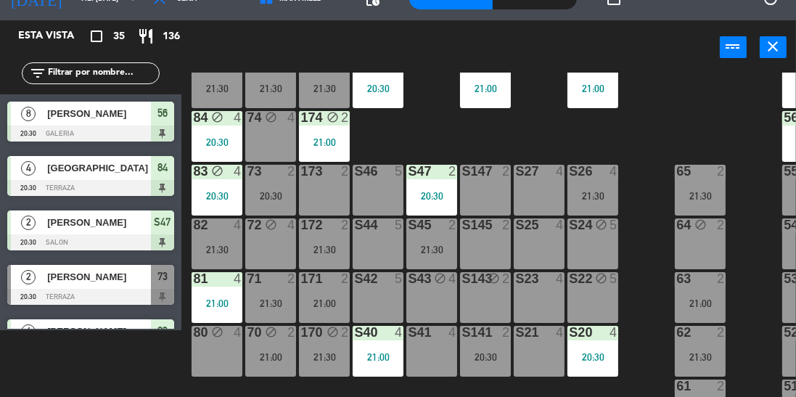
click at [282, 192] on div "20:30" at bounding box center [270, 196] width 51 height 10
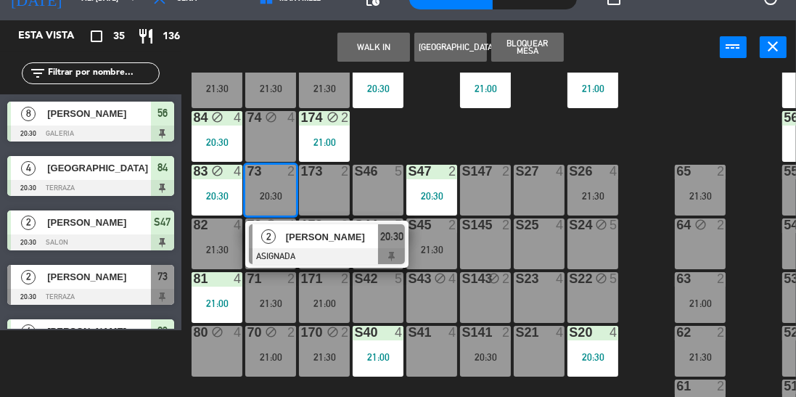
click at [431, 106] on div "100 7 21:30 101 8 102 8 103 8 104 8 S32 8 21:00 S33 12 21:00 S34 7 20:30 75 6 2…" at bounding box center [492, 235] width 607 height 325
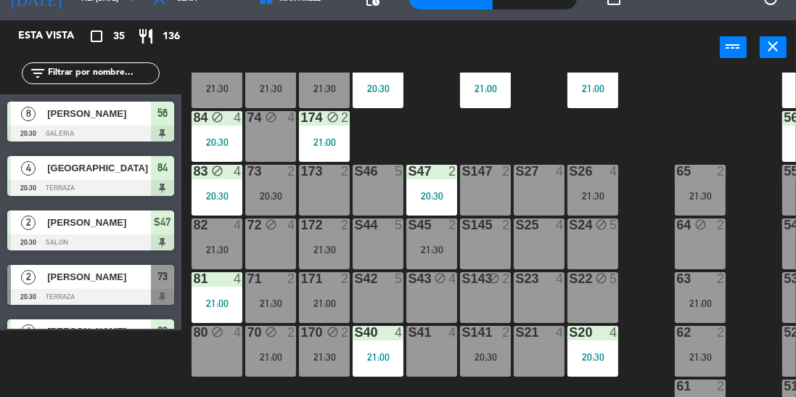
click at [388, 134] on div "100 7 21:30 101 8 102 8 103 8 104 8 S32 8 21:00 S33 12 21:00 S34 7 20:30 75 6 2…" at bounding box center [492, 235] width 607 height 325
click at [420, 119] on div "100 7 21:30 101 8 102 8 103 8 104 8 S32 8 21:00 S33 12 21:00 S34 7 20:30 75 6 2…" at bounding box center [492, 235] width 607 height 325
click at [275, 165] on div at bounding box center [271, 171] width 24 height 13
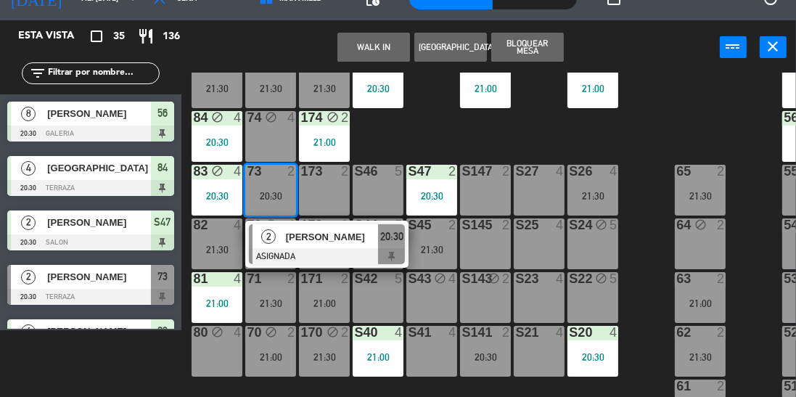
click at [430, 138] on div "100 7 21:30 101 8 102 8 103 8 104 8 S32 8 21:00 S33 12 21:00 S34 7 20:30 75 6 2…" at bounding box center [492, 235] width 607 height 325
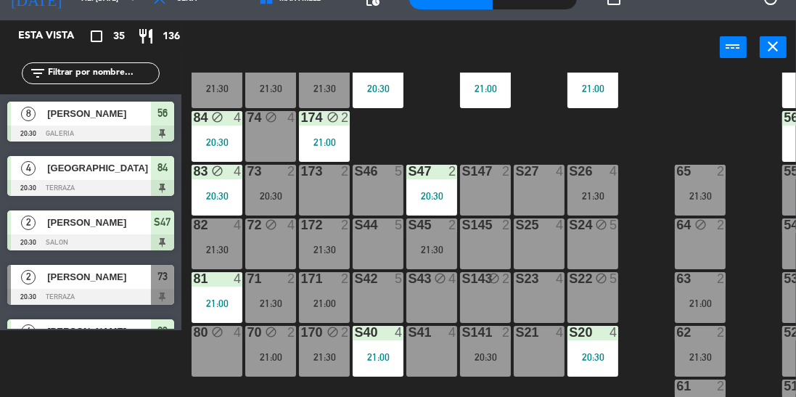
click at [506, 165] on div "2" at bounding box center [506, 171] width 9 height 13
click at [499, 129] on div "100 7 21:30 101 8 102 8 103 8 104 8 S32 8 21:00 S33 12 21:00 S34 7 20:30 75 6 2…" at bounding box center [492, 235] width 607 height 325
click at [264, 203] on div "73 2 20:30" at bounding box center [270, 190] width 51 height 51
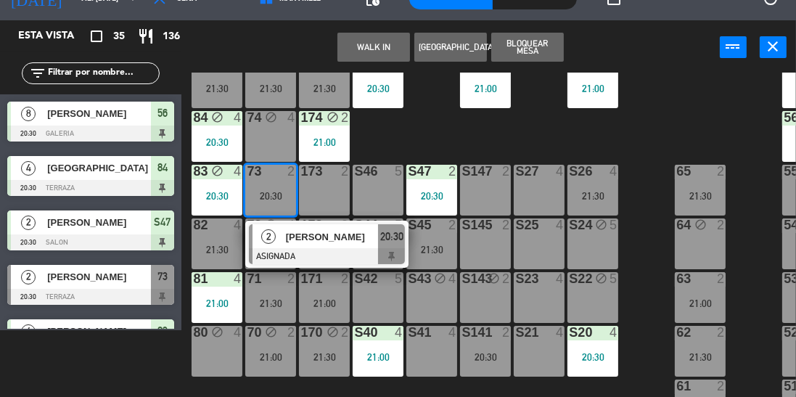
click at [360, 242] on span "[PERSON_NAME]" at bounding box center [332, 236] width 93 height 15
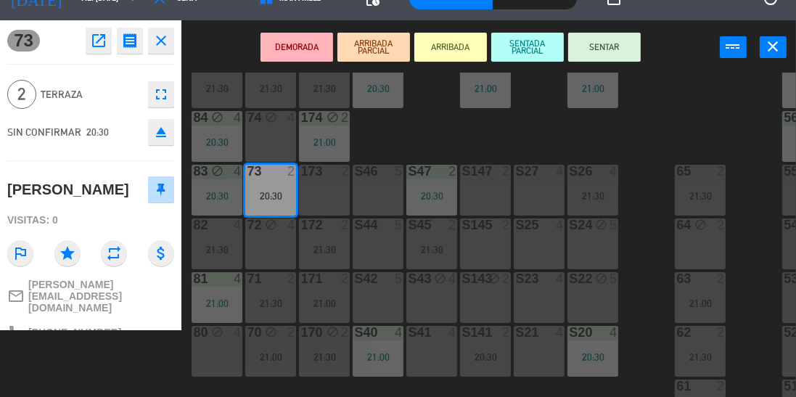
click at [593, 47] on button "SENTAR" at bounding box center [604, 47] width 73 height 29
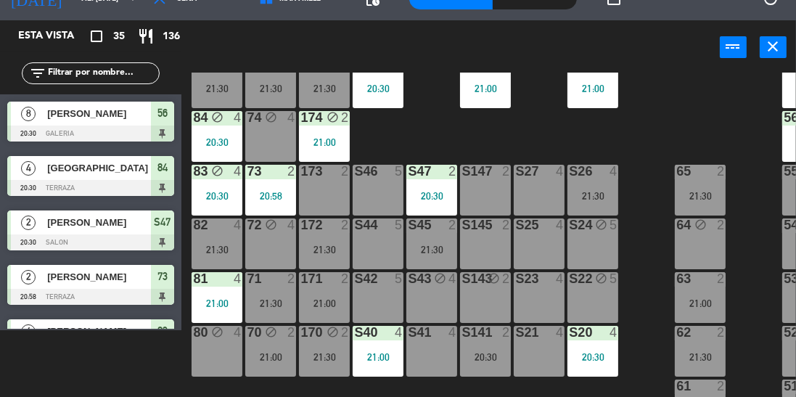
click at [649, 123] on div "100 7 21:30 101 8 102 8 103 8 104 8 S32 8 21:00 S33 12 21:00 S34 7 20:30 75 6 2…" at bounding box center [492, 235] width 607 height 325
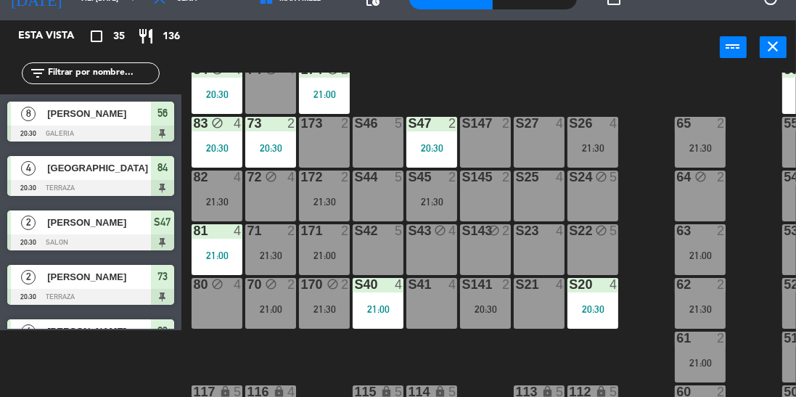
scroll to position [198, 0]
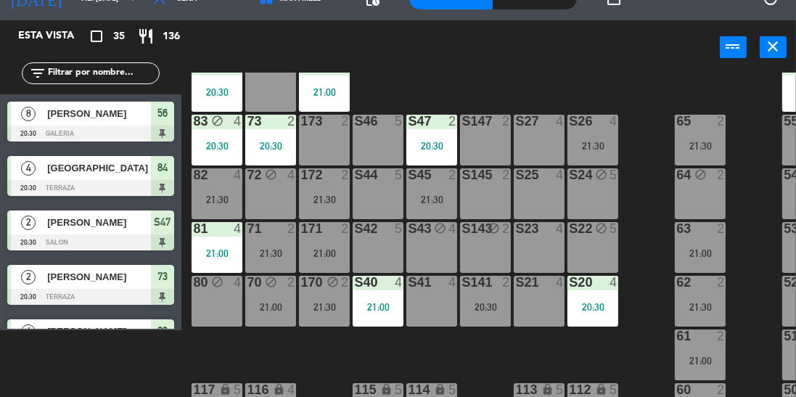
click at [481, 314] on div "S141 2 20:30" at bounding box center [485, 301] width 51 height 51
click at [645, 153] on div "100 7 21:30 101 8 102 8 103 8 104 8 S32 8 21:00 S33 12 21:00 S34 7 20:30 75 6 2…" at bounding box center [492, 235] width 607 height 325
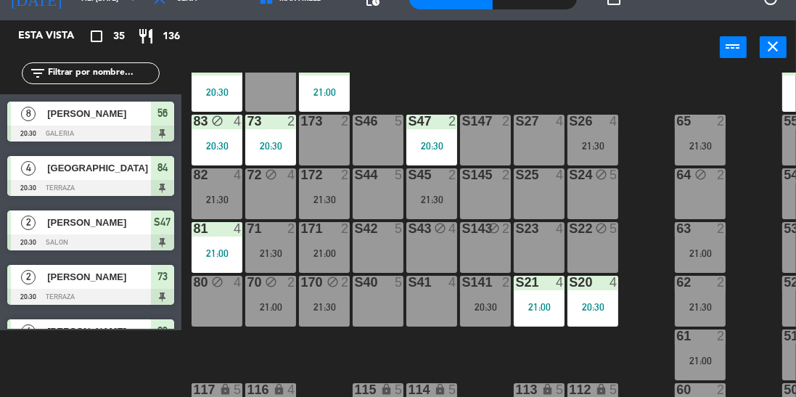
scroll to position [67, 0]
click at [405, 96] on div "100 7 21:30 101 8 102 8 103 8 104 8 S32 8 21:00 S33 12 21:00 S34 7 20:30 75 6 2…" at bounding box center [492, 235] width 607 height 325
click at [414, 55] on div "power_input close" at bounding box center [450, 47] width 539 height 55
click at [276, 141] on div "20:30" at bounding box center [270, 146] width 51 height 10
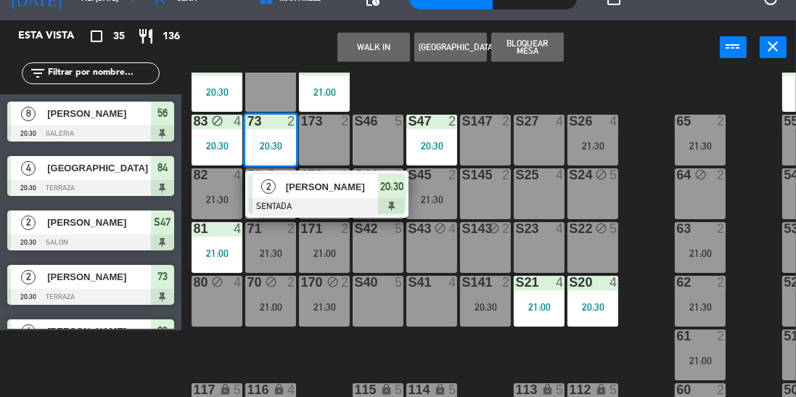
click at [394, 89] on div "100 7 21:30 101 8 102 8 103 8 104 8 S32 8 21:00 S33 12 21:00 S34 7 20:30 75 6 2…" at bounding box center [492, 235] width 607 height 325
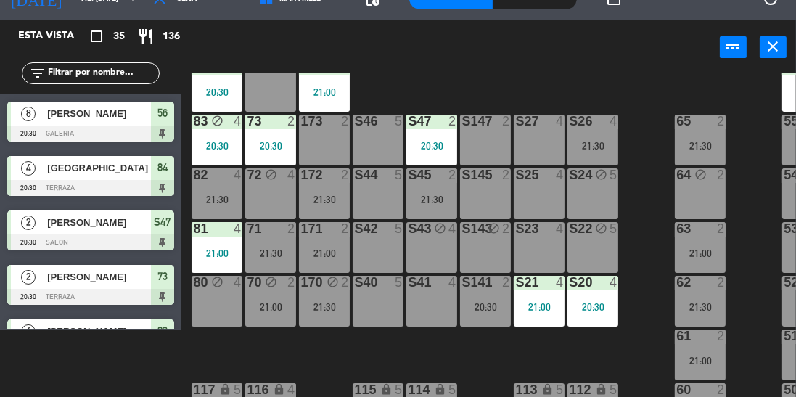
click at [280, 143] on div "20:30" at bounding box center [270, 146] width 51 height 10
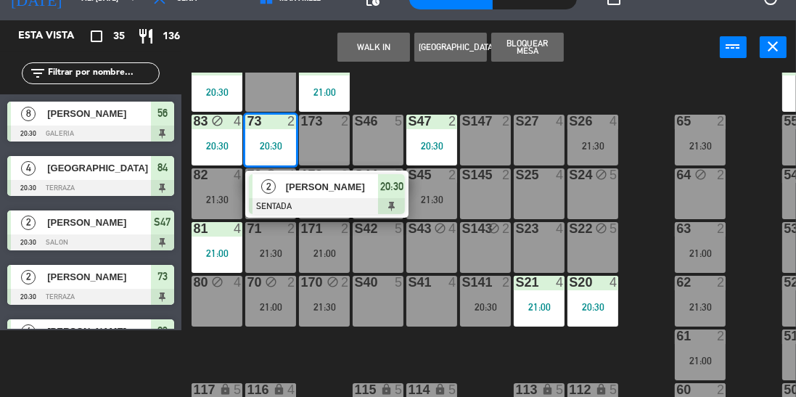
click at [357, 70] on div "WALK IN [GEOGRAPHIC_DATA] Bloquear Mesa power_input close" at bounding box center [450, 47] width 539 height 55
click at [393, 89] on div "100 7 21:30 101 8 102 8 103 8 104 8 S32 8 21:00 S33 12 21:00 S34 7 20:30 75 6 2…" at bounding box center [492, 235] width 607 height 325
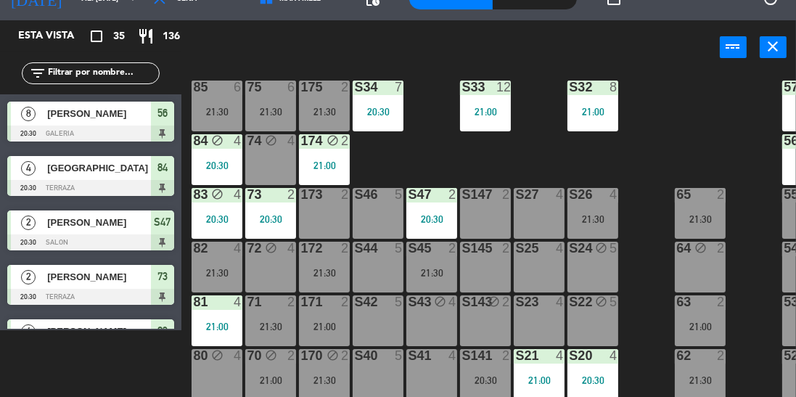
scroll to position [120, 0]
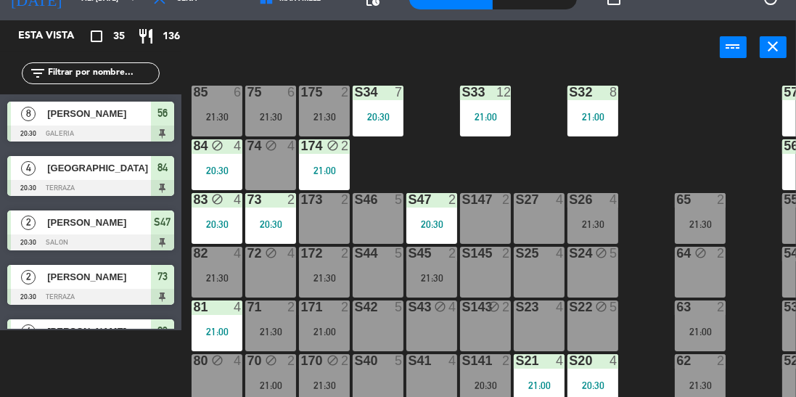
click at [277, 224] on div "20:30" at bounding box center [270, 224] width 51 height 10
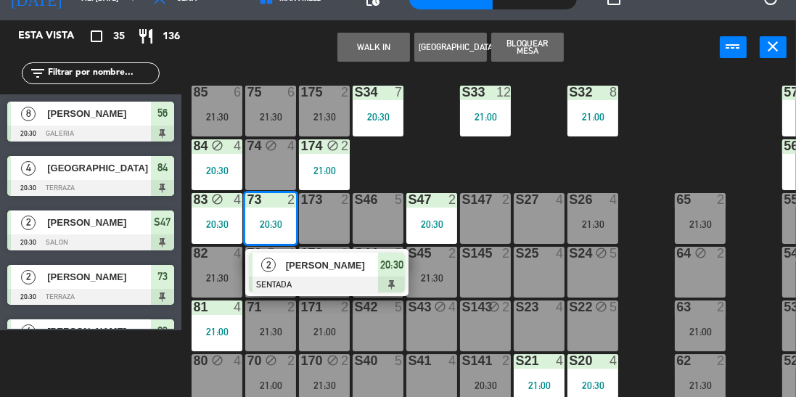
click at [423, 177] on div "100 7 21:30 101 8 102 8 103 8 104 8 S32 8 21:00 S33 12 21:00 S34 7 20:30 75 6 2…" at bounding box center [492, 235] width 607 height 325
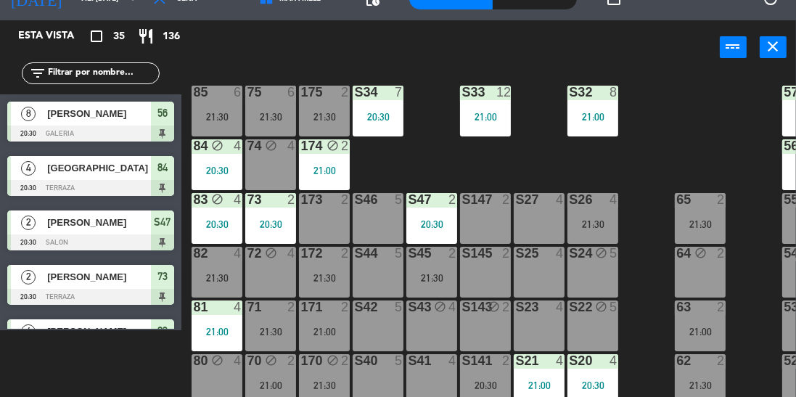
click at [271, 228] on div "20:30" at bounding box center [270, 224] width 51 height 10
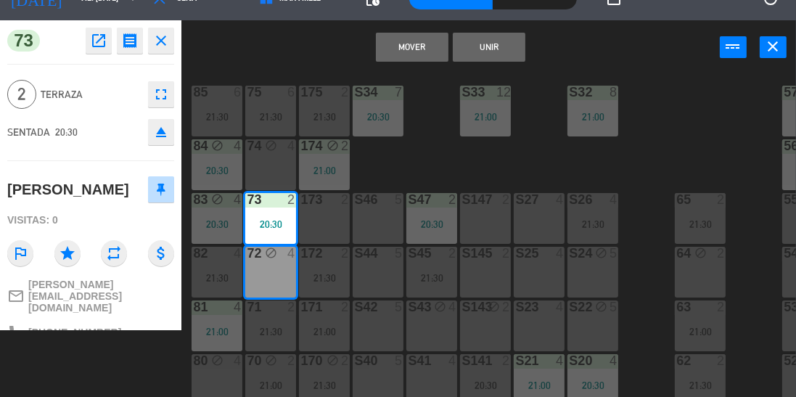
click at [280, 232] on div "73 2 20:30" at bounding box center [270, 218] width 51 height 51
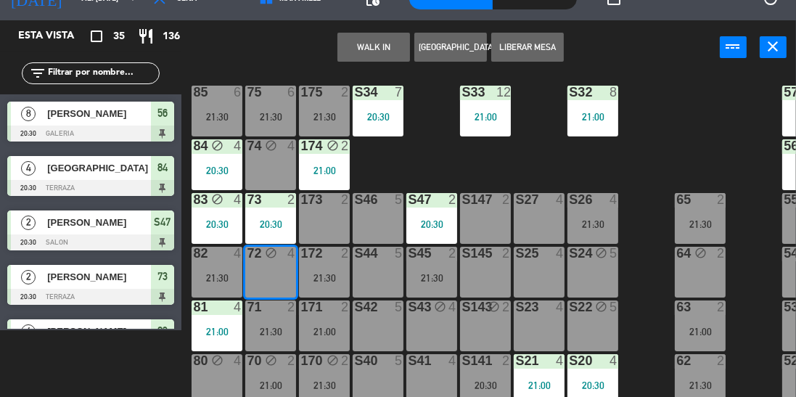
click at [271, 232] on div "73 2 20:30" at bounding box center [270, 218] width 51 height 51
click at [262, 228] on div "20:30" at bounding box center [270, 224] width 51 height 10
click at [424, 173] on div "100 7 21:30 101 8 102 8 103 8 104 8 S32 8 21:00 S33 12 21:00 S34 7 20:30 75 6 2…" at bounding box center [492, 235] width 607 height 325
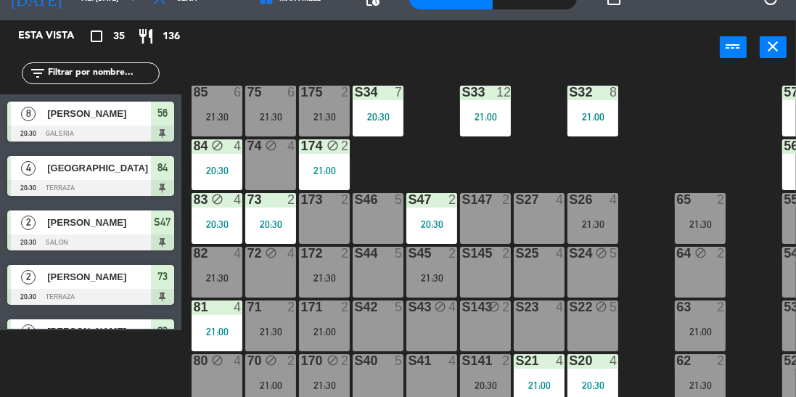
click at [279, 228] on div "20:30" at bounding box center [270, 224] width 51 height 10
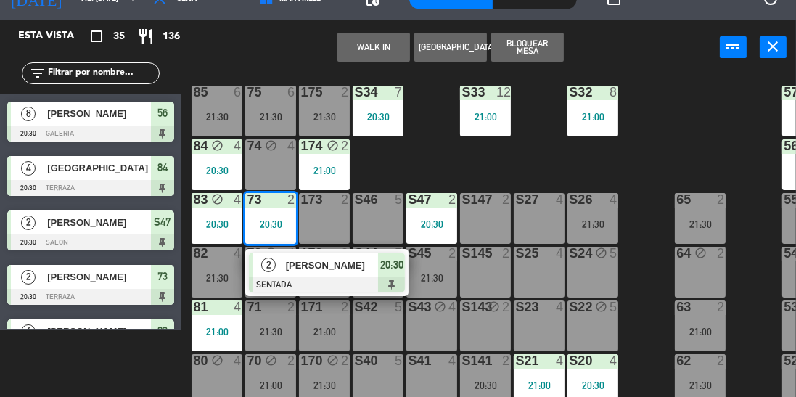
click at [318, 283] on div at bounding box center [327, 285] width 156 height 16
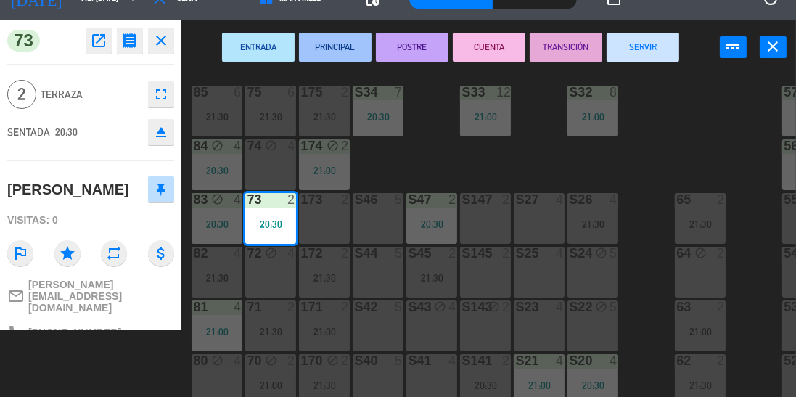
click at [404, 161] on div "100 7 21:30 101 8 102 8 103 8 104 8 S32 8 21:00 S33 12 21:00 S34 7 20:30 75 6 2…" at bounding box center [492, 235] width 607 height 325
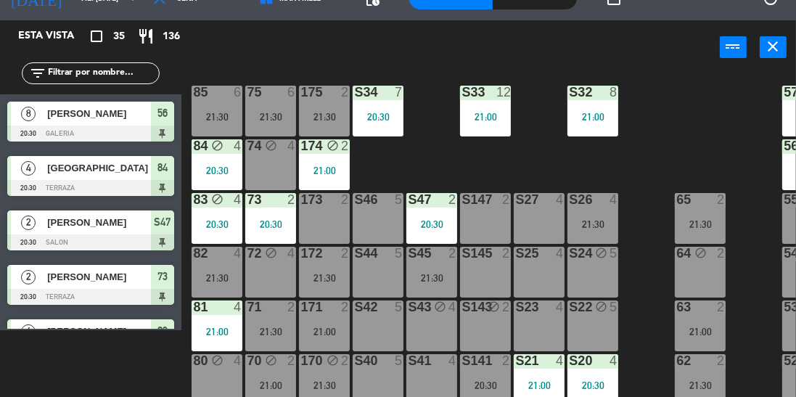
click at [427, 163] on div "100 7 21:30 101 8 102 8 103 8 104 8 S32 8 21:00 S33 12 21:00 S34 7 20:30 75 6 2…" at bounding box center [492, 235] width 607 height 325
click at [275, 118] on div "21:30" at bounding box center [270, 117] width 51 height 10
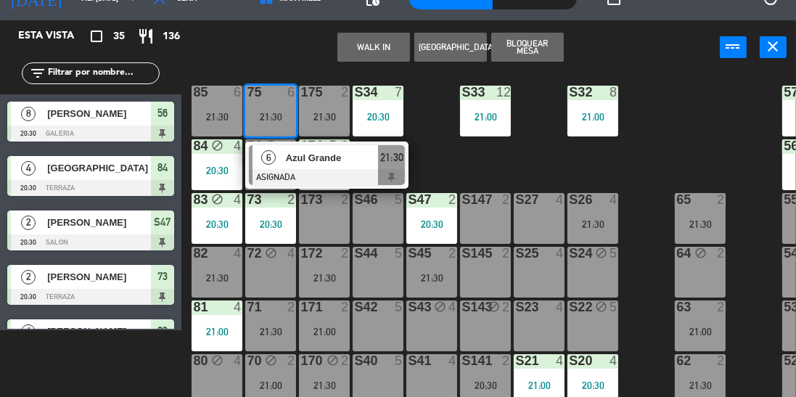
click at [461, 174] on div "100 7 21:30 101 8 102 8 103 8 104 8 S32 8 21:00 S33 12 21:00 S34 7 20:30 75 6 2…" at bounding box center [492, 235] width 607 height 325
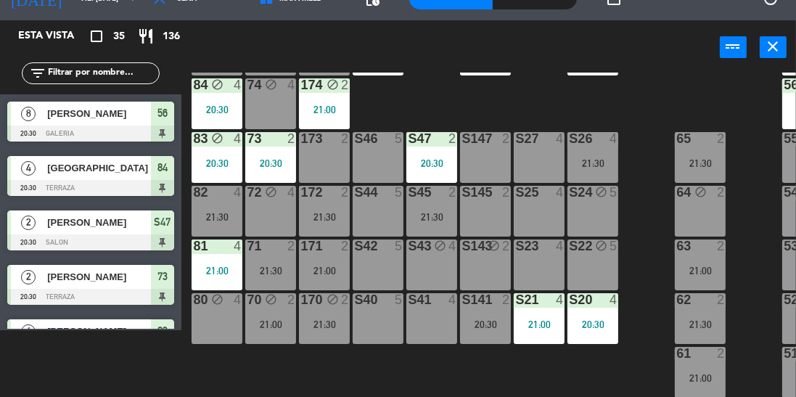
scroll to position [181, 0]
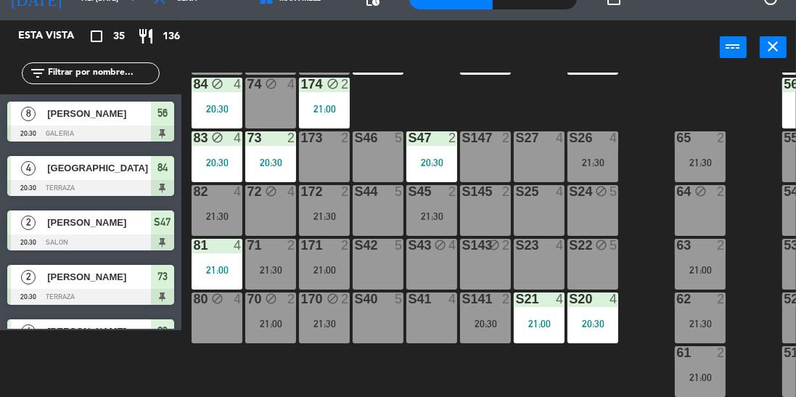
click at [401, 103] on div "100 7 21:30 101 8 102 8 103 8 104 8 S32 8 21:00 S33 12 21:00 S34 7 20:30 75 6 2…" at bounding box center [492, 235] width 607 height 325
click at [263, 319] on div "21:00" at bounding box center [270, 324] width 51 height 10
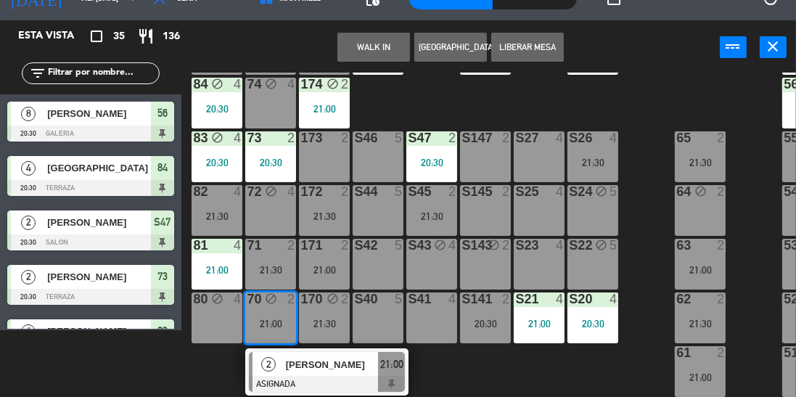
click at [411, 106] on div "100 7 21:30 101 8 102 8 103 8 104 8 S32 8 21:00 S33 12 21:00 S34 7 20:30 75 6 2…" at bounding box center [492, 235] width 607 height 325
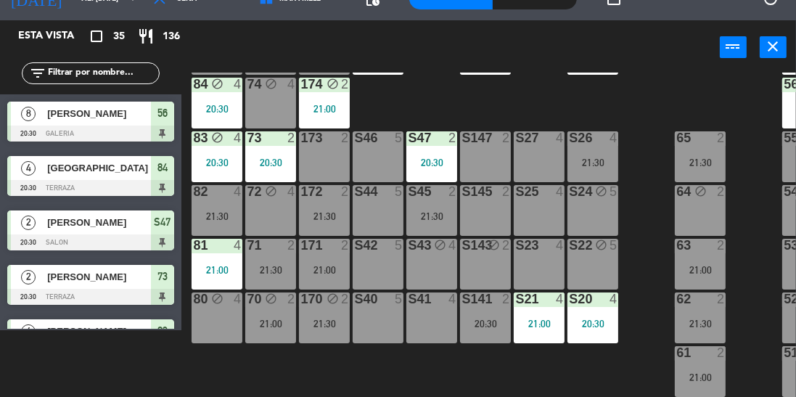
click at [495, 92] on div "100 7 21:30 101 8 102 8 103 8 104 8 S32 8 21:00 S33 12 21:00 S34 7 20:30 75 6 2…" at bounding box center [492, 235] width 607 height 325
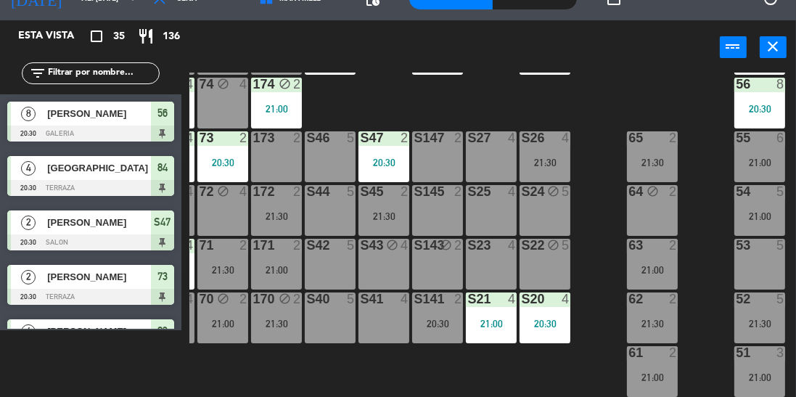
click at [744, 274] on div "53 5" at bounding box center [759, 264] width 51 height 51
click at [594, 106] on div "100 7 21:30 101 8 102 8 103 8 104 8 S32 8 21:00 S33 12 21:00 S34 7 20:30 75 6 2…" at bounding box center [492, 235] width 607 height 325
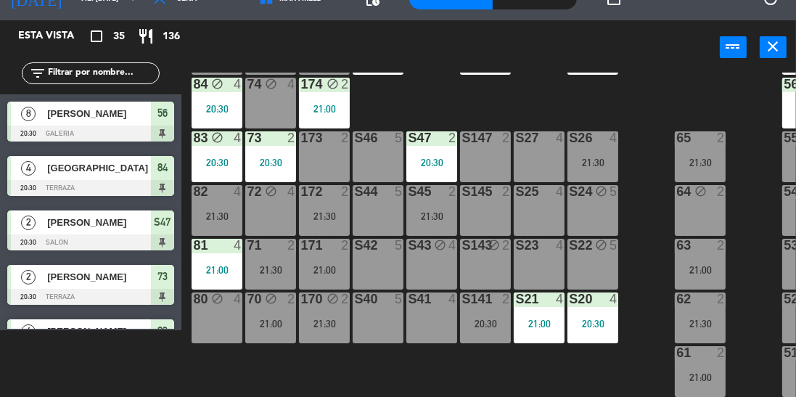
click at [67, 76] on input "text" at bounding box center [102, 73] width 112 height 16
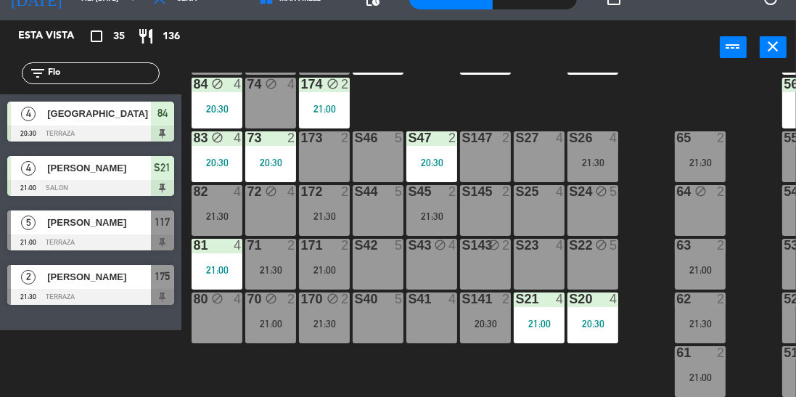
type input "Flo"
click at [105, 229] on span "[PERSON_NAME]" at bounding box center [99, 222] width 104 height 15
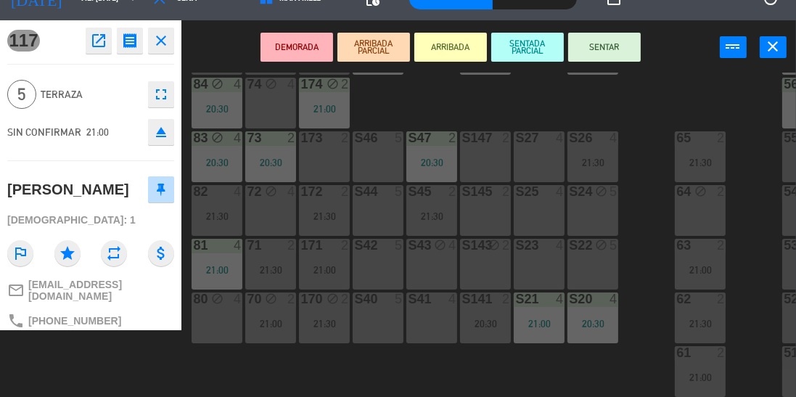
click at [607, 47] on button "SENTAR" at bounding box center [604, 47] width 73 height 29
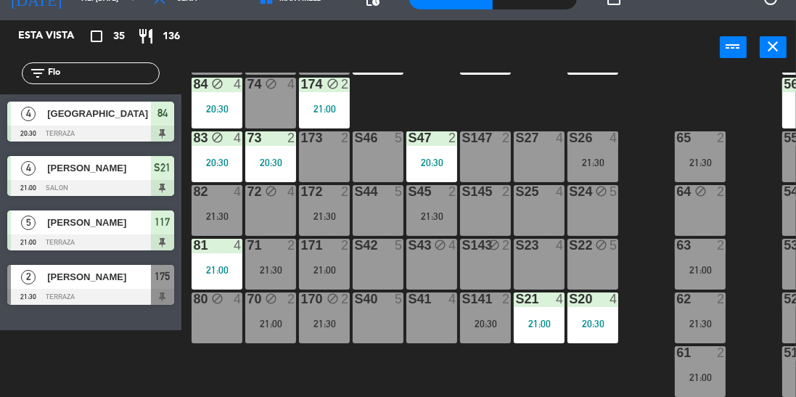
click at [97, 74] on input "Flo" at bounding box center [102, 73] width 112 height 16
click at [731, 197] on div "2" at bounding box center [725, 192] width 24 height 14
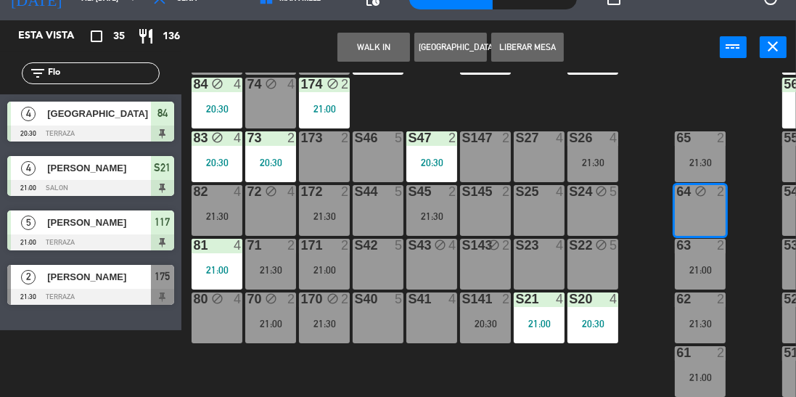
click at [114, 75] on input "Flo" at bounding box center [102, 73] width 112 height 16
type input "F"
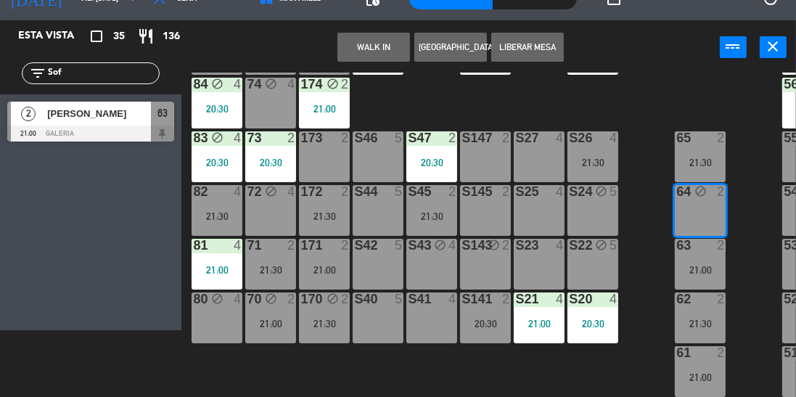
type input "Sof"
click at [118, 130] on div at bounding box center [90, 134] width 167 height 16
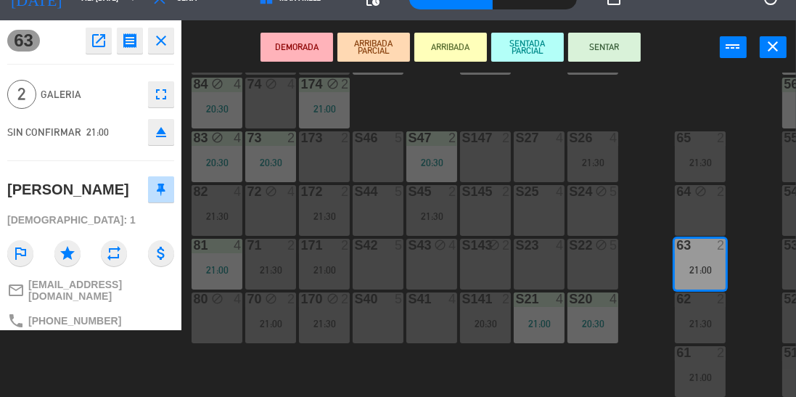
click at [607, 49] on button "SENTAR" at bounding box center [604, 47] width 73 height 29
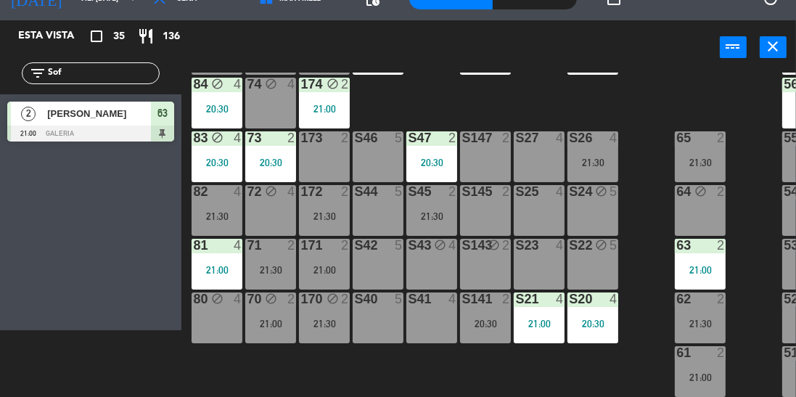
click at [627, 111] on div "100 7 21:30 101 8 102 8 103 8 104 8 S32 8 21:00 S33 12 21:00 S34 7 20:30 75 6 2…" at bounding box center [492, 235] width 607 height 325
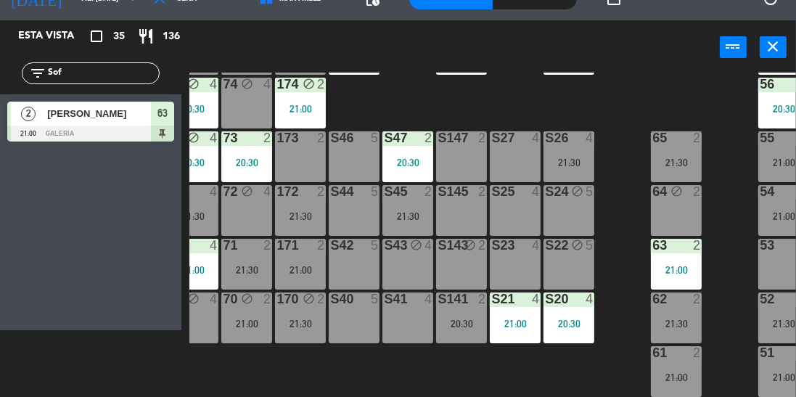
scroll to position [181, 29]
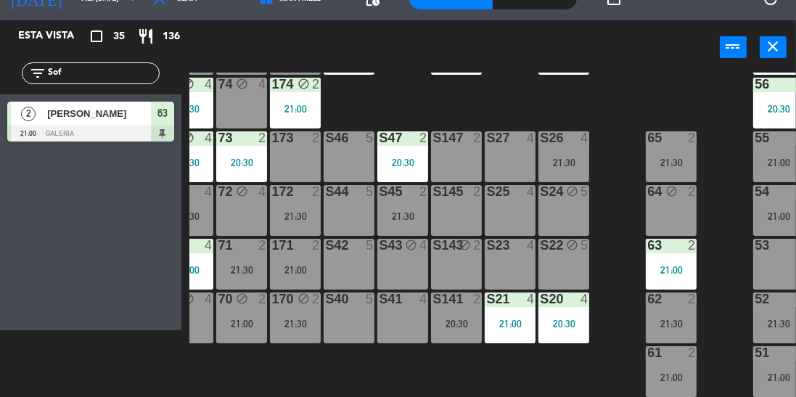
click at [492, 91] on div "100 7 21:30 101 8 102 8 103 8 104 8 S32 8 21:00 S33 12 21:00 S34 7 20:30 75 6 2…" at bounding box center [492, 235] width 607 height 325
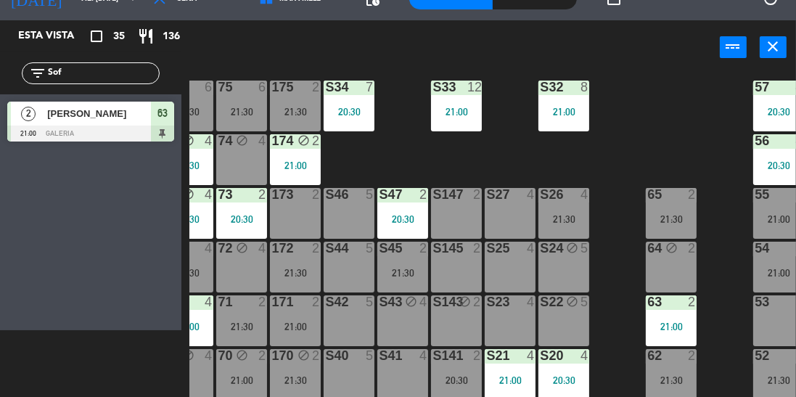
scroll to position [121, 29]
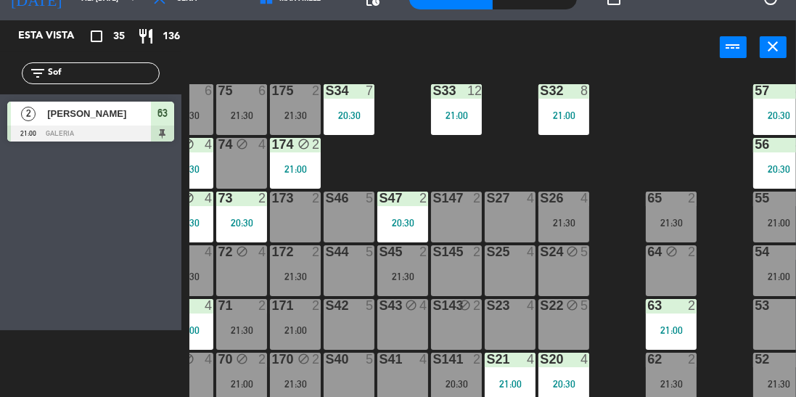
click at [457, 118] on div "21:00" at bounding box center [456, 115] width 51 height 10
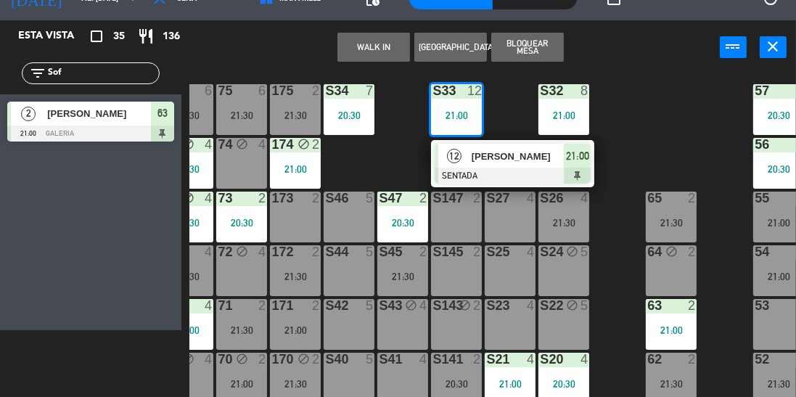
click at [509, 163] on div "[PERSON_NAME]" at bounding box center [517, 156] width 94 height 24
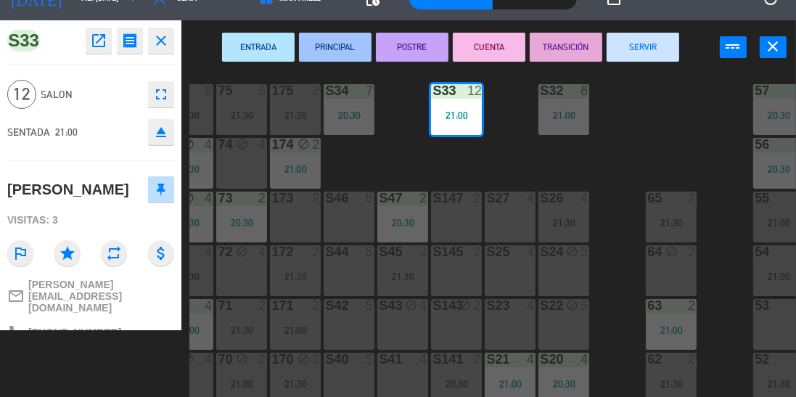
click at [660, 131] on div "100 7 21:30 101 8 102 8 103 8 104 8 S32 8 21:00 S33 12 21:00 S34 7 20:30 75 6 2…" at bounding box center [492, 235] width 607 height 325
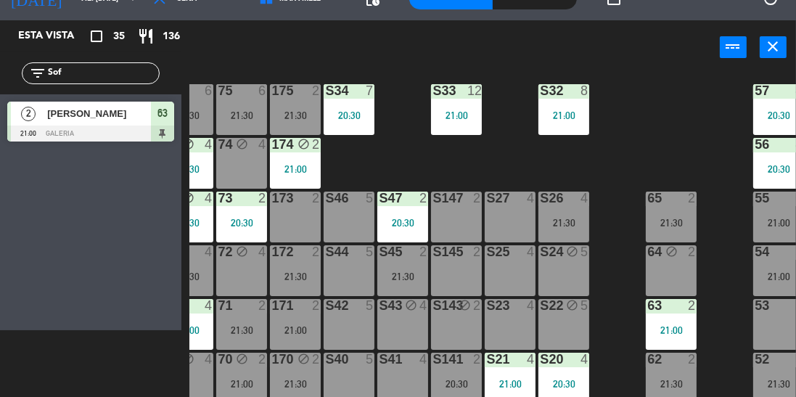
click at [615, 152] on div "100 7 21:30 101 8 102 8 103 8 104 8 S32 8 21:00 S33 12 21:00 S34 7 20:30 75 6 2…" at bounding box center [492, 235] width 607 height 325
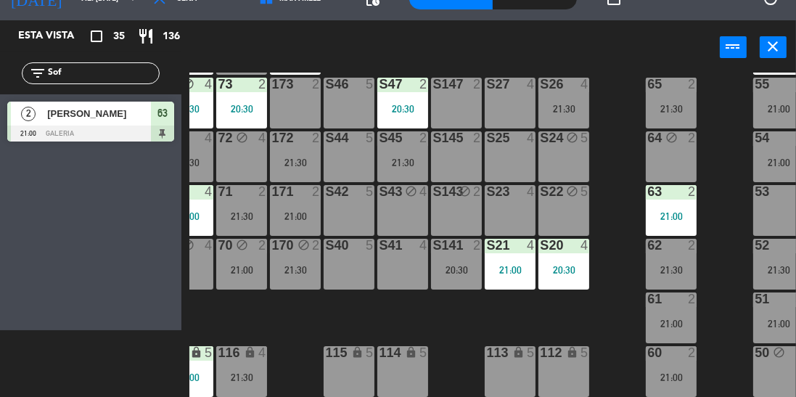
click at [666, 355] on div "60 2 21:00" at bounding box center [671, 371] width 51 height 51
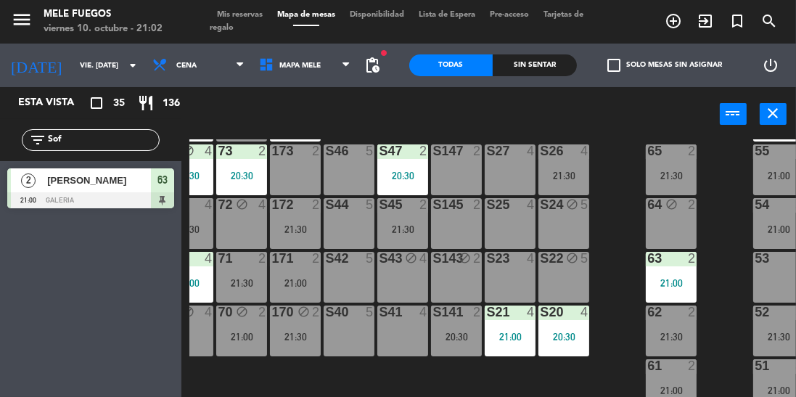
click at [103, 144] on input "Sof" at bounding box center [102, 140] width 112 height 16
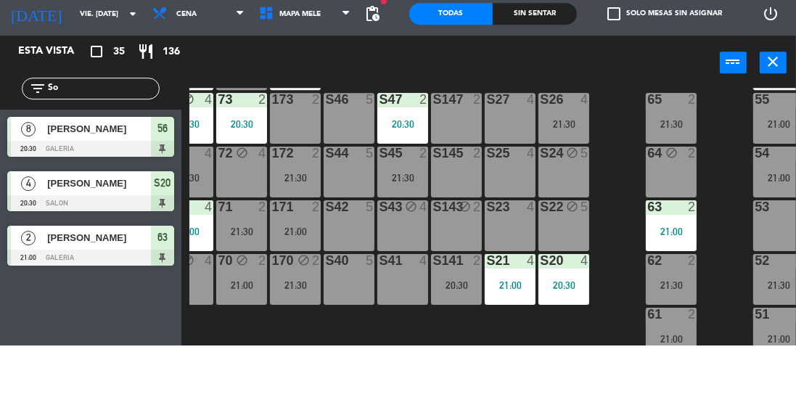
type input "S"
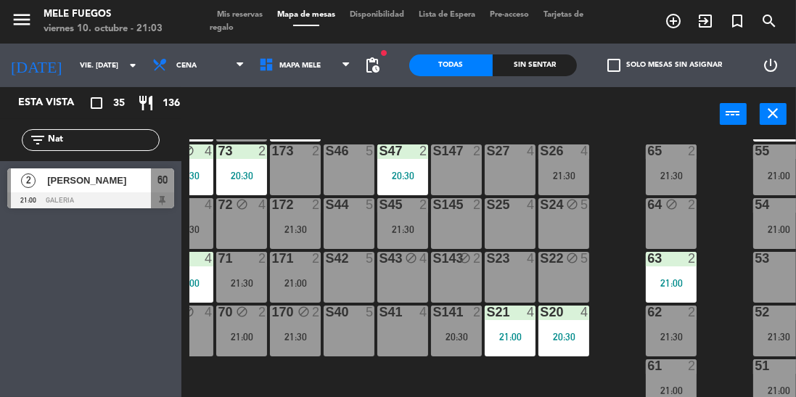
type input "Nat"
click at [99, 196] on div at bounding box center [90, 200] width 167 height 16
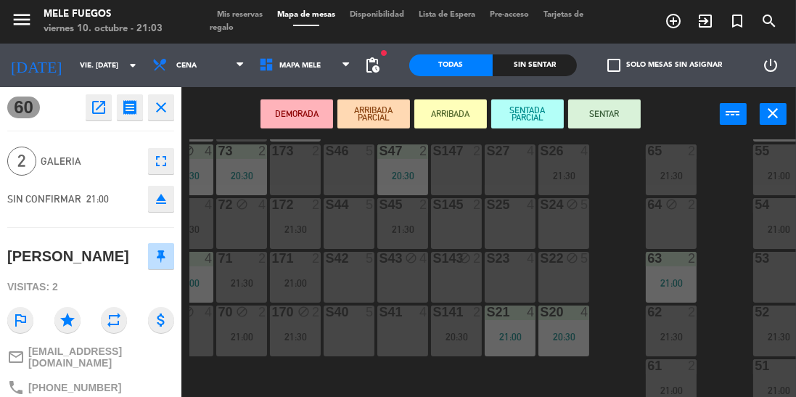
click at [610, 224] on div "100 7 21:30 101 8 102 8 103 8 104 8 S32 8 21:00 S33 12 21:00 S34 7 20:30 75 6 2…" at bounding box center [492, 301] width 607 height 325
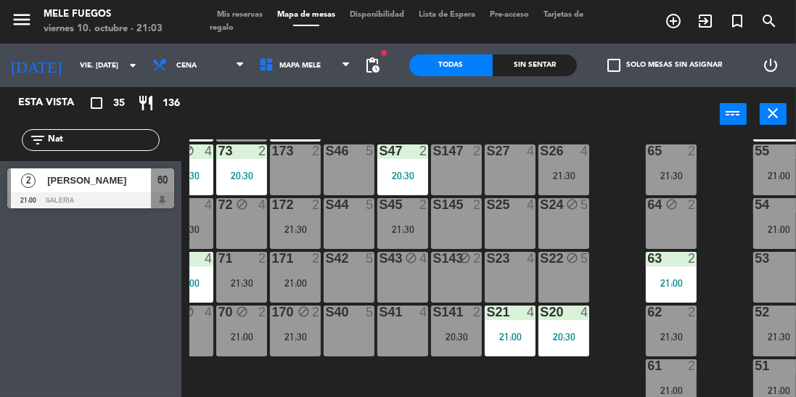
click at [610, 225] on div "100 7 21:30 101 8 102 8 103 8 104 8 S32 8 21:00 S33 12 21:00 S34 7 20:30 75 6 2…" at bounding box center [492, 301] width 607 height 325
click at [501, 322] on div "S21 4 21:00" at bounding box center [510, 331] width 51 height 51
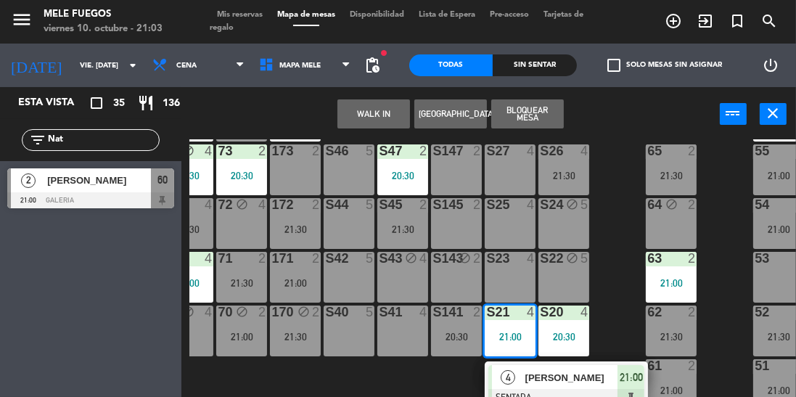
click at [602, 215] on div "100 7 21:30 101 8 102 8 103 8 104 8 S32 8 21:00 S33 12 21:00 S34 7 20:30 75 6 2…" at bounding box center [492, 301] width 607 height 325
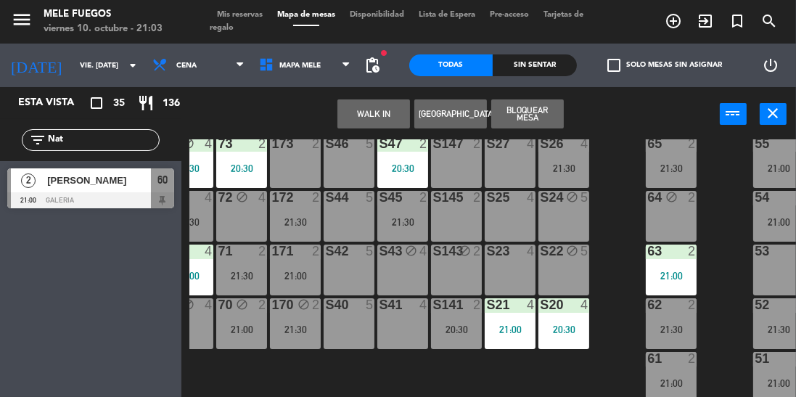
click at [679, 375] on div "61 2 21:00" at bounding box center [671, 377] width 51 height 51
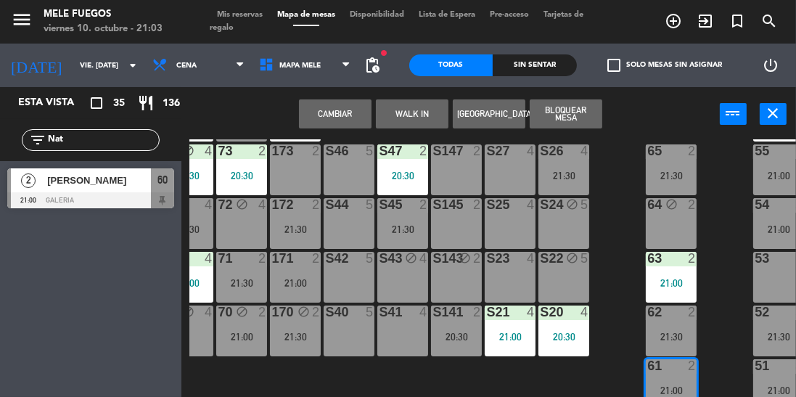
click at [342, 119] on button "Cambiar" at bounding box center [335, 113] width 73 height 29
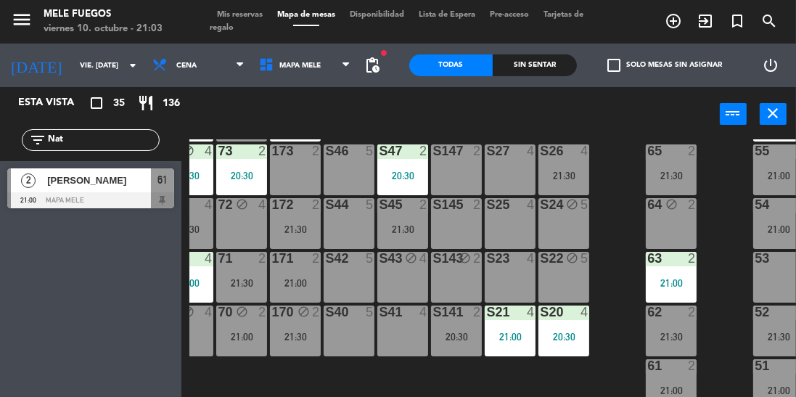
click at [678, 385] on div "21:00" at bounding box center [671, 390] width 51 height 10
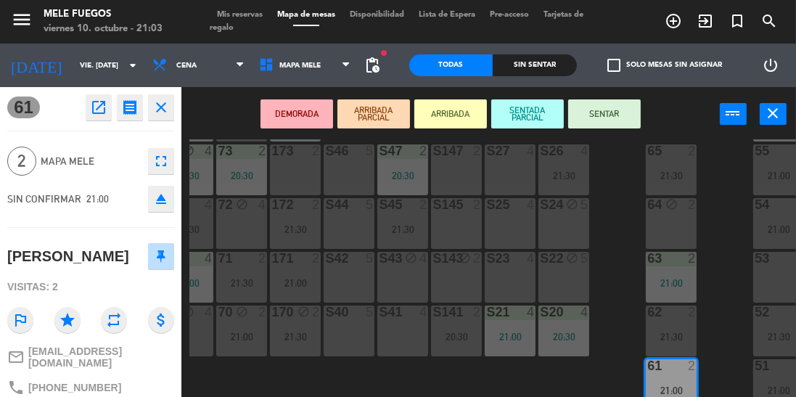
click at [618, 112] on button "SENTAR" at bounding box center [604, 113] width 73 height 29
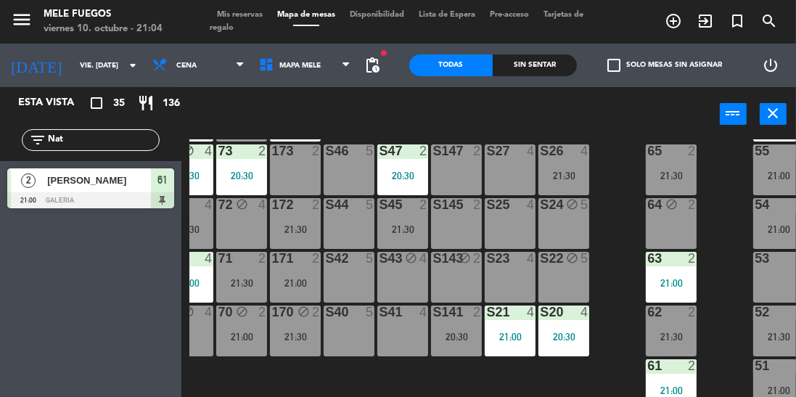
click at [448, 333] on div "20:30" at bounding box center [456, 337] width 51 height 10
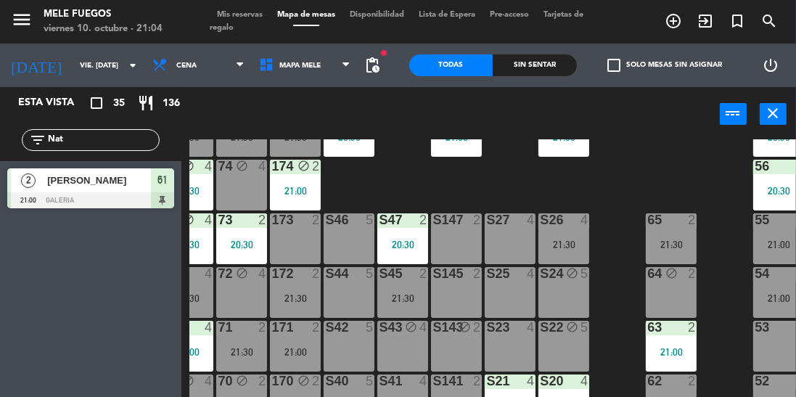
scroll to position [166, 0]
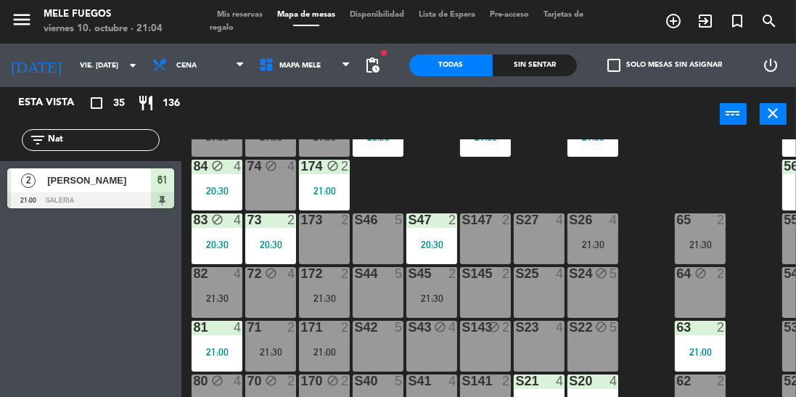
click at [324, 340] on div "171 2 21:00" at bounding box center [324, 346] width 51 height 51
click at [319, 253] on div "173 2 21:00" at bounding box center [324, 238] width 51 height 51
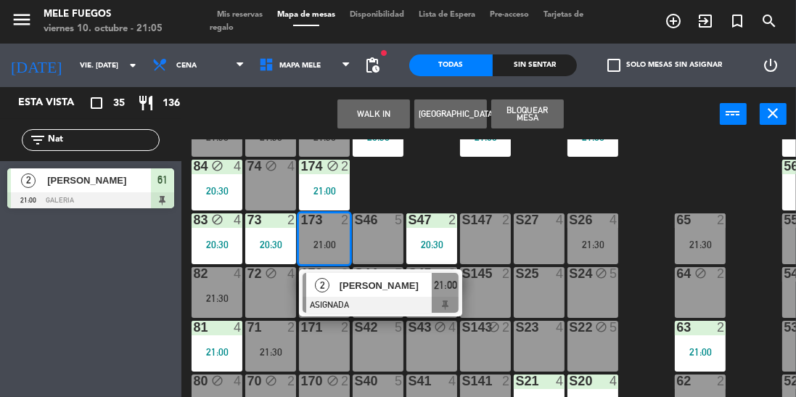
click at [649, 186] on div "100 7 21:30 101 8 102 8 103 8 104 8 S32 8 21:00 S33 12 21:00 S34 7 20:30 75 6 2…" at bounding box center [492, 301] width 607 height 325
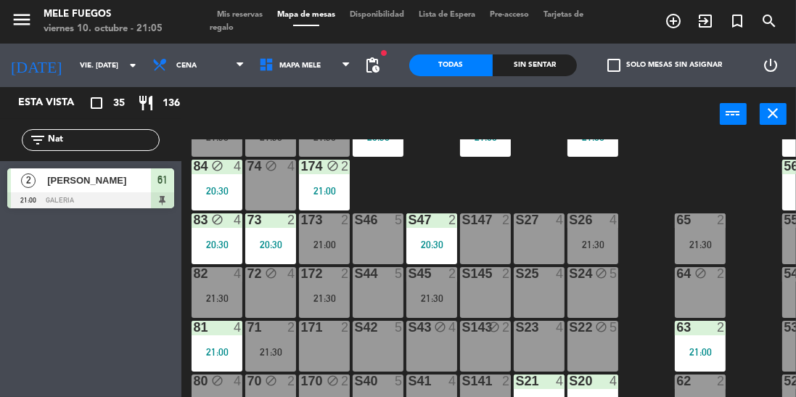
click at [642, 258] on div "100 7 21:30 101 8 102 8 103 8 104 8 S32 8 21:00 S33 12 21:00 S34 7 20:30 75 6 2…" at bounding box center [492, 301] width 607 height 325
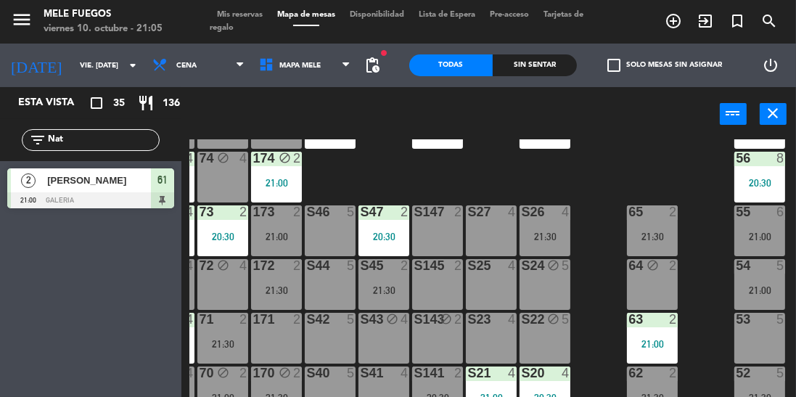
scroll to position [169, 48]
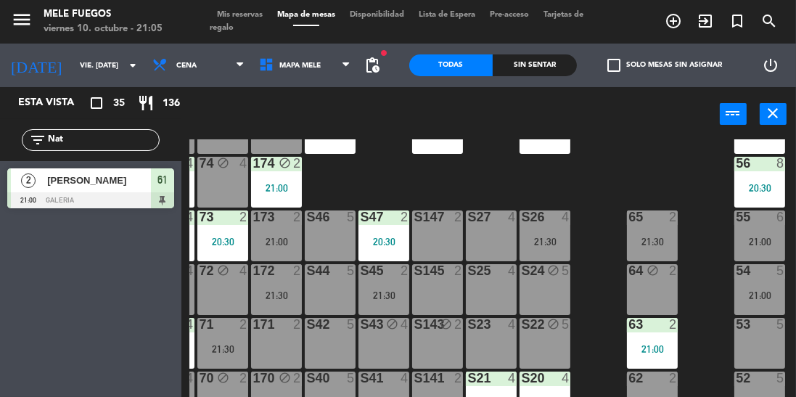
click at [745, 286] on div "54 5 21:00" at bounding box center [759, 289] width 51 height 51
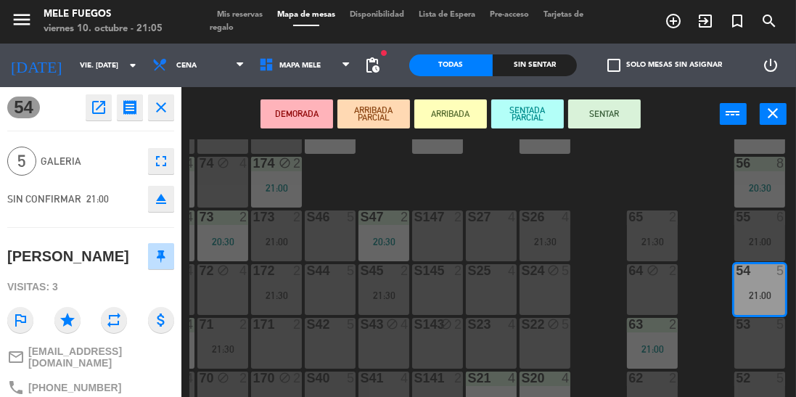
click at [607, 105] on button "SENTAR" at bounding box center [604, 113] width 73 height 29
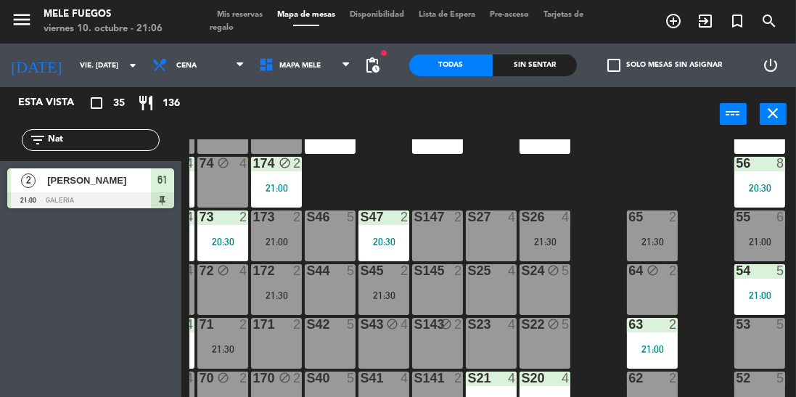
click at [492, 168] on div "100 7 21:30 101 8 102 8 103 8 104 8 S32 8 21:00 S33 12 21:00 S34 7 20:30 75 6 2…" at bounding box center [492, 301] width 607 height 325
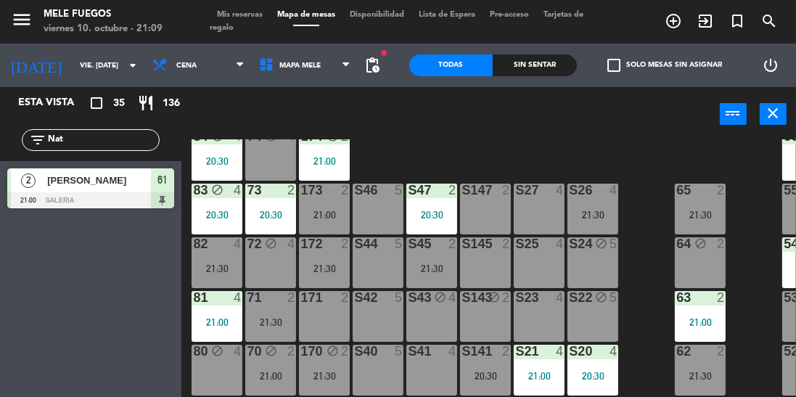
scroll to position [208, 0]
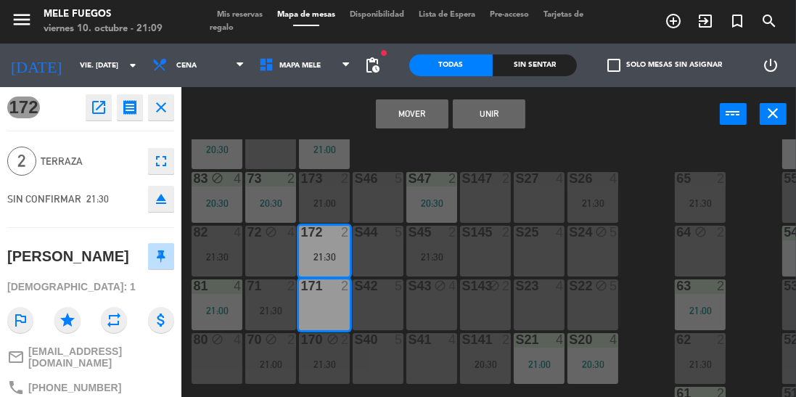
click at [398, 128] on button "Mover" at bounding box center [412, 113] width 73 height 29
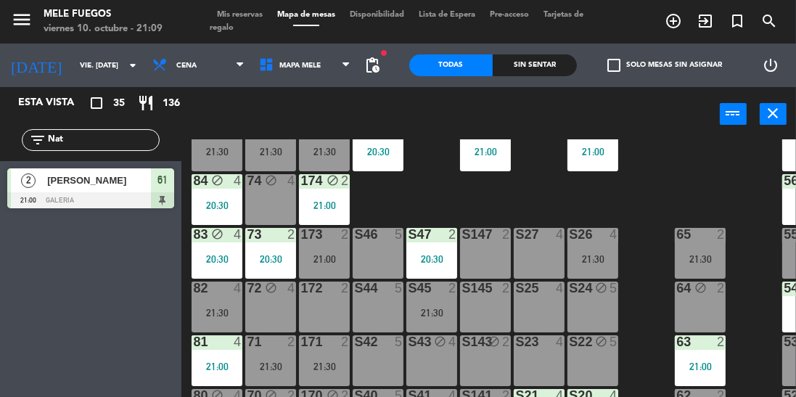
scroll to position [157, 0]
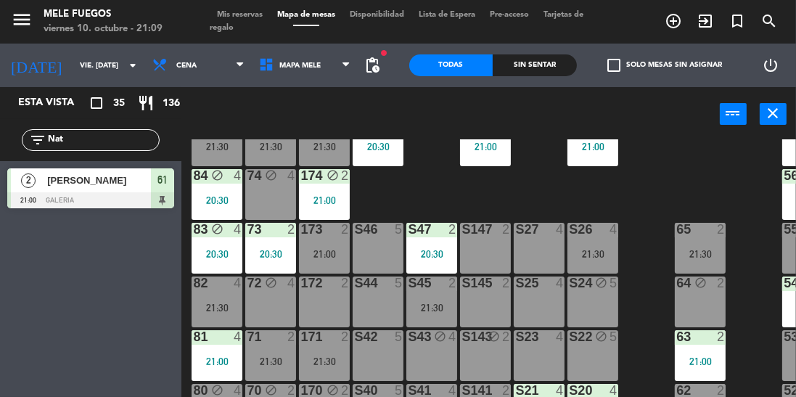
click at [334, 249] on div "21:00" at bounding box center [324, 254] width 51 height 10
click at [402, 199] on div "100 7 21:30 101 8 102 8 103 8 104 8 S32 8 21:00 S33 12 21:00 S34 7 20:30 75 6 2…" at bounding box center [492, 301] width 607 height 325
click at [367, 202] on div "100 7 21:30 101 8 102 8 103 8 104 8 S32 8 21:00 S33 12 21:00 S34 7 20:30 75 6 2…" at bounding box center [492, 301] width 607 height 325
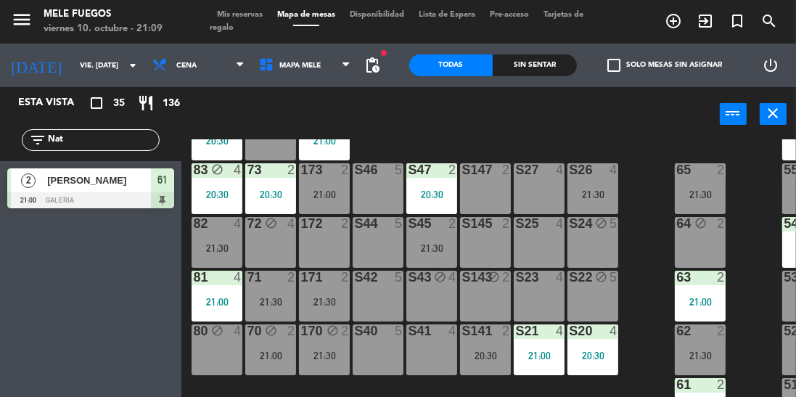
scroll to position [242, 0]
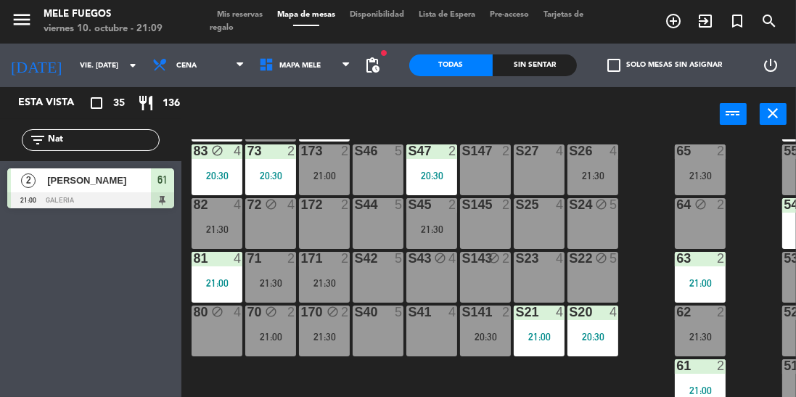
click at [750, 308] on div "100 7 21:30 101 8 102 8 103 8 104 8 S32 8 21:00 S33 12 21:00 S34 7 20:30 75 6 2…" at bounding box center [492, 301] width 607 height 325
click at [336, 171] on div "21:00" at bounding box center [324, 176] width 51 height 10
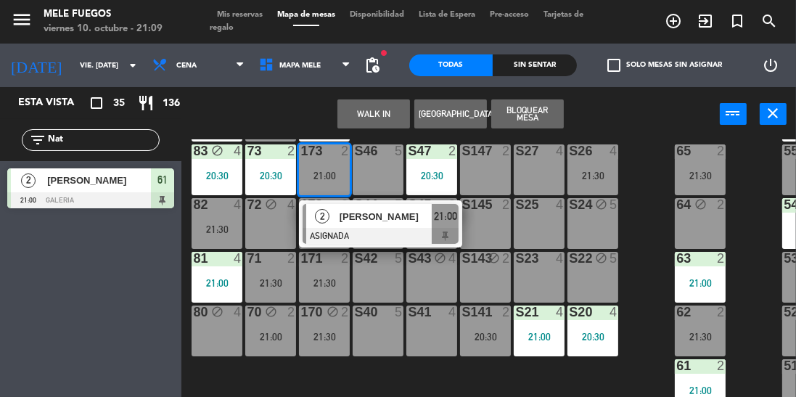
click at [324, 283] on div "171 2 21:30" at bounding box center [324, 277] width 51 height 51
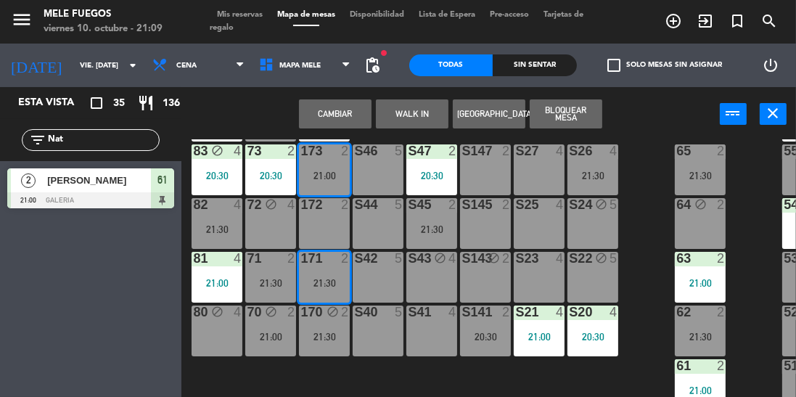
click at [346, 107] on button "Cambiar" at bounding box center [335, 113] width 73 height 29
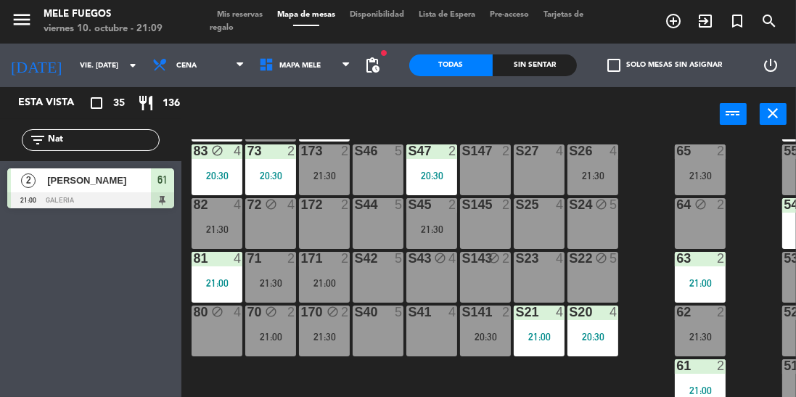
click at [318, 171] on div "21:30" at bounding box center [324, 176] width 51 height 10
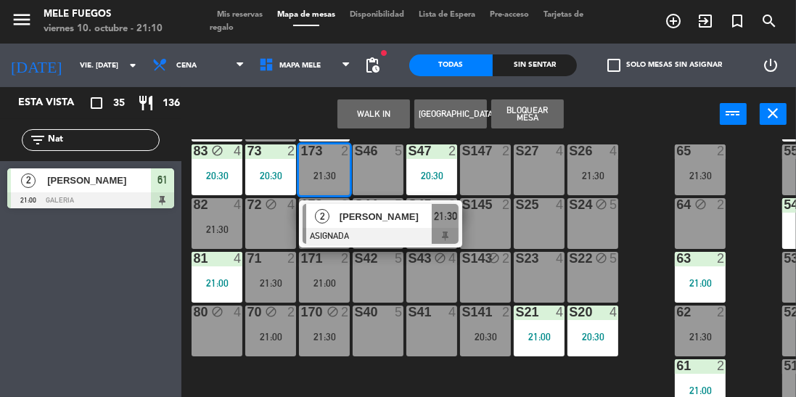
click at [640, 234] on div "100 7 21:30 101 8 102 8 103 8 104 8 S32 8 21:00 S33 12 21:00 S34 7 20:30 75 6 2…" at bounding box center [492, 301] width 607 height 325
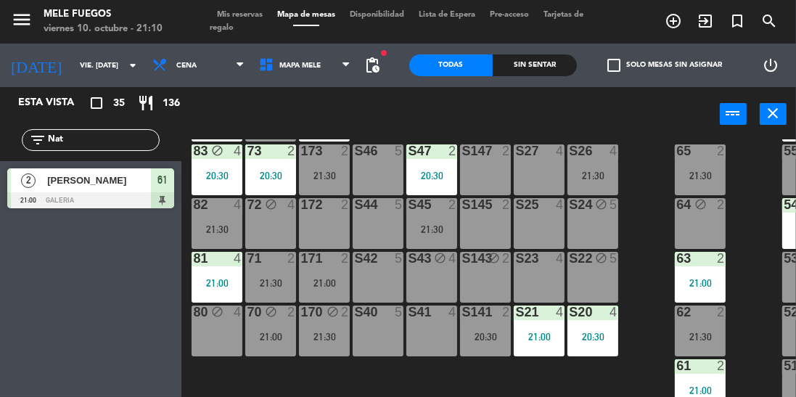
click at [371, 233] on div "S44 5" at bounding box center [378, 223] width 51 height 51
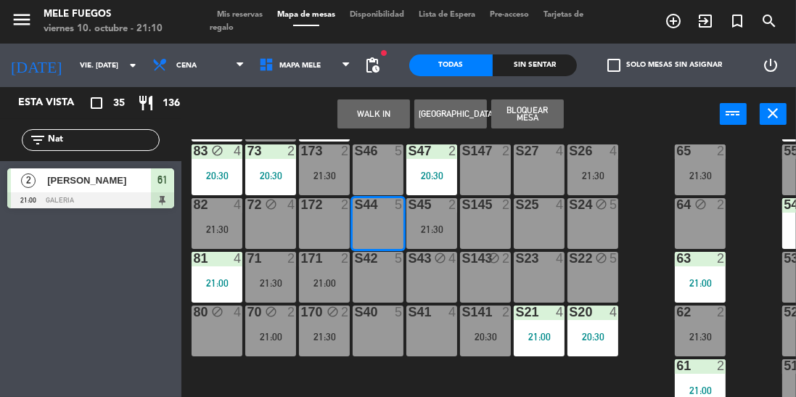
click at [528, 110] on button "Bloquear Mesa" at bounding box center [527, 113] width 73 height 29
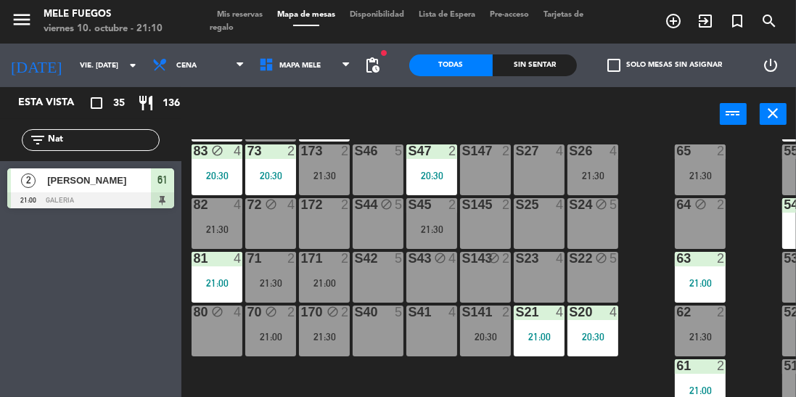
click at [646, 212] on div "100 7 21:30 101 8 102 8 103 8 104 8 S32 8 21:00 S33 12 21:00 S34 7 20:30 75 6 2…" at bounding box center [492, 301] width 607 height 325
click at [97, 67] on input "vie. [DATE]" at bounding box center [126, 65] width 107 height 22
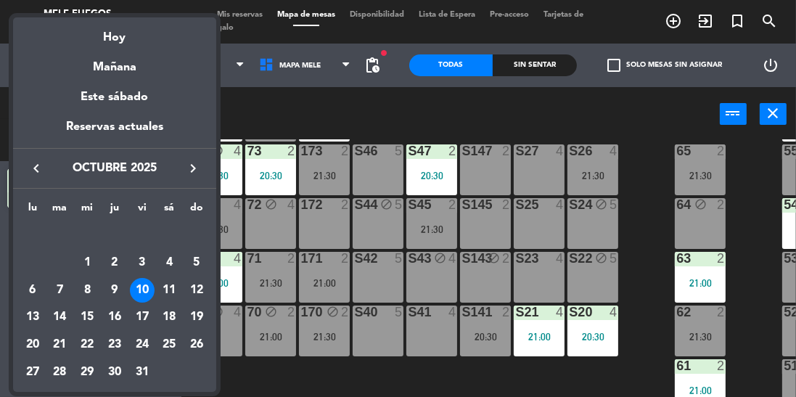
click at [301, 111] on div at bounding box center [398, 198] width 796 height 397
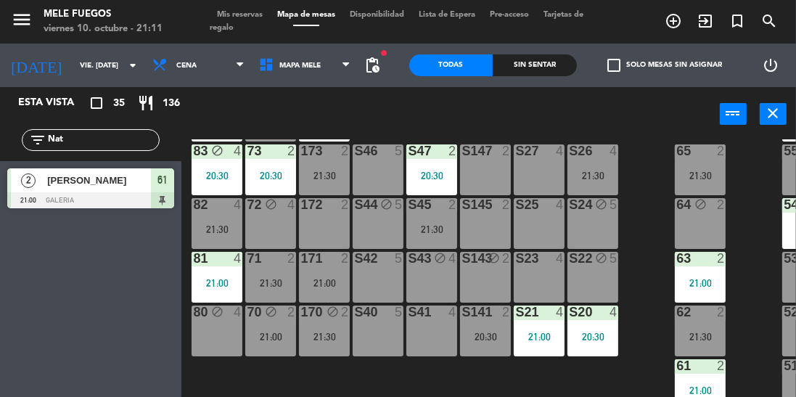
click at [102, 142] on input "Nat" at bounding box center [102, 140] width 112 height 16
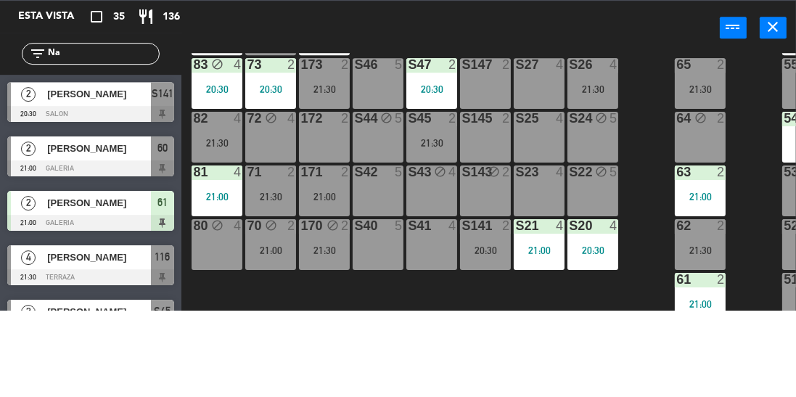
type input "N"
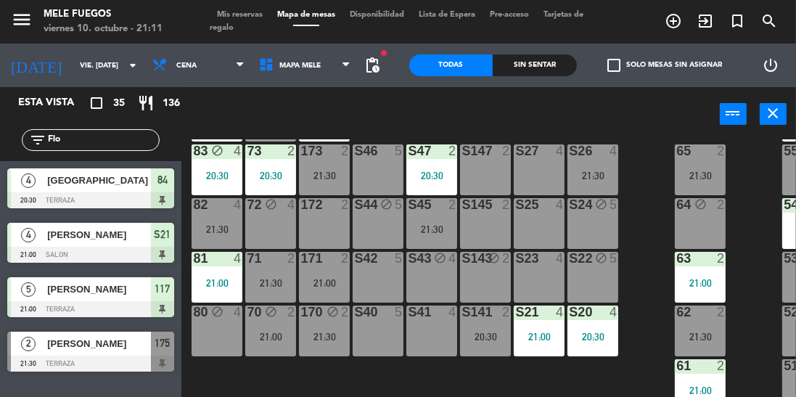
type input "Flo"
click at [70, 369] on div at bounding box center [90, 364] width 167 height 16
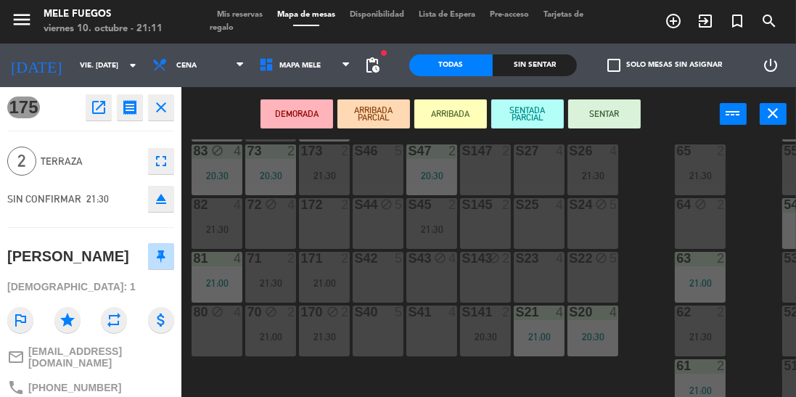
click at [602, 107] on button "SENTAR" at bounding box center [604, 113] width 73 height 29
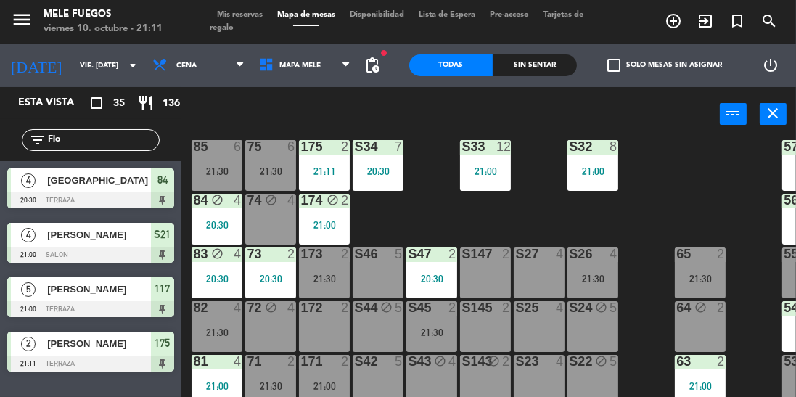
scroll to position [131, 0]
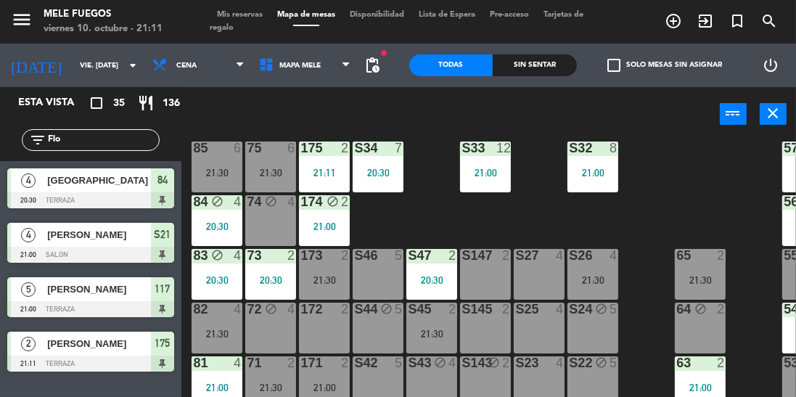
click at [486, 216] on div "100 7 21:30 101 8 102 8 103 8 104 8 S32 8 21:00 S33 12 21:00 S34 7 20:30 75 6 2…" at bounding box center [492, 301] width 607 height 325
click at [433, 180] on div "100 7 21:30 101 8 102 8 103 8 104 8 S32 8 21:00 S33 12 21:00 S34 7 20:30 75 6 2…" at bounding box center [492, 301] width 607 height 325
click at [433, 206] on div "100 7 21:30 101 8 102 8 103 8 104 8 S32 8 21:00 S33 12 21:00 S34 7 20:30 75 6 2…" at bounding box center [492, 301] width 607 height 325
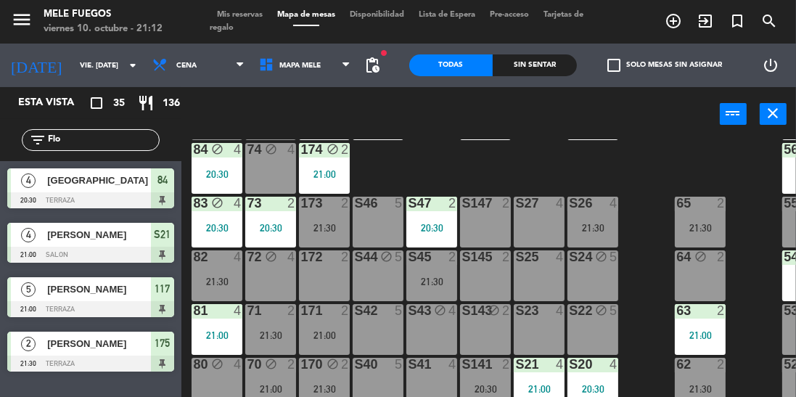
scroll to position [194, 0]
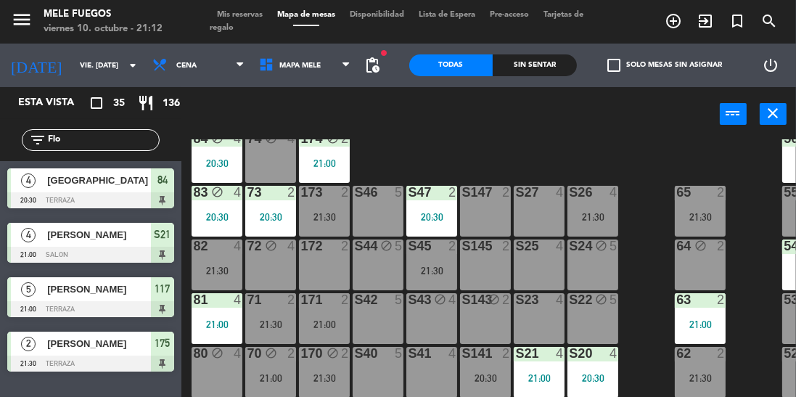
click at [332, 212] on div "21:30" at bounding box center [324, 217] width 51 height 10
click at [387, 171] on div "100 7 21:30 101 8 102 8 103 8 104 8 S32 8 21:00 S33 12 21:00 S34 7 20:30 75 6 2…" at bounding box center [492, 301] width 607 height 325
click at [306, 326] on div "21:00" at bounding box center [324, 324] width 51 height 10
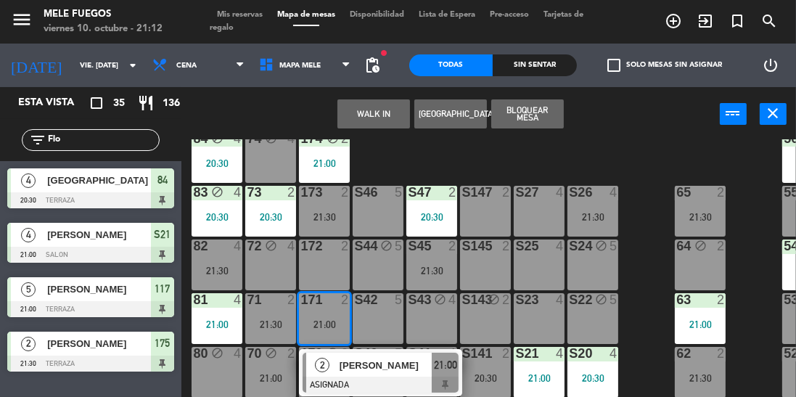
click at [650, 149] on div "100 7 21:30 101 8 102 8 103 8 104 8 S32 8 21:00 S33 12 21:00 S34 7 20:30 75 6 2…" at bounding box center [492, 301] width 607 height 325
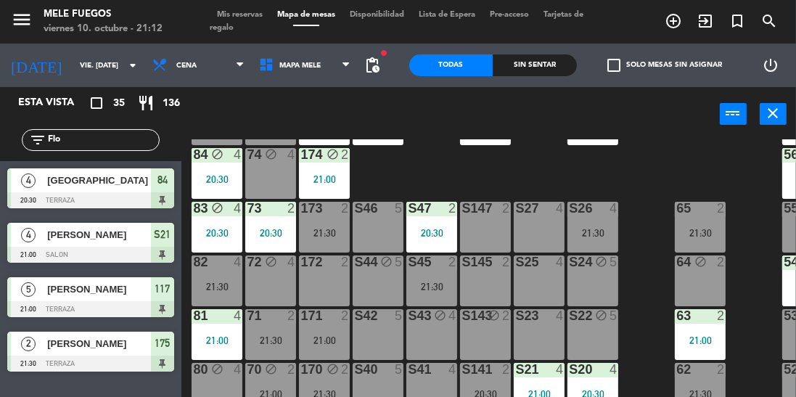
scroll to position [163, 0]
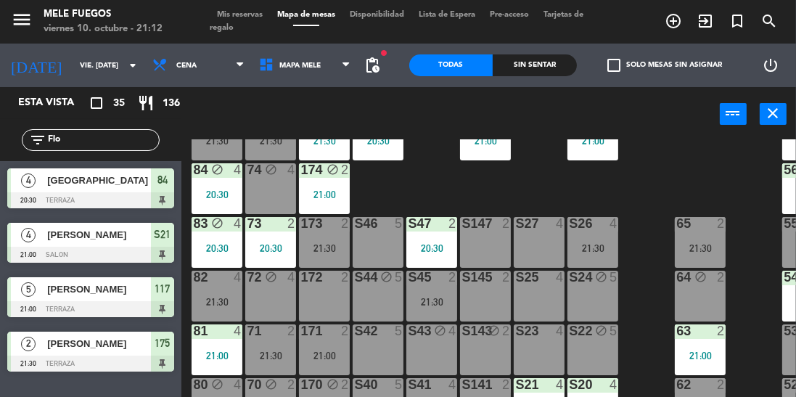
click at [328, 245] on div "21:30" at bounding box center [324, 248] width 51 height 10
click at [436, 187] on div "100 7 21:30 101 8 102 8 103 8 104 8 S32 8 21:00 S33 12 21:00 S34 7 20:30 75 6 2…" at bounding box center [492, 301] width 607 height 325
click at [334, 345] on div "171 2 21:00" at bounding box center [324, 349] width 51 height 51
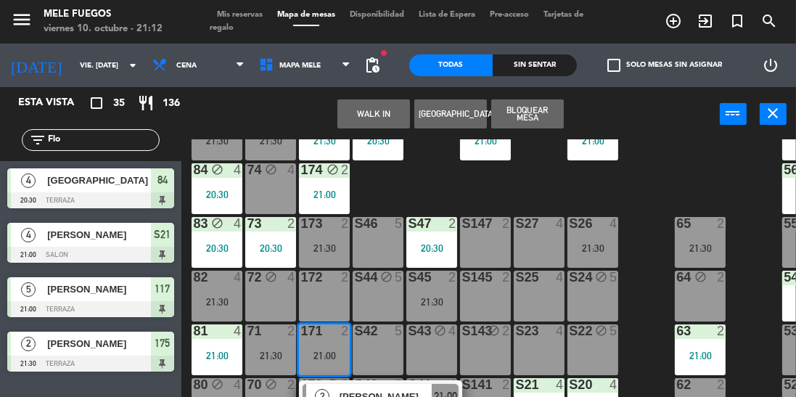
click at [321, 247] on div "21:30" at bounding box center [324, 248] width 51 height 10
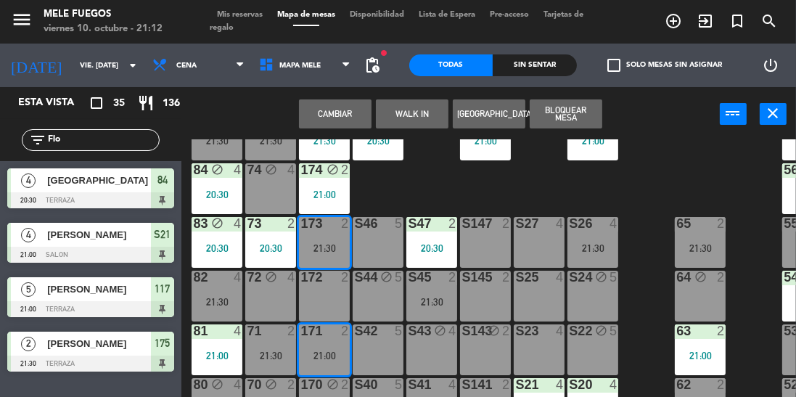
click at [347, 115] on button "Cambiar" at bounding box center [335, 113] width 73 height 29
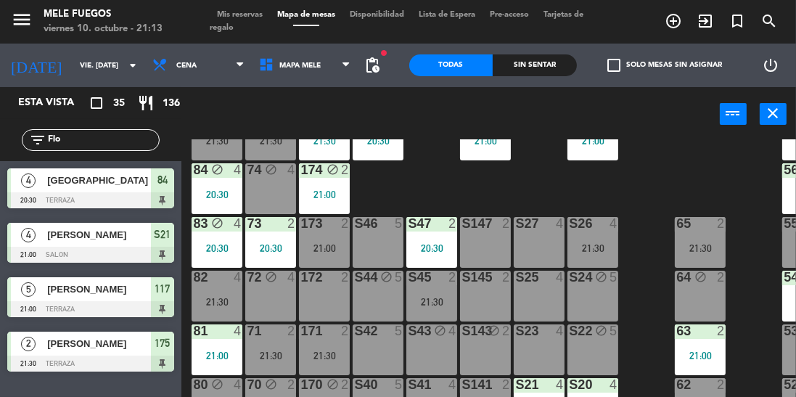
click at [635, 205] on div "100 7 21:30 101 8 102 8 103 8 104 8 S32 8 21:00 S33 12 21:00 S34 7 20:30 75 6 2…" at bounding box center [492, 301] width 607 height 325
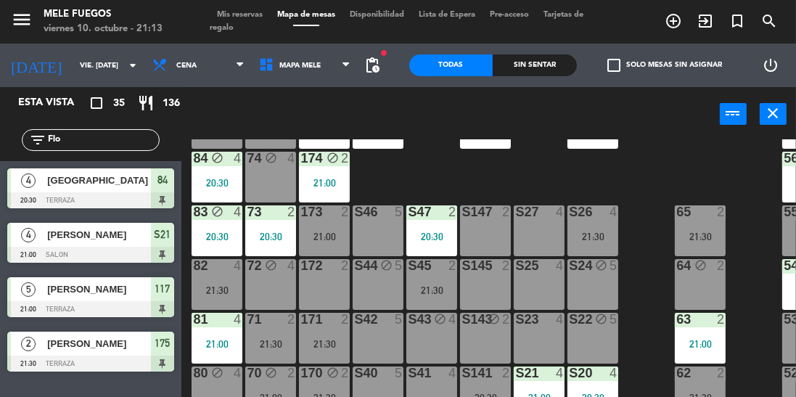
scroll to position [242, 0]
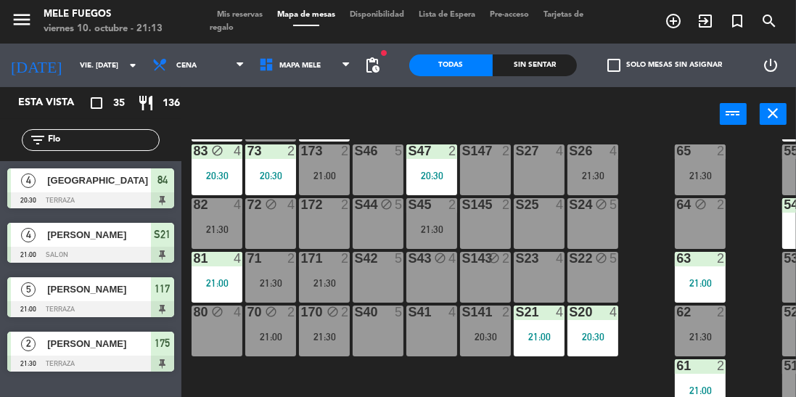
click at [283, 315] on div "70 block 2 21:00" at bounding box center [270, 331] width 51 height 51
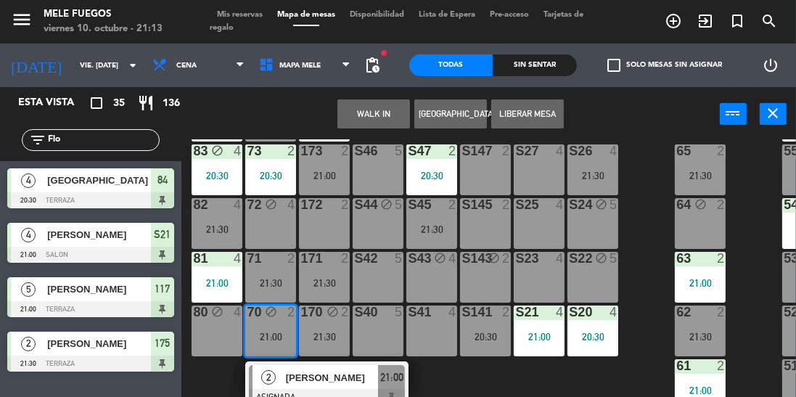
click at [647, 170] on div "100 7 21:30 101 8 102 8 103 8 104 8 S32 8 21:00 S33 12 21:00 S34 7 20:30 75 6 2…" at bounding box center [492, 301] width 607 height 325
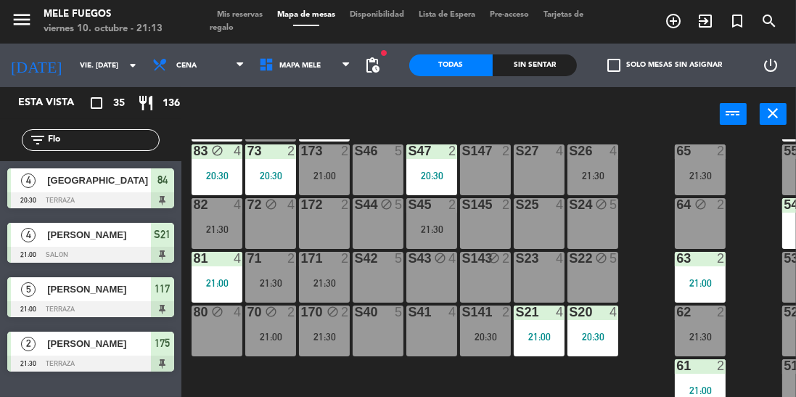
click at [324, 224] on div "172 2" at bounding box center [324, 223] width 51 height 51
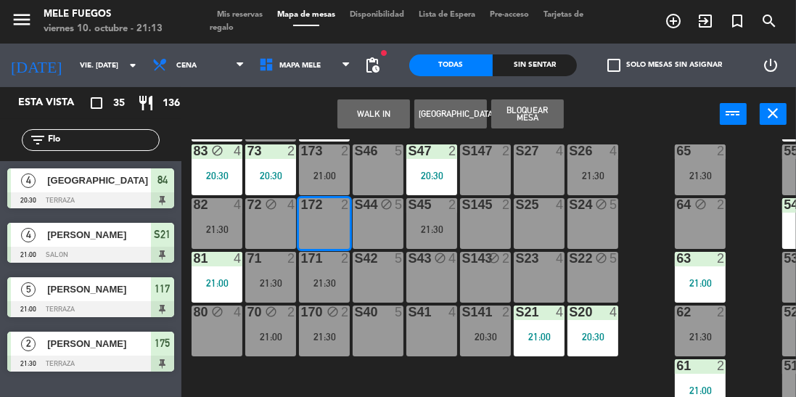
click at [508, 119] on button "Bloquear Mesa" at bounding box center [527, 113] width 73 height 29
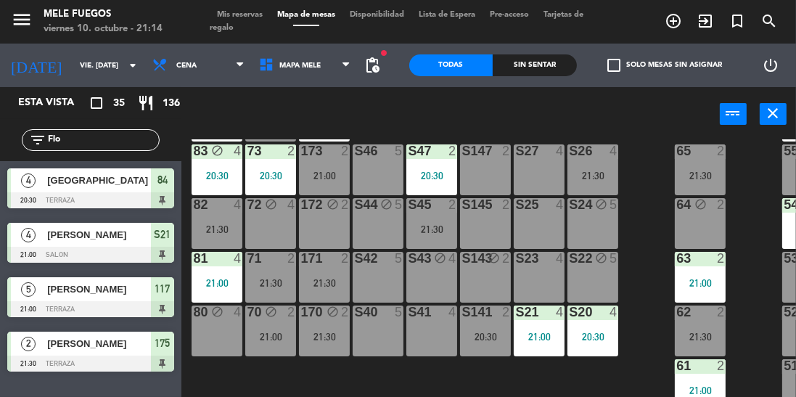
click at [750, 242] on div "100 7 21:30 101 8 102 8 103 8 104 8 S32 8 21:00 S33 12 21:00 S34 7 20:30 75 6 2…" at bounding box center [492, 301] width 607 height 325
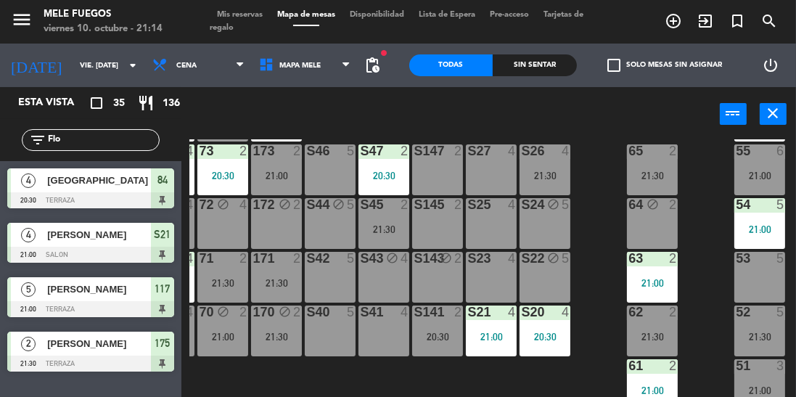
click at [96, 135] on input "Flo" at bounding box center [102, 140] width 112 height 16
click at [105, 144] on input "Flo" at bounding box center [102, 140] width 112 height 16
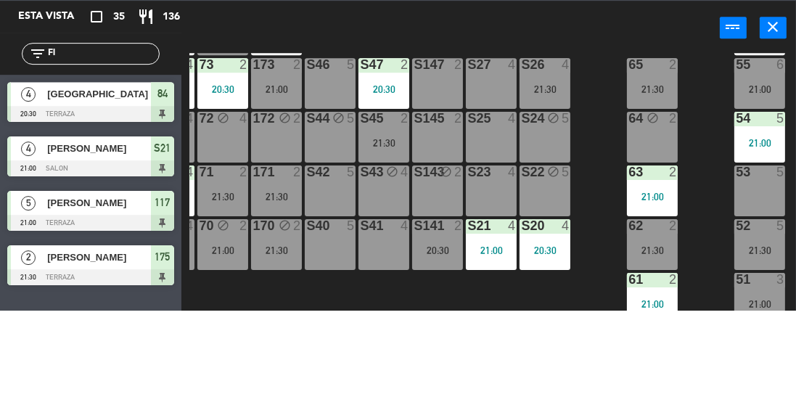
type input "F"
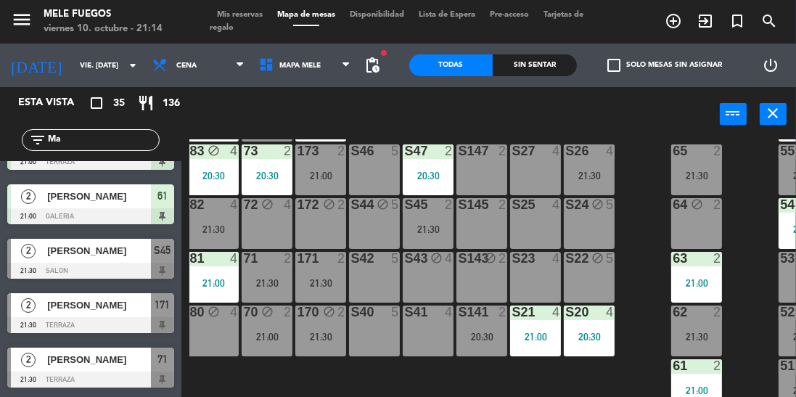
scroll to position [242, 0]
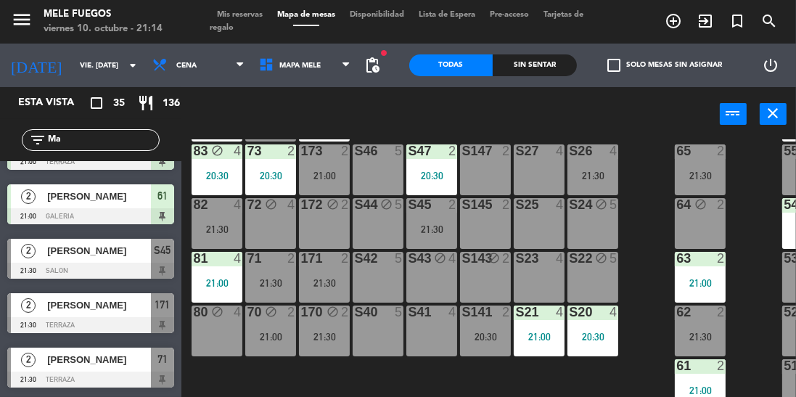
type input "Ma"
click at [232, 211] on div "82 4 21:30" at bounding box center [217, 223] width 51 height 51
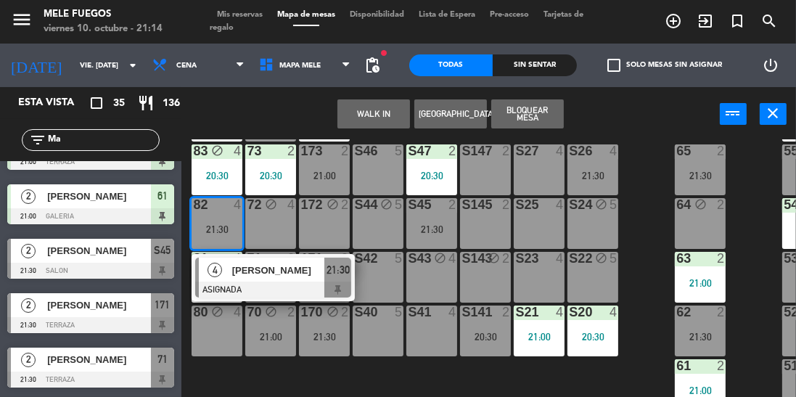
click at [615, 174] on div "S26 4 21:30" at bounding box center [593, 169] width 51 height 51
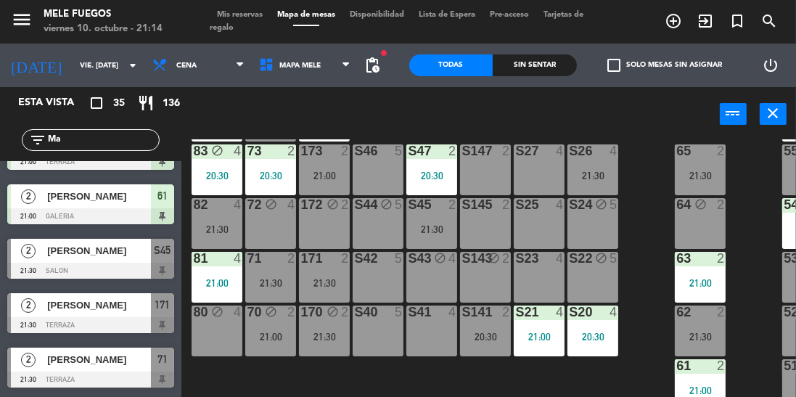
click at [661, 158] on div "100 7 21:30 101 8 102 8 103 8 104 8 S32 8 21:00 S33 12 21:00 S34 7 20:30 75 6 2…" at bounding box center [492, 301] width 607 height 325
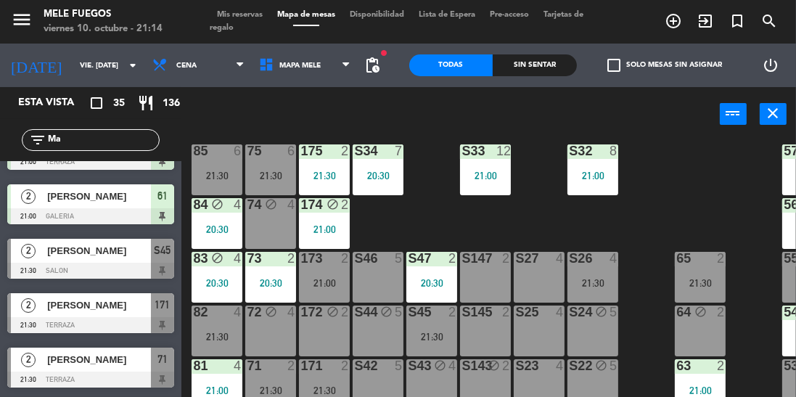
scroll to position [126, 0]
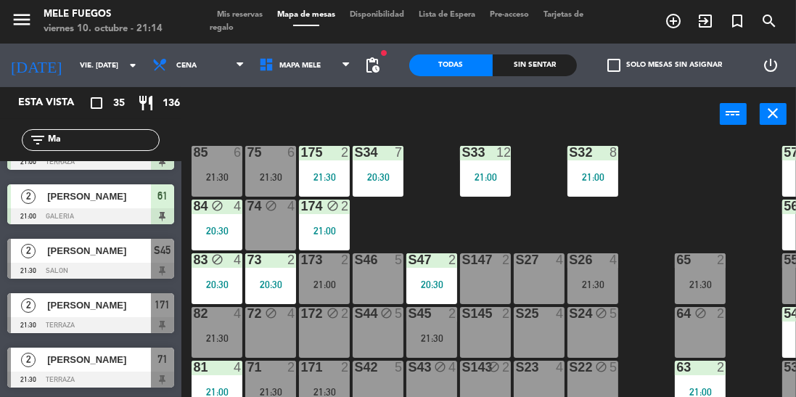
click at [283, 174] on div "21:30" at bounding box center [270, 177] width 51 height 10
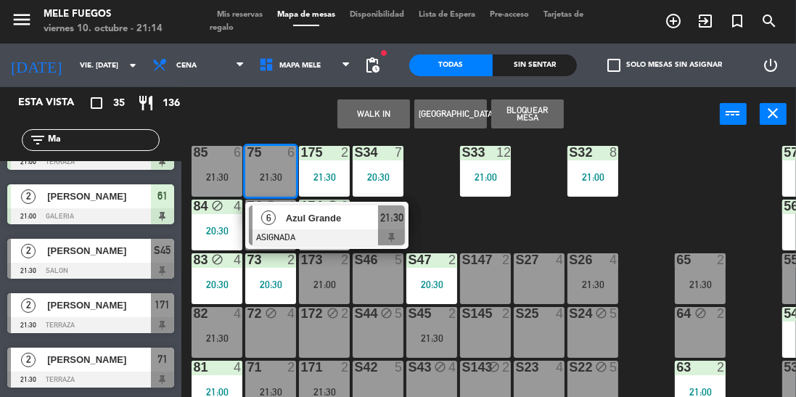
click at [449, 213] on div "100 7 21:30 101 8 102 8 103 8 104 8 S32 8 21:00 S33 12 21:00 S34 7 20:30 75 6 2…" at bounding box center [492, 301] width 607 height 325
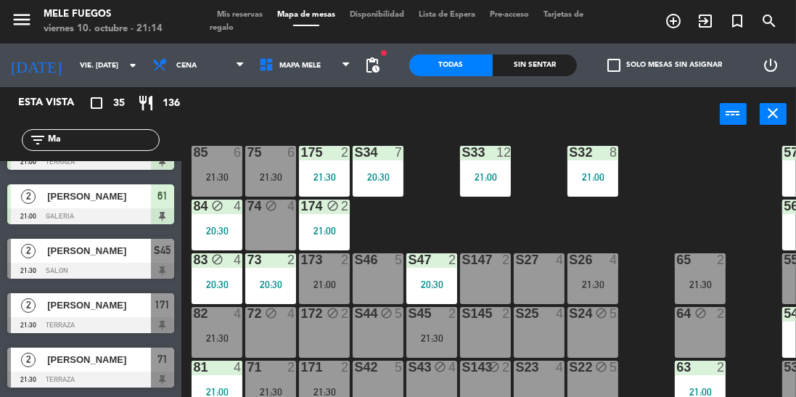
click at [323, 283] on div "21:00" at bounding box center [324, 284] width 51 height 10
click at [429, 223] on div "100 7 21:30 101 8 102 8 103 8 104 8 S32 8 21:00 S33 12 21:00 S34 7 20:30 75 6 2…" at bounding box center [492, 301] width 607 height 325
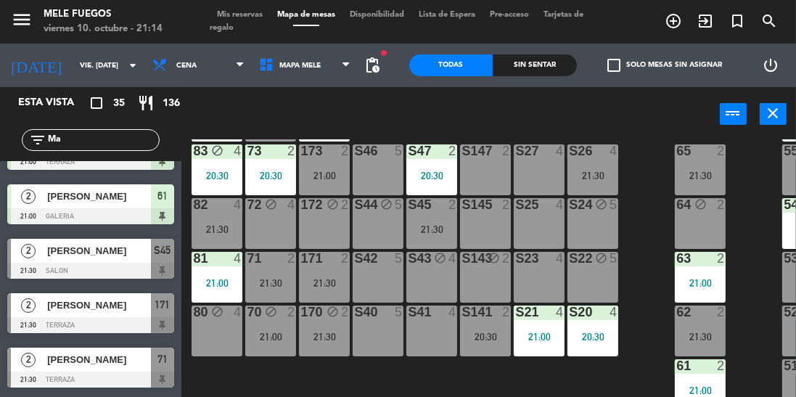
click at [334, 257] on div "171 2" at bounding box center [324, 259] width 51 height 15
click at [651, 157] on div "100 7 21:30 101 8 102 8 103 8 104 8 S32 8 21:00 S33 12 21:00 S34 7 20:30 75 6 2…" at bounding box center [492, 301] width 607 height 325
click at [216, 171] on div "20:30" at bounding box center [217, 176] width 51 height 10
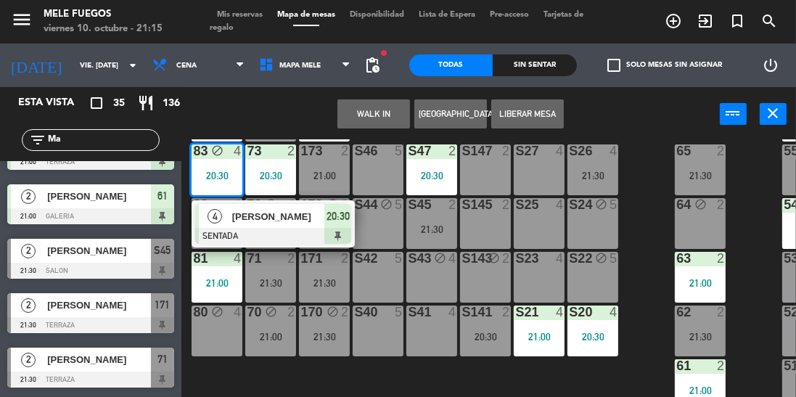
click at [639, 180] on div "100 7 21:30 101 8 102 8 103 8 104 8 S32 8 21:00 S33 12 21:00 S34 7 20:30 75 6 2…" at bounding box center [492, 301] width 607 height 325
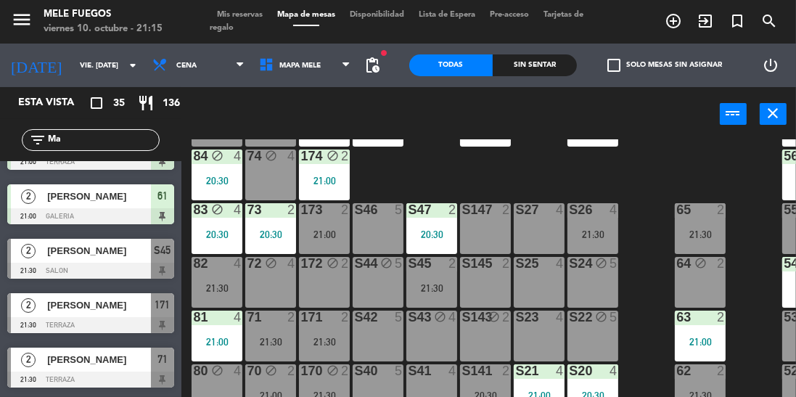
scroll to position [131, 0]
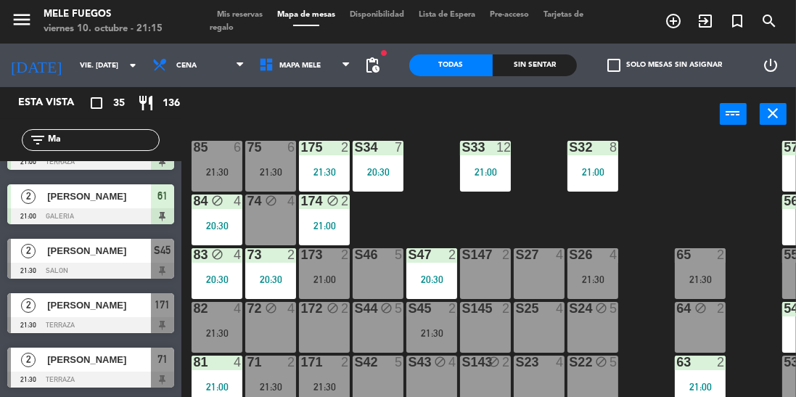
click at [317, 171] on div "21:30" at bounding box center [324, 172] width 51 height 10
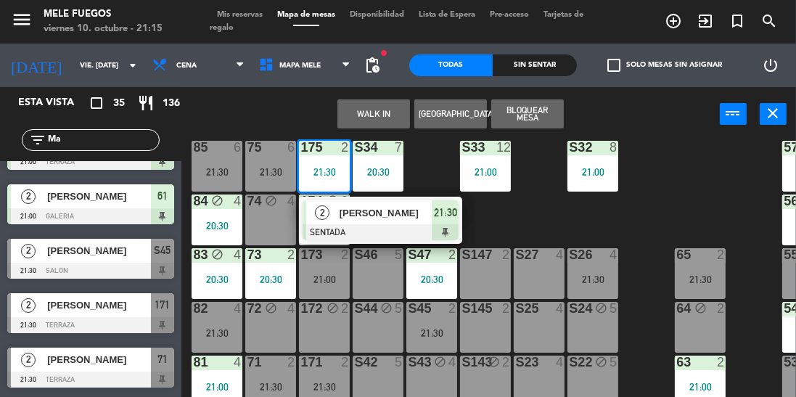
click at [610, 215] on div "100 7 21:30 101 8 102 8 103 8 104 8 S32 8 21:00 S33 12 21:00 S34 7 20:30 75 6 2…" at bounding box center [492, 301] width 607 height 325
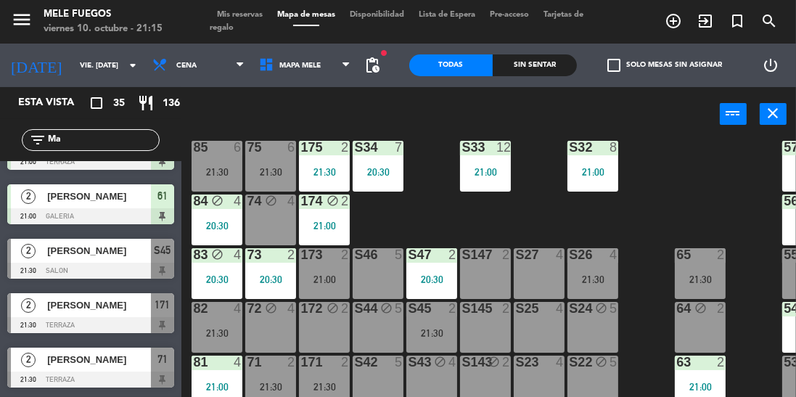
scroll to position [242, 0]
